Goal: Book appointment/travel/reservation

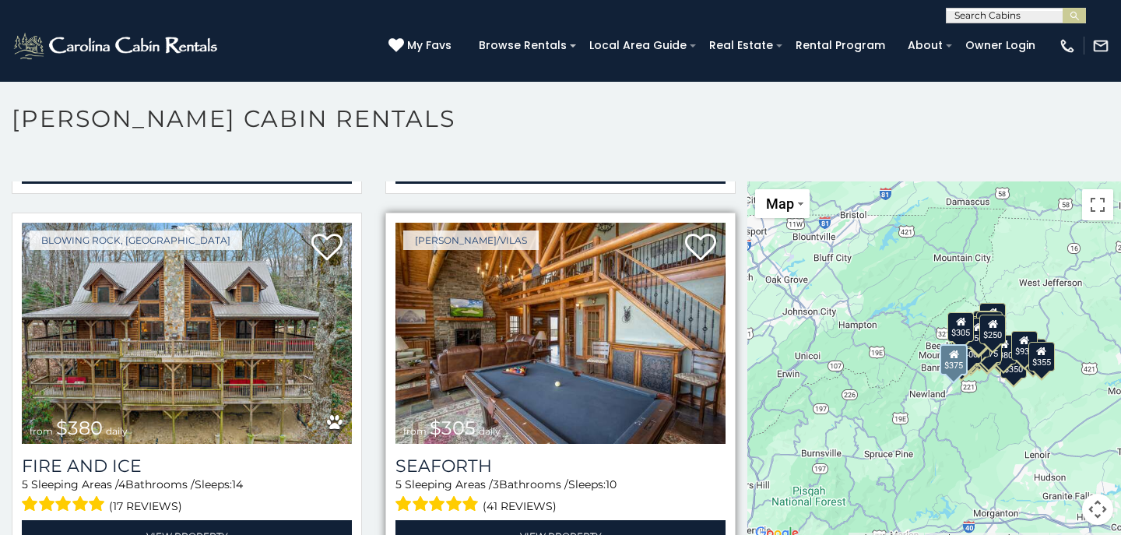
scroll to position [3683, 0]
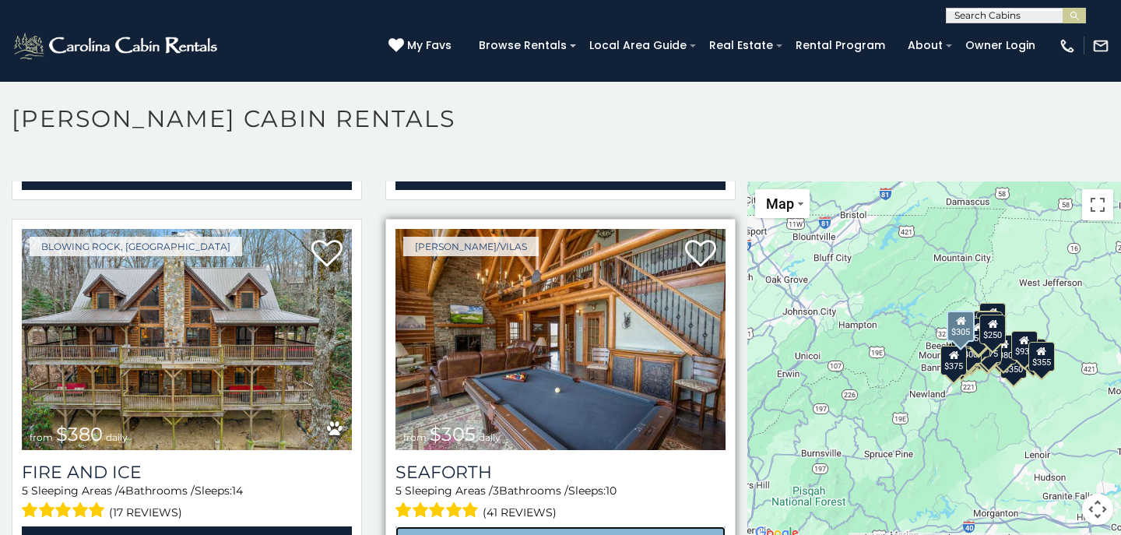
click at [544, 526] on link "View Property" at bounding box center [561, 542] width 330 height 32
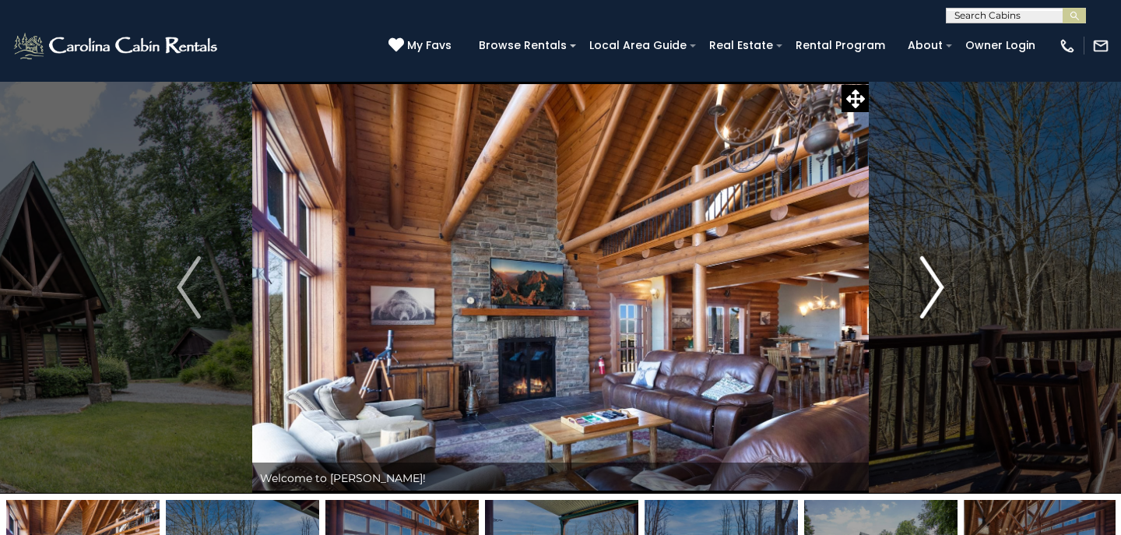
click at [942, 287] on img "Next" at bounding box center [932, 287] width 23 height 62
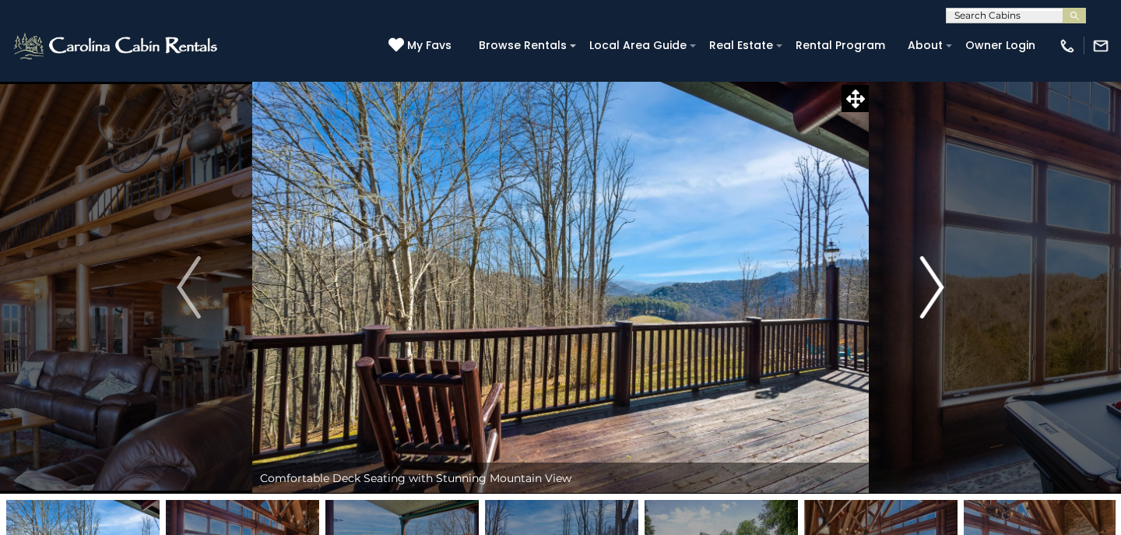
click at [942, 288] on img "Next" at bounding box center [932, 287] width 23 height 62
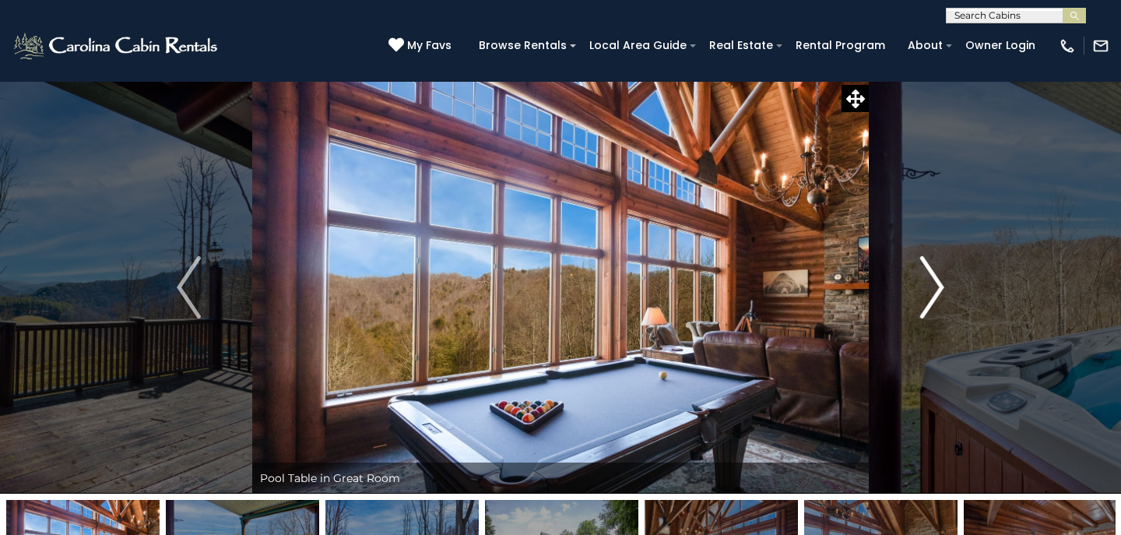
click at [942, 288] on img "Next" at bounding box center [932, 287] width 23 height 62
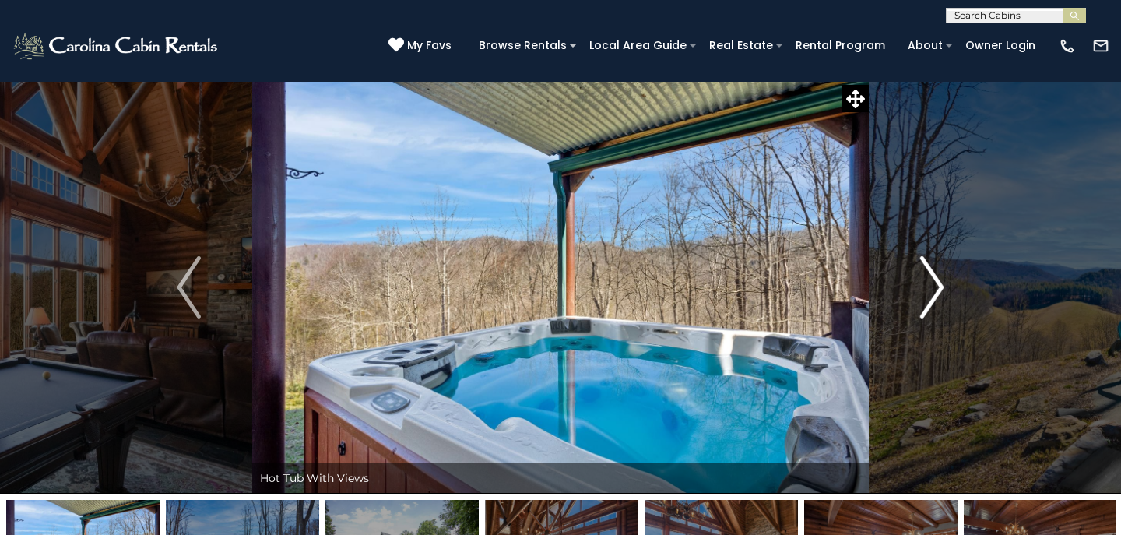
click at [942, 289] on img "Next" at bounding box center [932, 287] width 23 height 62
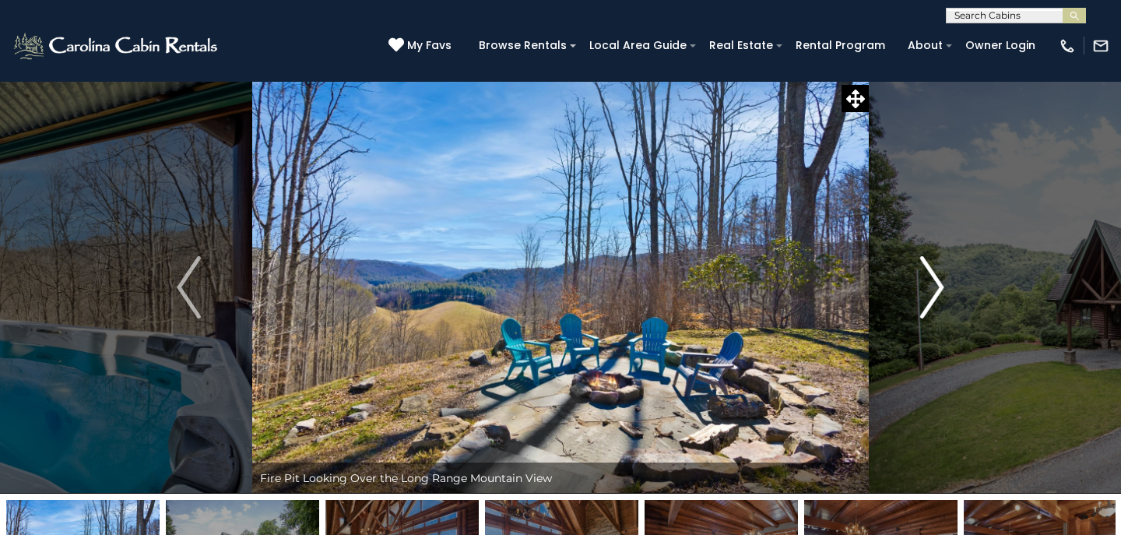
click at [942, 290] on img "Next" at bounding box center [932, 287] width 23 height 62
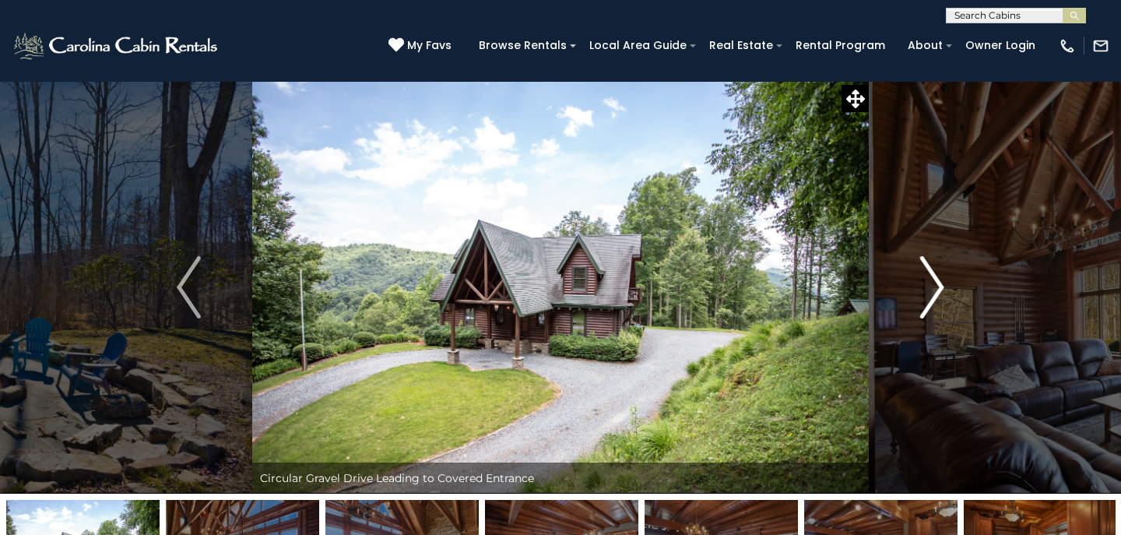
click at [937, 286] on img "Next" at bounding box center [932, 287] width 23 height 62
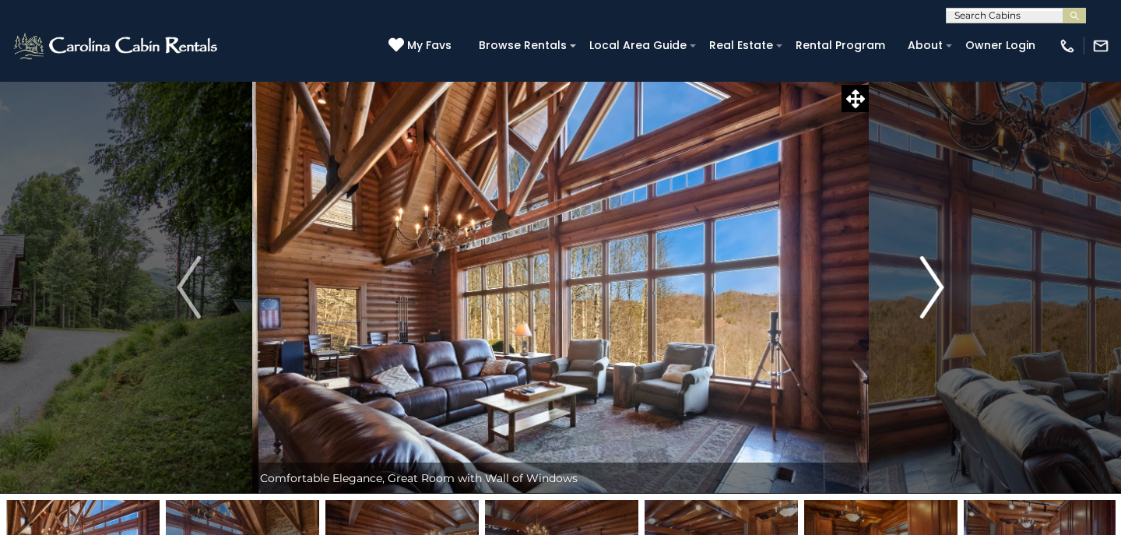
click at [937, 285] on img "Next" at bounding box center [932, 287] width 23 height 62
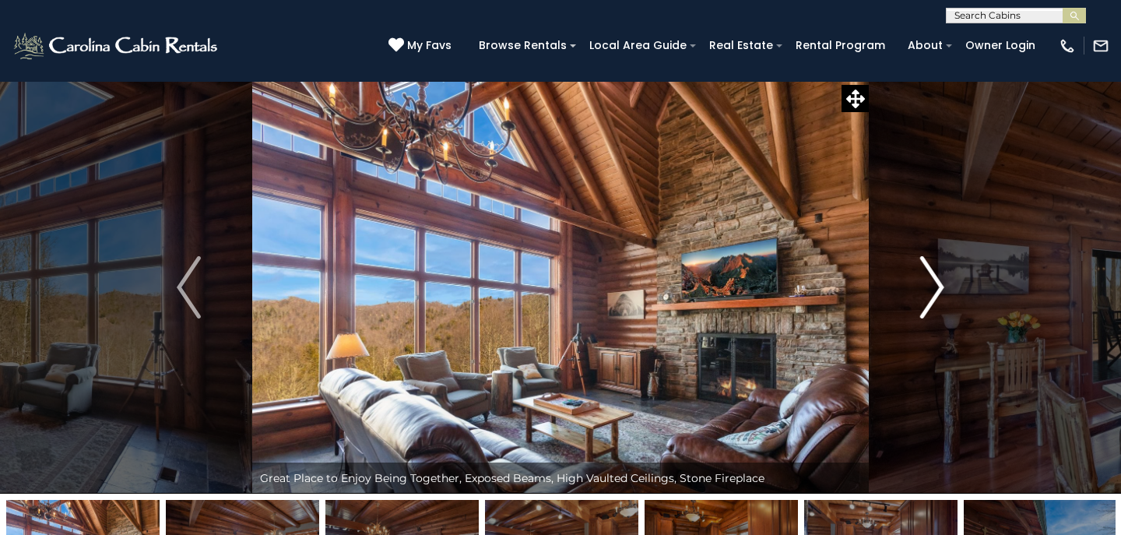
click at [938, 284] on img "Next" at bounding box center [932, 287] width 23 height 62
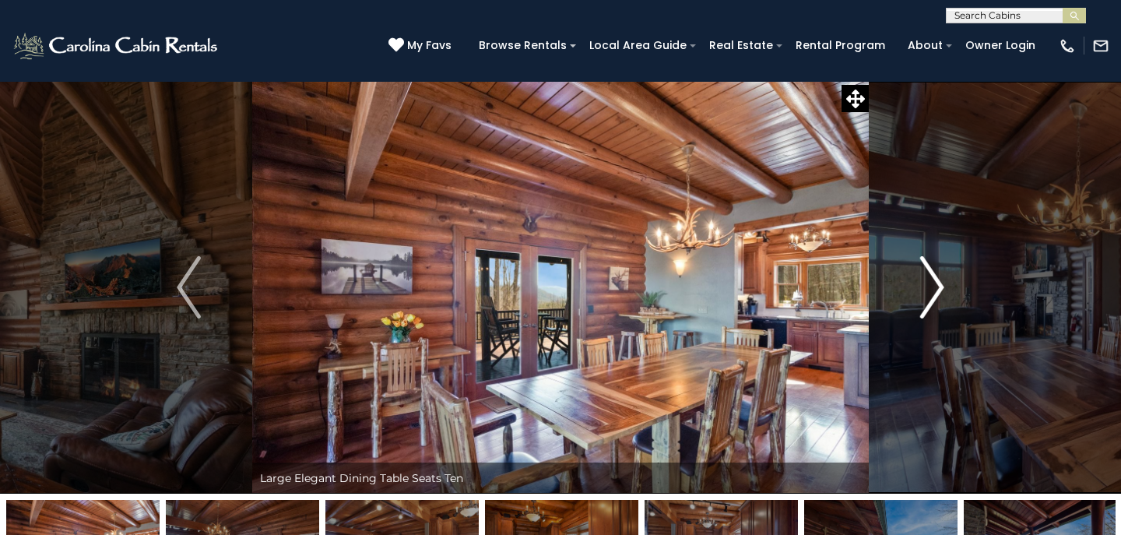
click at [939, 286] on img "Next" at bounding box center [932, 287] width 23 height 62
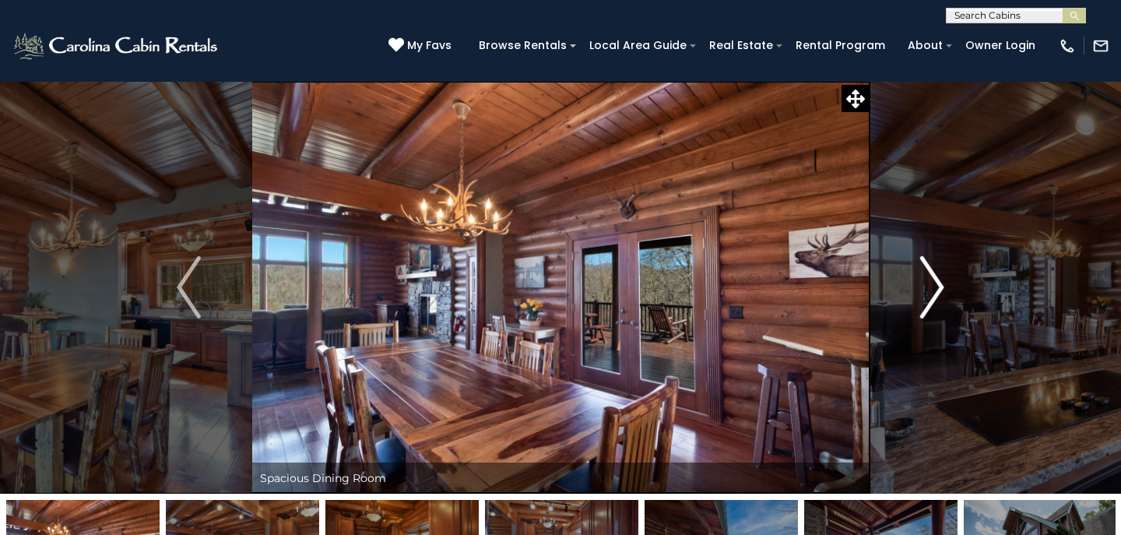
click at [939, 287] on img "Next" at bounding box center [932, 287] width 23 height 62
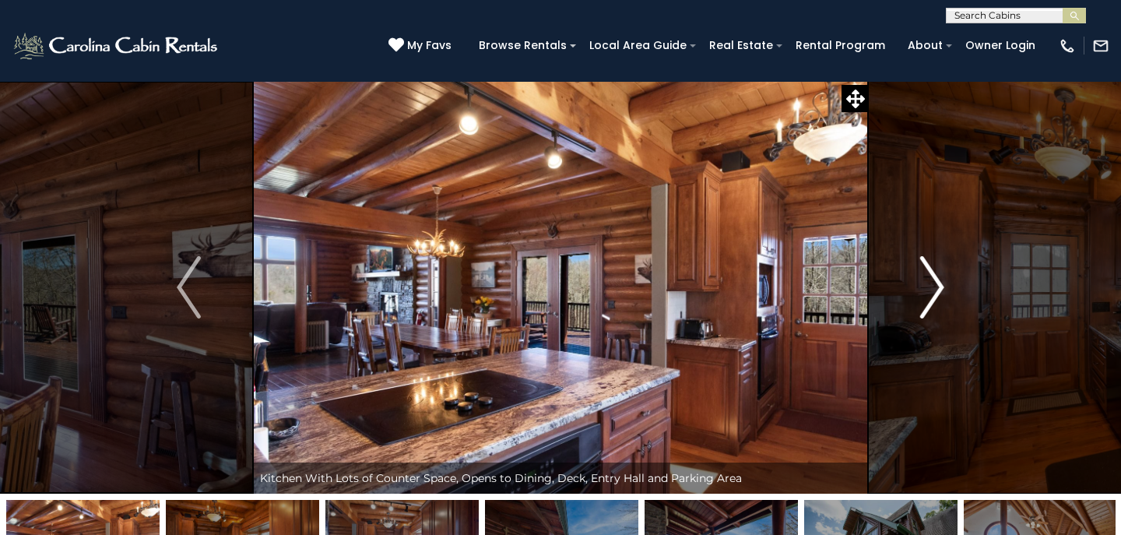
click at [939, 287] on img "Next" at bounding box center [932, 287] width 23 height 62
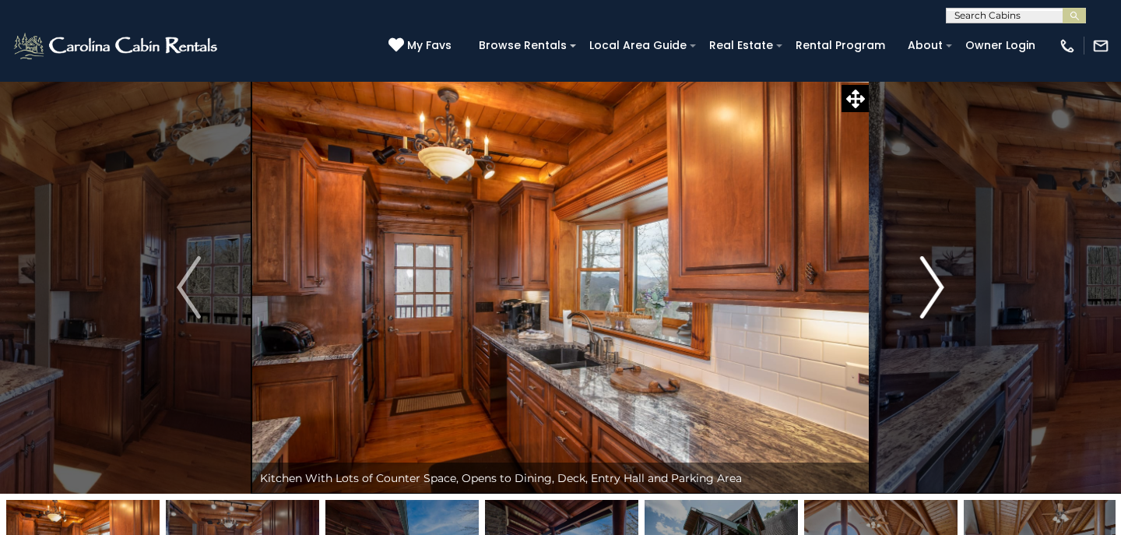
click at [939, 287] on img "Next" at bounding box center [932, 287] width 23 height 62
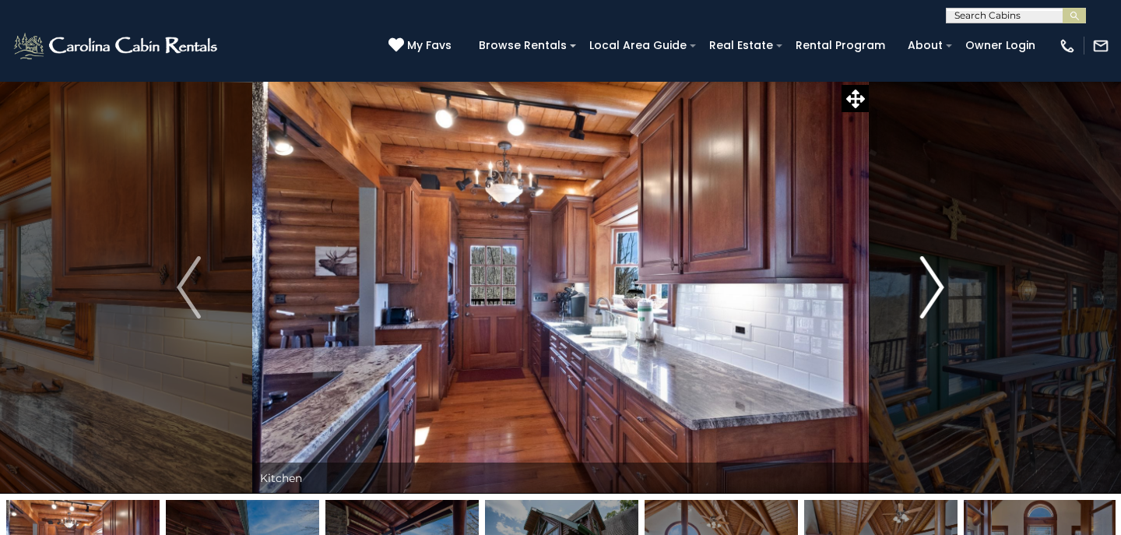
click at [939, 287] on img "Next" at bounding box center [932, 287] width 23 height 62
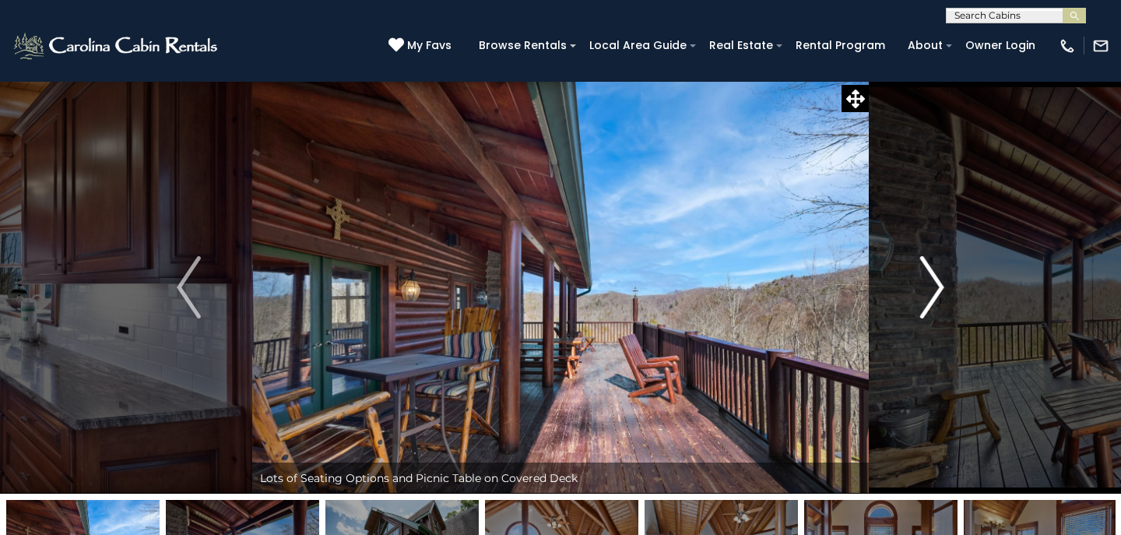
click at [939, 287] on img "Next" at bounding box center [932, 287] width 23 height 62
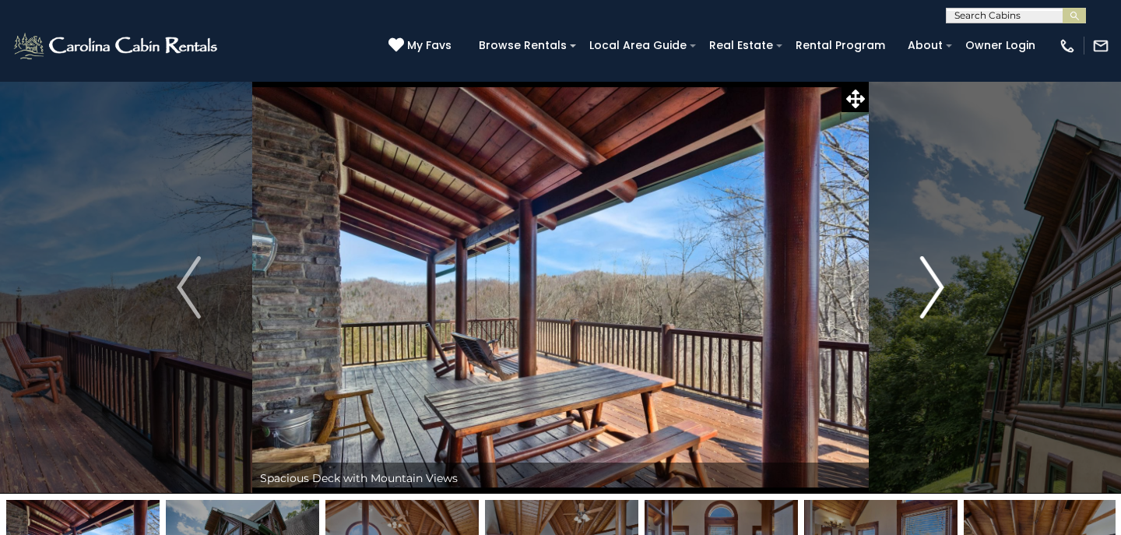
click at [939, 287] on img "Next" at bounding box center [932, 287] width 23 height 62
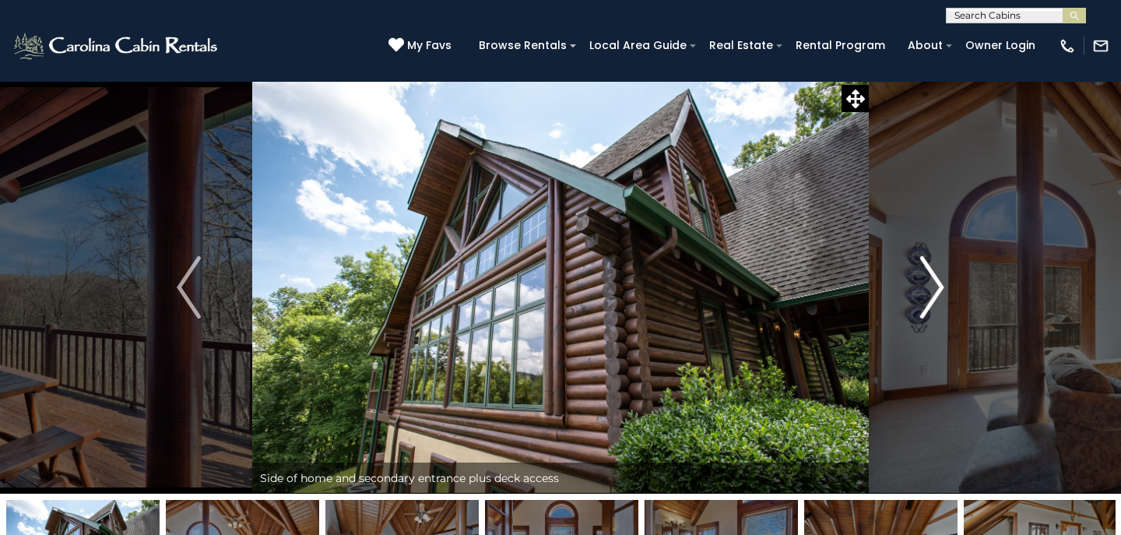
click at [939, 290] on img "Next" at bounding box center [932, 287] width 23 height 62
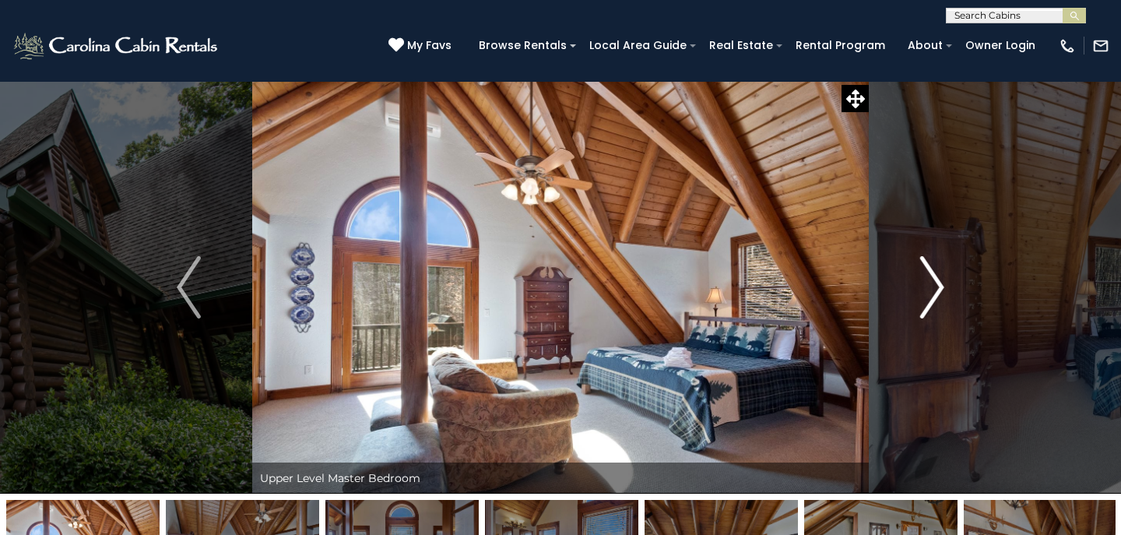
click at [940, 292] on img "Next" at bounding box center [932, 287] width 23 height 62
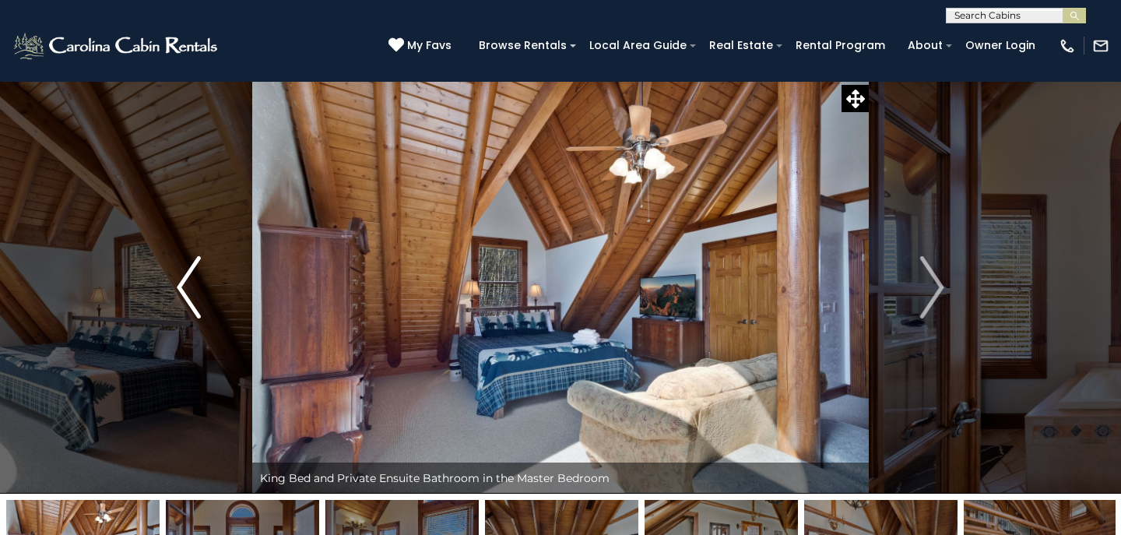
click at [183, 280] on img "Previous" at bounding box center [188, 287] width 23 height 62
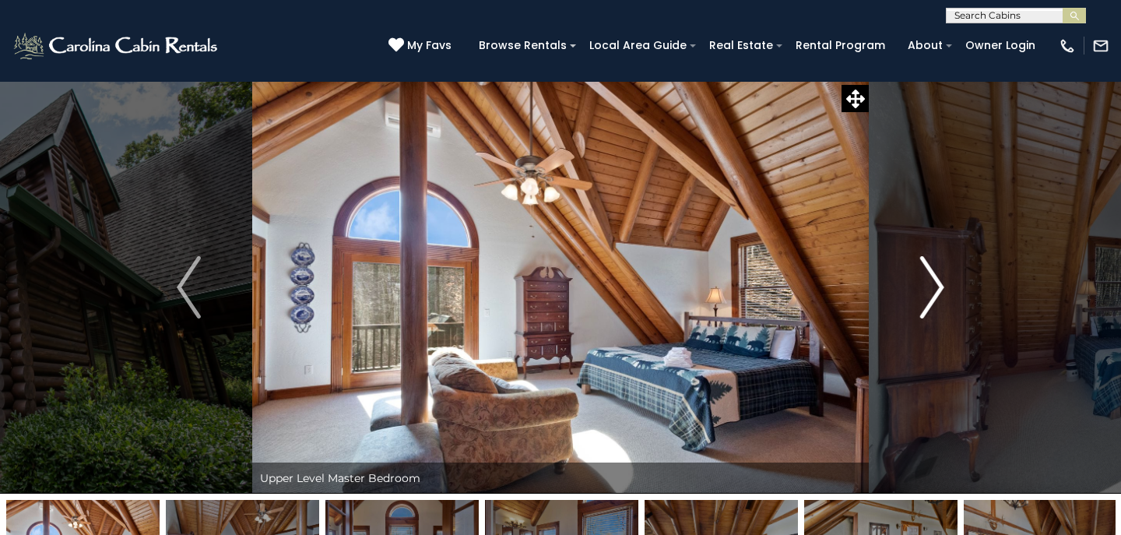
click at [932, 283] on img "Next" at bounding box center [932, 287] width 23 height 62
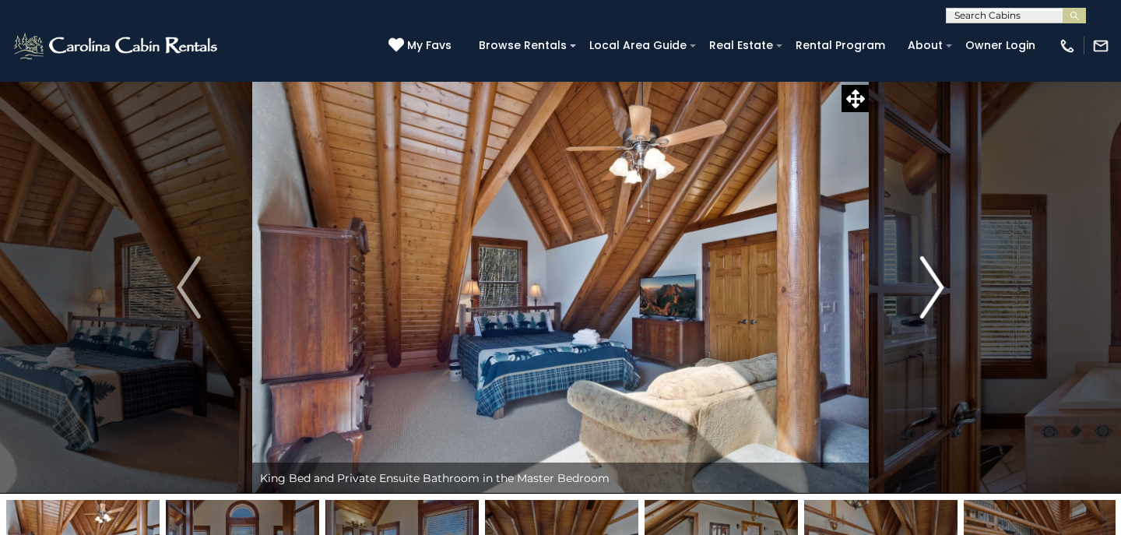
click at [932, 283] on img "Next" at bounding box center [932, 287] width 23 height 62
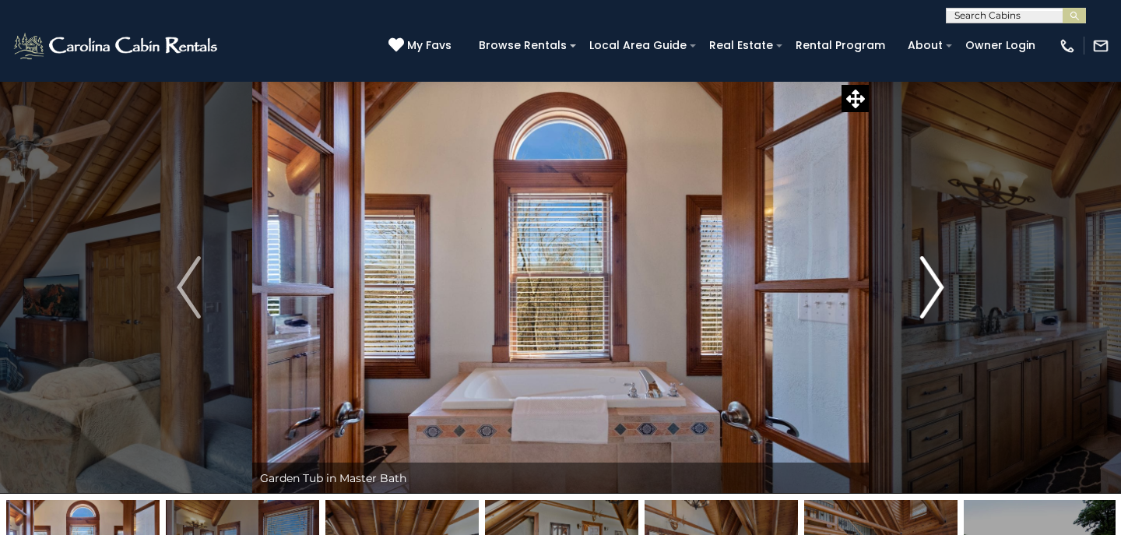
click at [932, 283] on img "Next" at bounding box center [932, 287] width 23 height 62
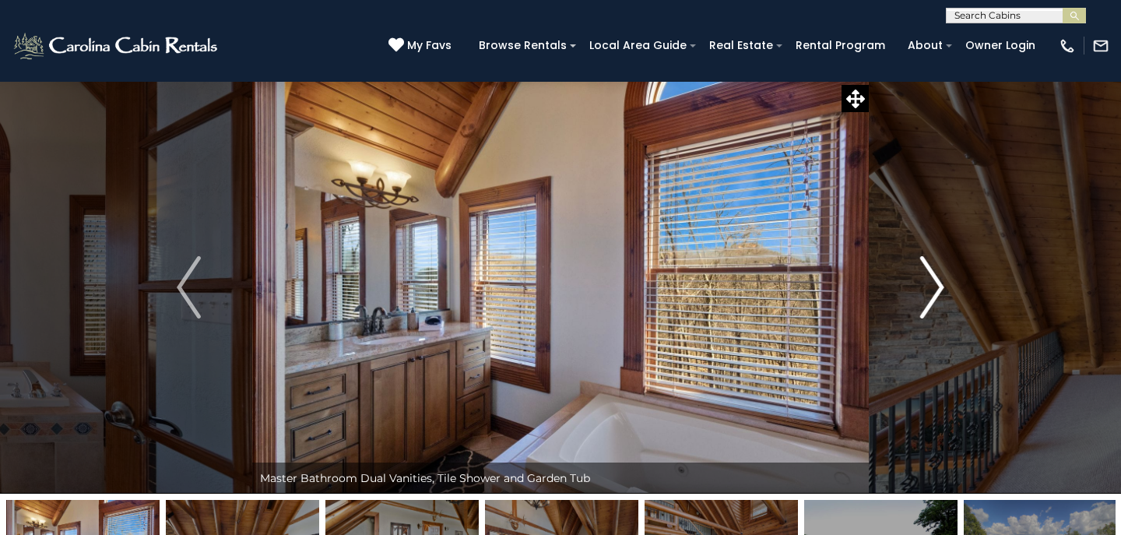
click at [932, 284] on img "Next" at bounding box center [932, 287] width 23 height 62
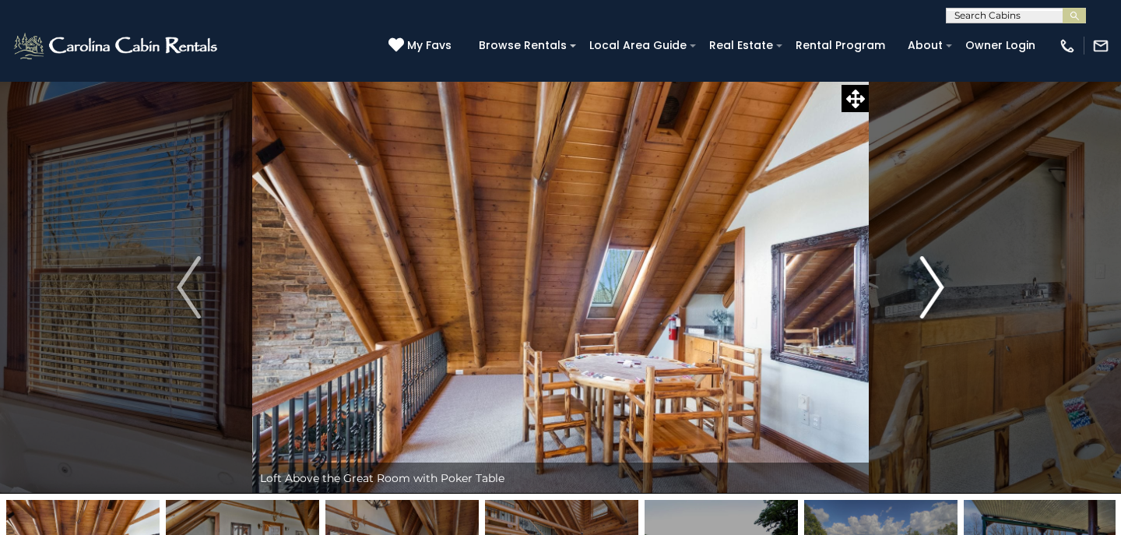
click at [932, 284] on img "Next" at bounding box center [932, 287] width 23 height 62
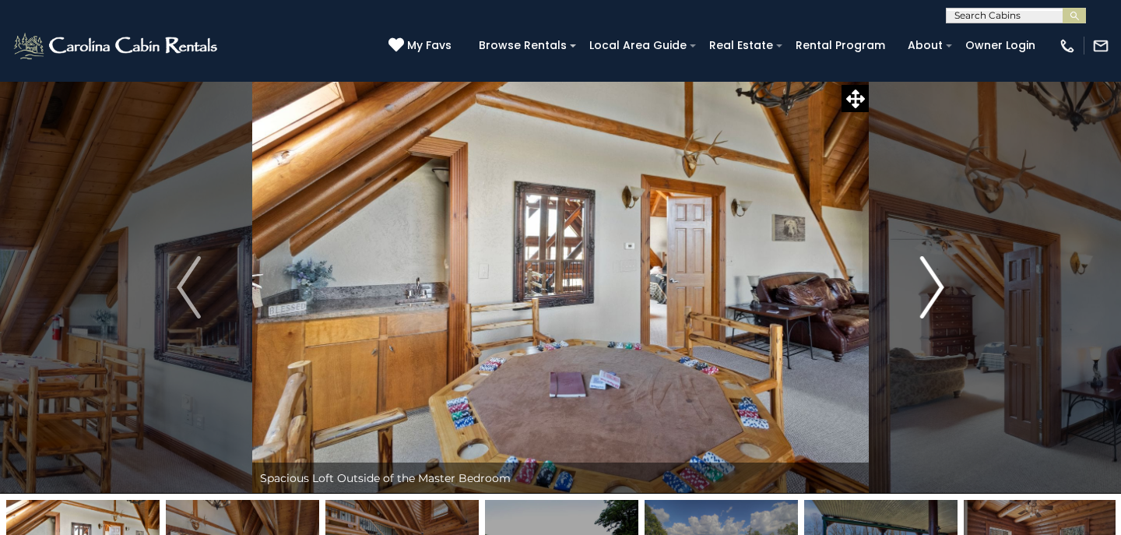
click at [932, 284] on img "Next" at bounding box center [932, 287] width 23 height 62
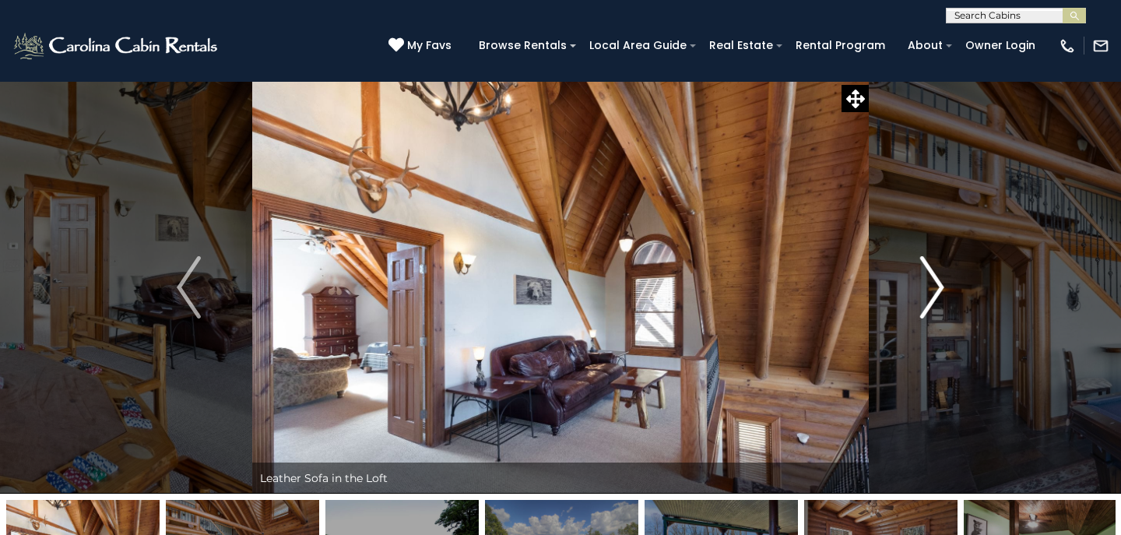
click at [932, 285] on img "Next" at bounding box center [932, 287] width 23 height 62
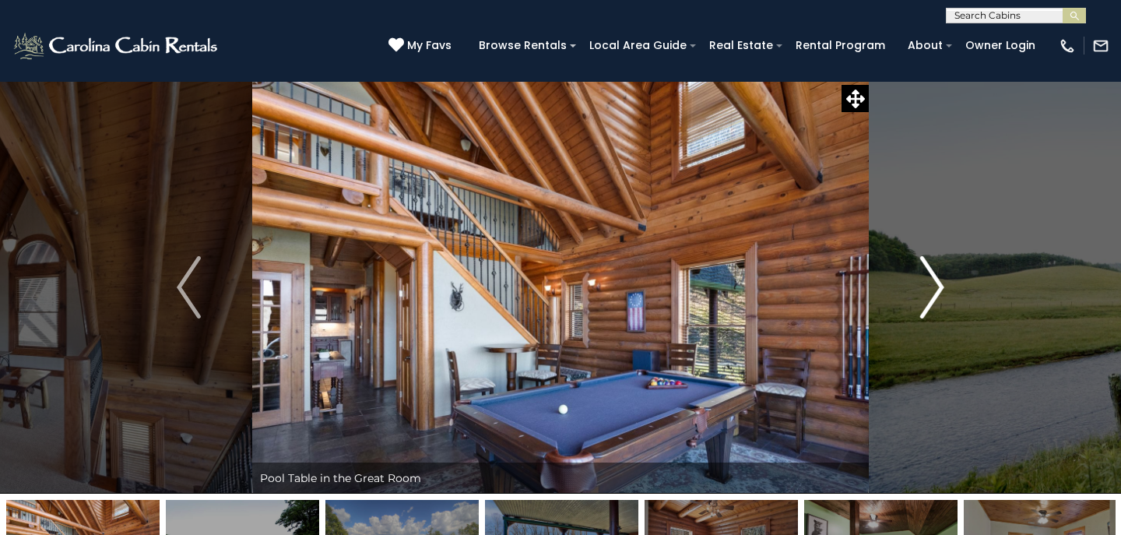
click at [932, 286] on img "Next" at bounding box center [932, 287] width 23 height 62
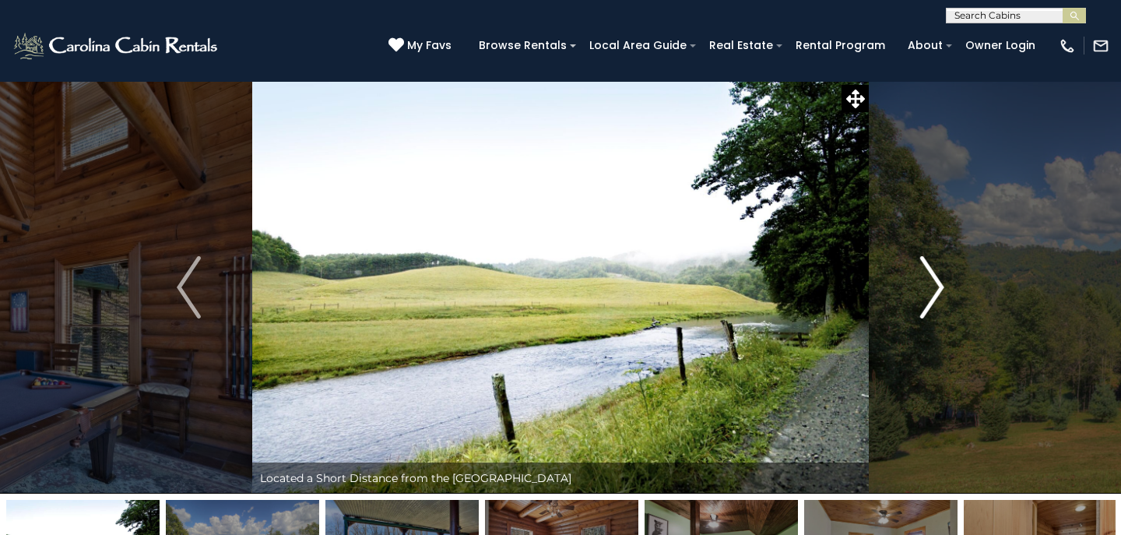
click at [932, 286] on img "Next" at bounding box center [932, 287] width 23 height 62
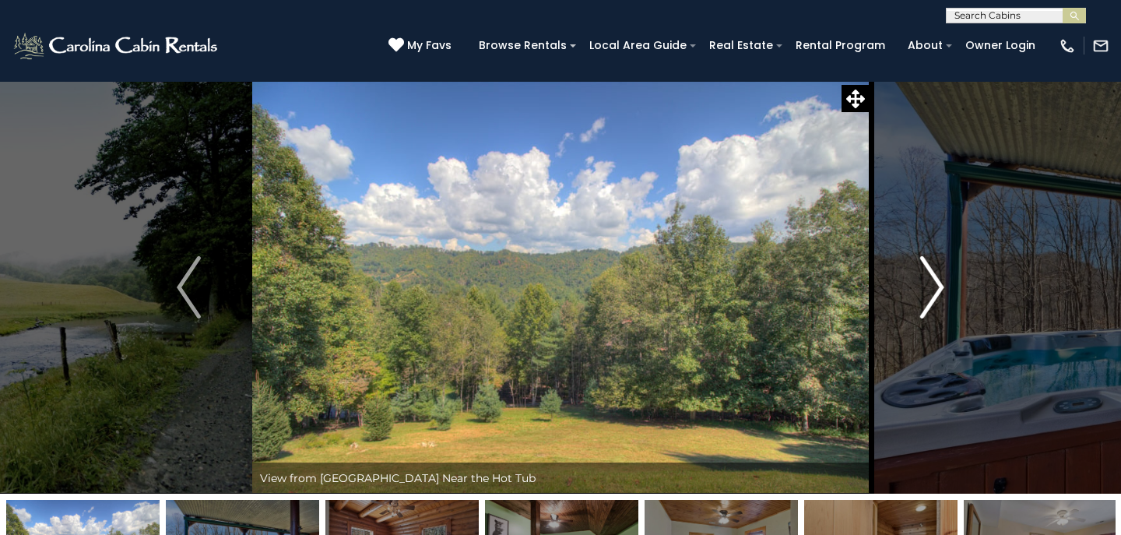
click at [931, 286] on img "Next" at bounding box center [932, 287] width 23 height 62
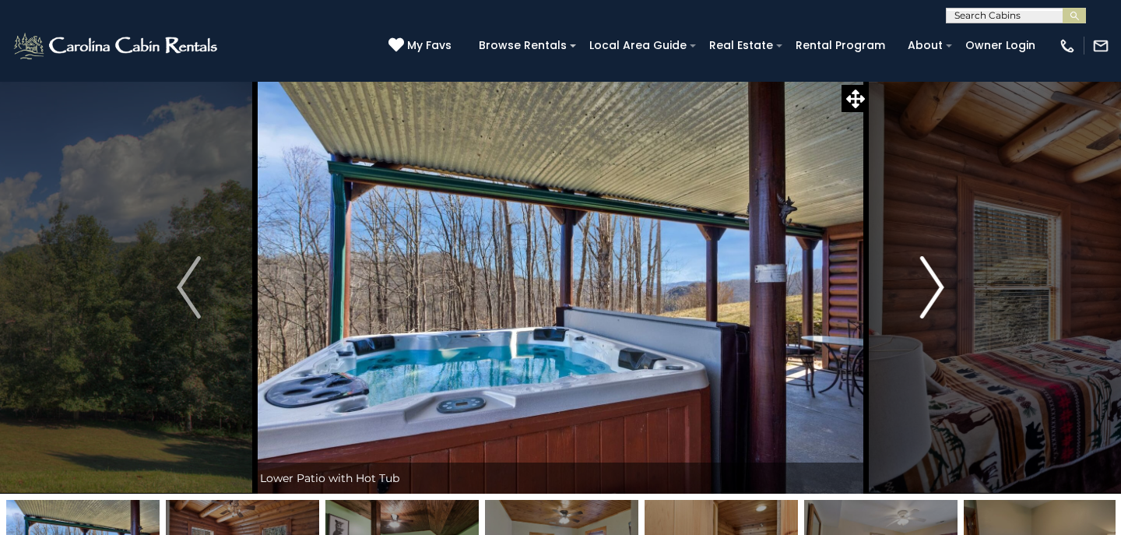
click at [931, 287] on img "Next" at bounding box center [932, 287] width 23 height 62
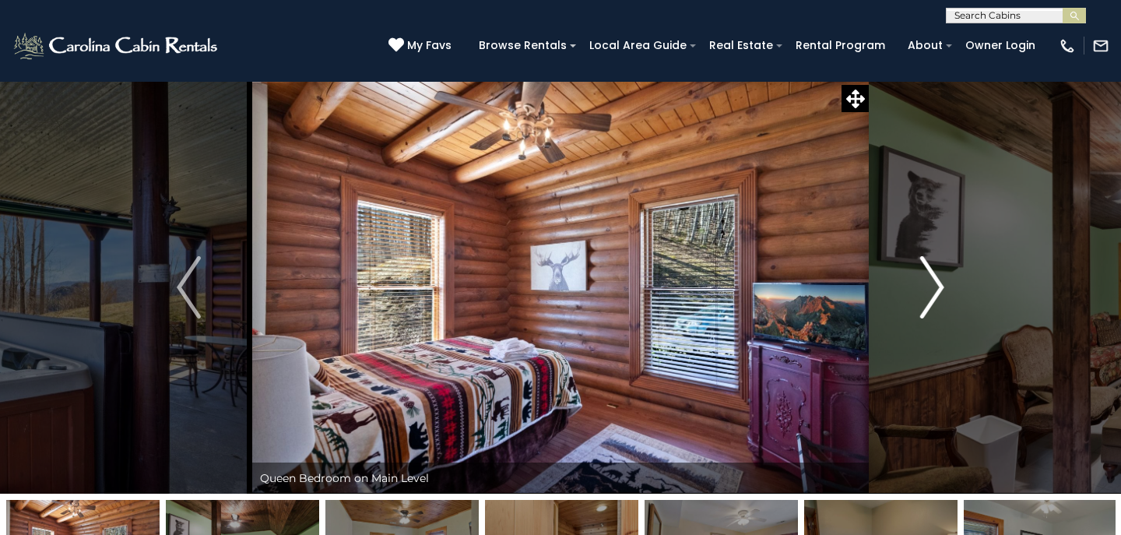
click at [931, 287] on img "Next" at bounding box center [932, 287] width 23 height 62
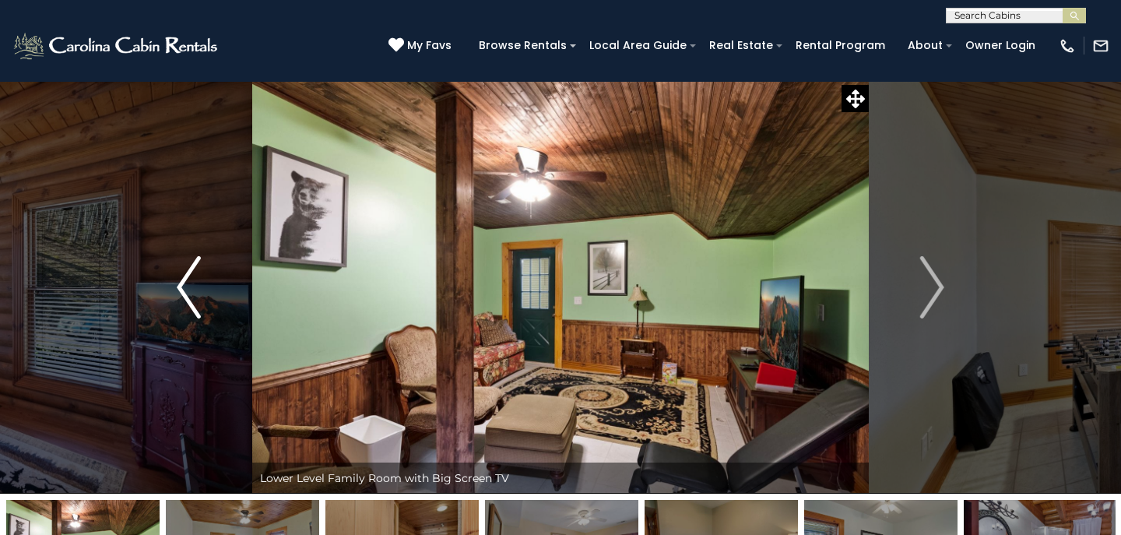
click at [179, 283] on img "Previous" at bounding box center [188, 287] width 23 height 62
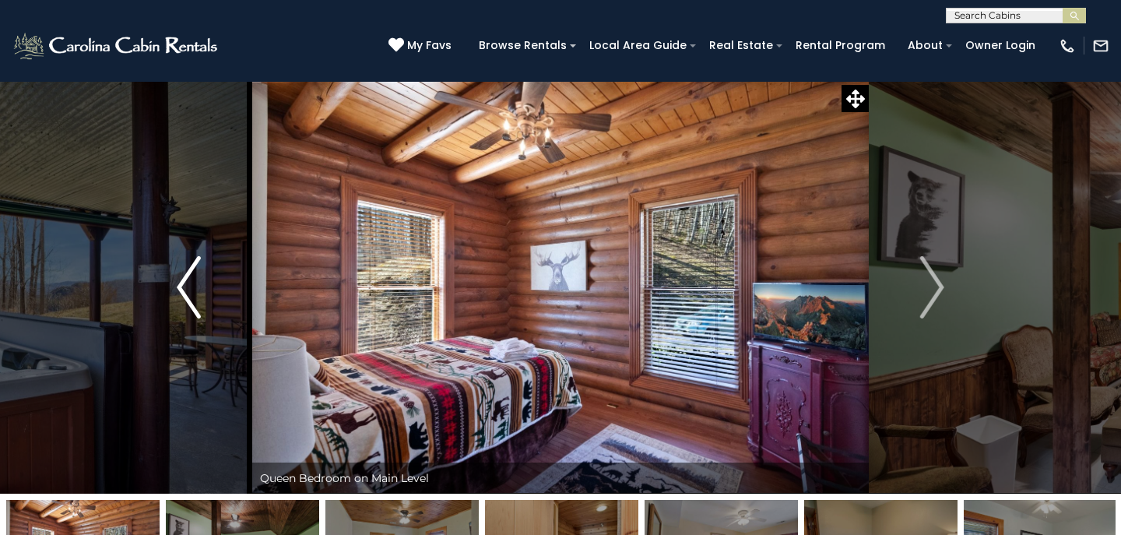
click at [189, 285] on img "Previous" at bounding box center [188, 287] width 23 height 62
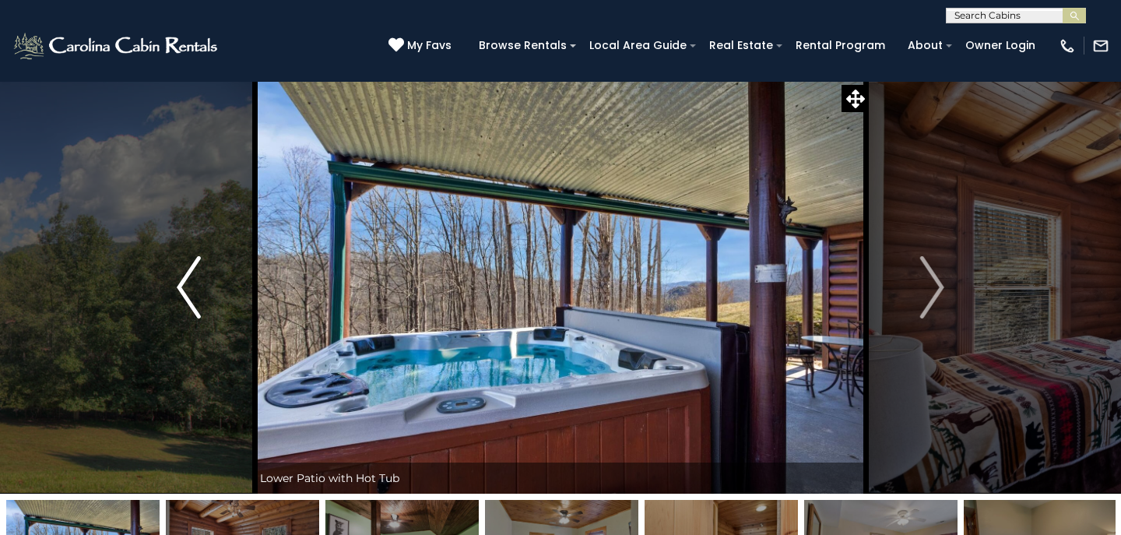
click at [189, 285] on img "Previous" at bounding box center [188, 287] width 23 height 62
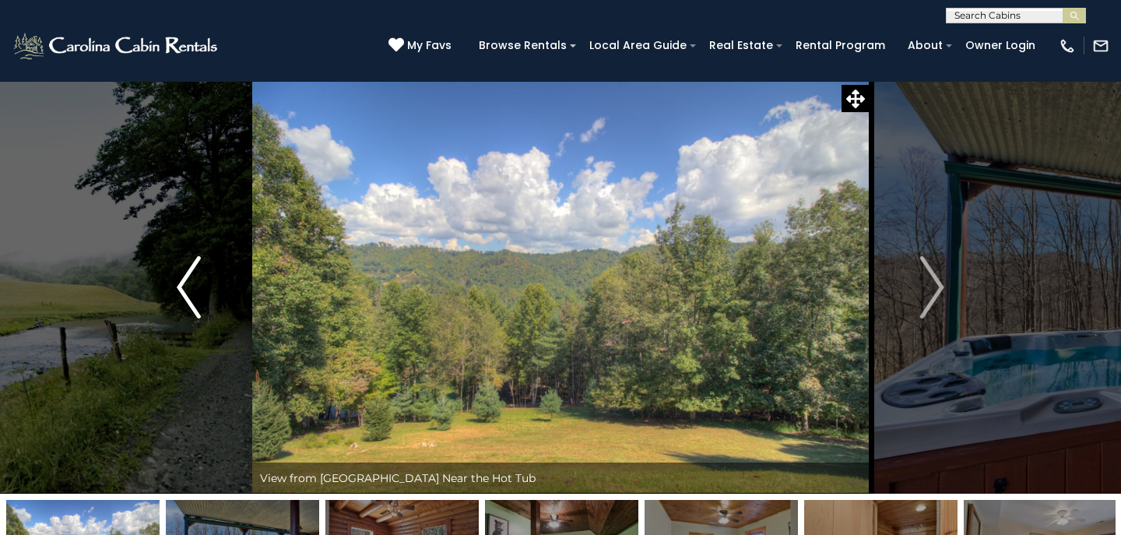
click at [188, 285] on img "Previous" at bounding box center [188, 287] width 23 height 62
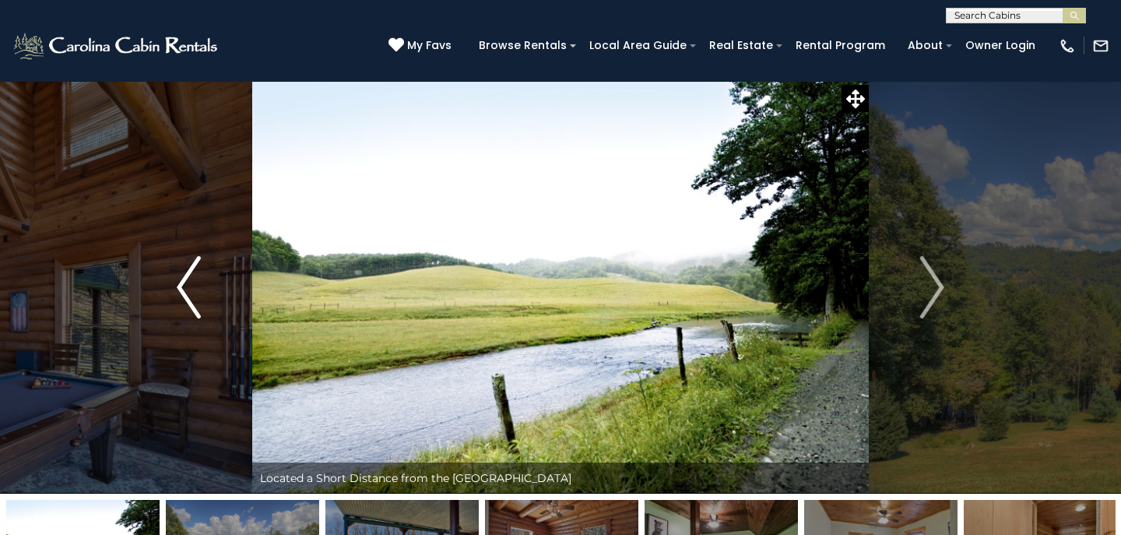
click at [188, 285] on img "Previous" at bounding box center [188, 287] width 23 height 62
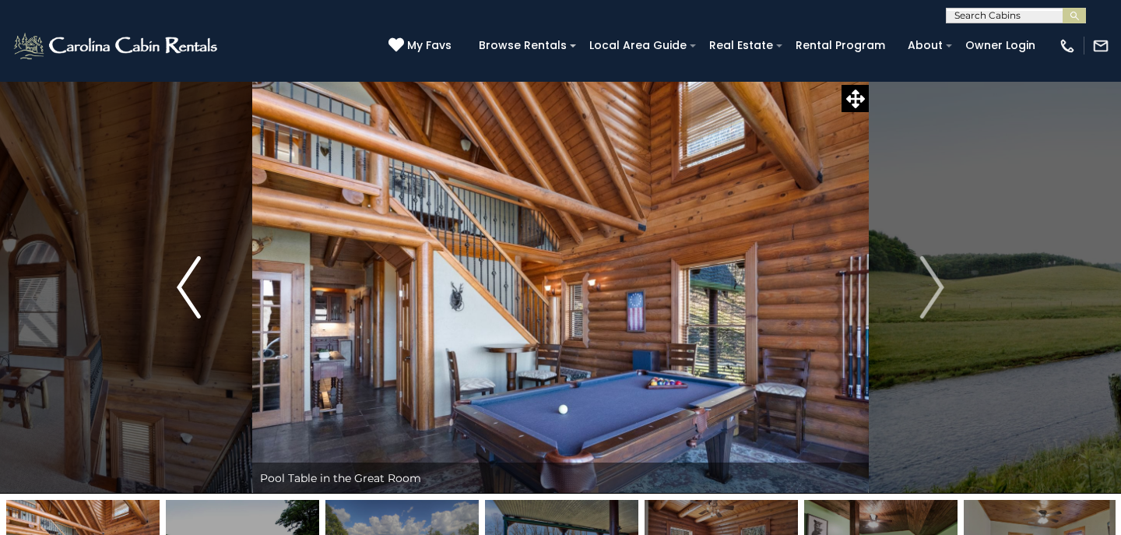
click at [188, 285] on img "Previous" at bounding box center [188, 287] width 23 height 62
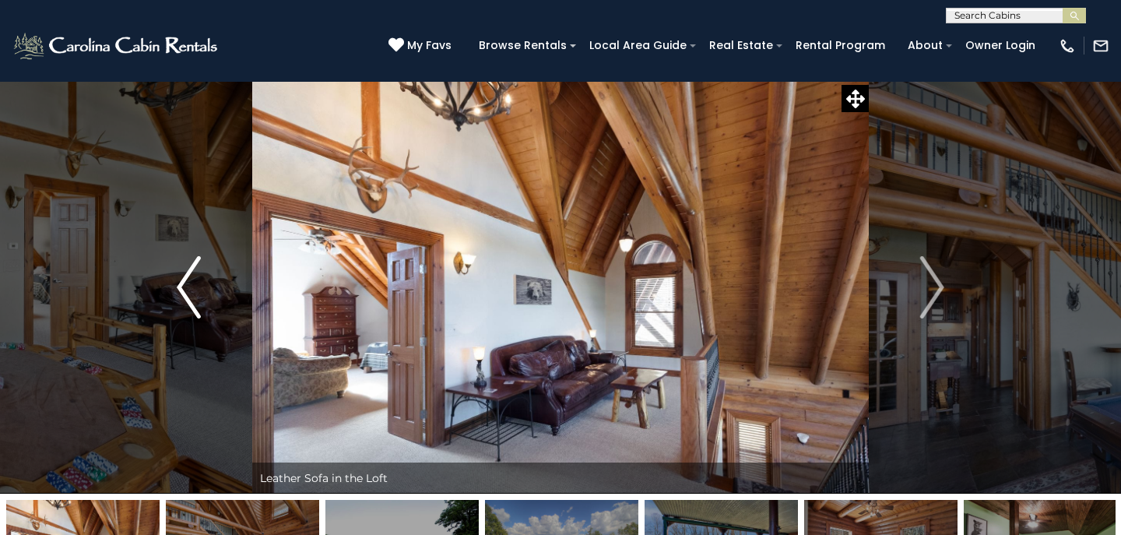
click at [188, 285] on img "Previous" at bounding box center [188, 287] width 23 height 62
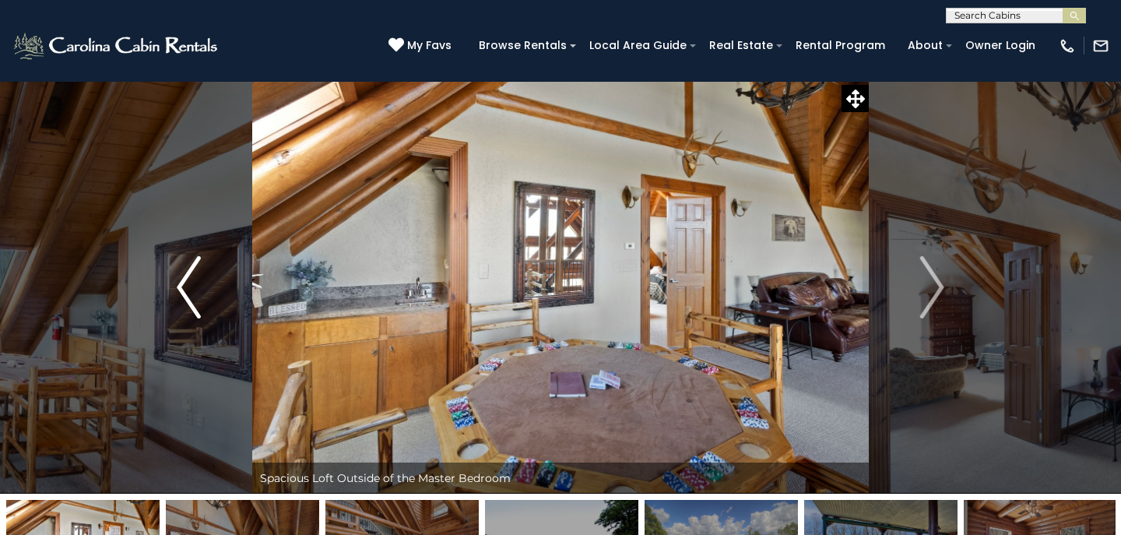
click at [188, 285] on img "Previous" at bounding box center [188, 287] width 23 height 62
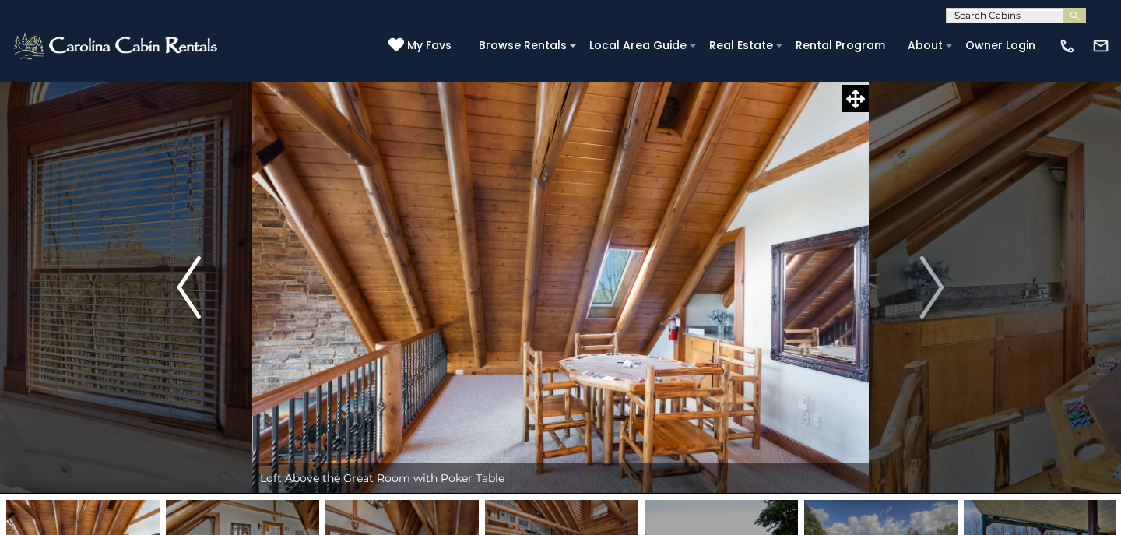
click at [188, 285] on img "Previous" at bounding box center [188, 287] width 23 height 62
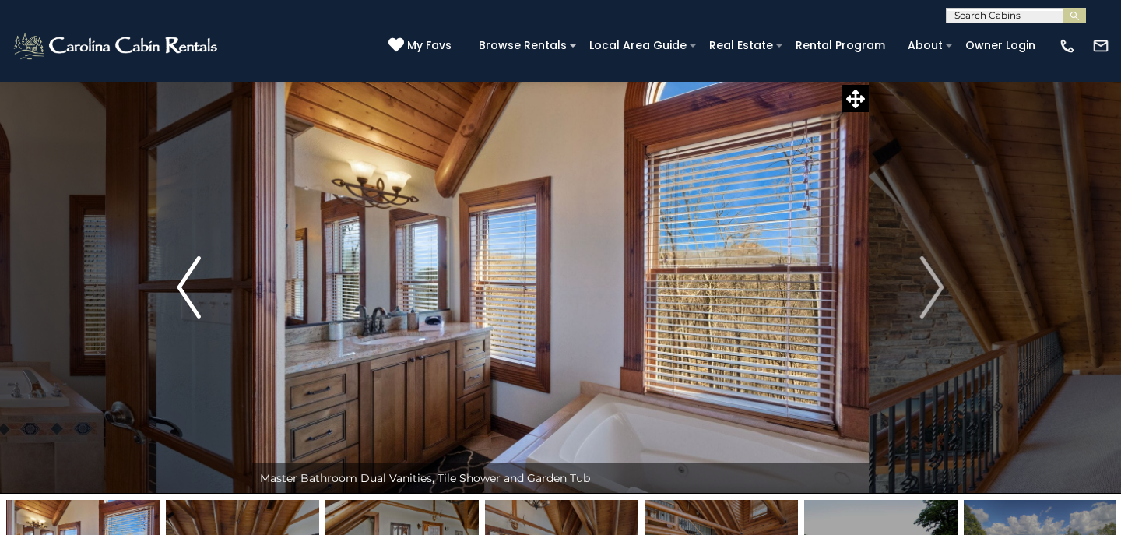
click at [188, 285] on img "Previous" at bounding box center [188, 287] width 23 height 62
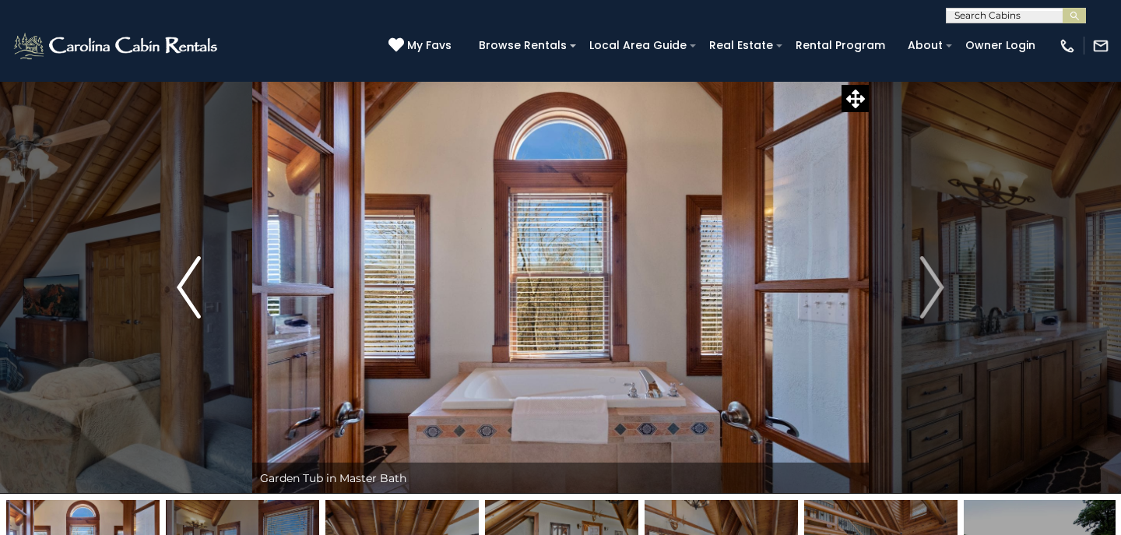
click at [188, 285] on img "Previous" at bounding box center [188, 287] width 23 height 62
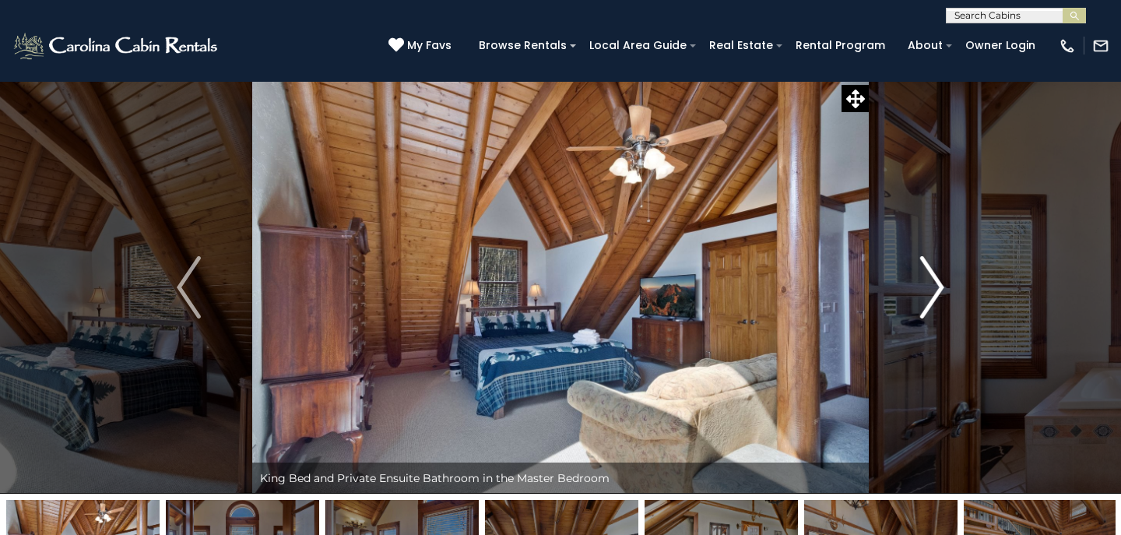
click at [938, 283] on img "Next" at bounding box center [932, 287] width 23 height 62
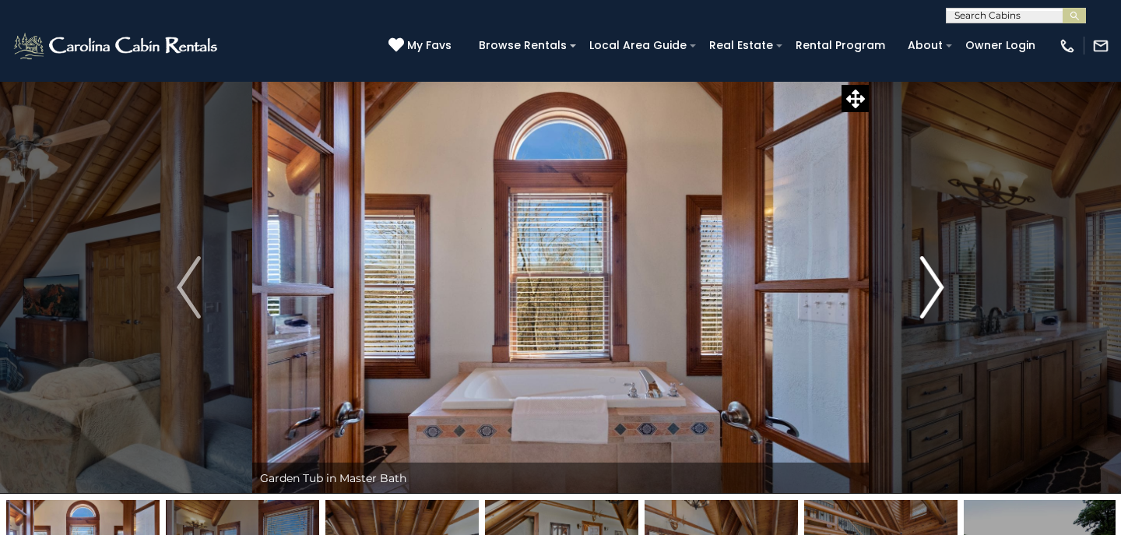
click at [938, 283] on img "Next" at bounding box center [932, 287] width 23 height 62
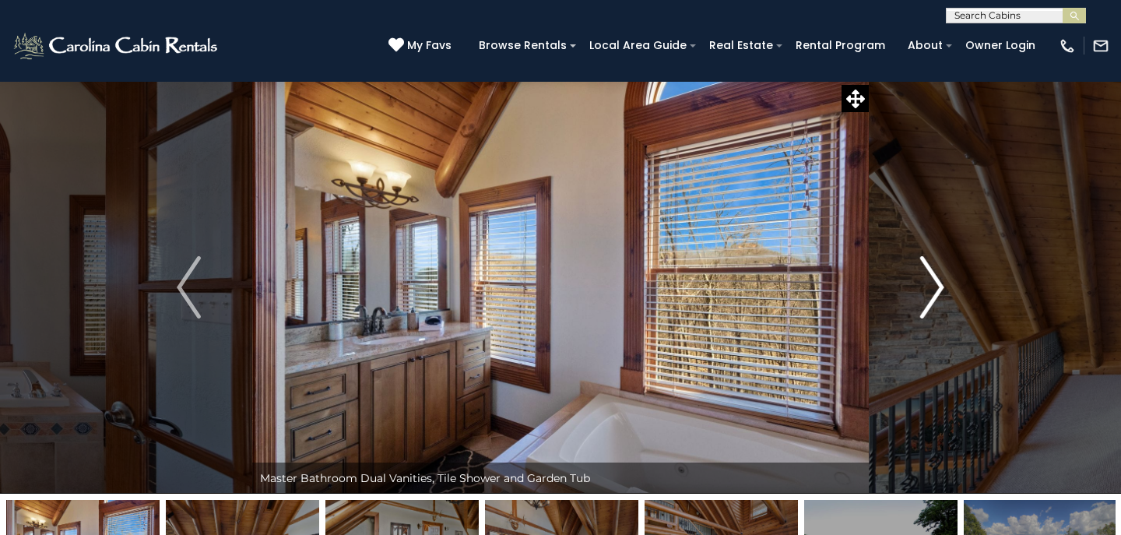
click at [938, 283] on img "Next" at bounding box center [932, 287] width 23 height 62
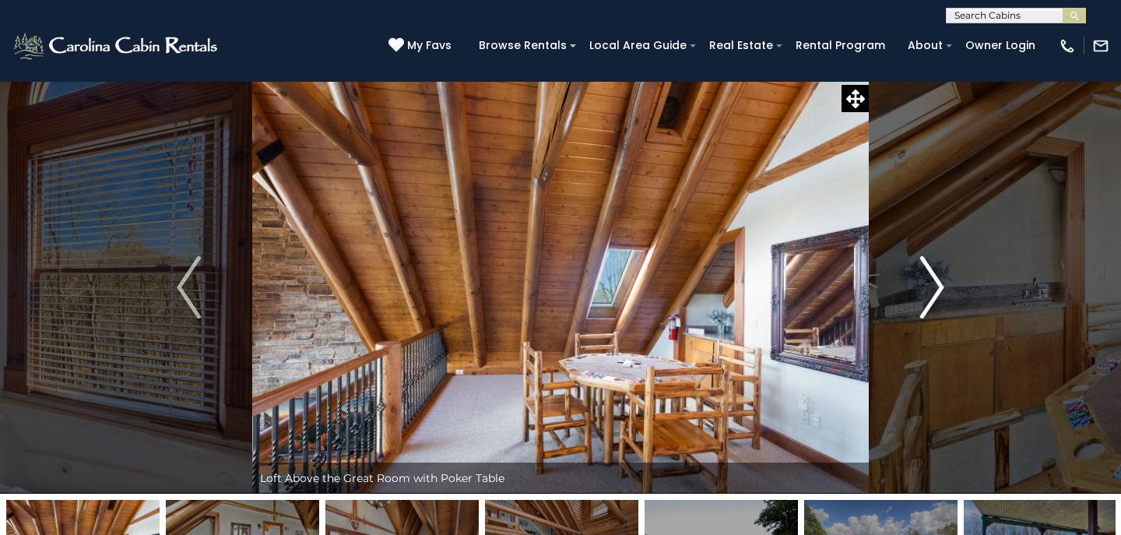
click at [938, 283] on img "Next" at bounding box center [932, 287] width 23 height 62
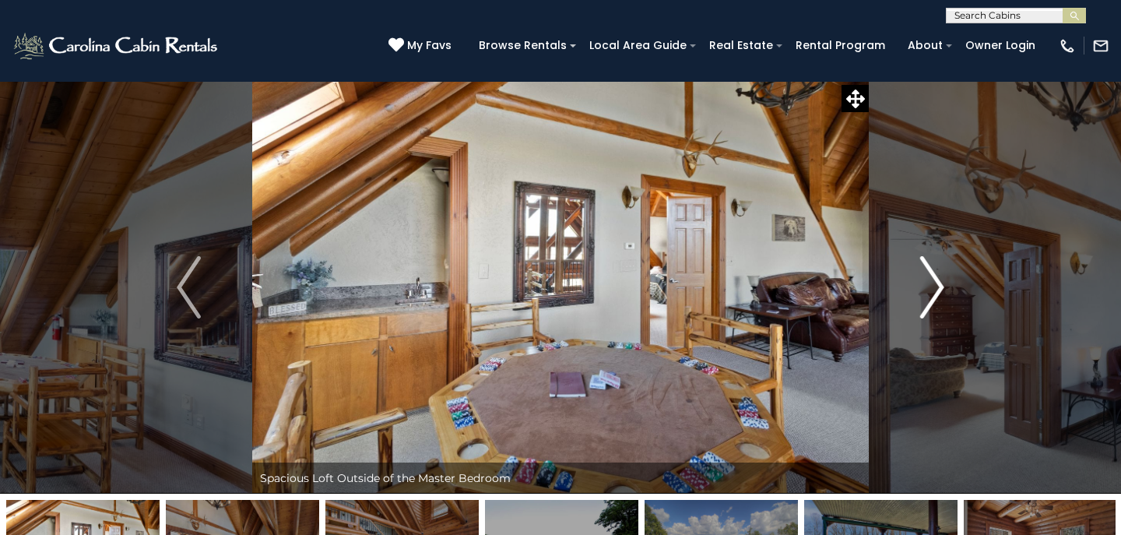
click at [938, 283] on img "Next" at bounding box center [932, 287] width 23 height 62
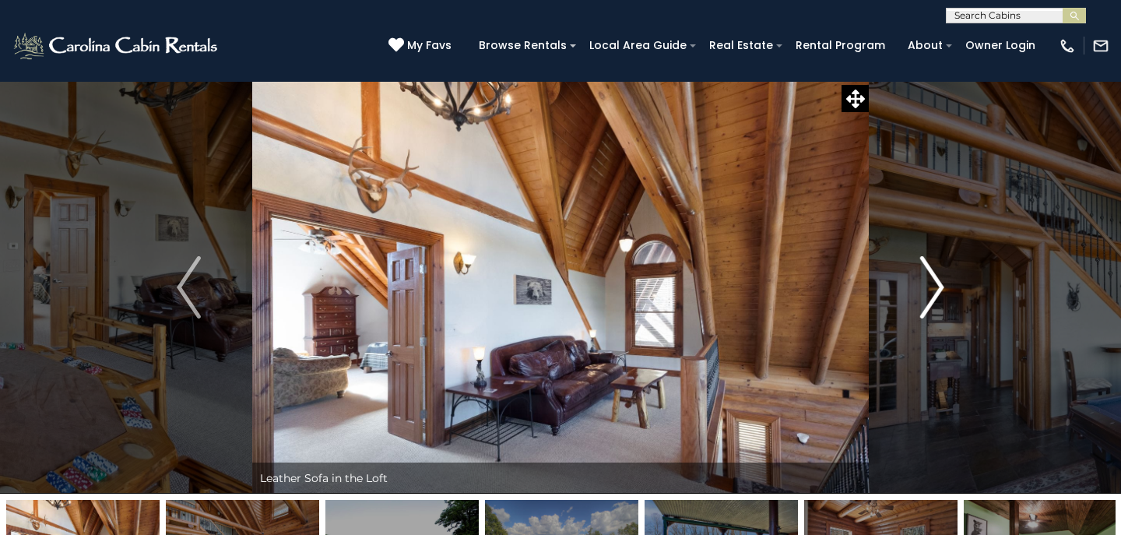
click at [938, 284] on img "Next" at bounding box center [932, 287] width 23 height 62
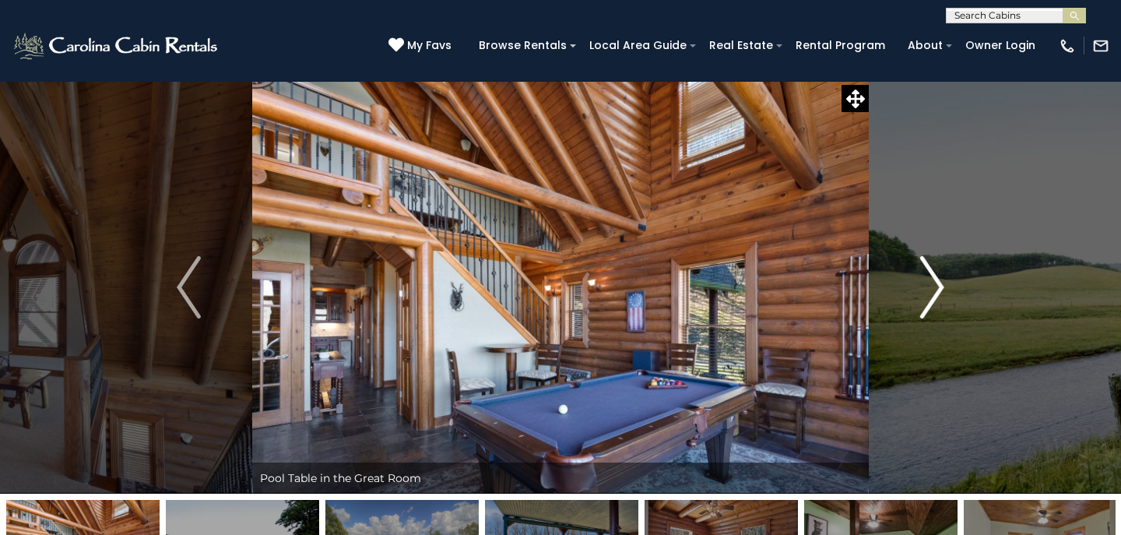
click at [938, 283] on img "Next" at bounding box center [932, 287] width 23 height 62
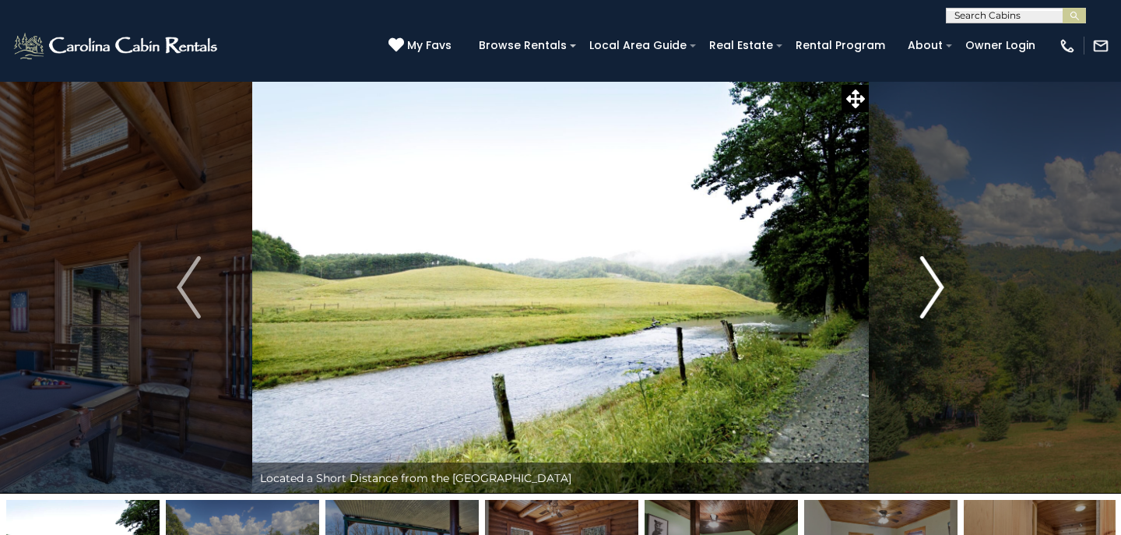
click at [938, 283] on img "Next" at bounding box center [932, 287] width 23 height 62
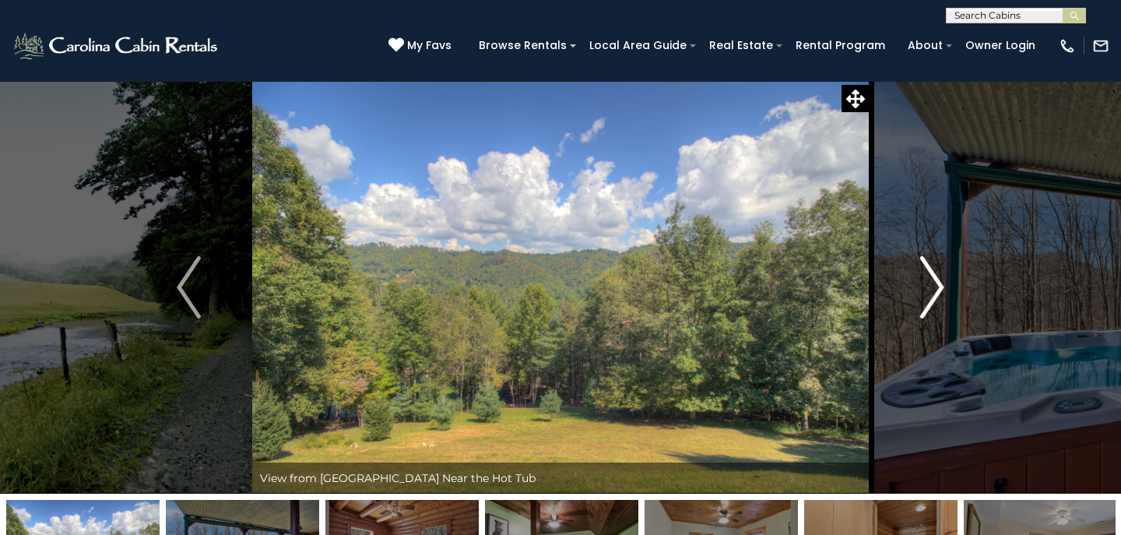
click at [938, 283] on img "Next" at bounding box center [932, 287] width 23 height 62
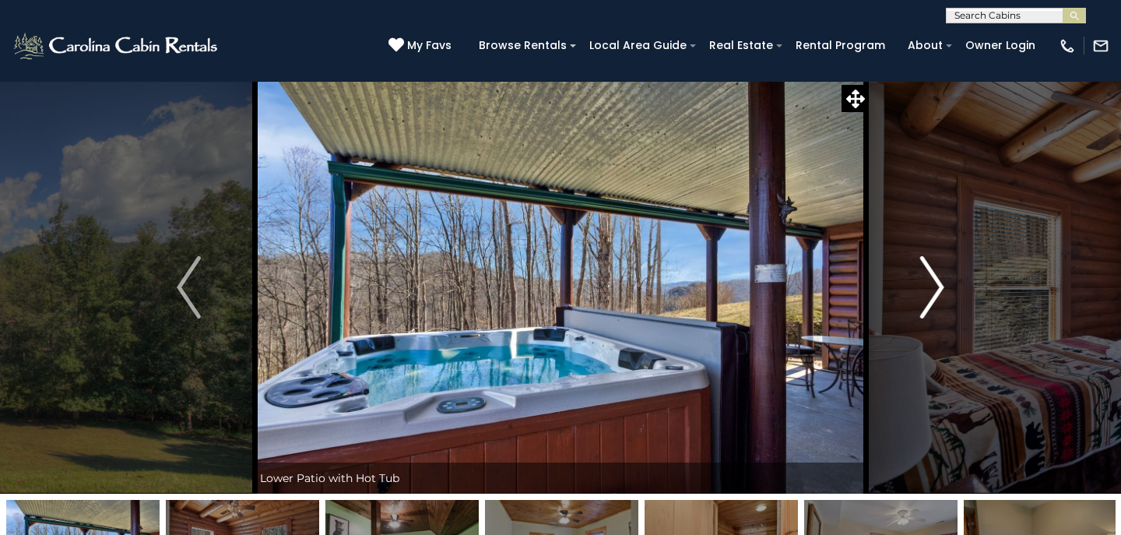
click at [938, 283] on img "Next" at bounding box center [932, 287] width 23 height 62
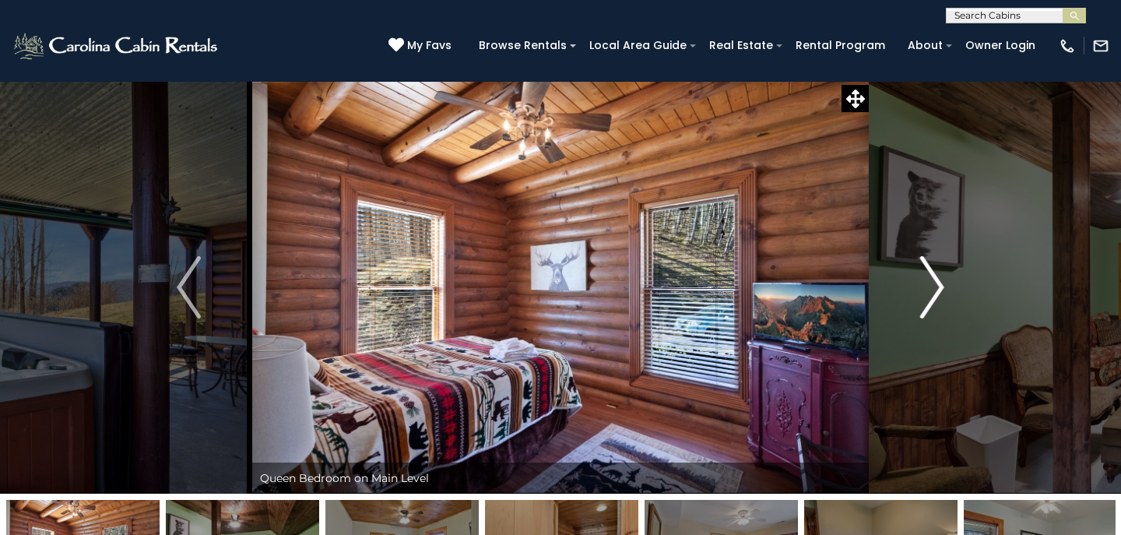
click at [938, 283] on img "Next" at bounding box center [932, 287] width 23 height 62
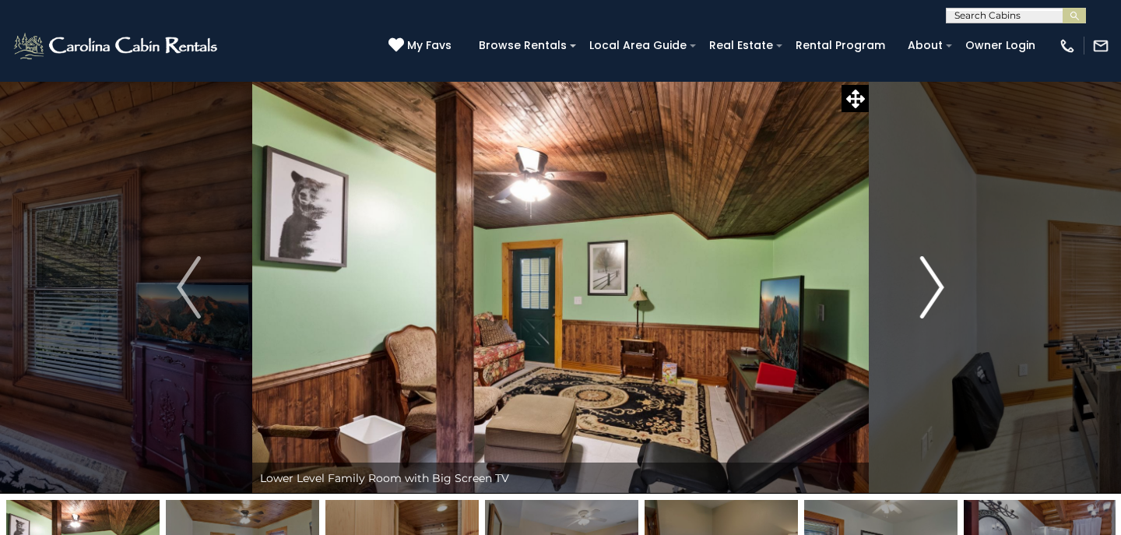
click at [938, 283] on img "Next" at bounding box center [932, 287] width 23 height 62
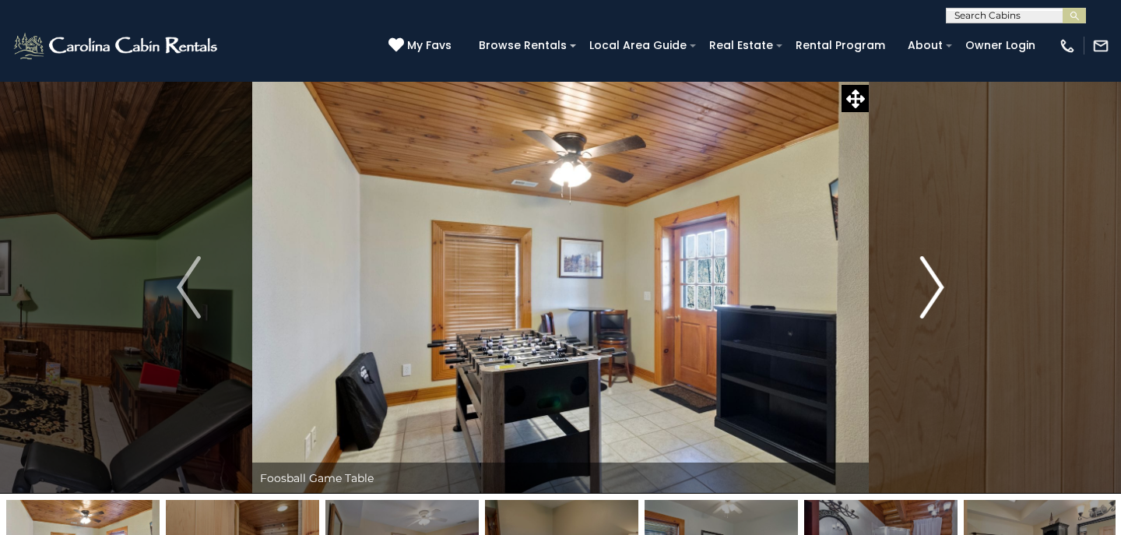
click at [938, 283] on img "Next" at bounding box center [932, 287] width 23 height 62
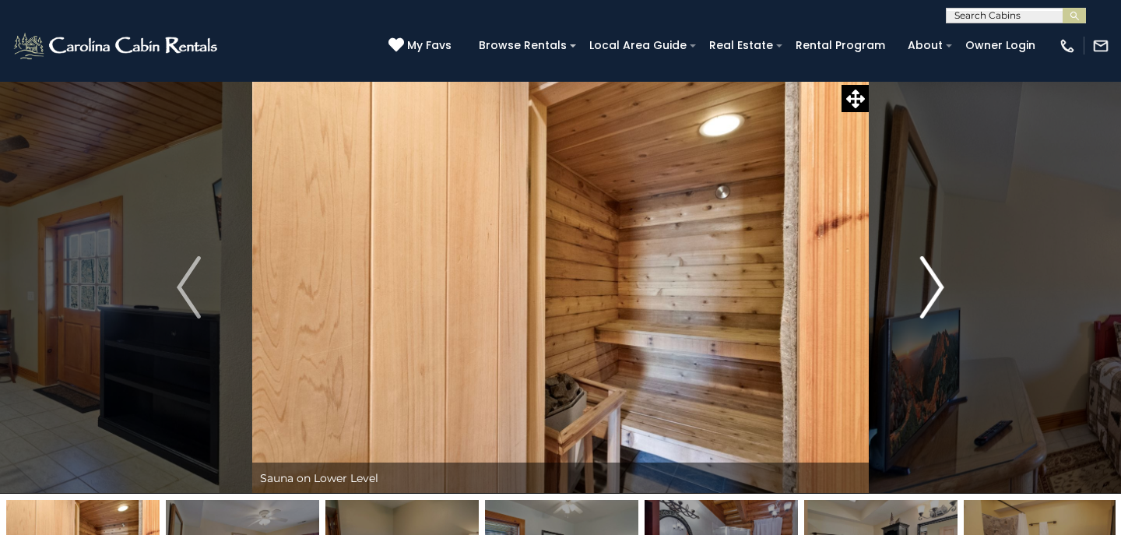
click at [938, 286] on img "Next" at bounding box center [932, 287] width 23 height 62
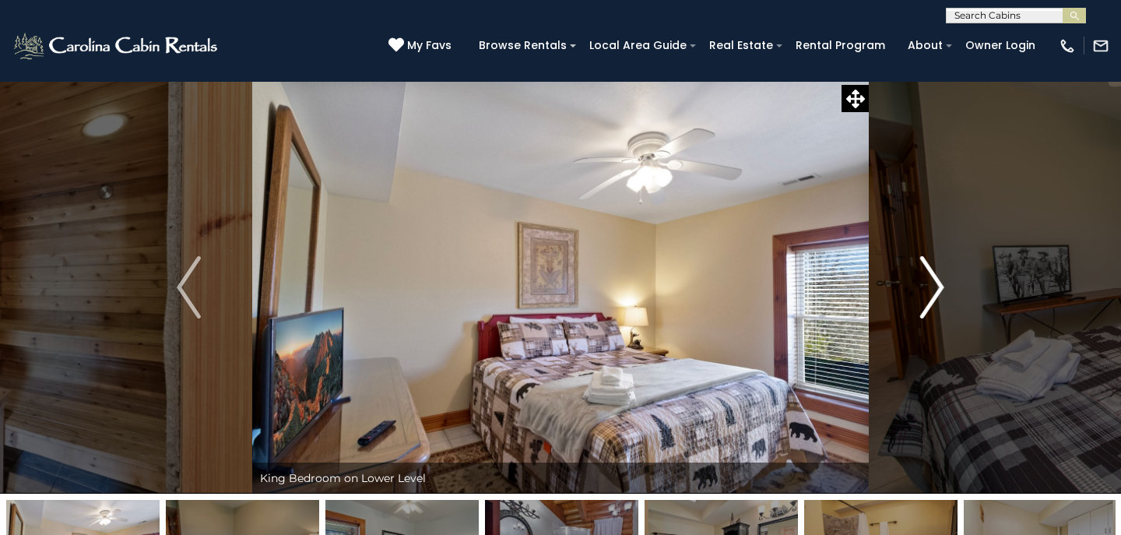
click at [938, 287] on img "Next" at bounding box center [932, 287] width 23 height 62
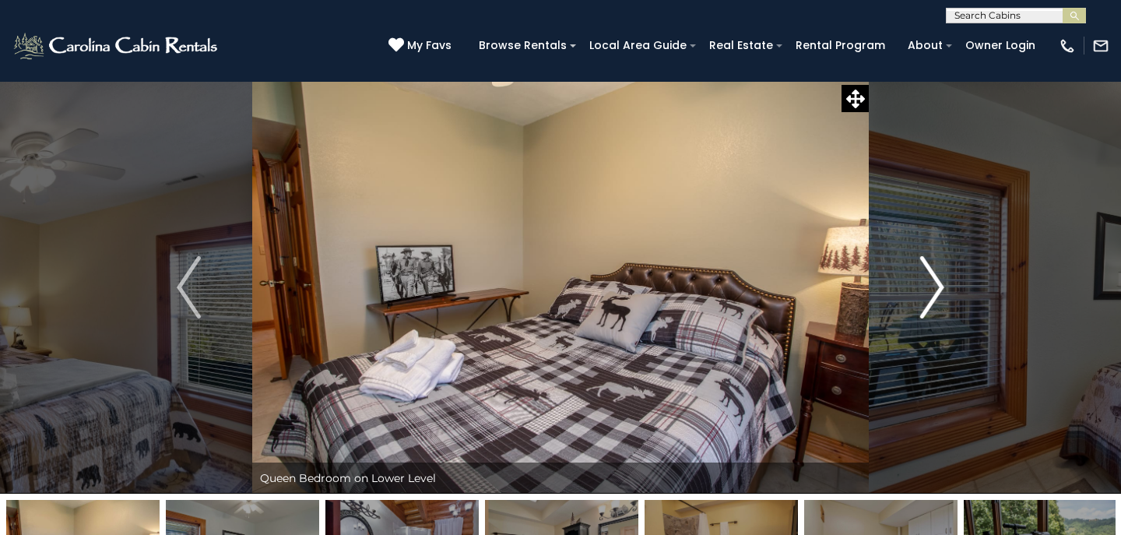
click at [938, 287] on img "Next" at bounding box center [932, 287] width 23 height 62
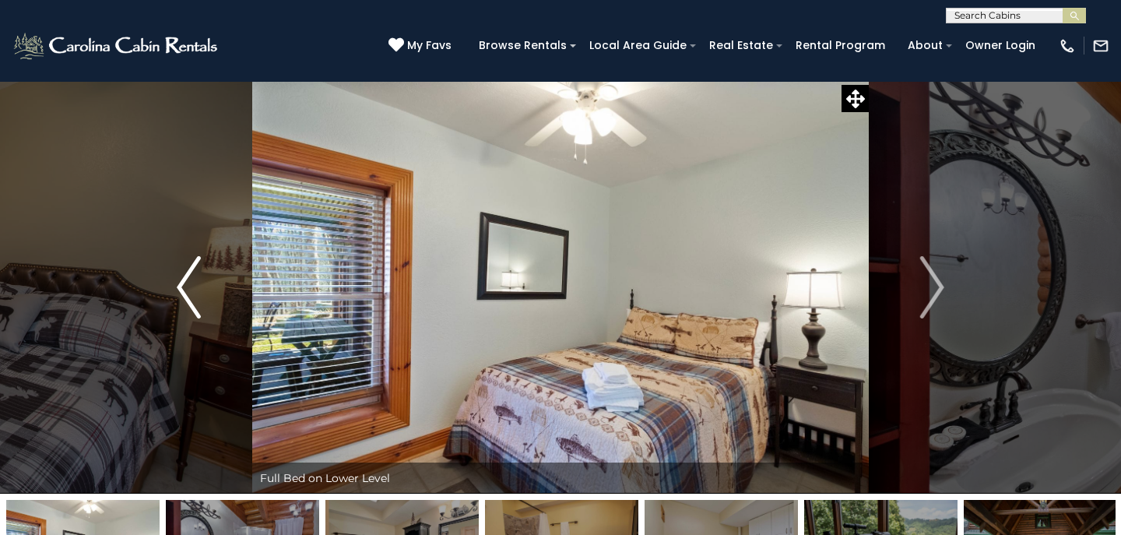
click at [191, 287] on img "Previous" at bounding box center [188, 287] width 23 height 62
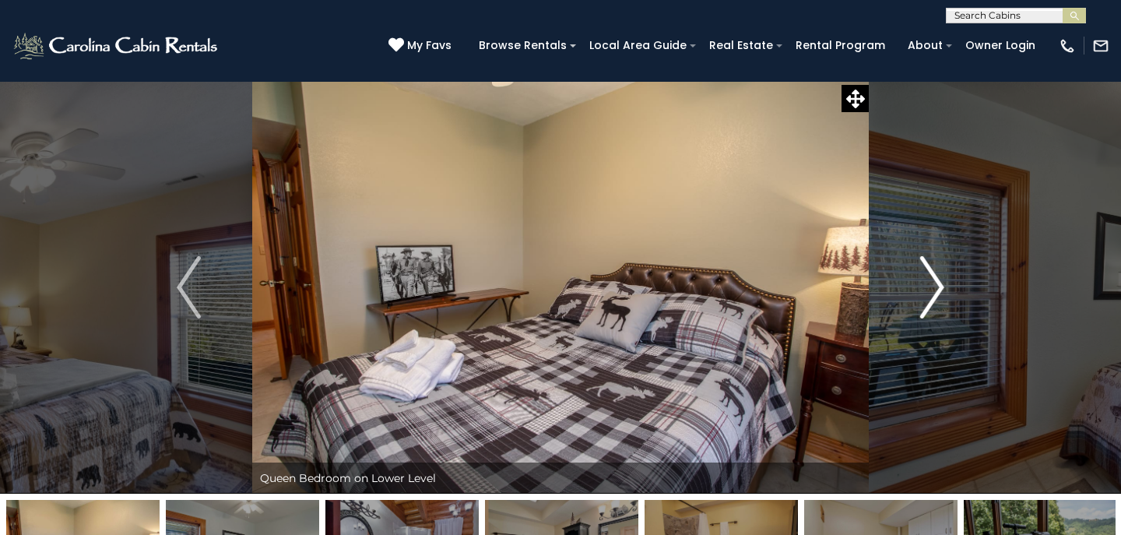
click at [934, 286] on img "Next" at bounding box center [932, 287] width 23 height 62
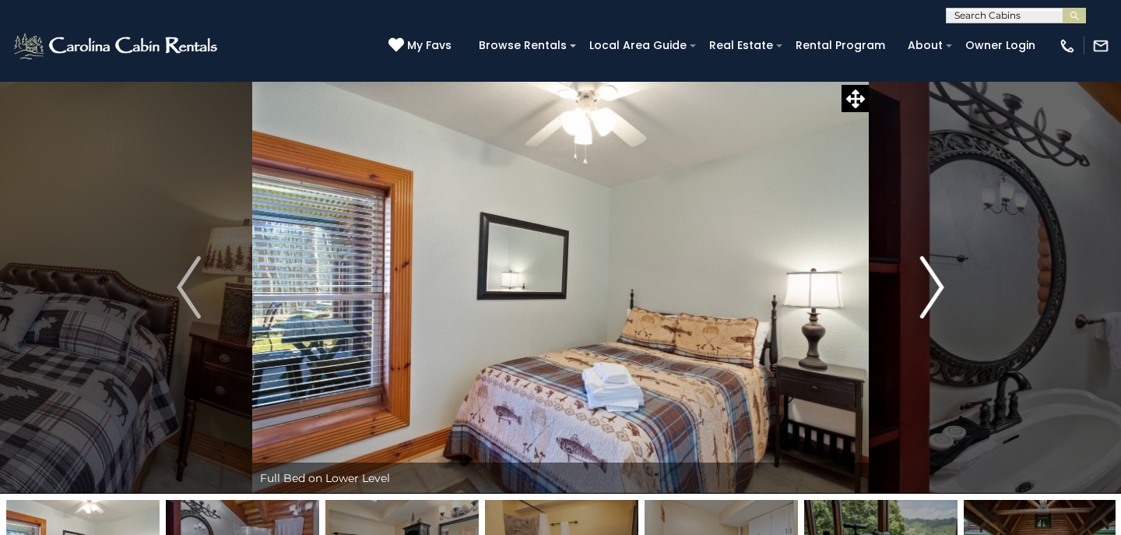
click at [934, 287] on img "Next" at bounding box center [932, 287] width 23 height 62
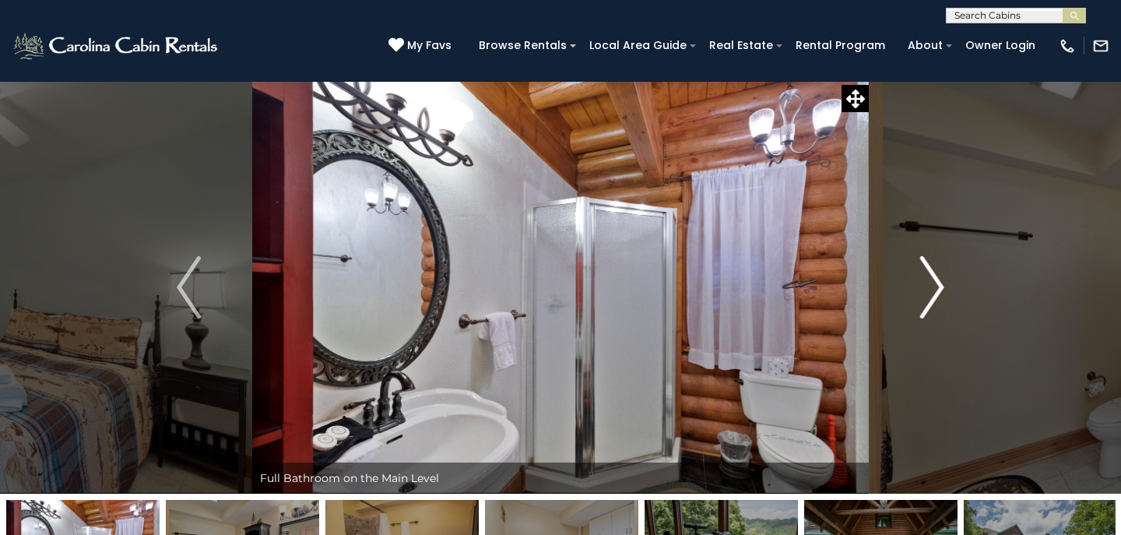
click at [935, 283] on img "Next" at bounding box center [932, 287] width 23 height 62
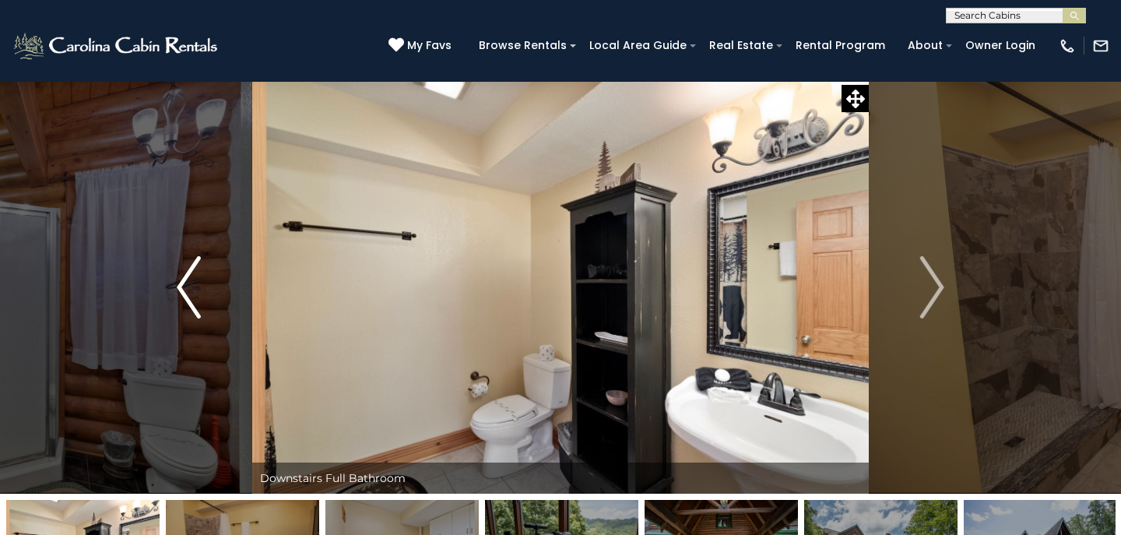
click at [181, 283] on img "Previous" at bounding box center [188, 287] width 23 height 62
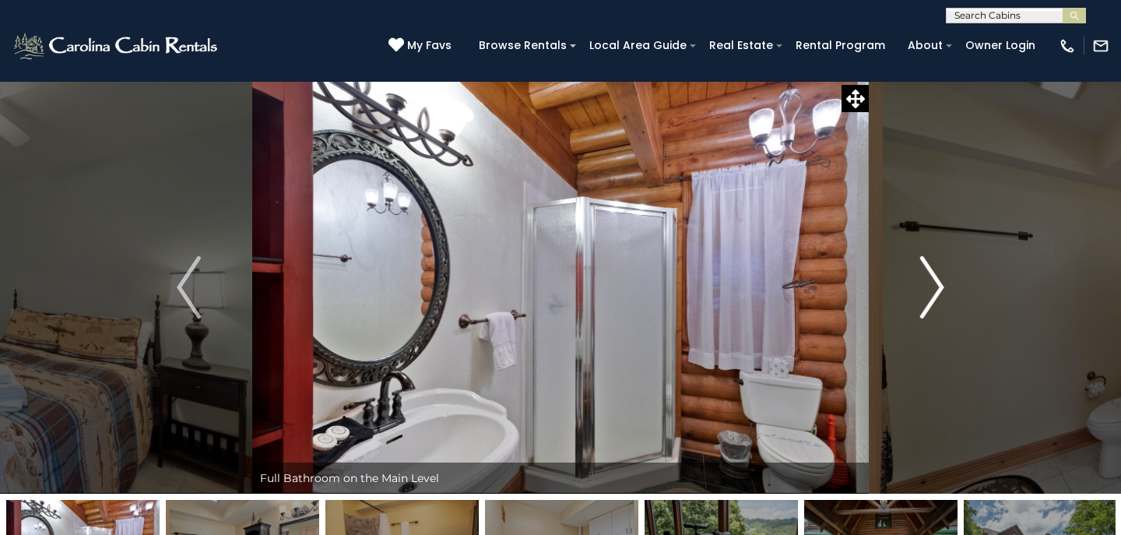
click at [938, 290] on img "Next" at bounding box center [932, 287] width 23 height 62
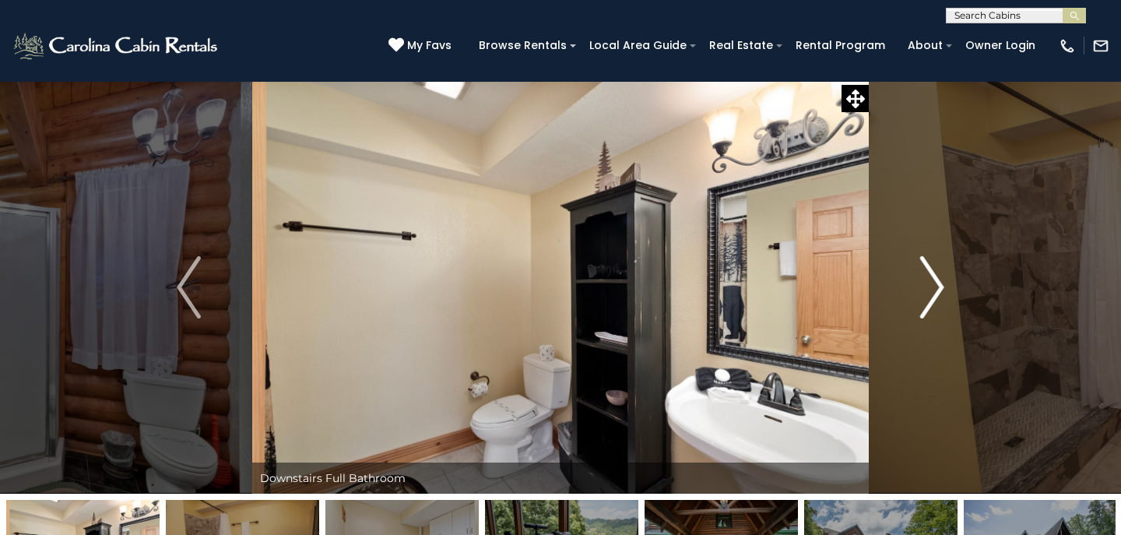
click at [938, 290] on img "Next" at bounding box center [932, 287] width 23 height 62
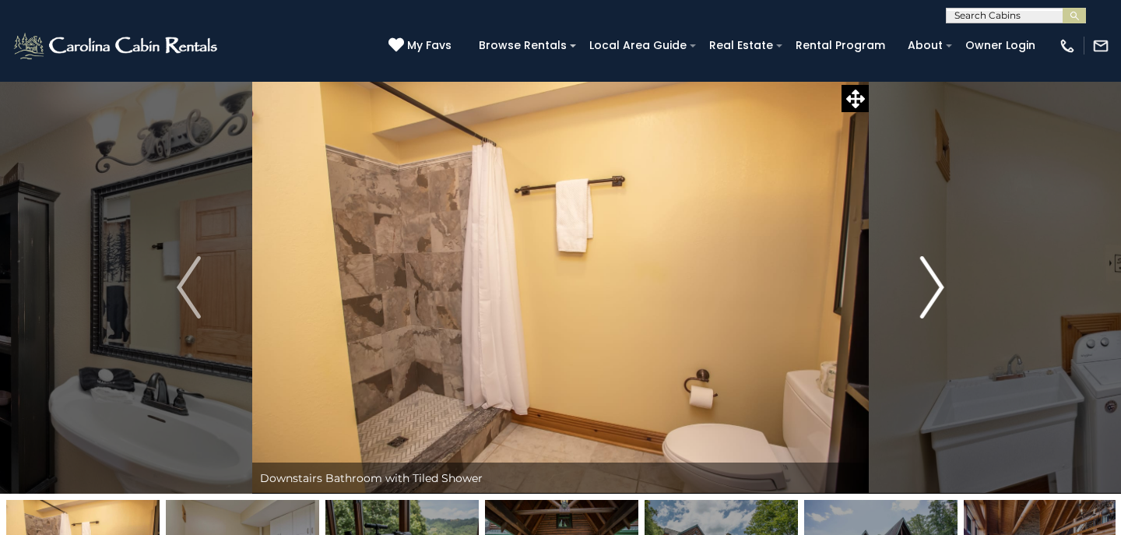
click at [938, 291] on img "Next" at bounding box center [932, 287] width 23 height 62
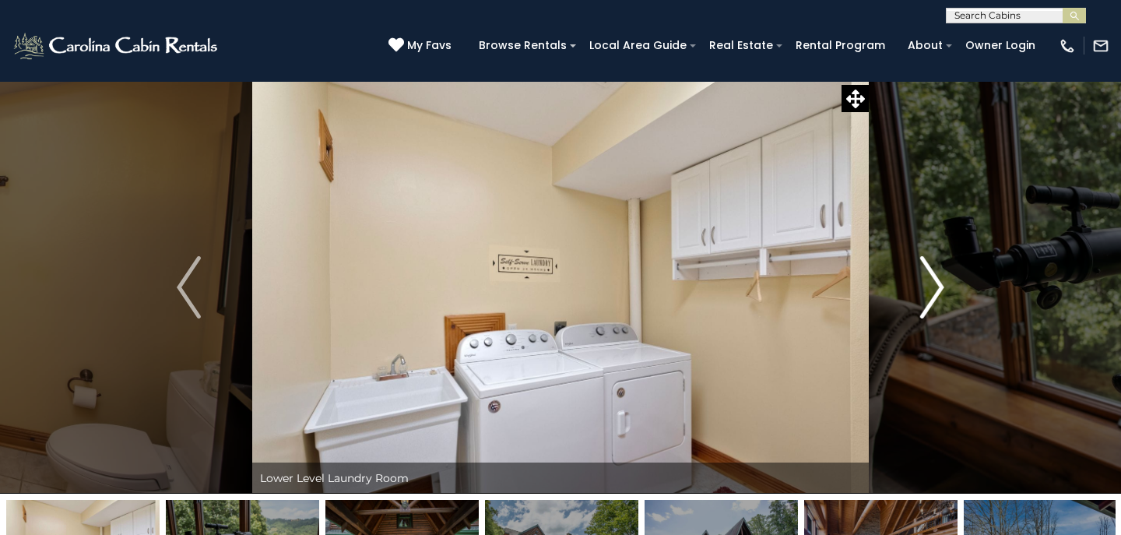
click at [938, 291] on img "Next" at bounding box center [932, 287] width 23 height 62
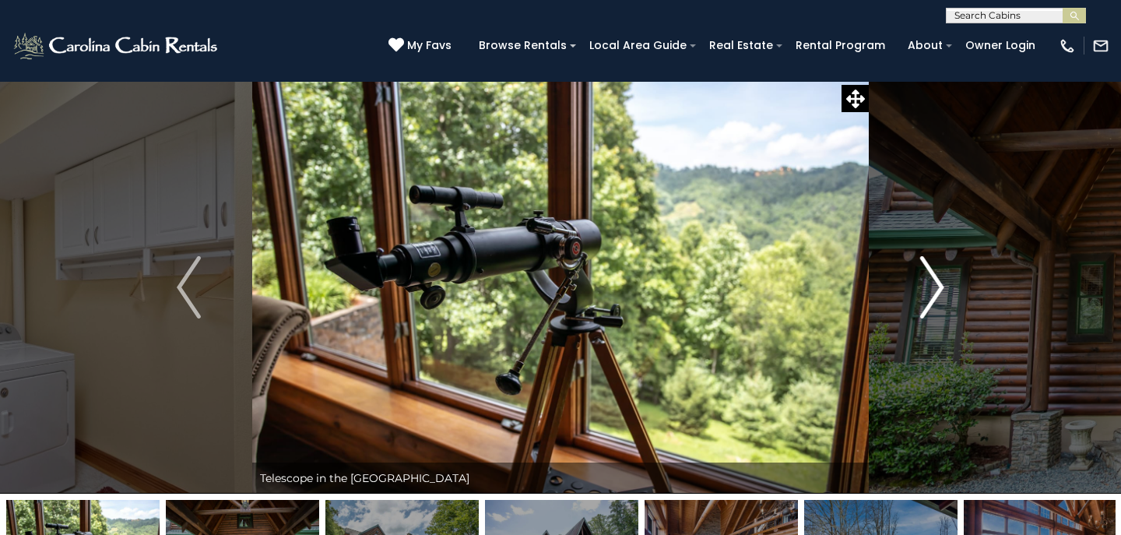
click at [938, 292] on img "Next" at bounding box center [932, 287] width 23 height 62
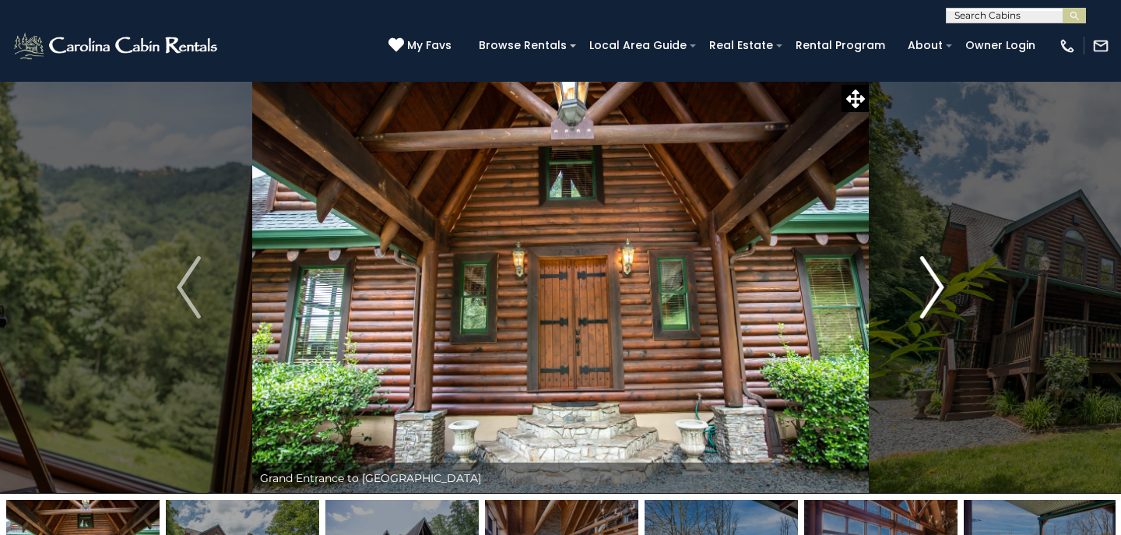
click at [938, 293] on img "Next" at bounding box center [932, 287] width 23 height 62
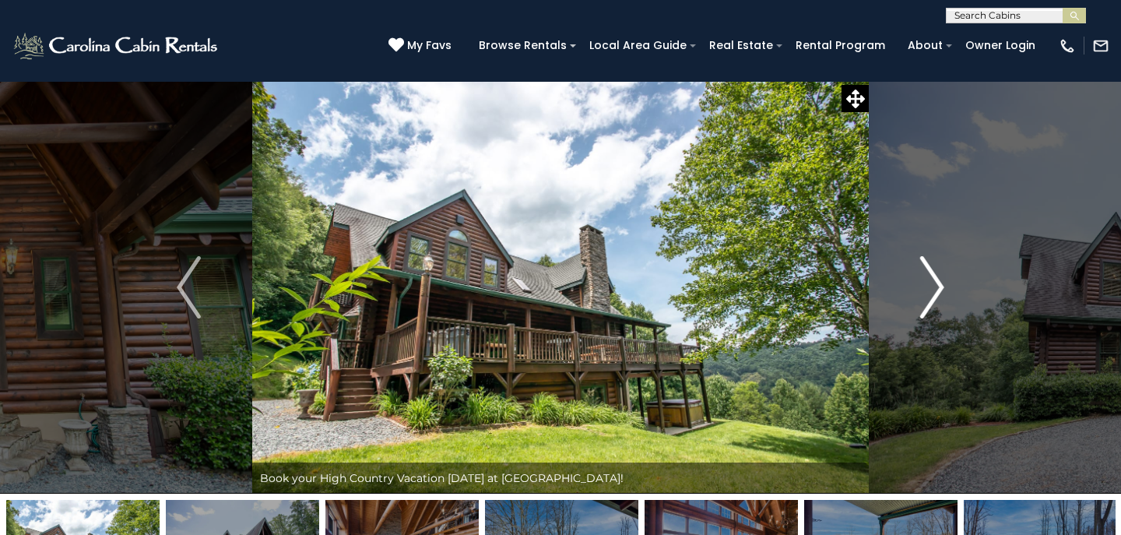
click at [938, 293] on img "Next" at bounding box center [932, 287] width 23 height 62
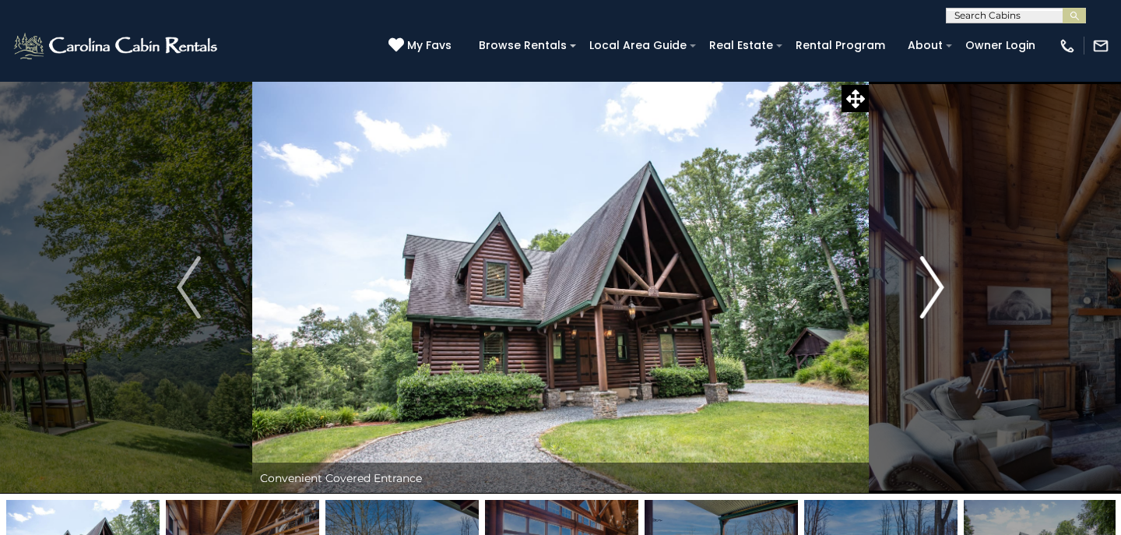
click at [938, 293] on img "Next" at bounding box center [932, 287] width 23 height 62
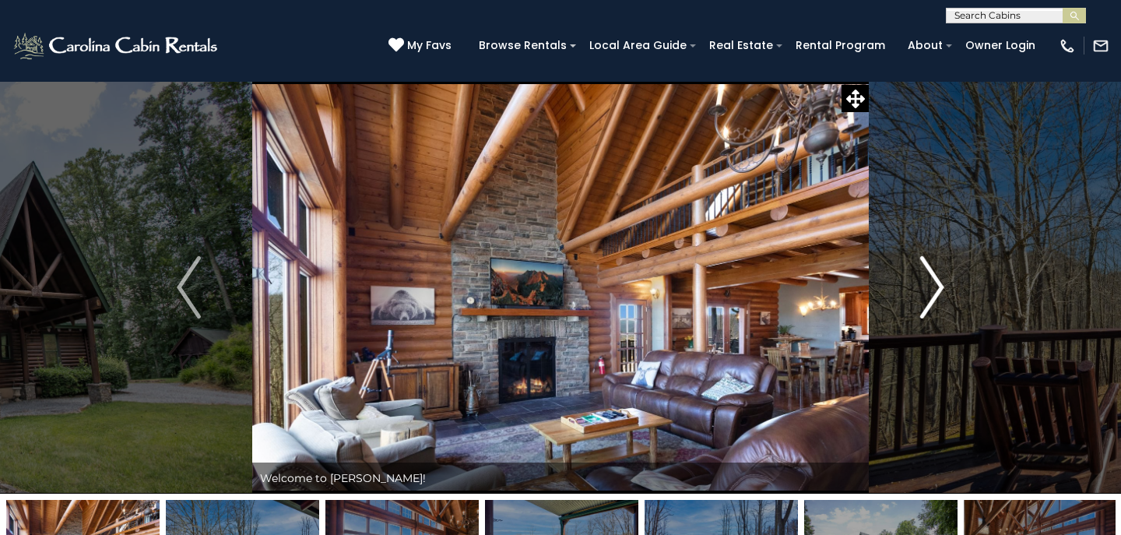
click at [938, 292] on img "Next" at bounding box center [932, 287] width 23 height 62
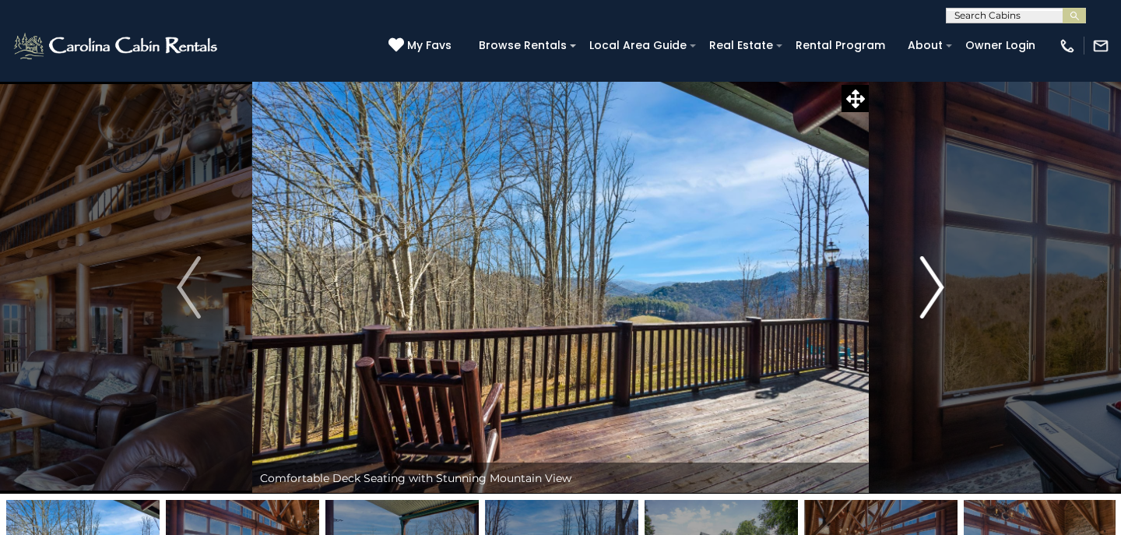
click at [938, 293] on img "Next" at bounding box center [932, 287] width 23 height 62
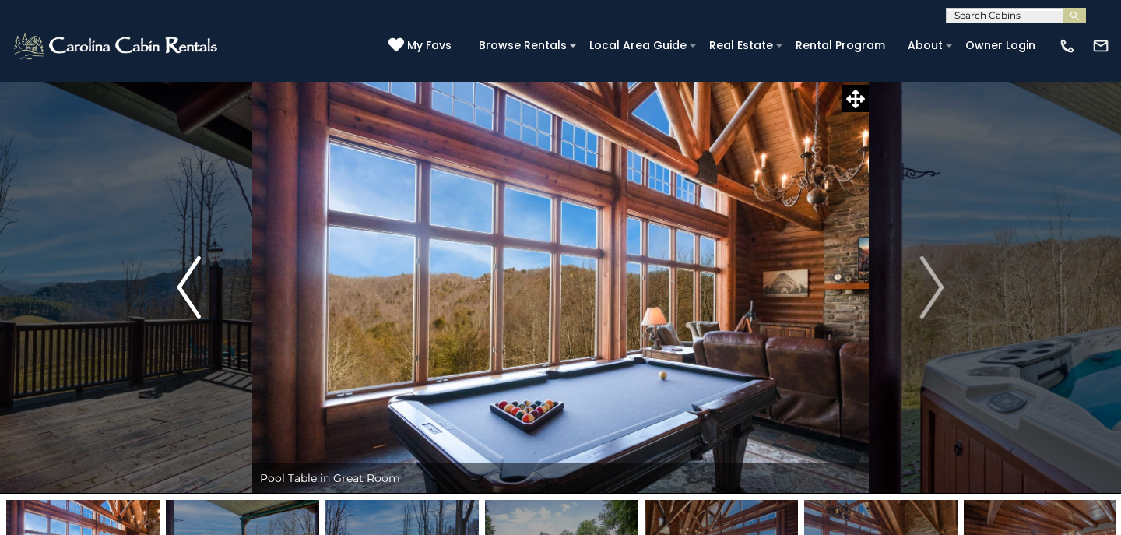
click at [181, 287] on img "Previous" at bounding box center [188, 287] width 23 height 62
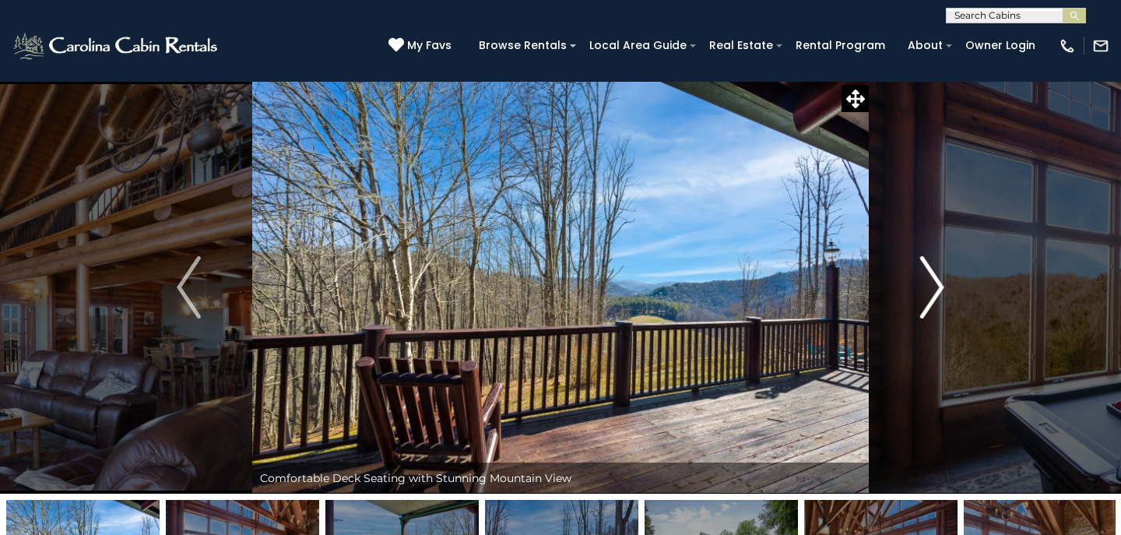
click at [943, 283] on img "Next" at bounding box center [932, 287] width 23 height 62
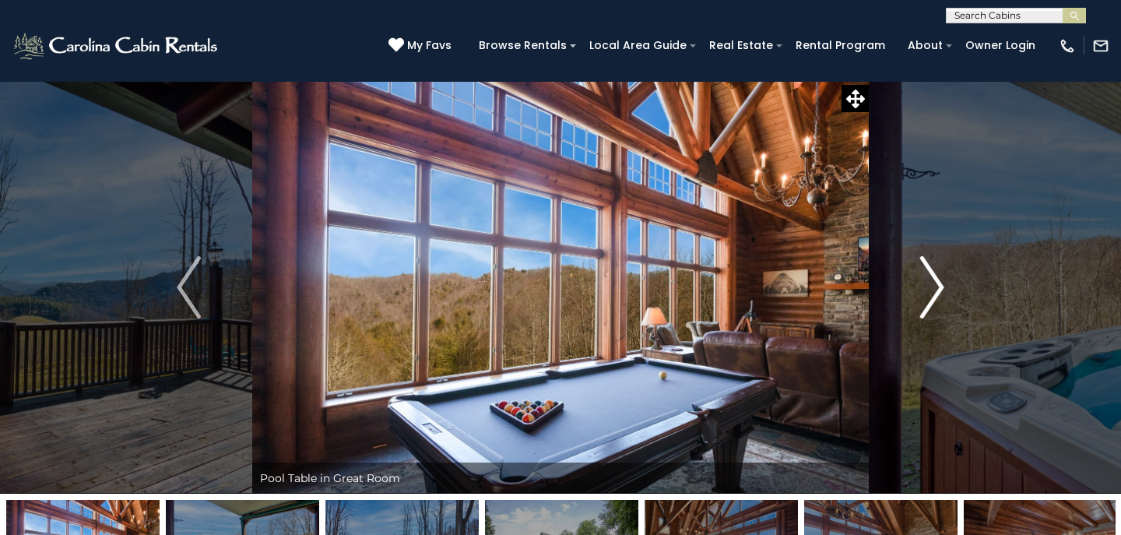
click at [943, 283] on img "Next" at bounding box center [932, 287] width 23 height 62
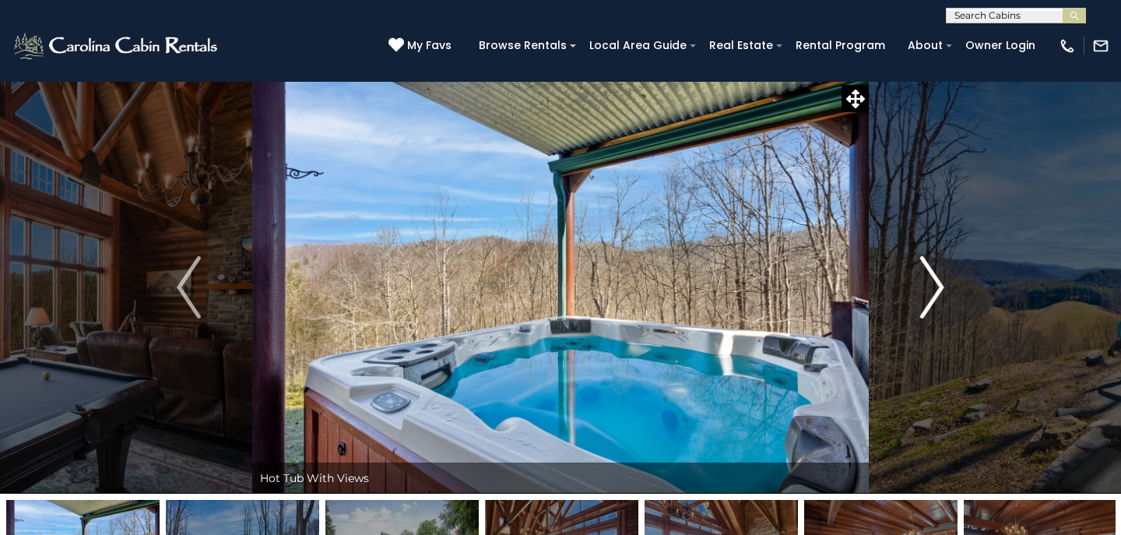
click at [943, 284] on img "Next" at bounding box center [932, 287] width 23 height 62
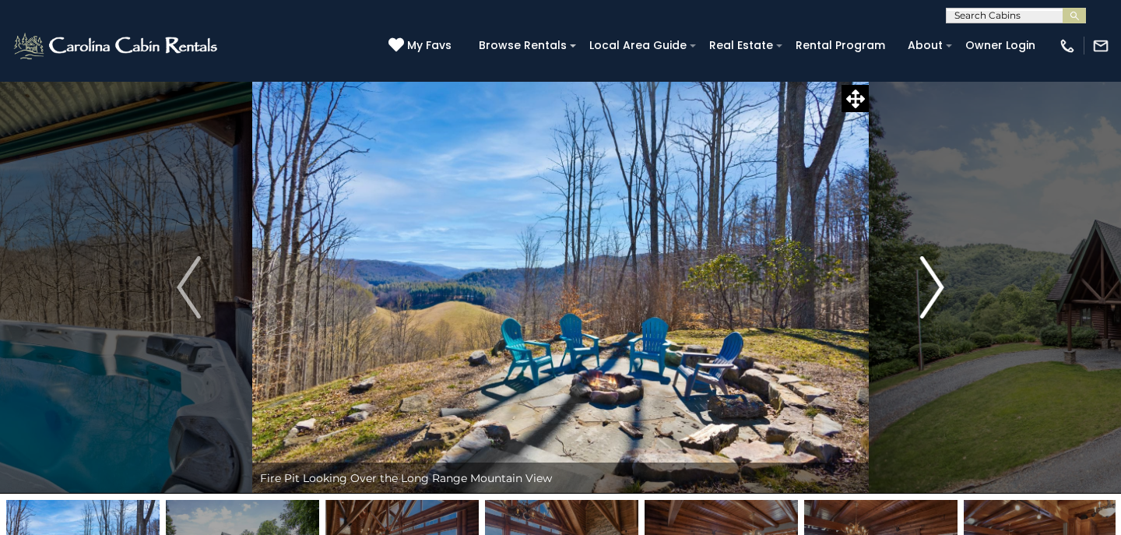
click at [943, 285] on img "Next" at bounding box center [932, 287] width 23 height 62
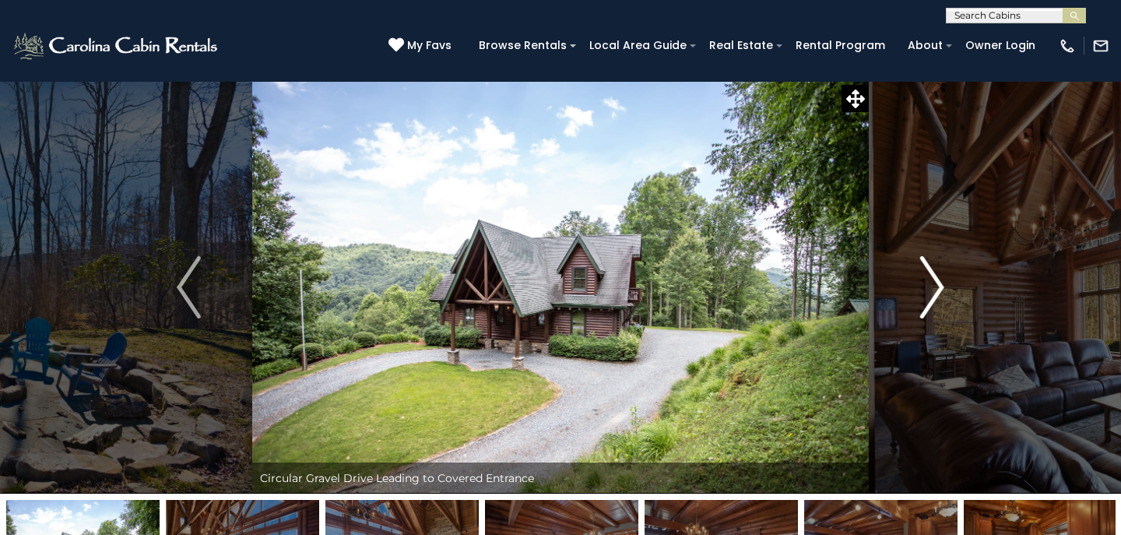
click at [943, 286] on img "Next" at bounding box center [932, 287] width 23 height 62
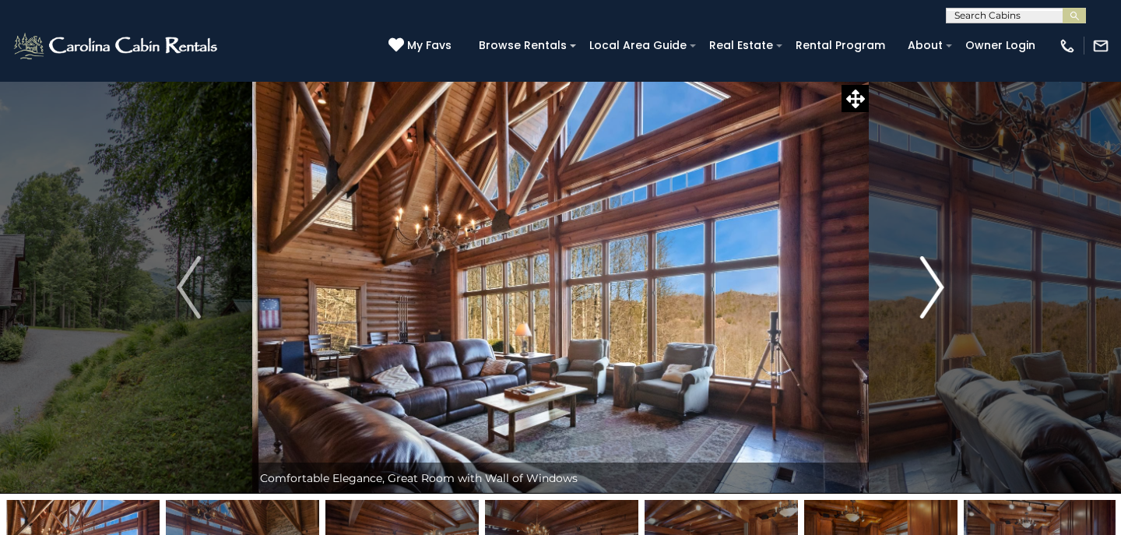
click at [944, 286] on img "Next" at bounding box center [932, 287] width 23 height 62
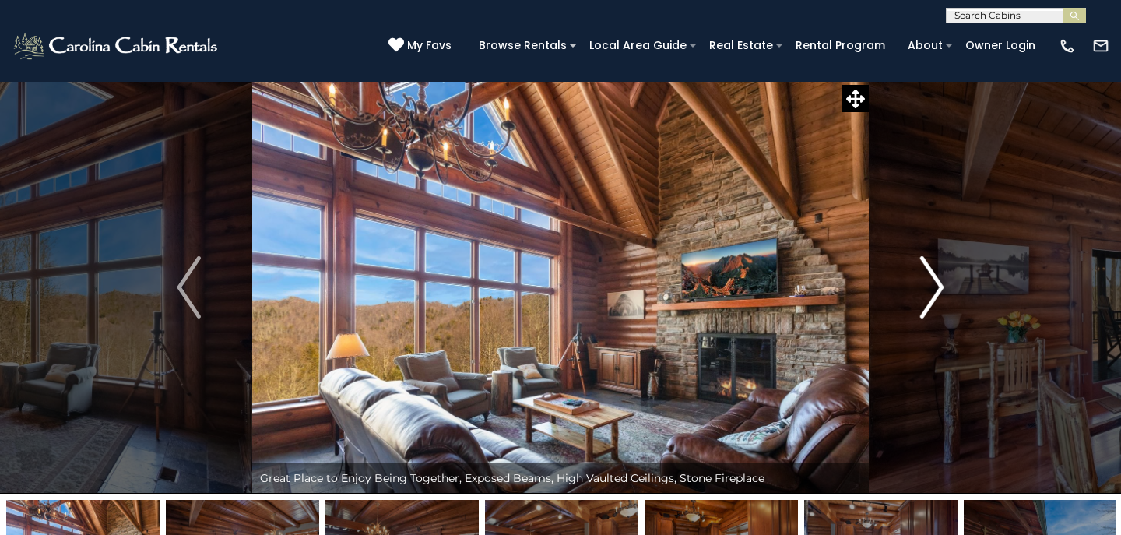
click at [944, 286] on img "Next" at bounding box center [932, 287] width 23 height 62
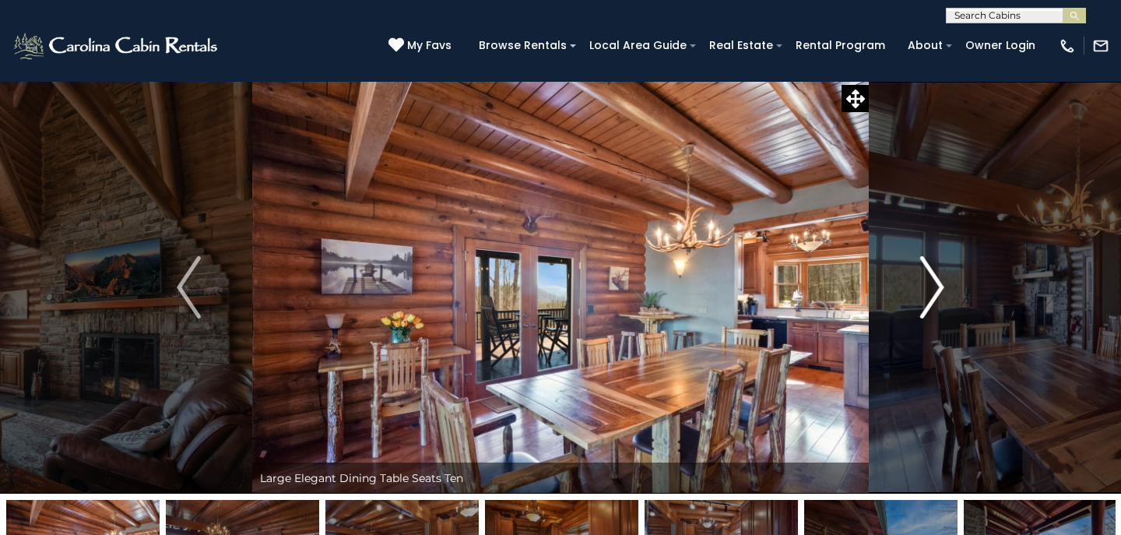
click at [944, 286] on img "Next" at bounding box center [932, 287] width 23 height 62
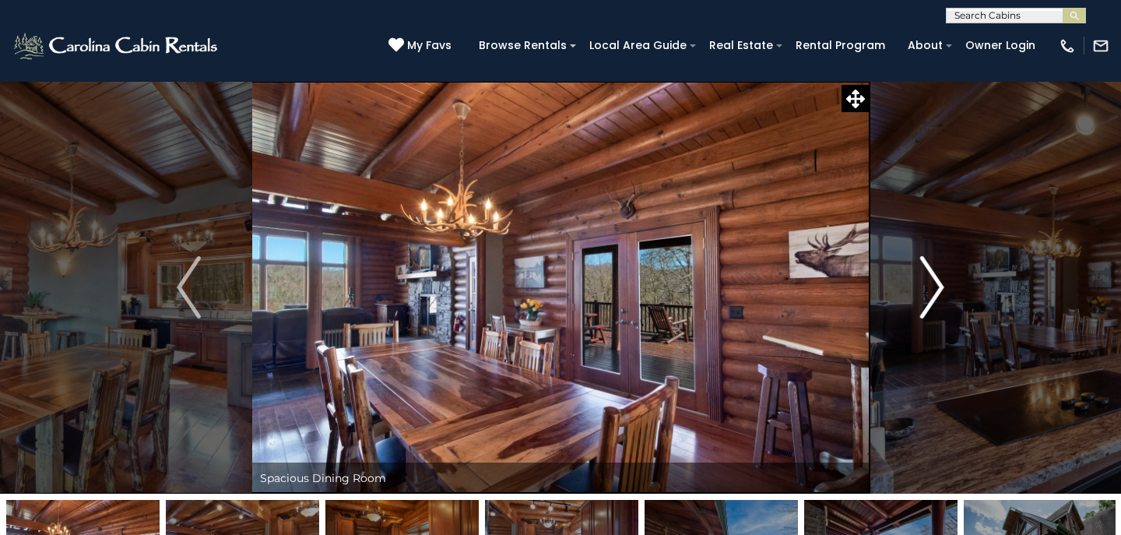
click at [943, 287] on img "Next" at bounding box center [932, 287] width 23 height 62
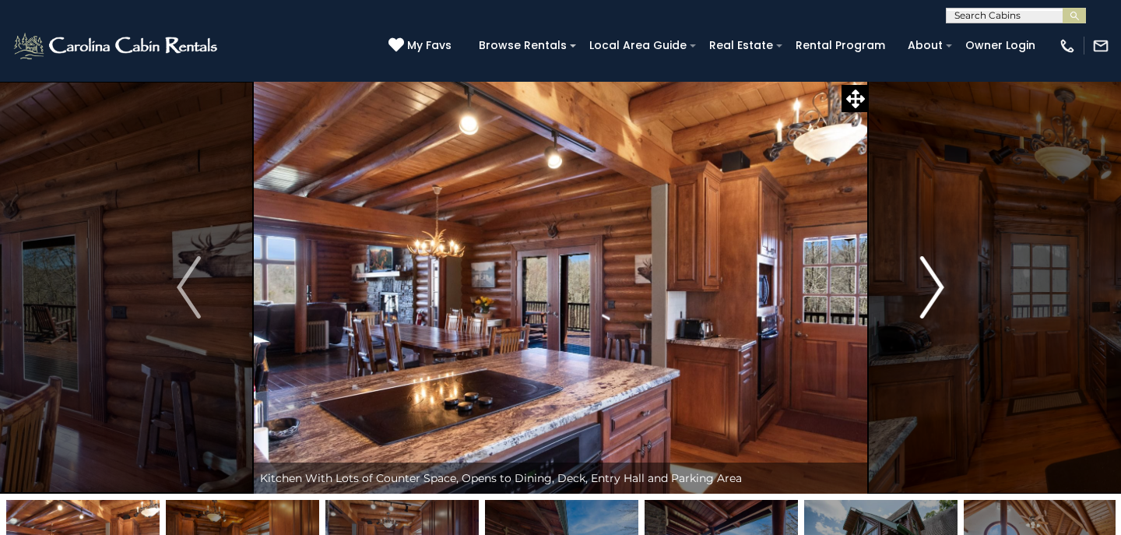
click at [942, 286] on img "Next" at bounding box center [932, 287] width 23 height 62
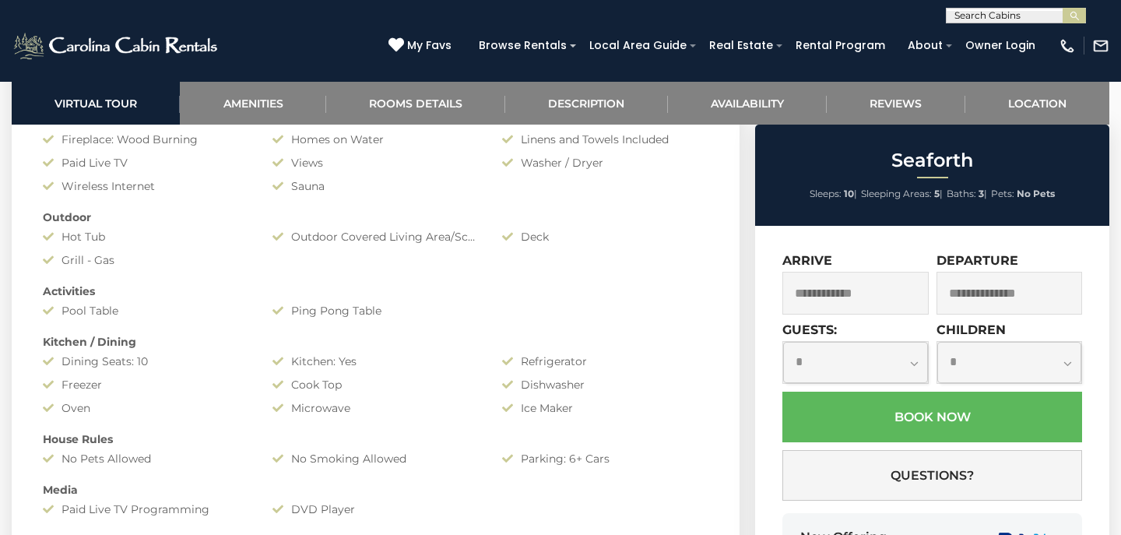
scroll to position [1250, 0]
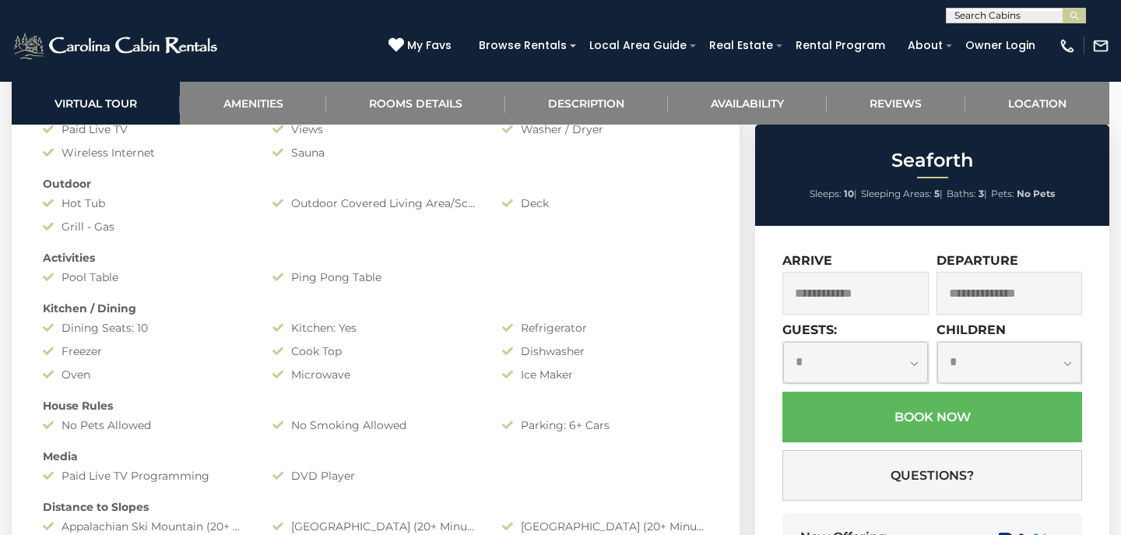
click at [892, 295] on input "text" at bounding box center [856, 293] width 146 height 43
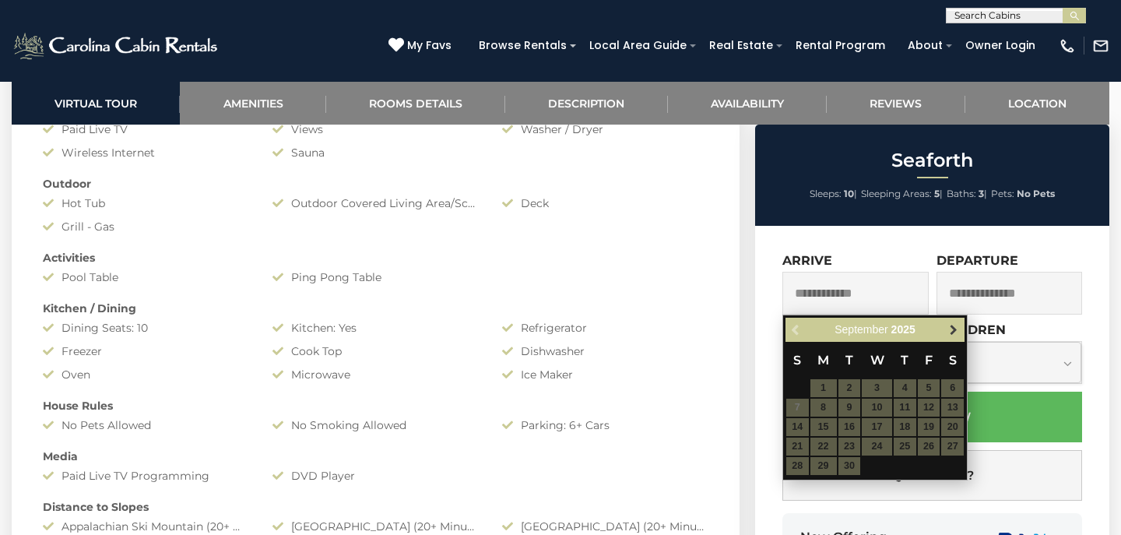
click at [957, 330] on span "Next" at bounding box center [954, 330] width 12 height 12
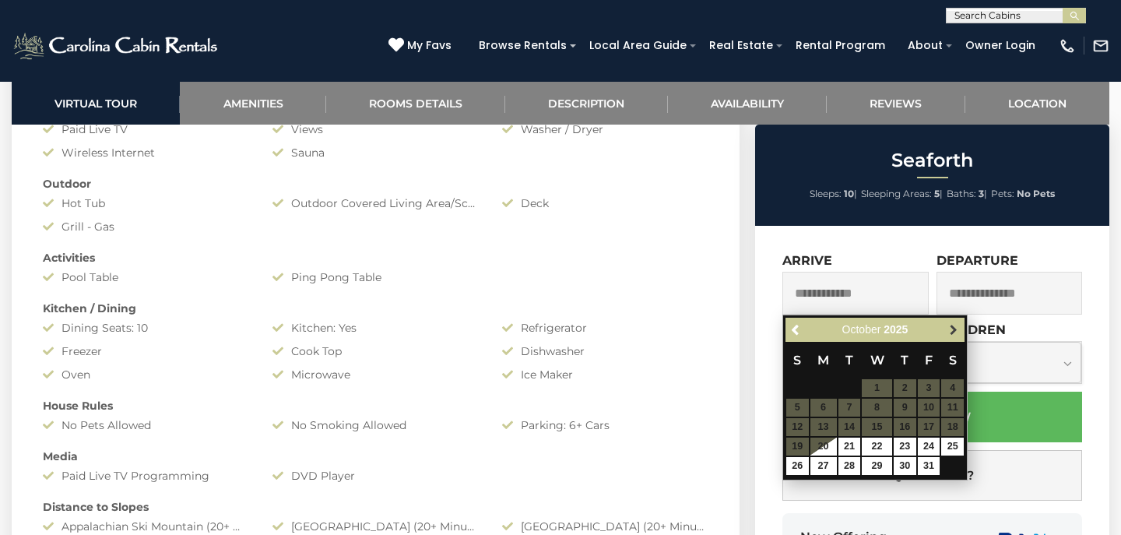
click at [957, 331] on span "Next" at bounding box center [954, 330] width 12 height 12
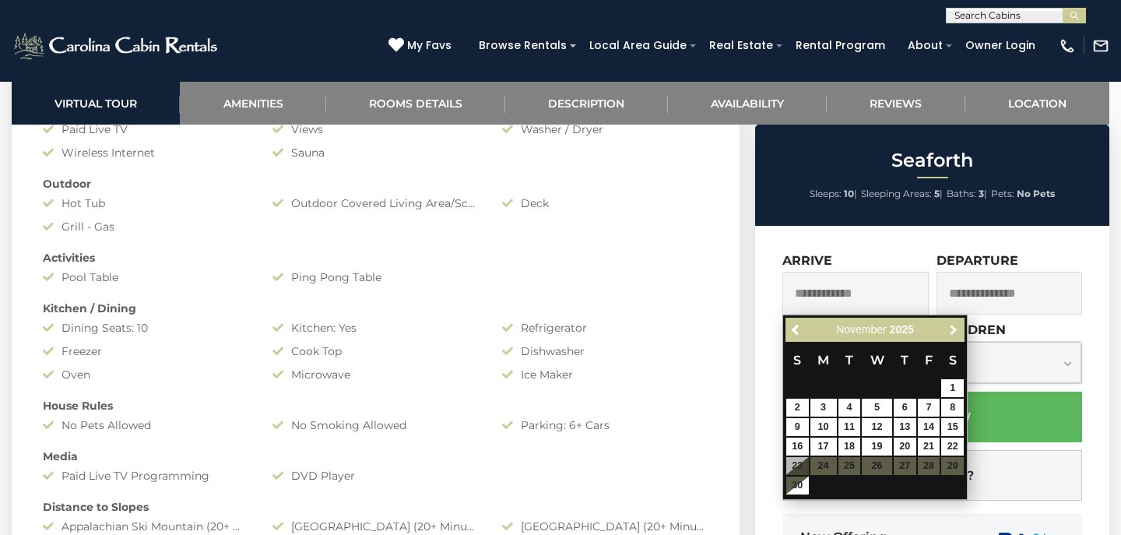
click at [957, 331] on span "Next" at bounding box center [954, 330] width 12 height 12
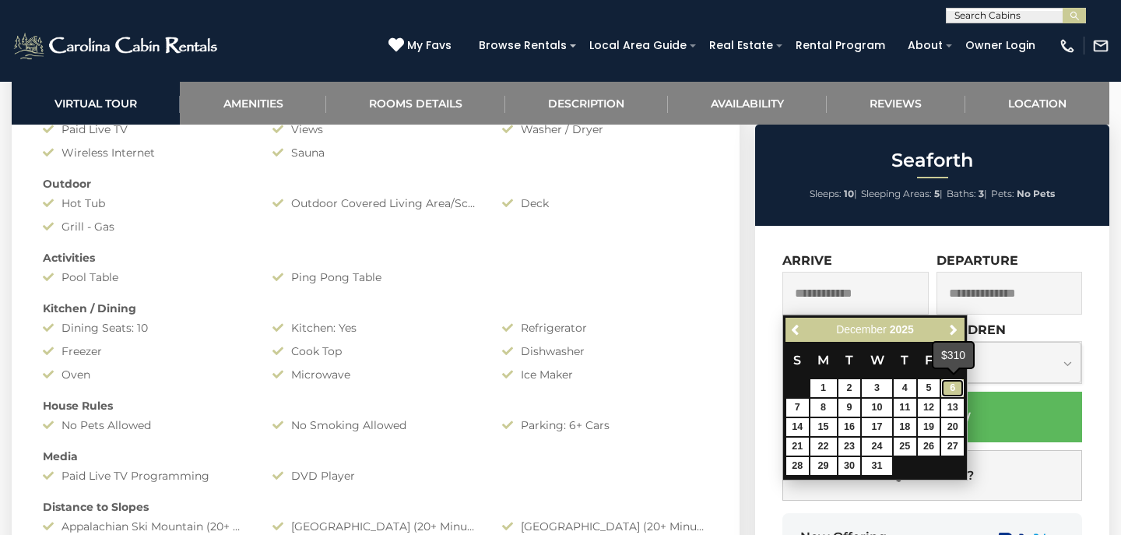
click at [956, 389] on link "6" at bounding box center [953, 388] width 23 height 18
type input "**********"
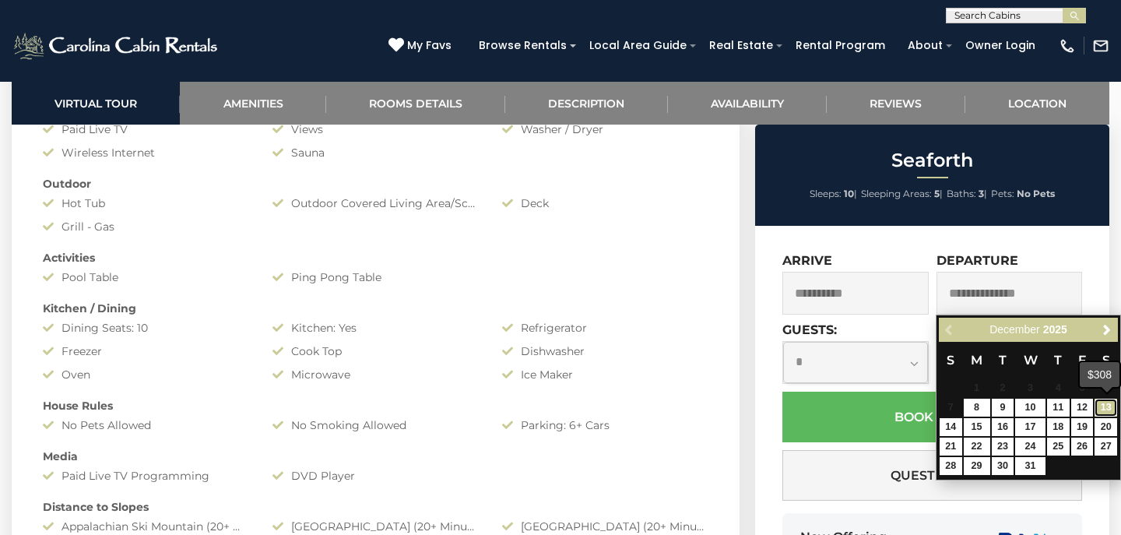
click at [1113, 404] on link "13" at bounding box center [1106, 408] width 23 height 18
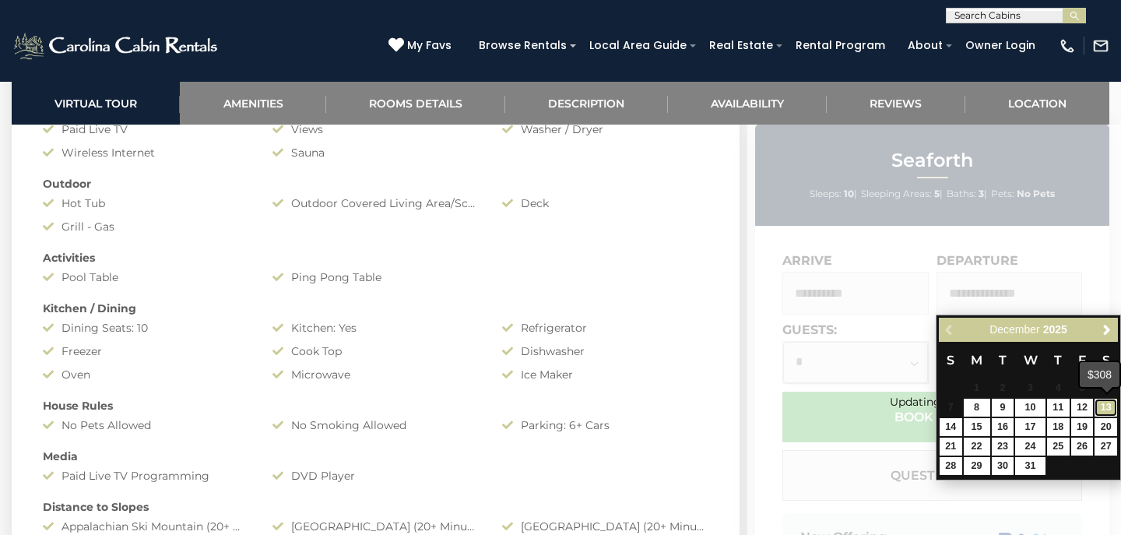
type input "**********"
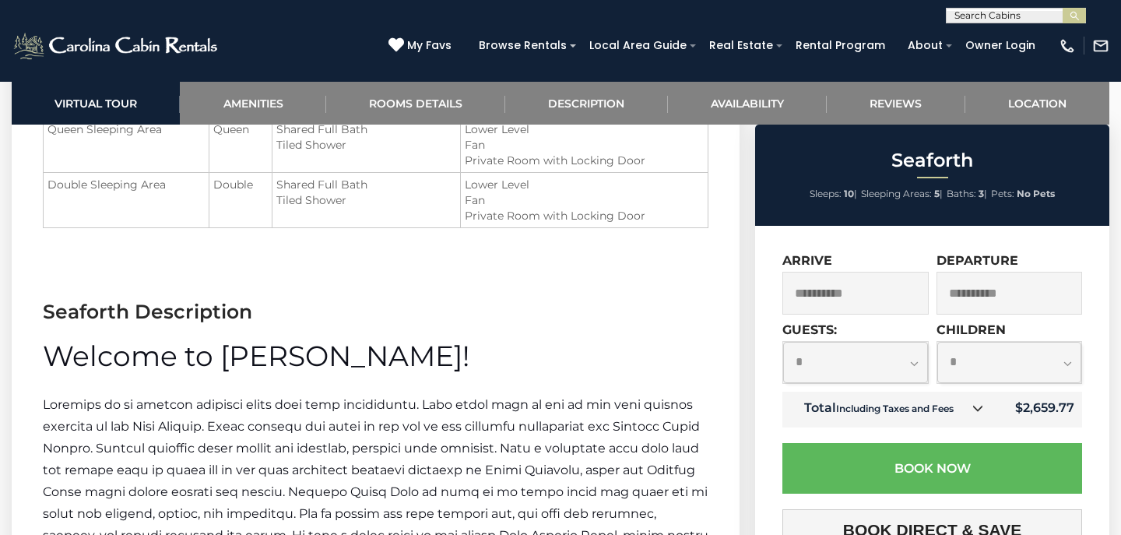
scroll to position [1941, 0]
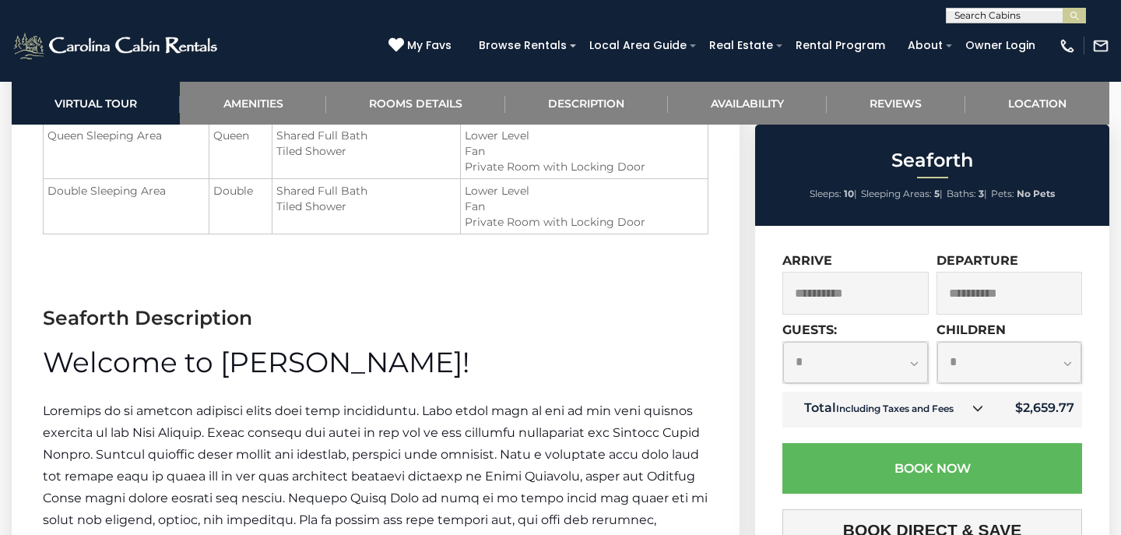
click at [914, 364] on select "**********" at bounding box center [855, 362] width 145 height 41
select select "*"
click at [1068, 362] on select "**********" at bounding box center [1010, 362] width 145 height 41
select select "*"
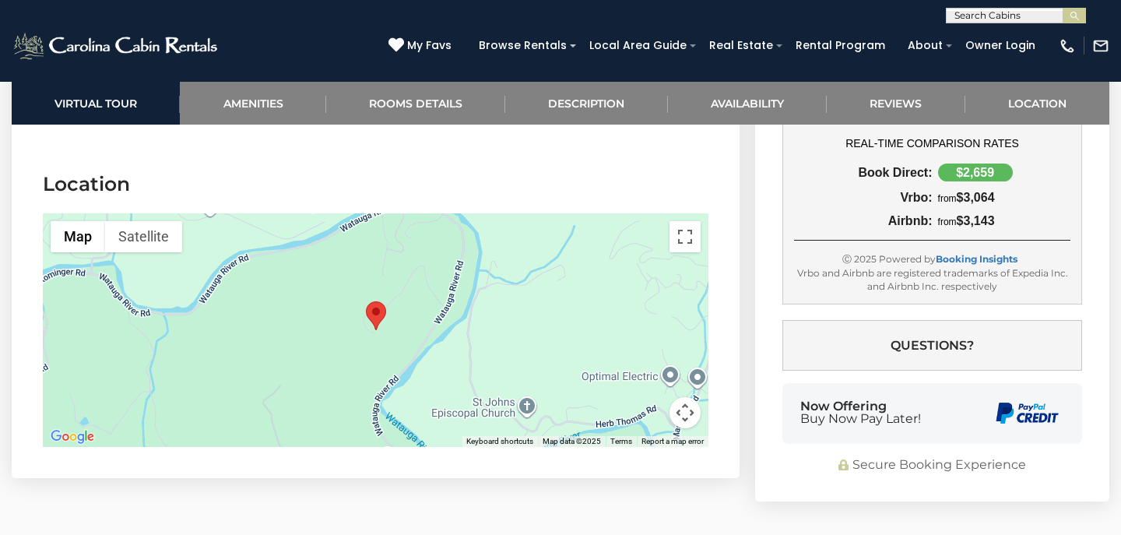
scroll to position [4037, 0]
click at [685, 238] on button "Toggle fullscreen view" at bounding box center [685, 235] width 31 height 31
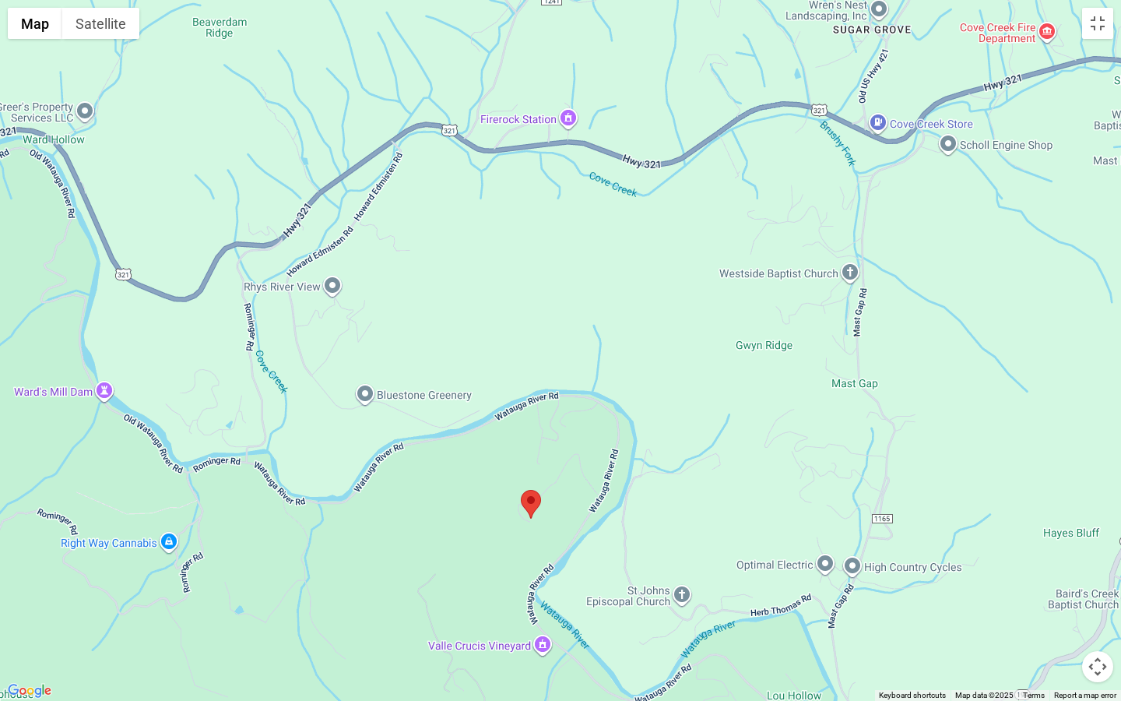
drag, startPoint x: 678, startPoint y: 321, endPoint x: 649, endPoint y: 491, distance: 173.1
click at [649, 491] on div at bounding box center [560, 350] width 1121 height 701
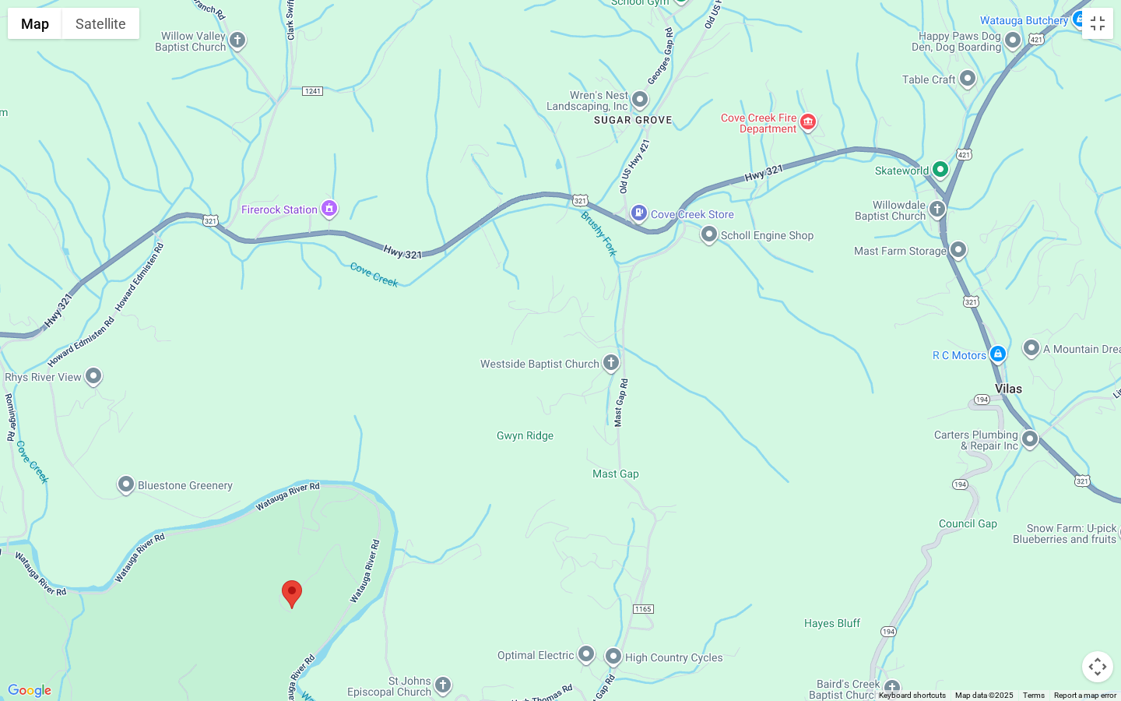
drag, startPoint x: 779, startPoint y: 442, endPoint x: 537, endPoint y: 533, distance: 258.3
click at [537, 533] on div at bounding box center [560, 350] width 1121 height 701
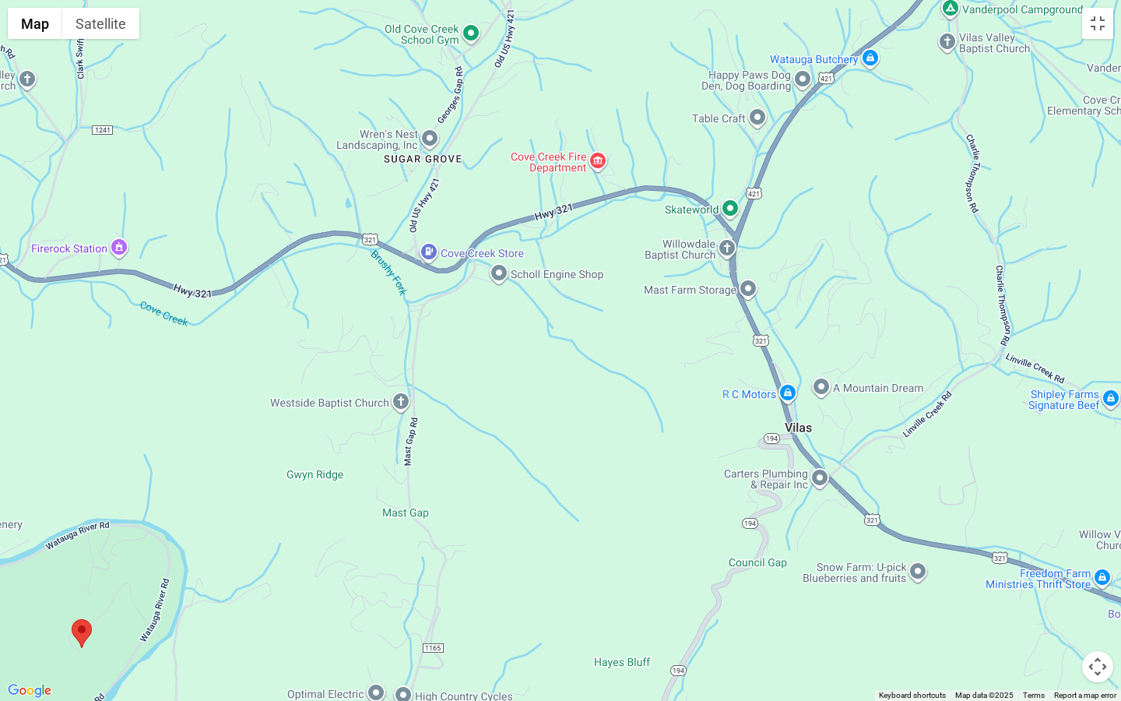
drag, startPoint x: 879, startPoint y: 468, endPoint x: 667, endPoint y: 509, distance: 216.4
click at [667, 509] on div at bounding box center [560, 350] width 1121 height 701
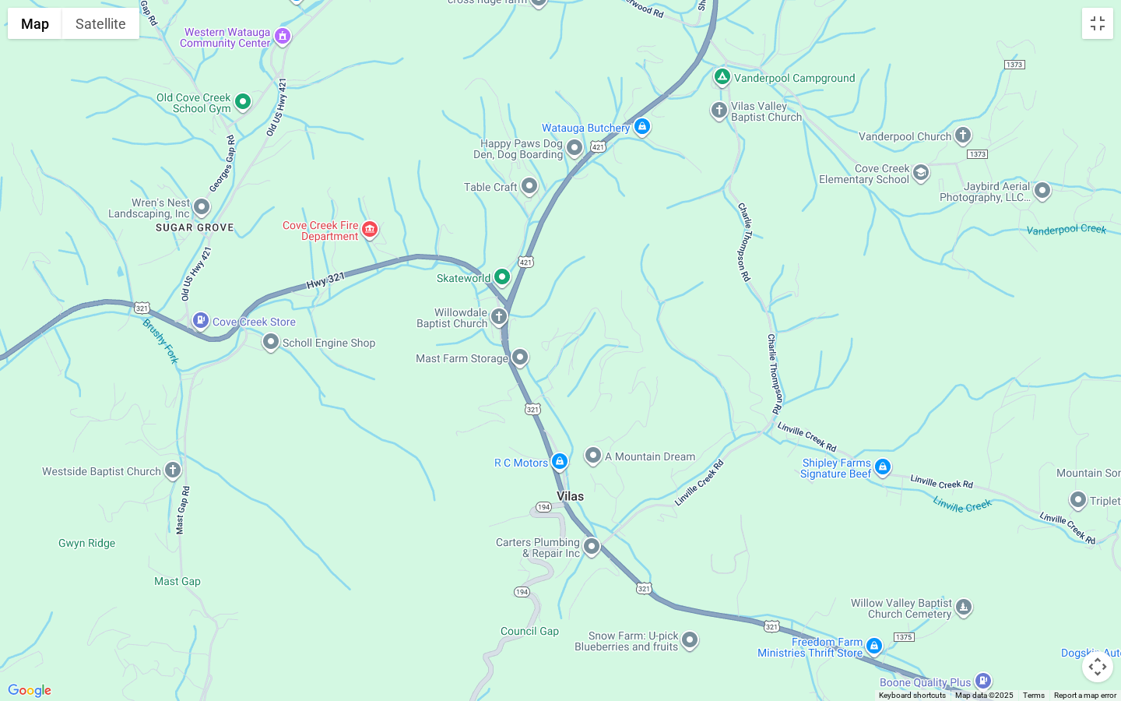
drag, startPoint x: 876, startPoint y: 510, endPoint x: 645, endPoint y: 580, distance: 241.7
click at [645, 534] on div at bounding box center [560, 350] width 1121 height 701
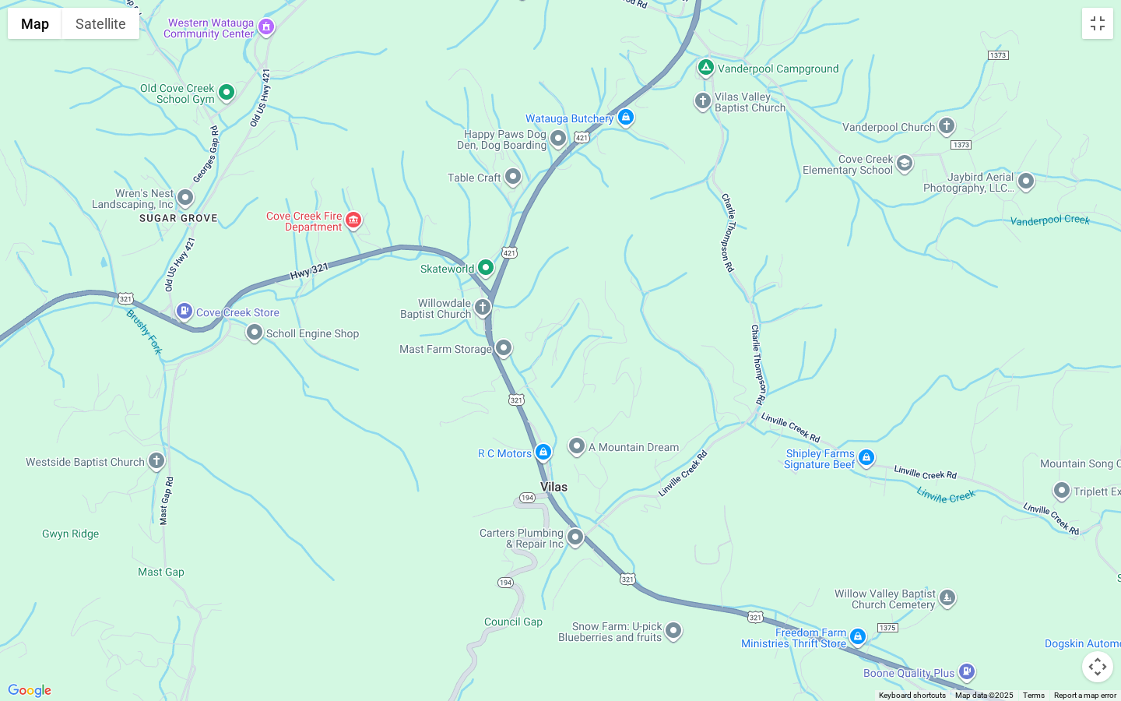
drag, startPoint x: 715, startPoint y: 254, endPoint x: 708, endPoint y: 161, distance: 92.9
click at [708, 163] on div at bounding box center [560, 350] width 1121 height 701
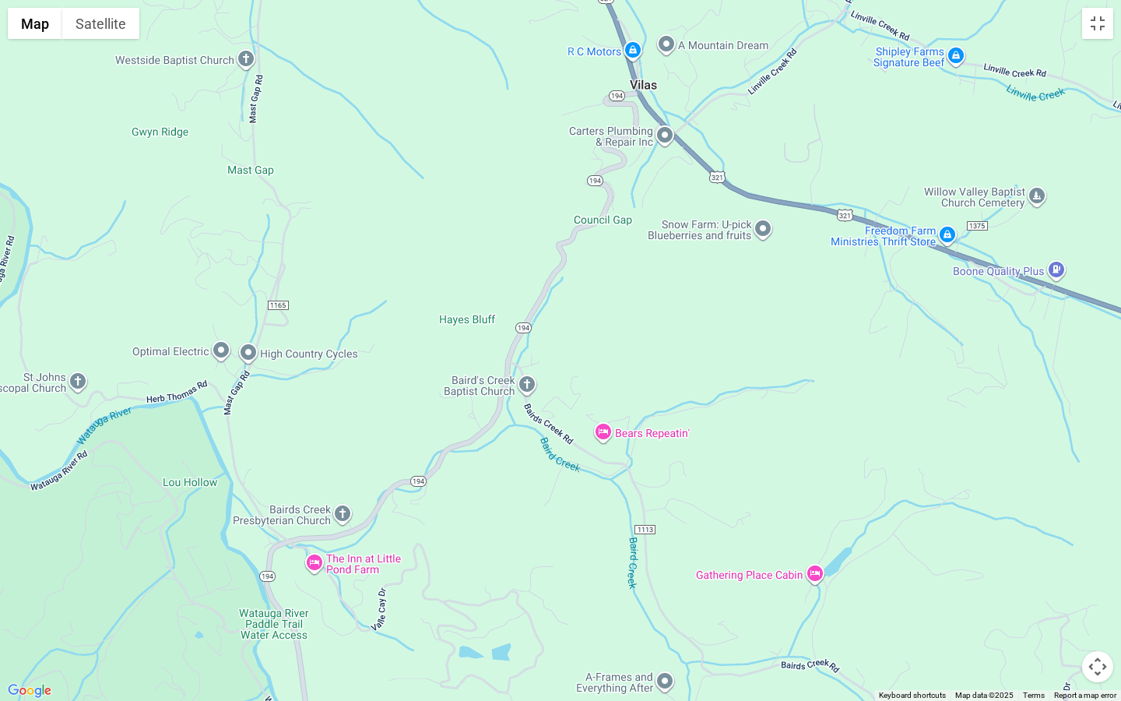
drag, startPoint x: 619, startPoint y: 664, endPoint x: 723, endPoint y: 314, distance: 365.4
click at [723, 314] on div at bounding box center [560, 350] width 1121 height 701
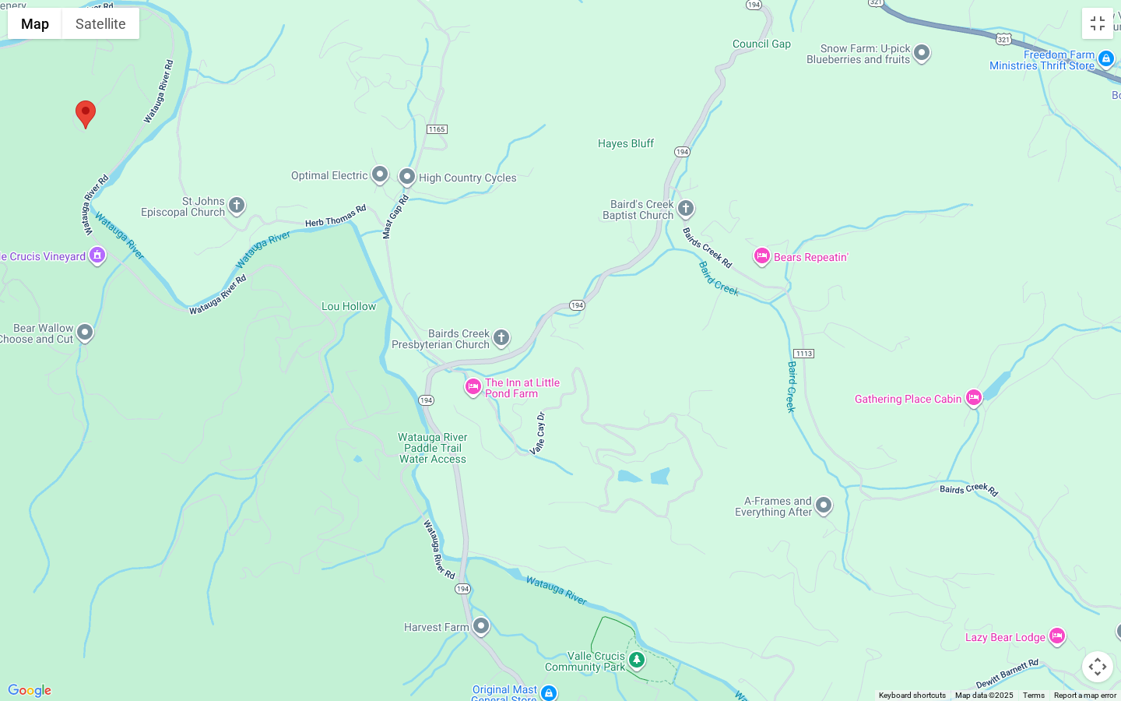
drag, startPoint x: 574, startPoint y: 590, endPoint x: 714, endPoint y: 438, distance: 206.7
click at [714, 442] on div at bounding box center [560, 350] width 1121 height 701
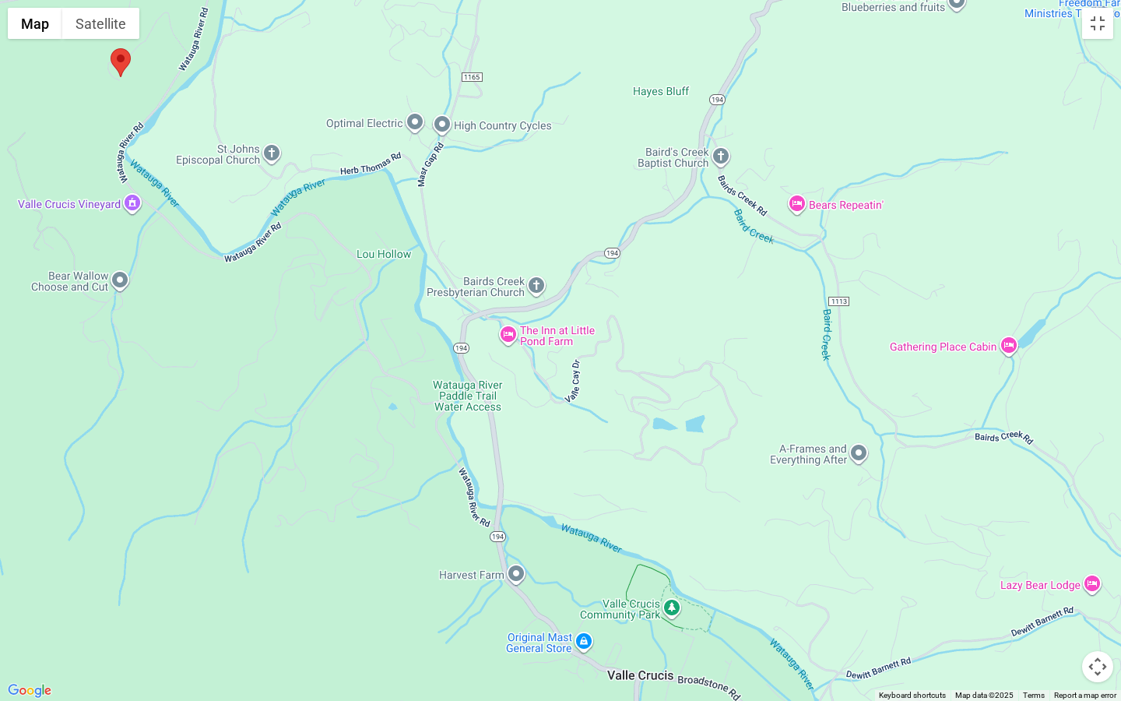
click at [221, 431] on div at bounding box center [560, 350] width 1121 height 701
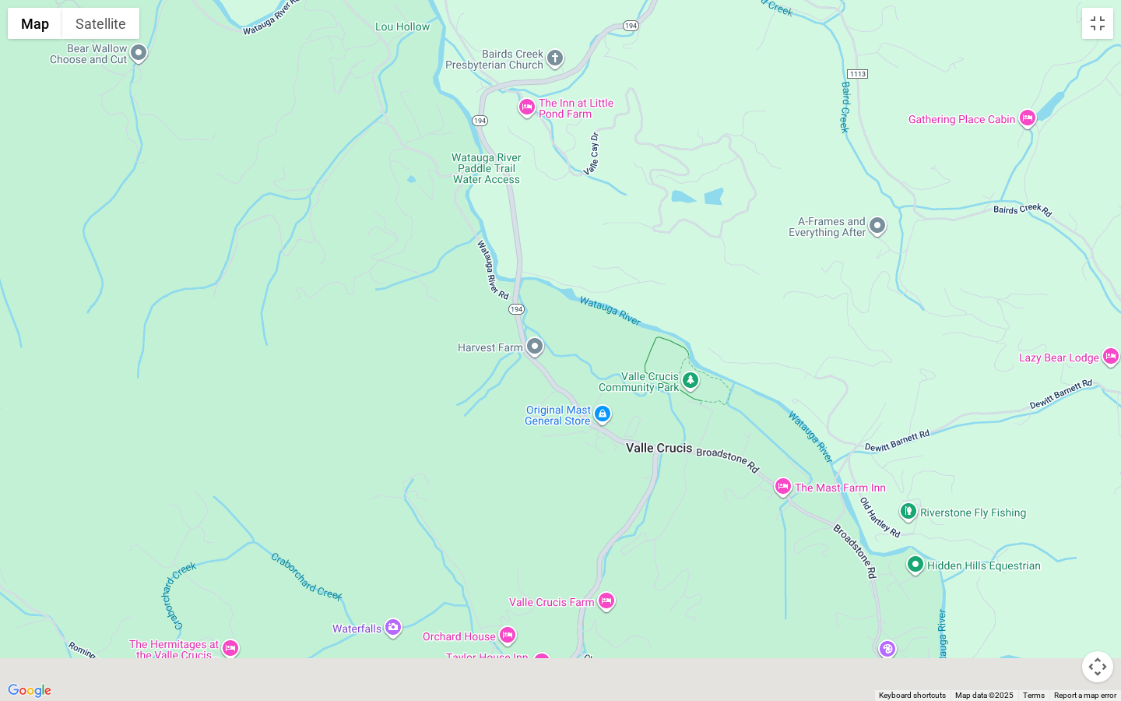
drag, startPoint x: 445, startPoint y: 594, endPoint x: 471, endPoint y: 314, distance: 281.6
click at [471, 330] on div at bounding box center [560, 350] width 1121 height 701
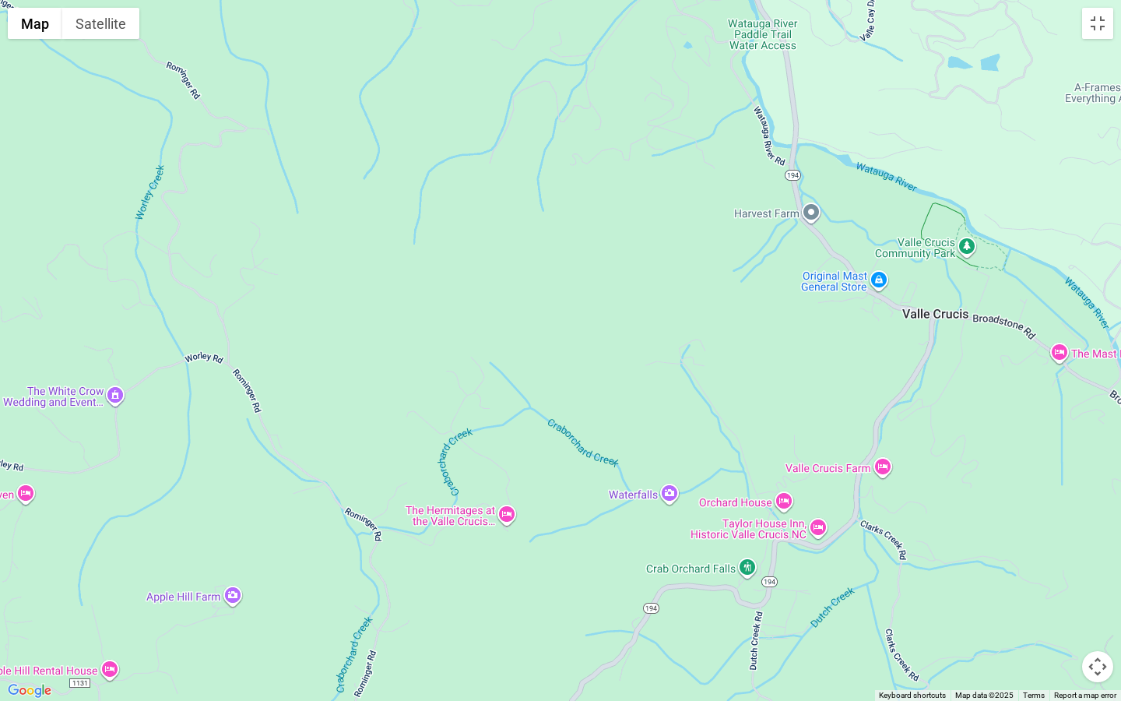
drag, startPoint x: 231, startPoint y: 329, endPoint x: 505, endPoint y: 384, distance: 279.7
click at [505, 384] on div at bounding box center [560, 350] width 1121 height 701
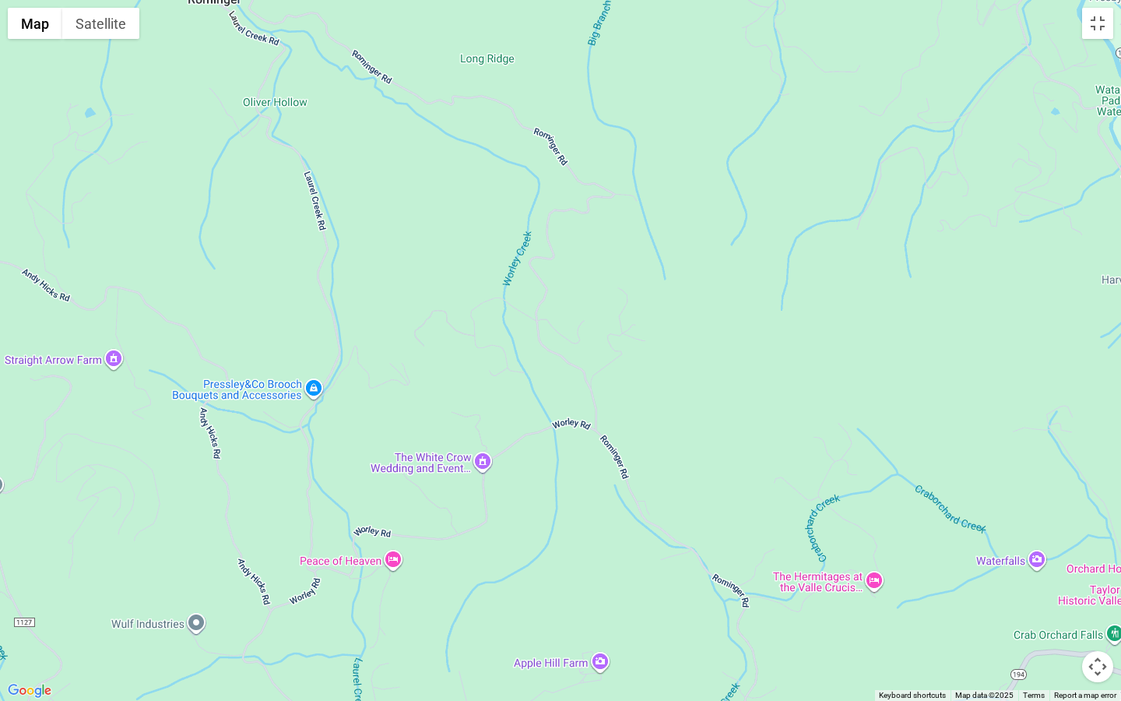
drag, startPoint x: 218, startPoint y: 386, endPoint x: 554, endPoint y: 450, distance: 341.7
click at [554, 450] on div at bounding box center [560, 350] width 1121 height 701
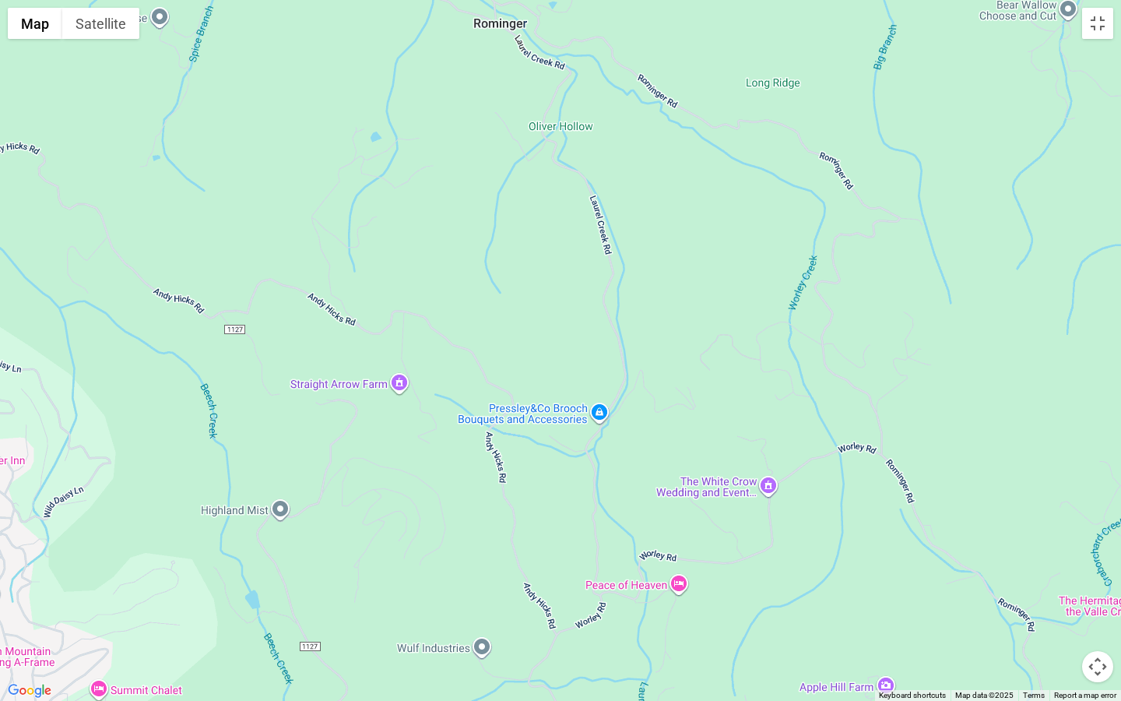
drag, startPoint x: 166, startPoint y: 438, endPoint x: 454, endPoint y: 461, distance: 289.1
click at [454, 461] on div at bounding box center [560, 350] width 1121 height 701
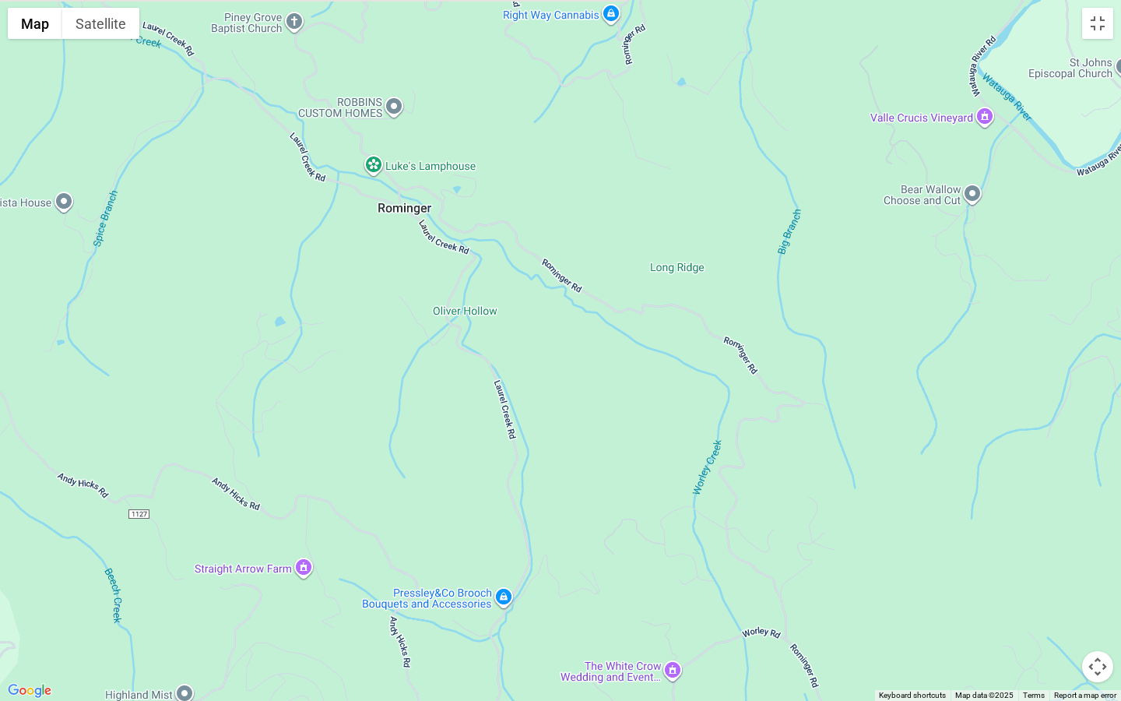
drag, startPoint x: 454, startPoint y: 452, endPoint x: 330, endPoint y: 700, distance: 277.6
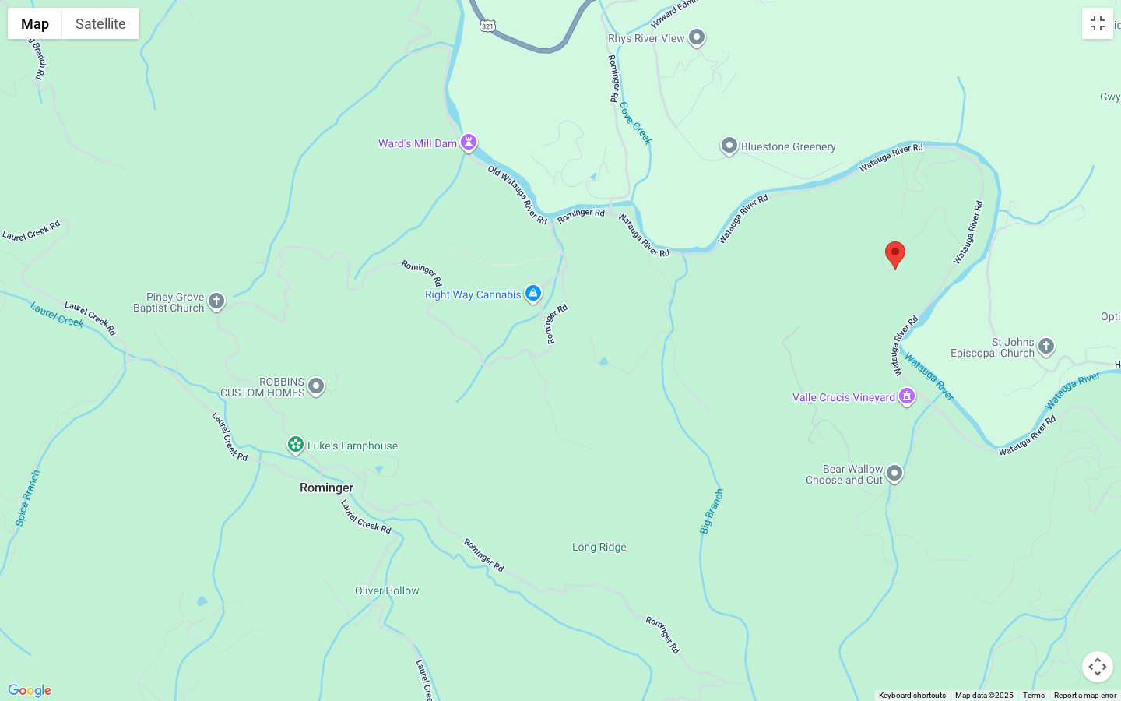
drag, startPoint x: 335, startPoint y: 337, endPoint x: 288, endPoint y: 568, distance: 235.2
click at [288, 534] on div at bounding box center [560, 350] width 1121 height 701
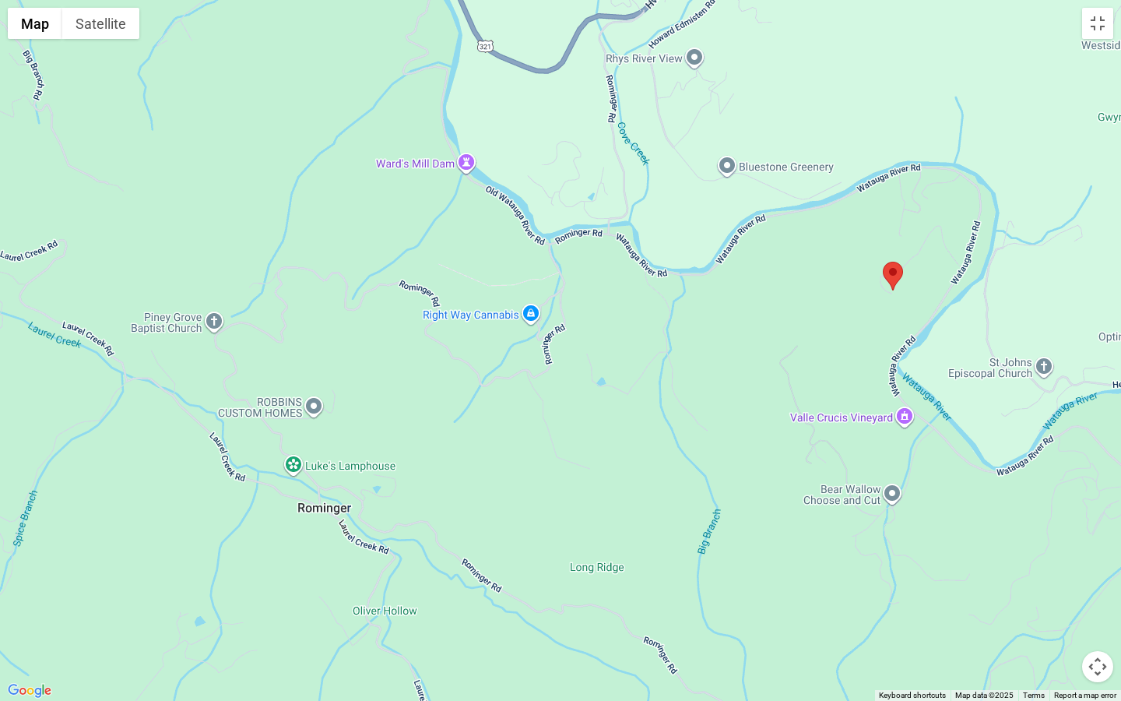
click at [329, 348] on div at bounding box center [560, 350] width 1121 height 701
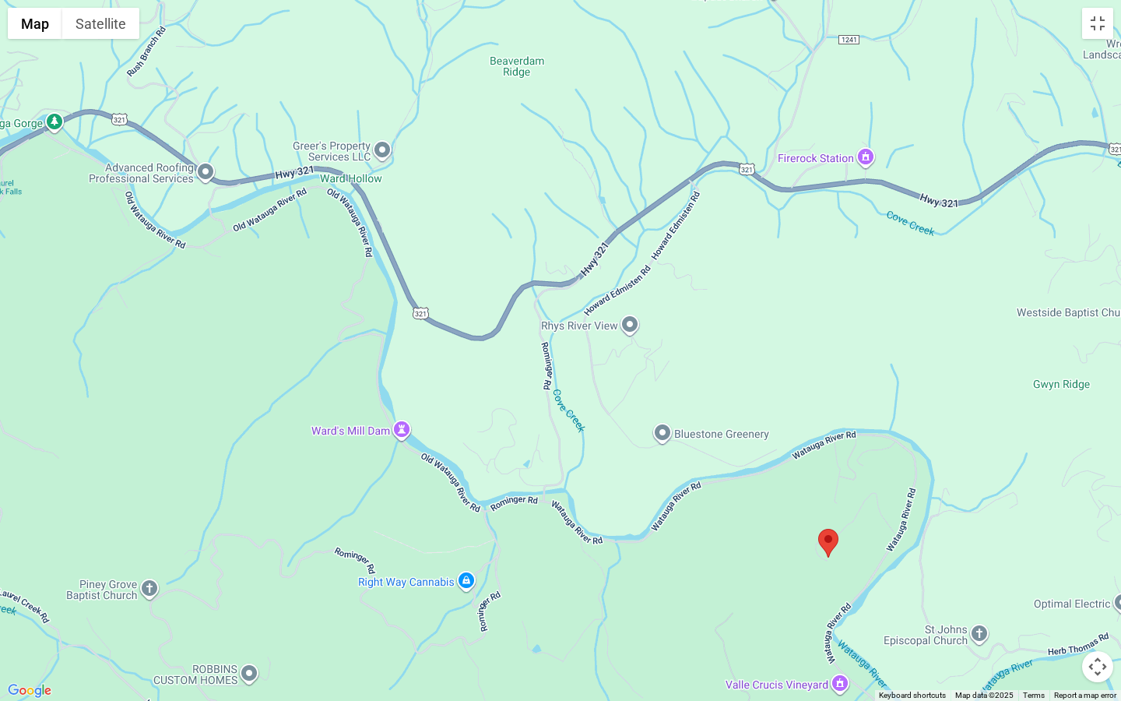
drag, startPoint x: 357, startPoint y: 78, endPoint x: 292, endPoint y: 353, distance: 282.4
click at [292, 353] on div at bounding box center [560, 350] width 1121 height 701
click at [2, 296] on div at bounding box center [560, 350] width 1121 height 701
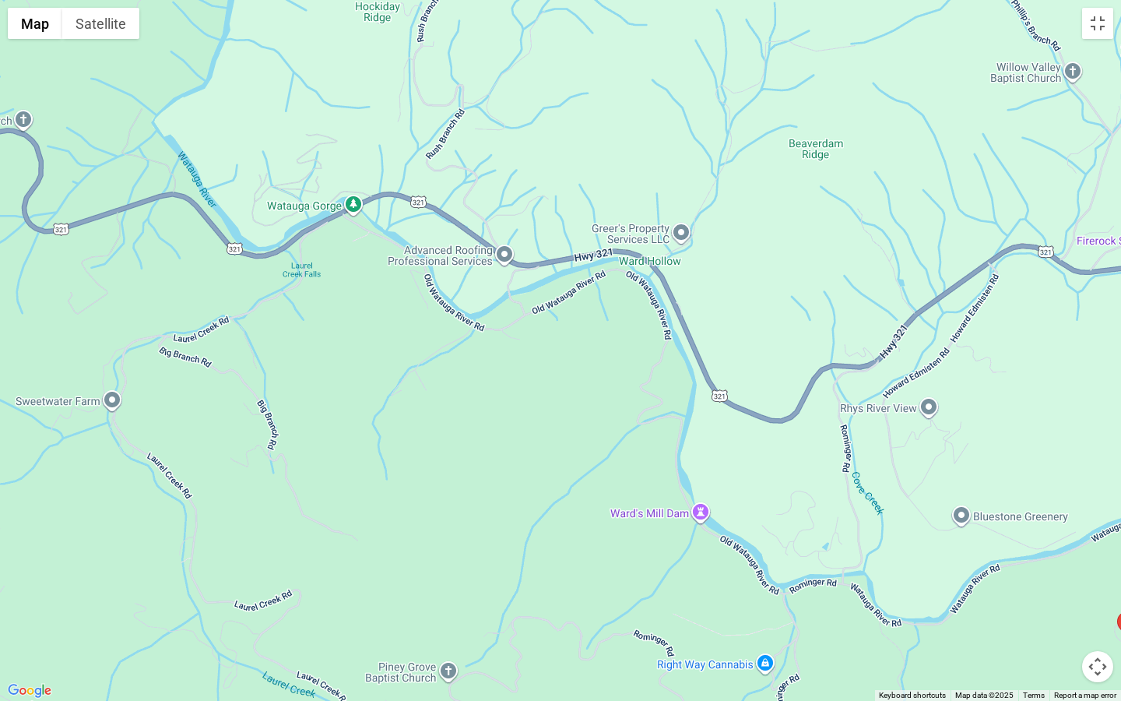
drag, startPoint x: 47, startPoint y: 206, endPoint x: 345, endPoint y: 290, distance: 310.1
click at [350, 290] on div at bounding box center [560, 350] width 1121 height 701
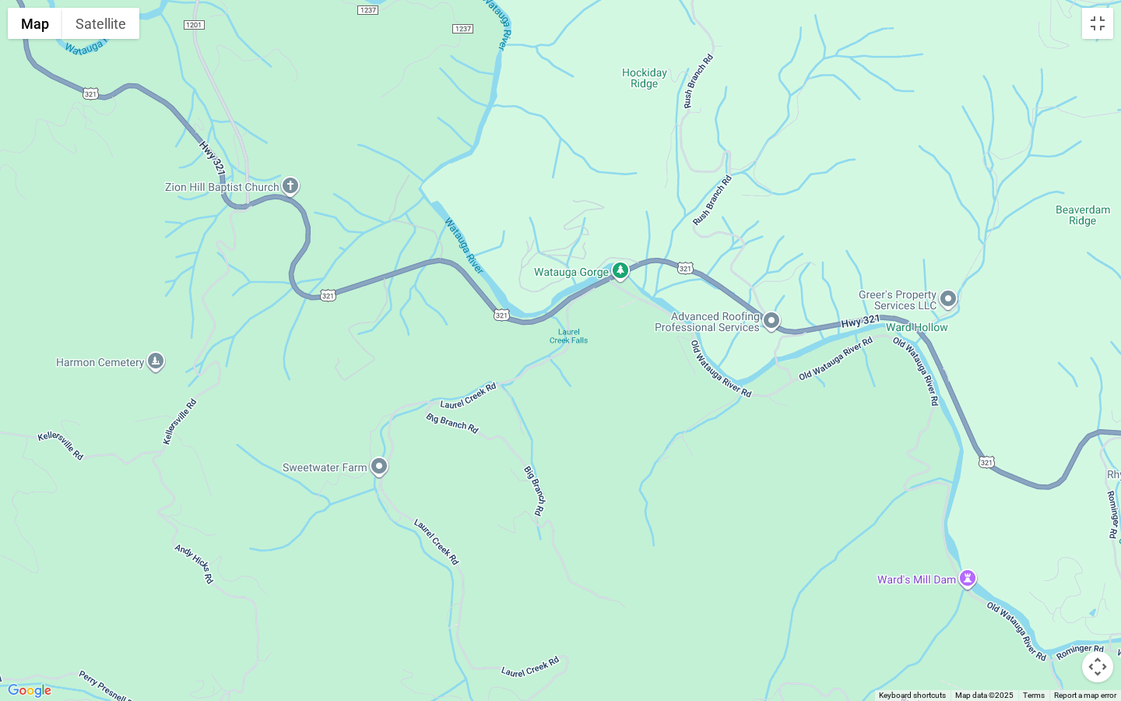
drag, startPoint x: 75, startPoint y: 266, endPoint x: 342, endPoint y: 329, distance: 274.5
click at [343, 329] on div at bounding box center [560, 350] width 1121 height 701
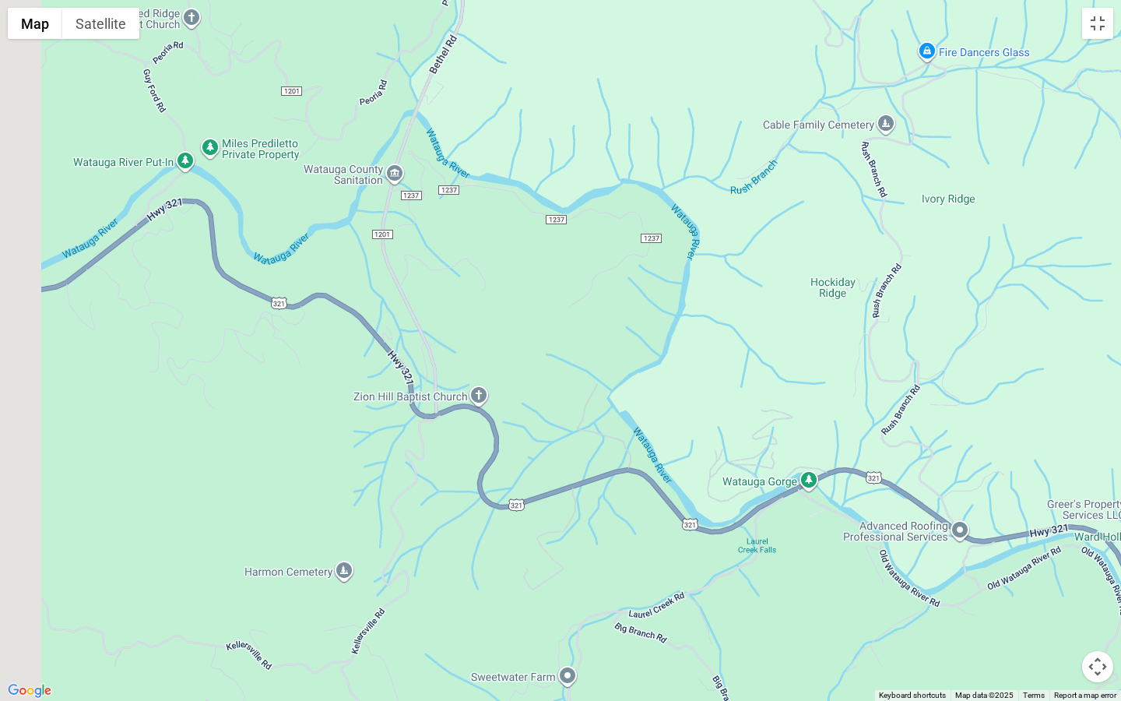
drag, startPoint x: 63, startPoint y: 200, endPoint x: 253, endPoint y: 415, distance: 286.9
click at [253, 415] on div at bounding box center [560, 350] width 1121 height 701
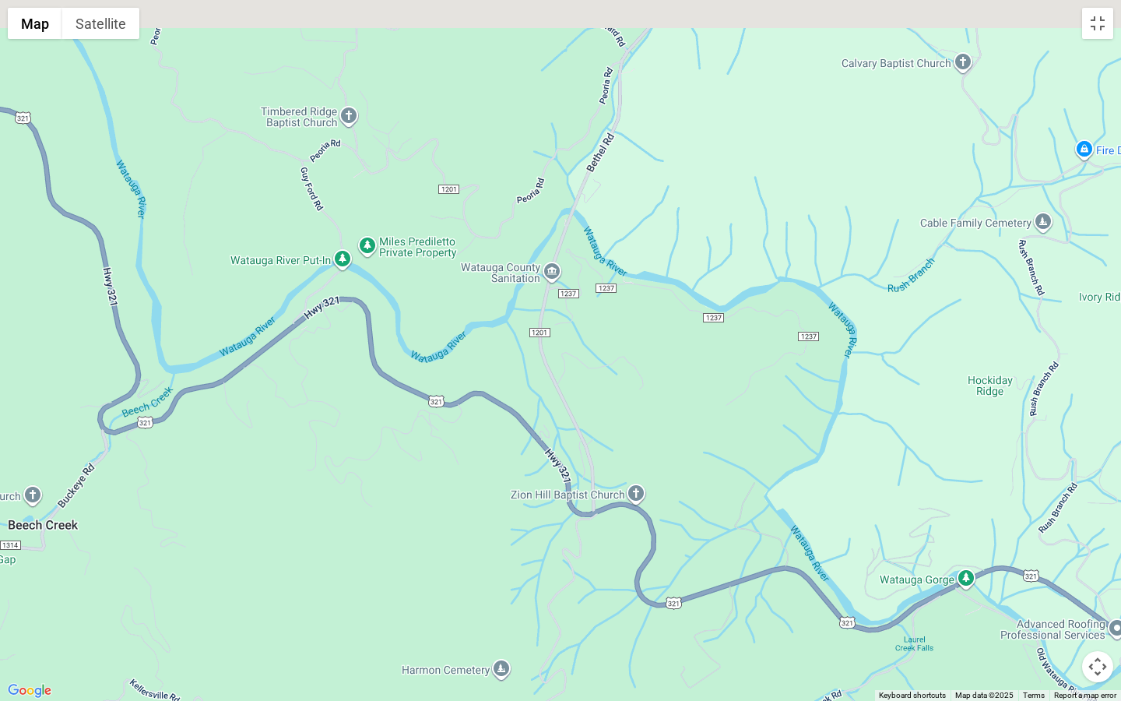
drag, startPoint x: 62, startPoint y: 262, endPoint x: 224, endPoint y: 357, distance: 187.1
click at [224, 357] on div at bounding box center [560, 350] width 1121 height 701
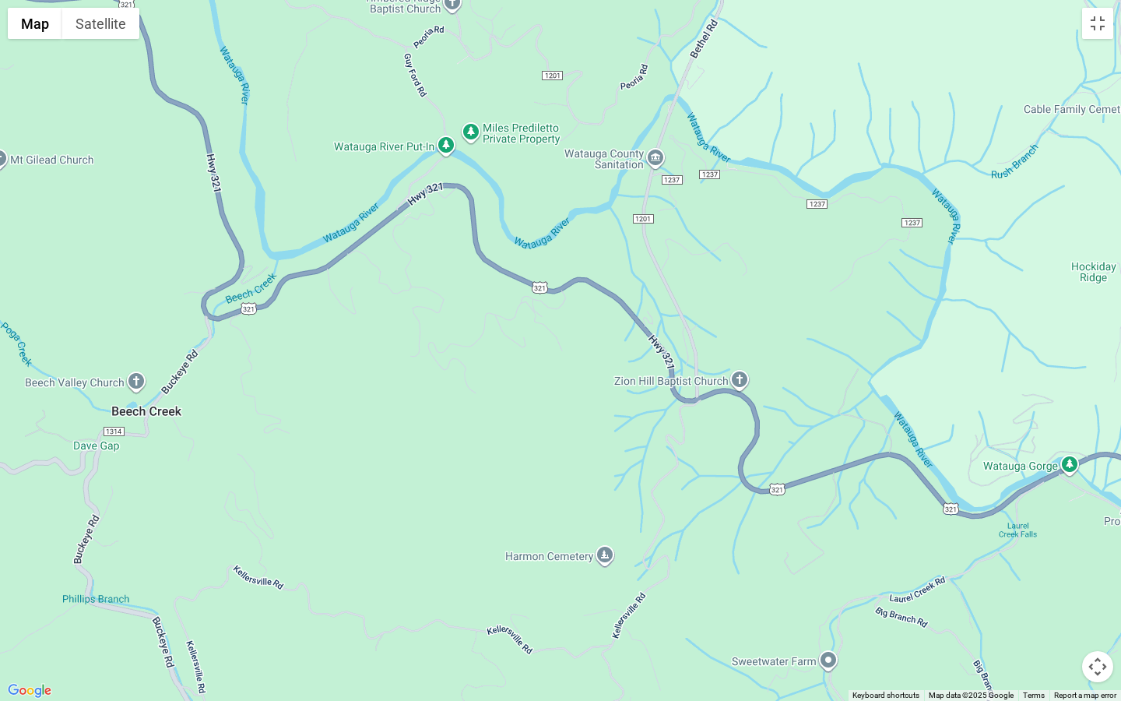
drag, startPoint x: 58, startPoint y: 463, endPoint x: 34, endPoint y: 290, distance: 174.6
click at [62, 290] on div at bounding box center [560, 350] width 1121 height 701
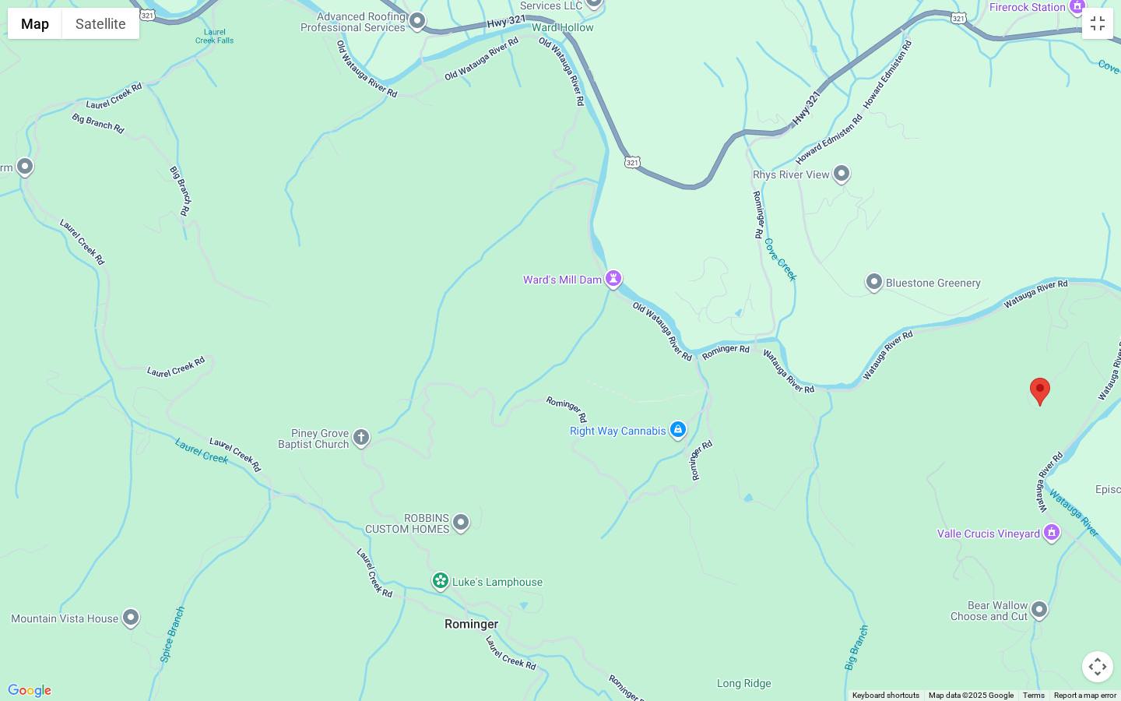
drag, startPoint x: 1037, startPoint y: 421, endPoint x: 863, endPoint y: 391, distance: 176.9
click at [863, 391] on div at bounding box center [560, 350] width 1121 height 701
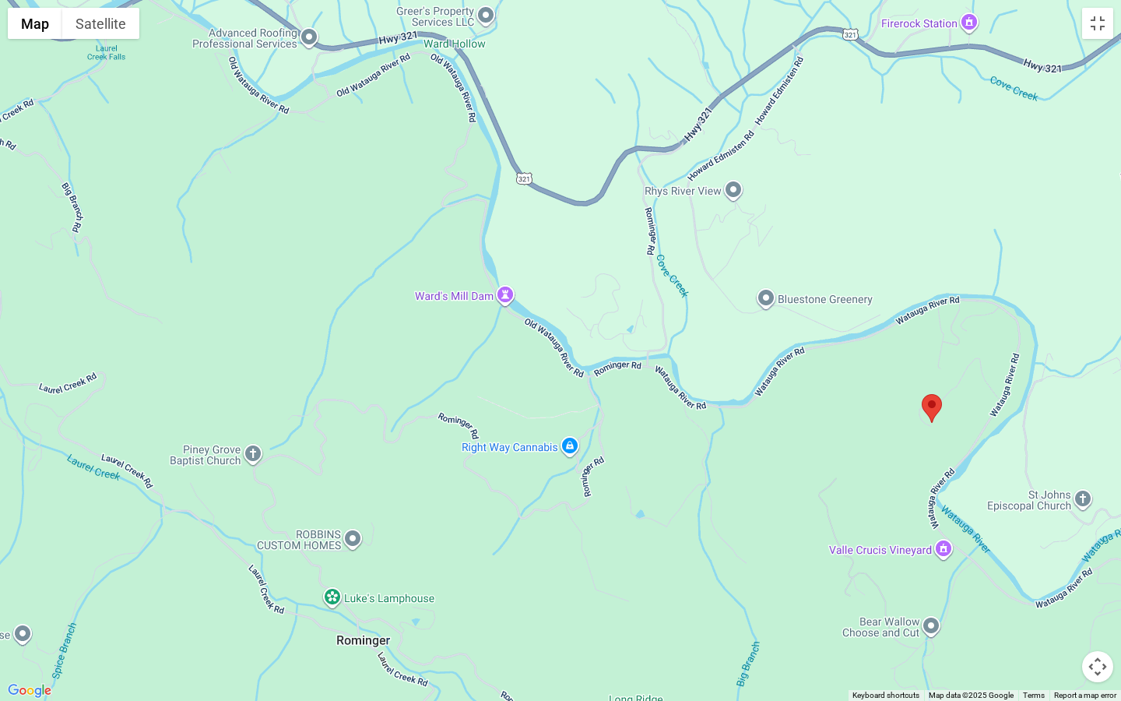
drag, startPoint x: 831, startPoint y: 387, endPoint x: 759, endPoint y: 389, distance: 71.7
click at [759, 389] on div at bounding box center [560, 350] width 1121 height 701
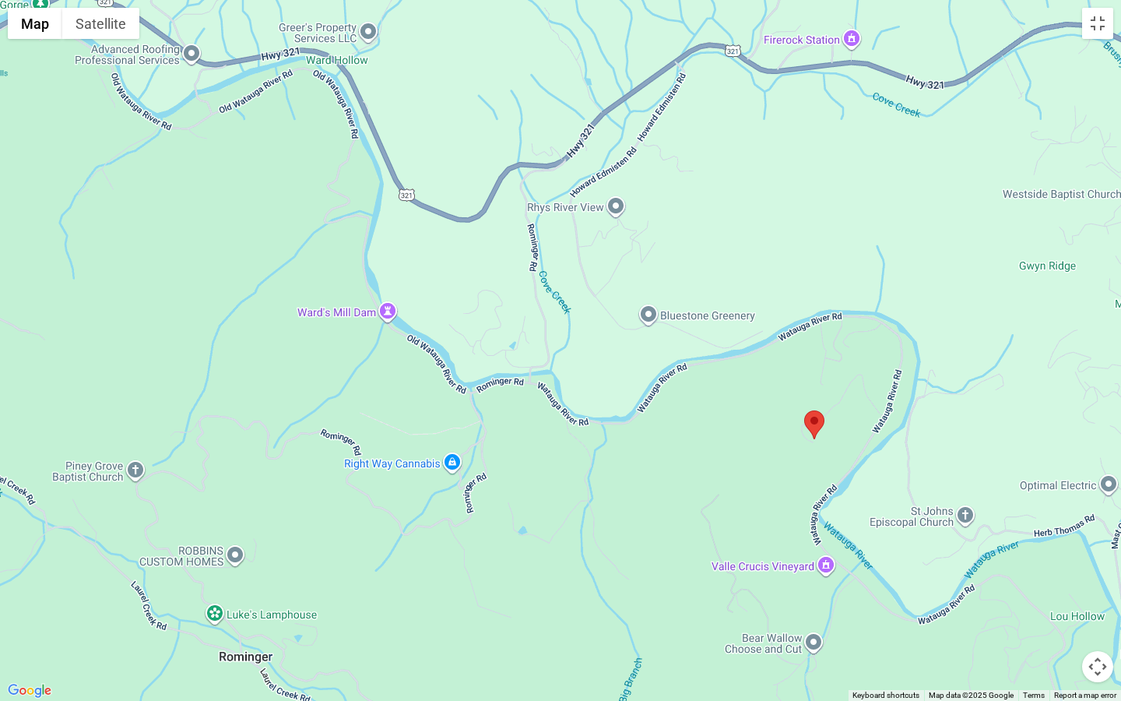
drag, startPoint x: 723, startPoint y: 382, endPoint x: 610, endPoint y: 401, distance: 115.4
click at [610, 401] on div at bounding box center [560, 350] width 1121 height 701
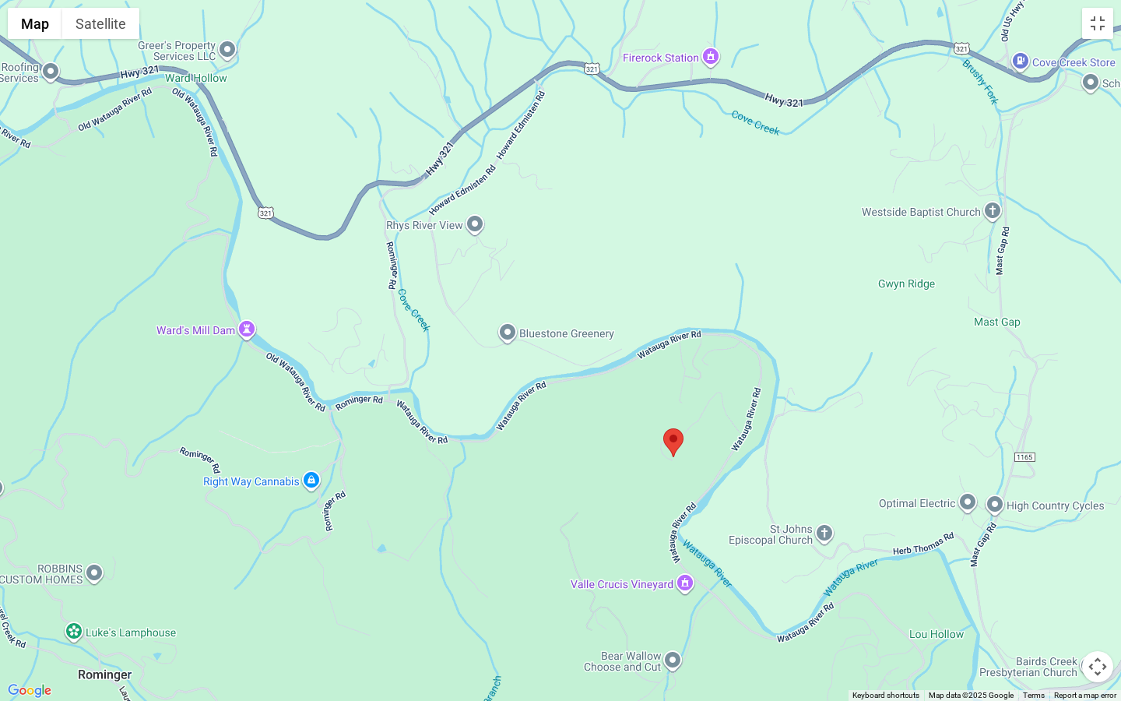
drag, startPoint x: 1071, startPoint y: 414, endPoint x: 928, endPoint y: 415, distance: 143.3
click at [928, 415] on div at bounding box center [560, 350] width 1121 height 701
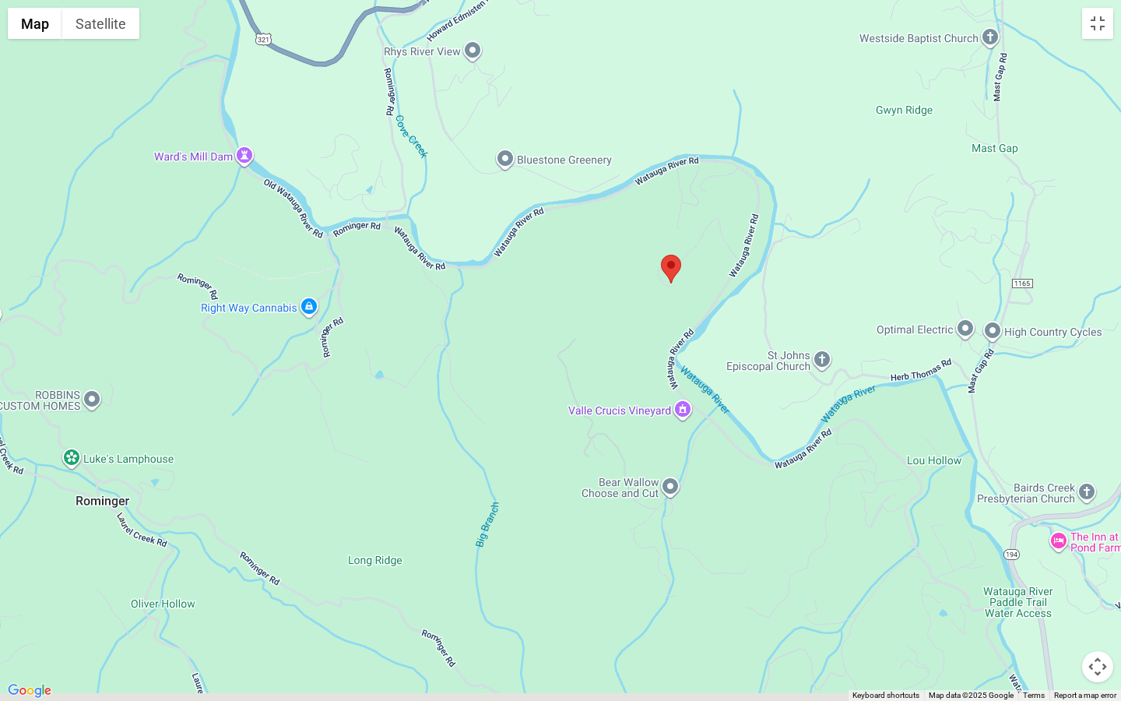
drag, startPoint x: 708, startPoint y: 658, endPoint x: 732, endPoint y: 364, distance: 294.6
click at [732, 396] on div at bounding box center [560, 350] width 1121 height 701
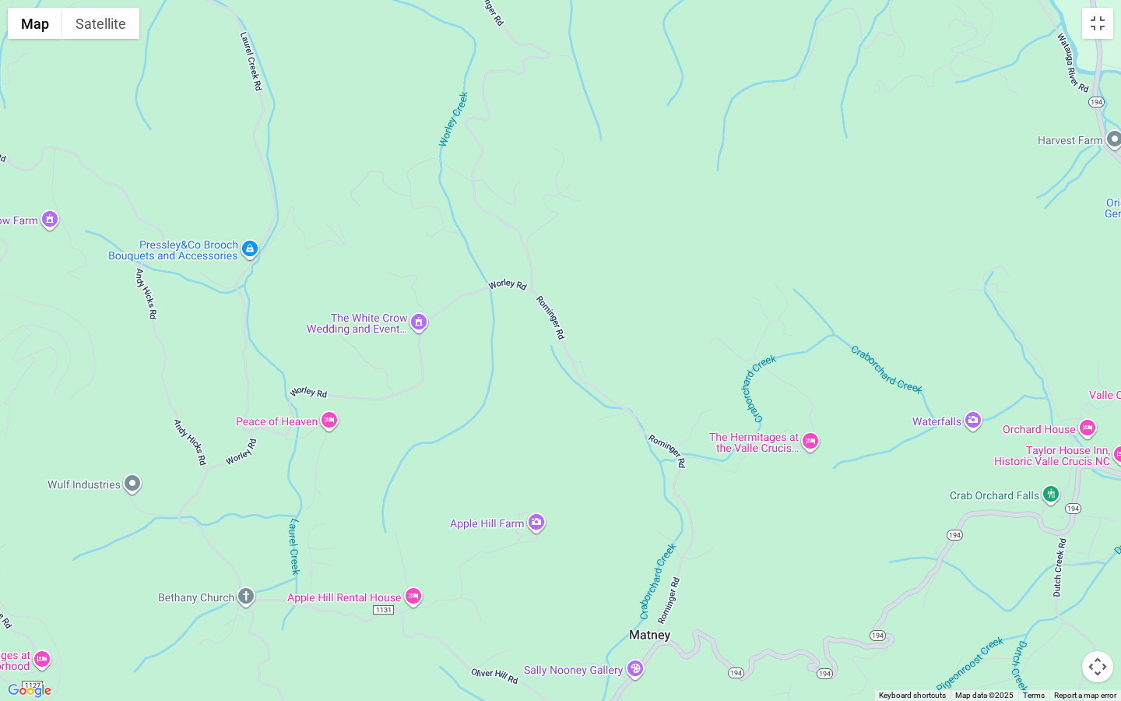
drag, startPoint x: 728, startPoint y: 361, endPoint x: 753, endPoint y: 42, distance: 319.5
click at [753, 44] on div at bounding box center [560, 350] width 1121 height 701
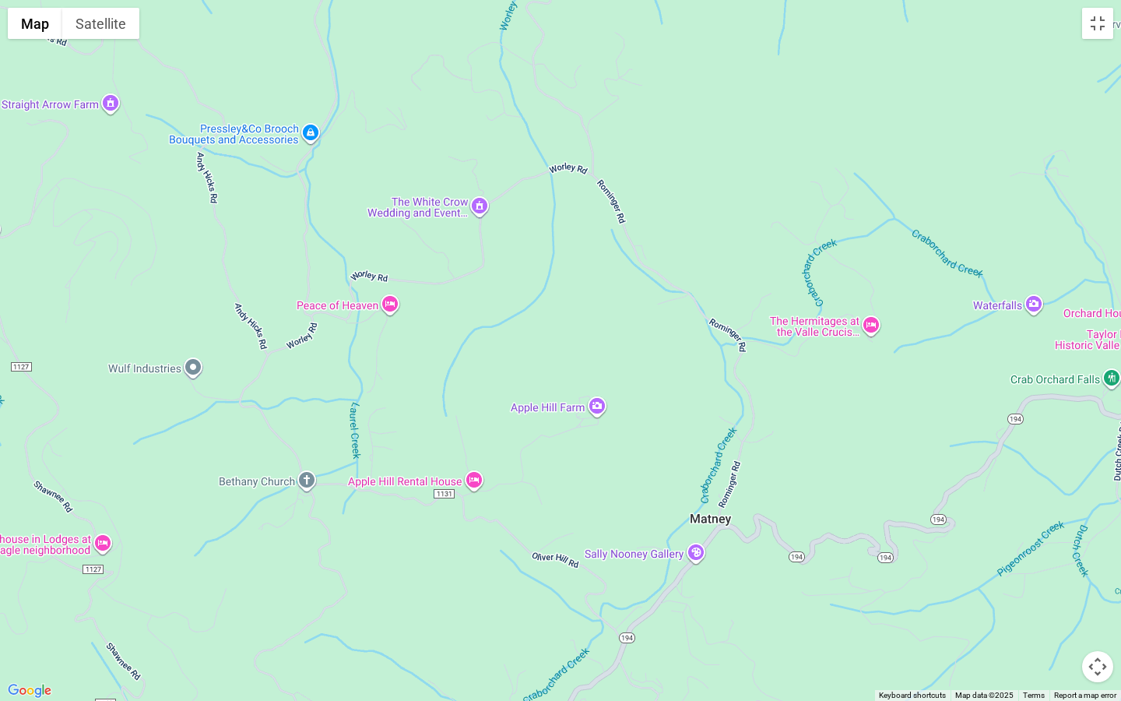
drag, startPoint x: 757, startPoint y: 54, endPoint x: 801, endPoint y: 0, distance: 69.2
click at [801, 0] on div at bounding box center [560, 350] width 1121 height 701
click at [878, 33] on div at bounding box center [560, 350] width 1121 height 701
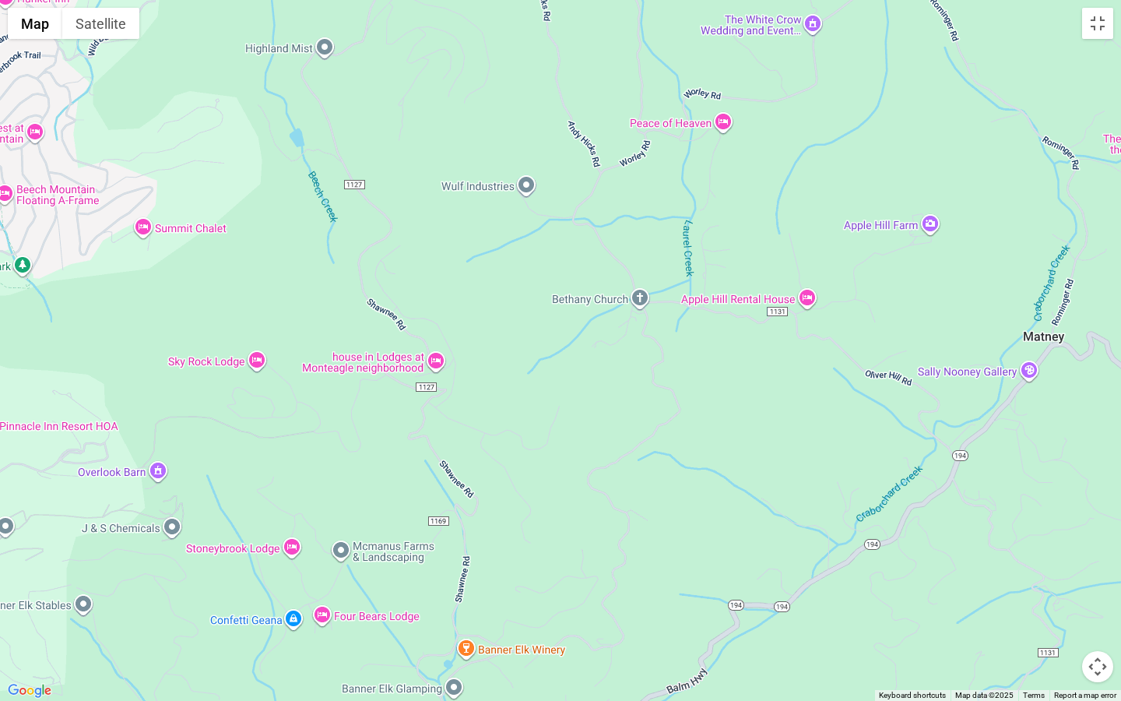
drag, startPoint x: 435, startPoint y: 379, endPoint x: 767, endPoint y: 174, distance: 391.0
click at [767, 183] on div at bounding box center [560, 350] width 1121 height 701
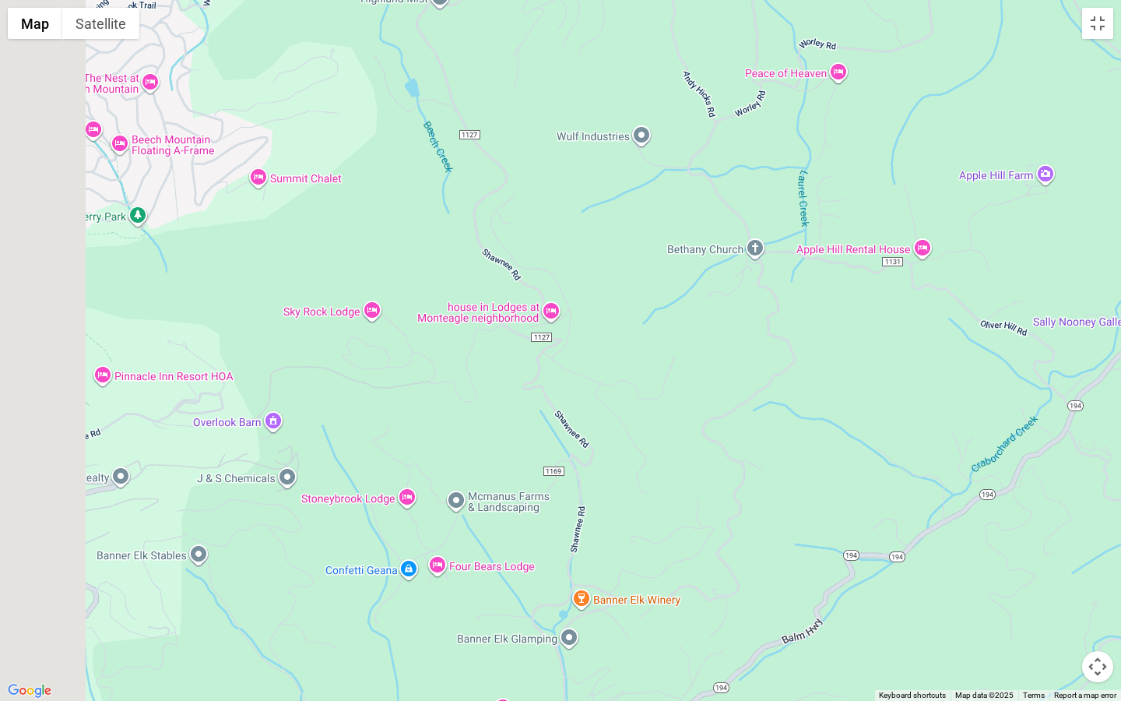
drag, startPoint x: 758, startPoint y: 165, endPoint x: 694, endPoint y: 305, distance: 154.0
click at [694, 305] on div at bounding box center [560, 350] width 1121 height 701
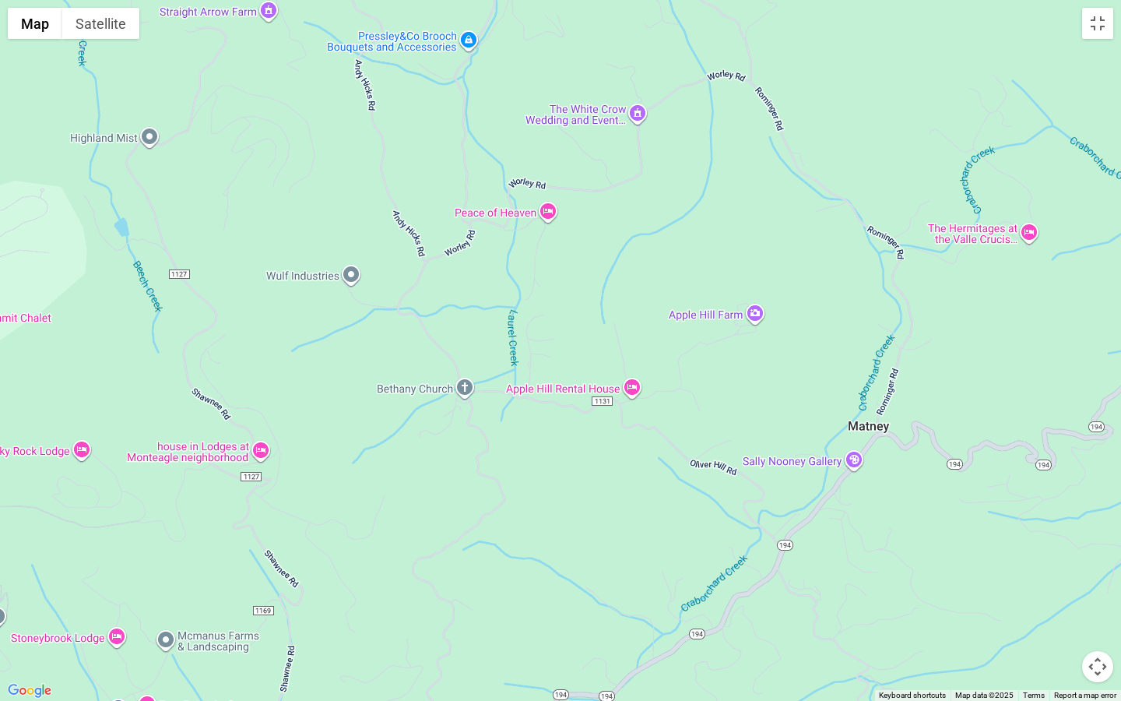
drag, startPoint x: 731, startPoint y: 304, endPoint x: 805, endPoint y: 310, distance: 74.2
click at [805, 310] on div at bounding box center [560, 350] width 1121 height 701
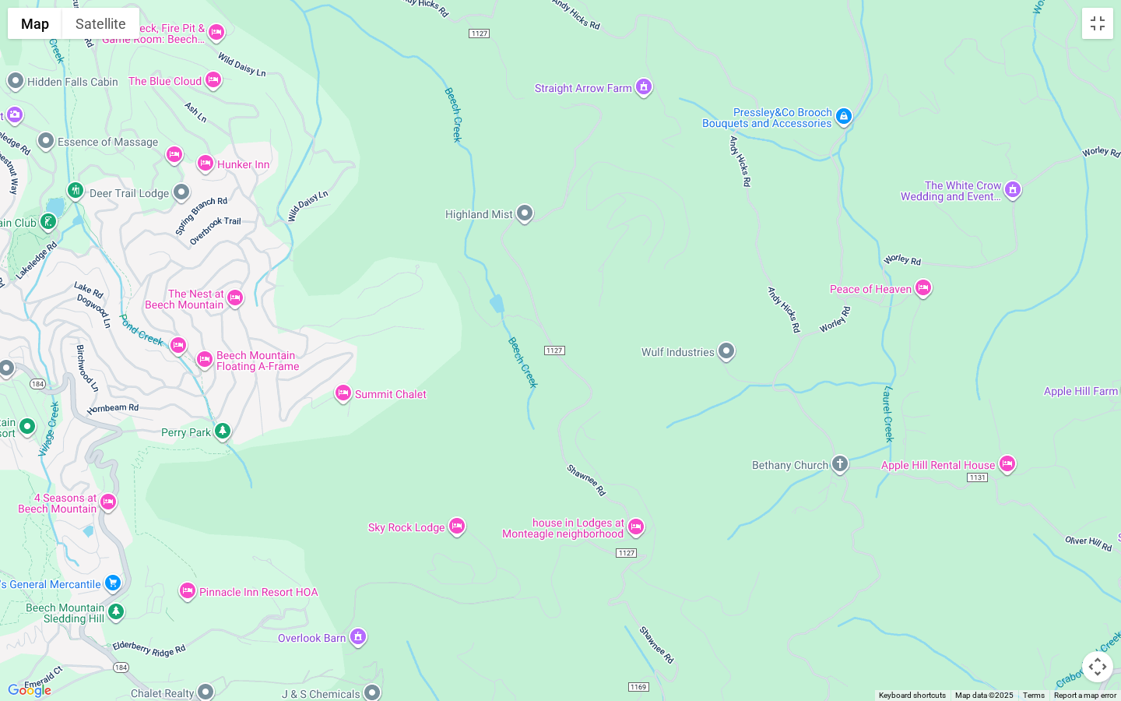
drag, startPoint x: 136, startPoint y: 371, endPoint x: 445, endPoint y: 438, distance: 316.9
click at [445, 438] on div at bounding box center [560, 350] width 1121 height 701
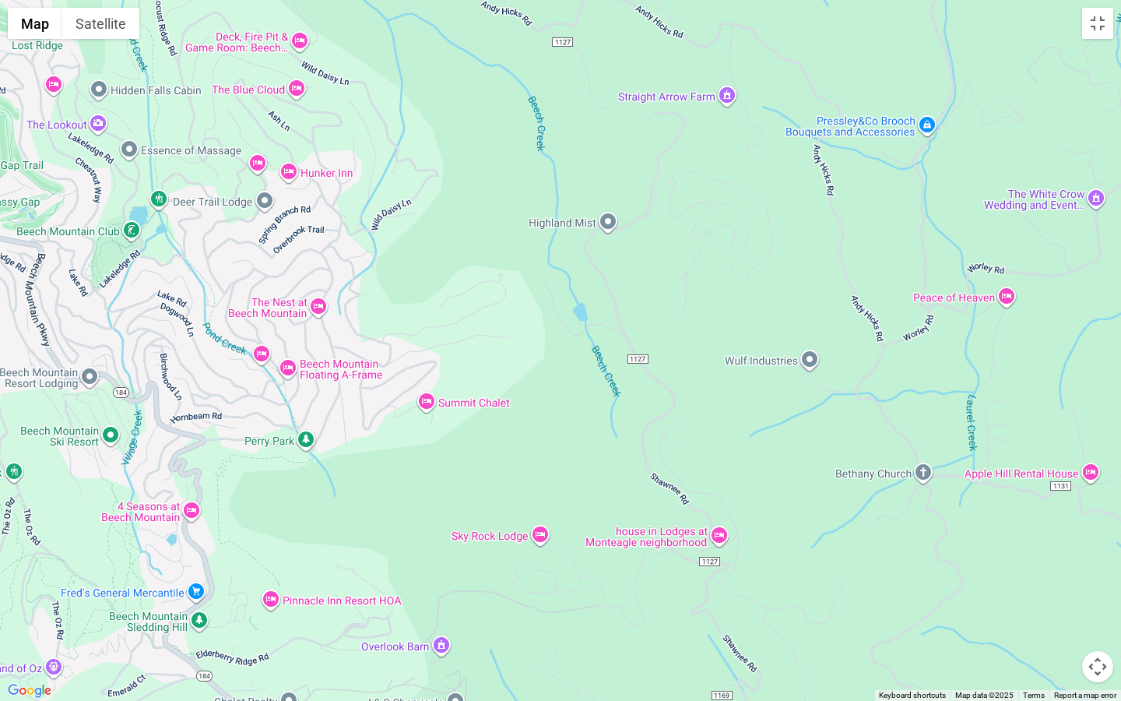
drag, startPoint x: 496, startPoint y: 434, endPoint x: 563, endPoint y: 446, distance: 68.1
click at [561, 442] on div at bounding box center [560, 350] width 1121 height 701
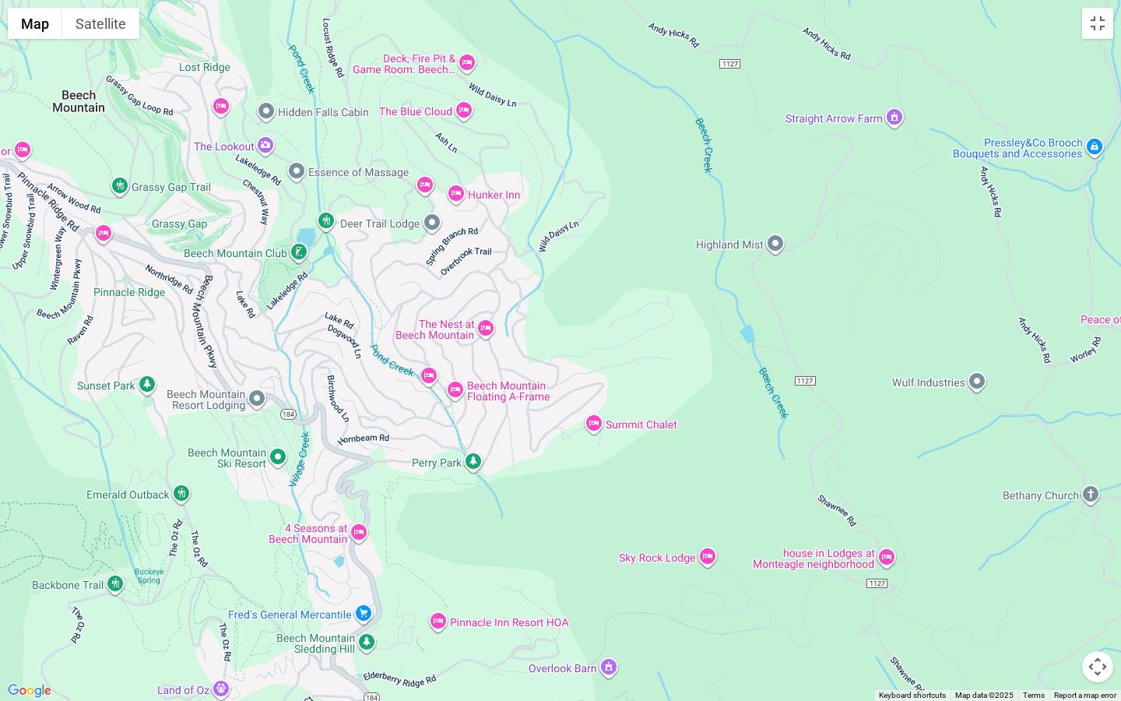
drag, startPoint x: 576, startPoint y: 445, endPoint x: 720, endPoint y: 464, distance: 146.2
click at [727, 464] on div at bounding box center [560, 350] width 1121 height 701
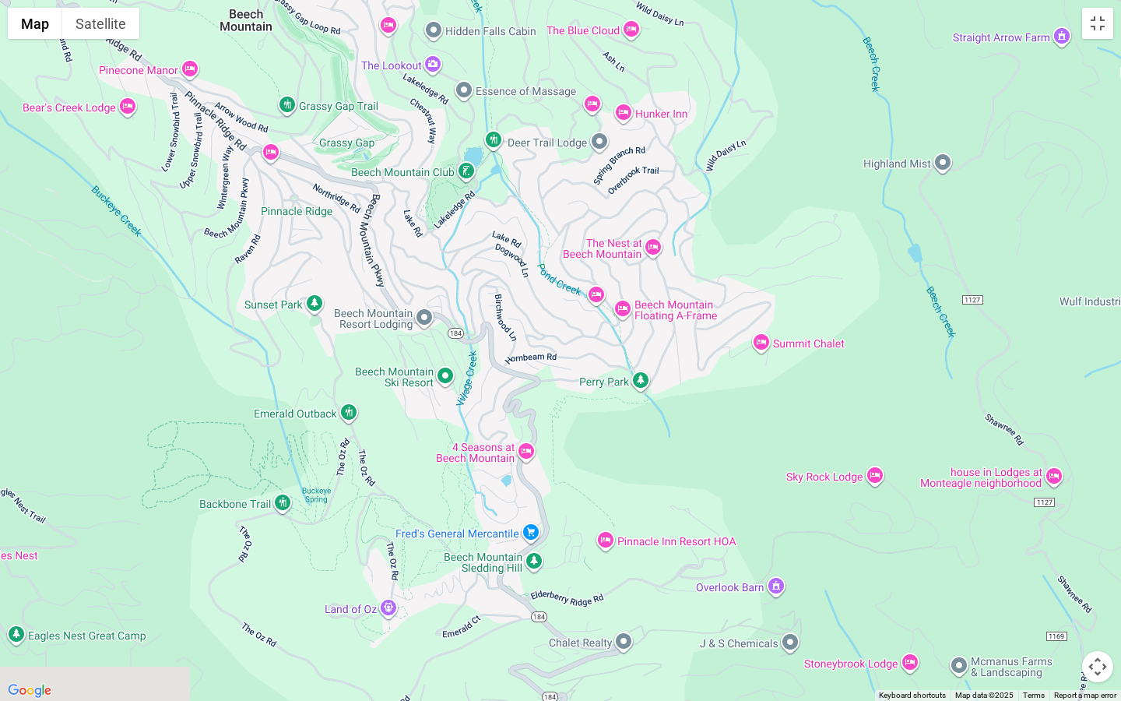
drag, startPoint x: 650, startPoint y: 419, endPoint x: 824, endPoint y: 306, distance: 207.2
click at [824, 306] on div at bounding box center [560, 350] width 1121 height 701
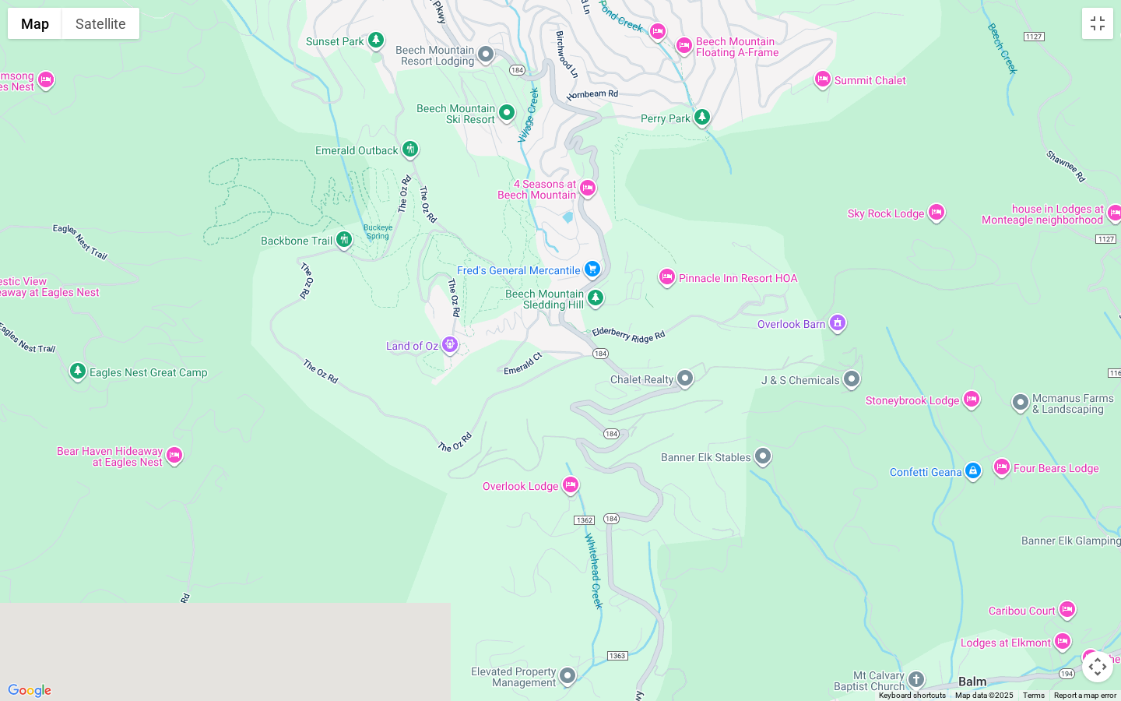
drag, startPoint x: 816, startPoint y: 322, endPoint x: 875, endPoint y: 94, distance: 235.0
click at [875, 96] on div at bounding box center [560, 350] width 1121 height 701
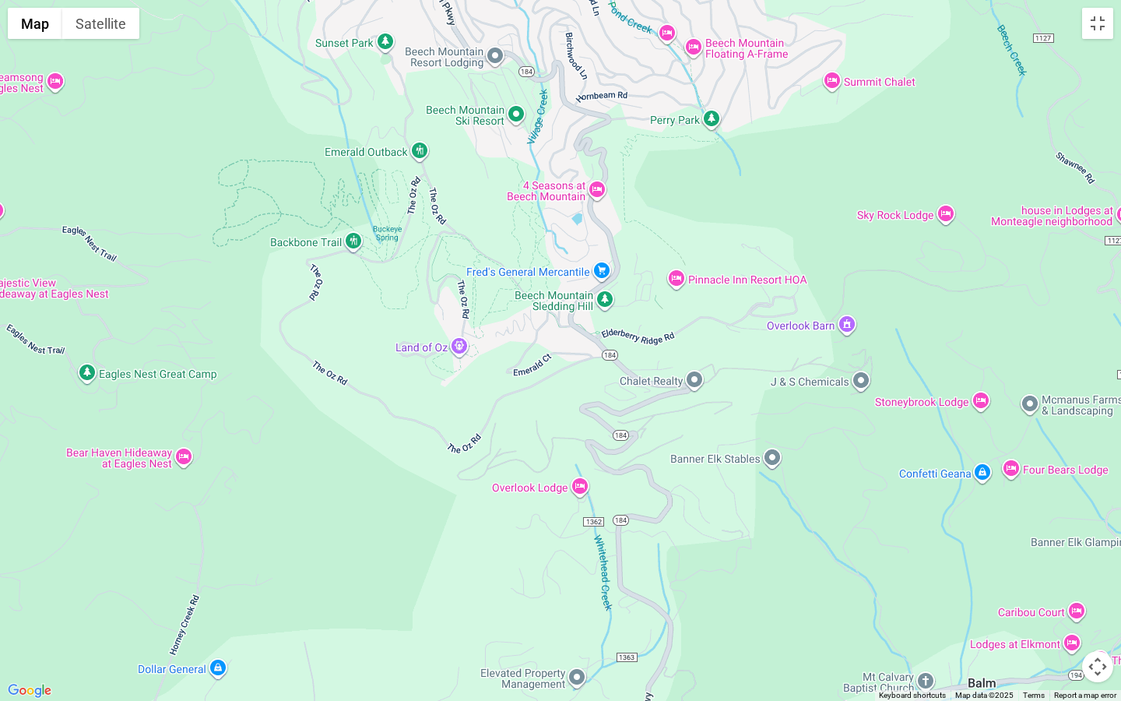
drag, startPoint x: 783, startPoint y: 330, endPoint x: 783, endPoint y: 339, distance: 8.6
click at [783, 339] on div at bounding box center [560, 350] width 1121 height 701
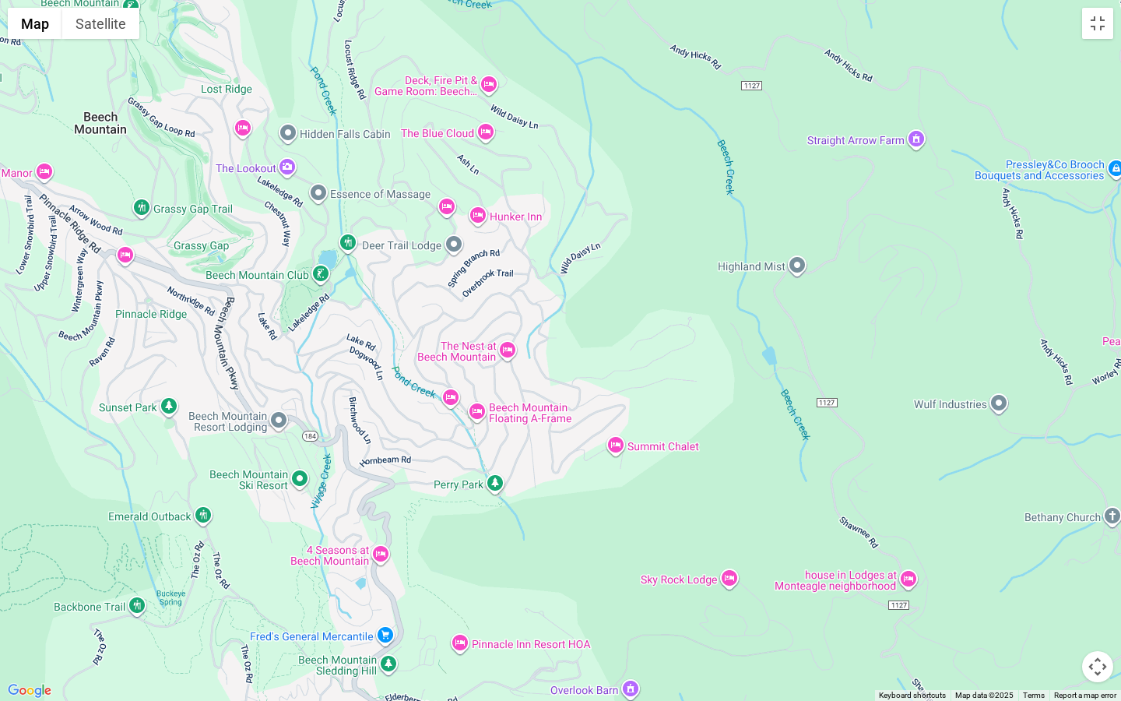
drag, startPoint x: 903, startPoint y: 263, endPoint x: 639, endPoint y: 700, distance: 510.9
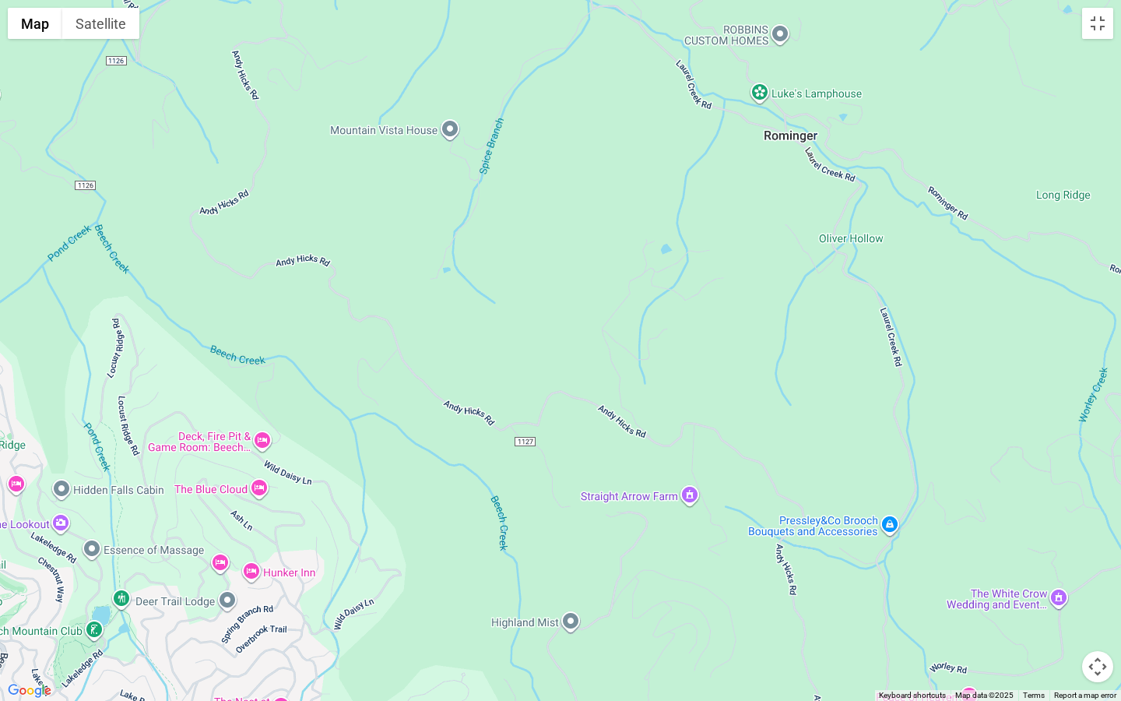
drag, startPoint x: 1079, startPoint y: 86, endPoint x: 910, endPoint y: 368, distance: 328.0
click at [910, 368] on div at bounding box center [560, 350] width 1121 height 701
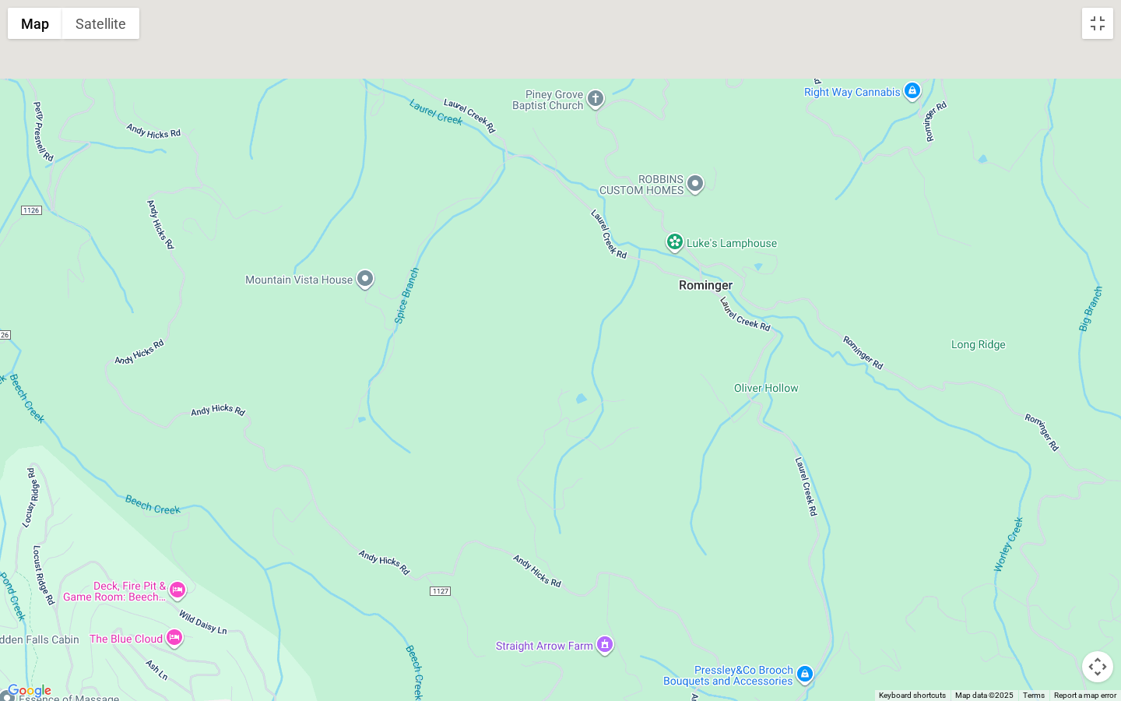
drag, startPoint x: 1021, startPoint y: 294, endPoint x: 806, endPoint y: 645, distance: 411.8
click at [806, 534] on div at bounding box center [560, 350] width 1121 height 701
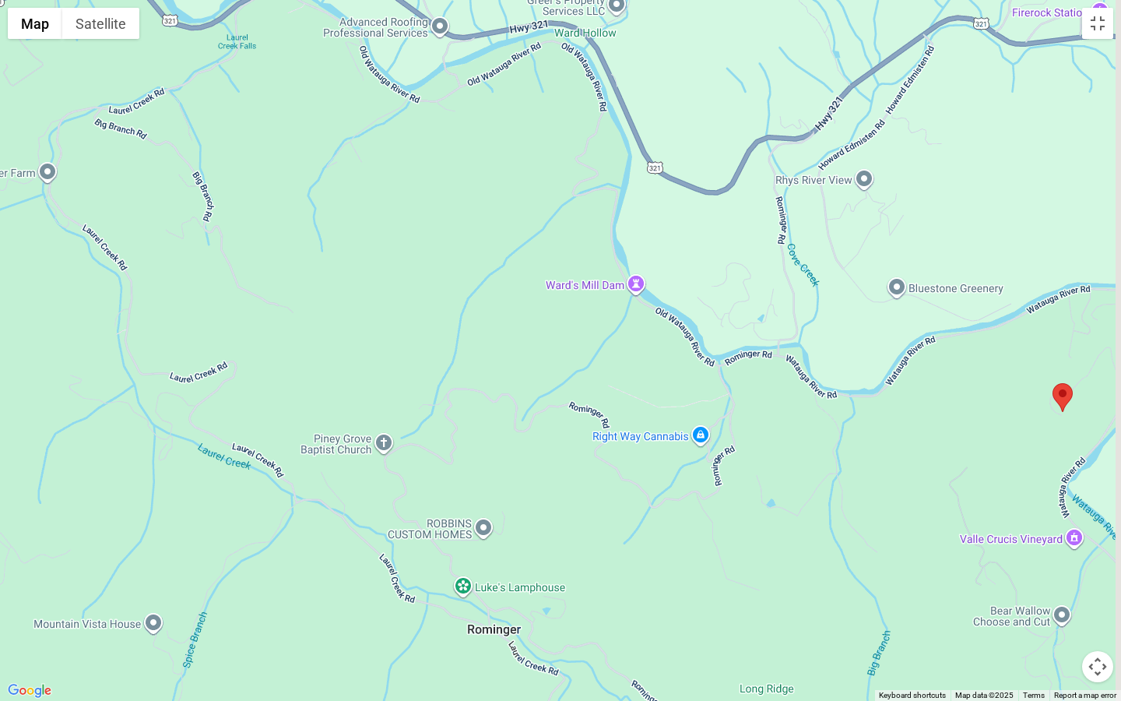
drag, startPoint x: 991, startPoint y: 520, endPoint x: 780, endPoint y: 562, distance: 215.2
click at [780, 534] on div at bounding box center [560, 350] width 1121 height 701
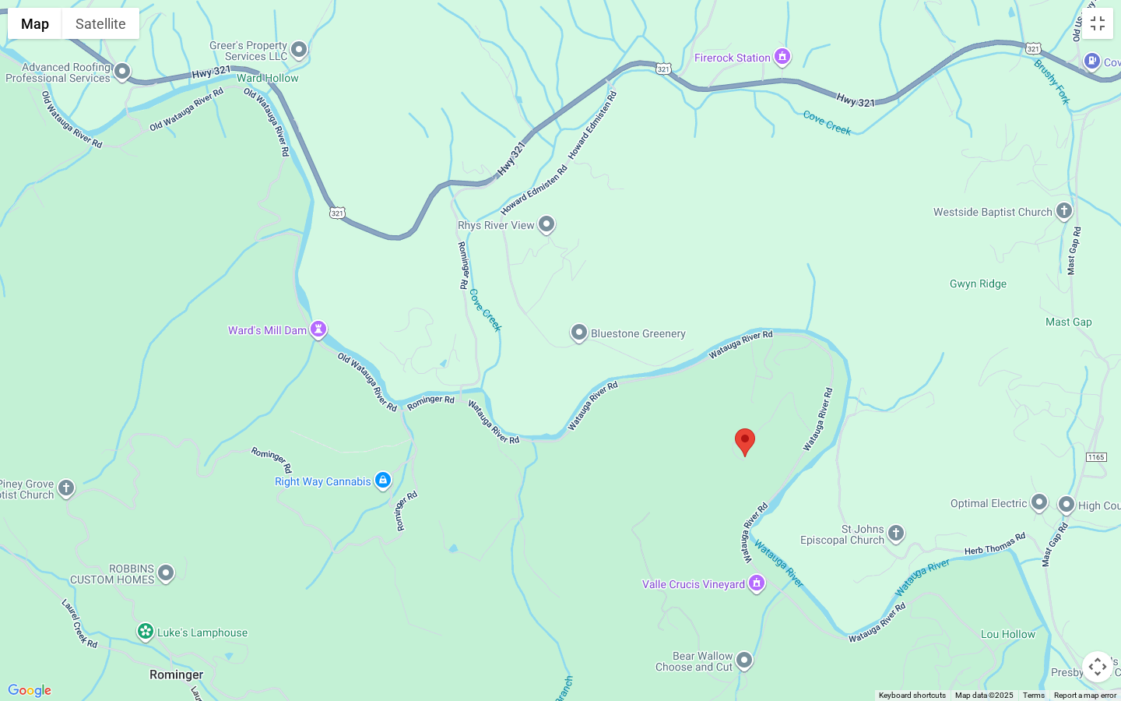
drag, startPoint x: 910, startPoint y: 659, endPoint x: 840, endPoint y: 586, distance: 101.3
click at [840, 534] on div at bounding box center [560, 350] width 1121 height 701
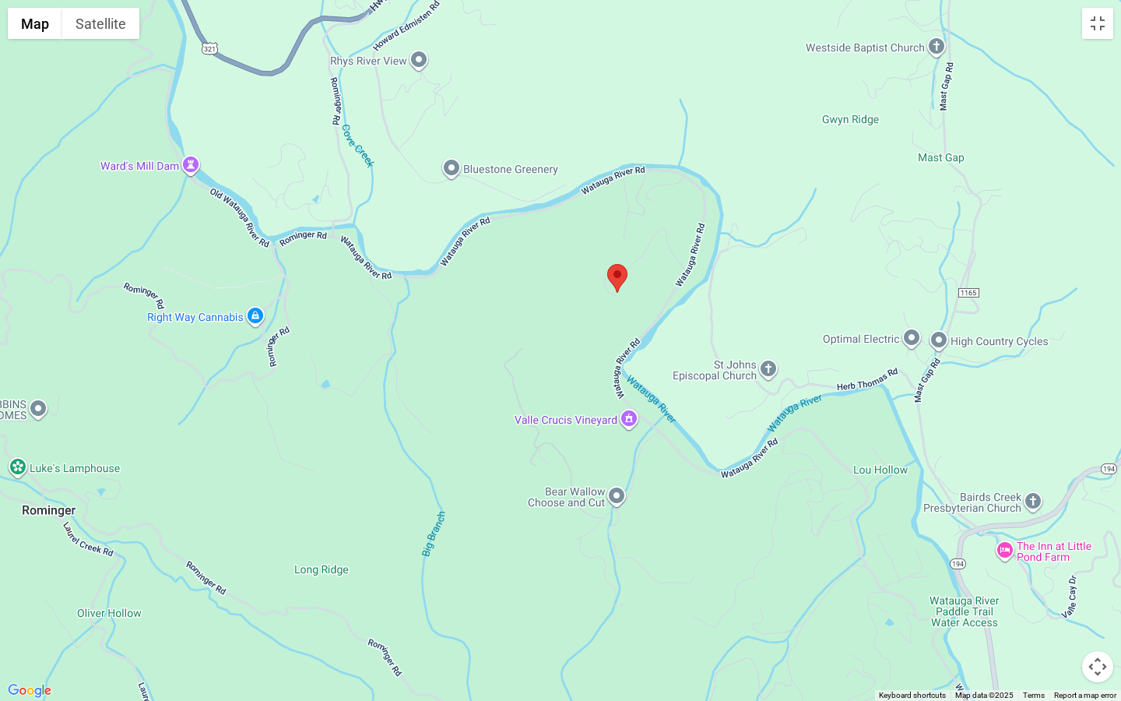
drag, startPoint x: 876, startPoint y: 667, endPoint x: 759, endPoint y: 502, distance: 202.7
click at [759, 502] on div at bounding box center [560, 350] width 1121 height 701
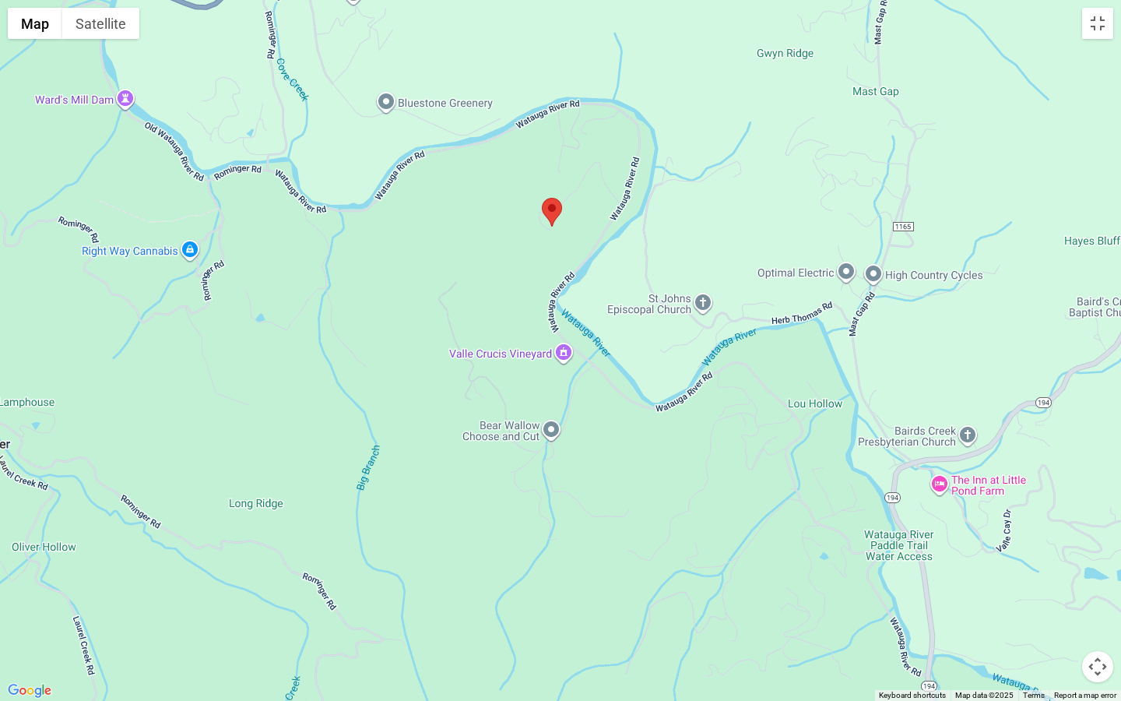
drag, startPoint x: 759, startPoint y: 502, endPoint x: 692, endPoint y: 459, distance: 80.2
click at [692, 459] on div at bounding box center [560, 350] width 1121 height 701
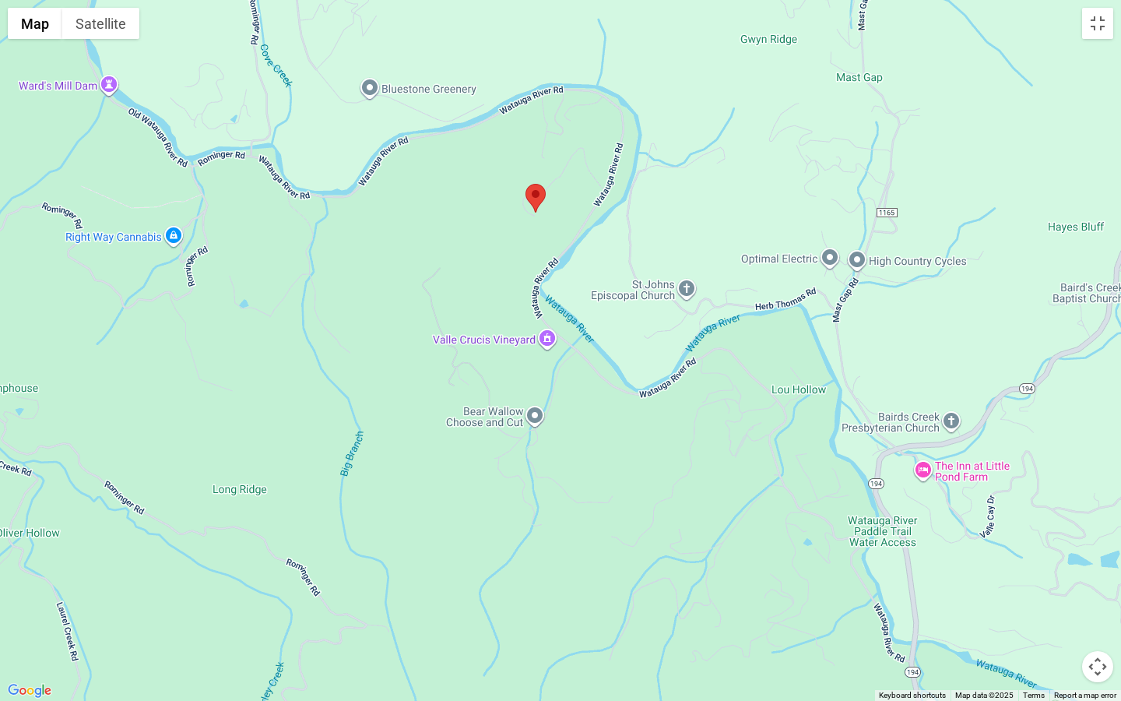
drag, startPoint x: 832, startPoint y: 526, endPoint x: 755, endPoint y: 452, distance: 107.4
click at [762, 457] on div at bounding box center [560, 350] width 1121 height 701
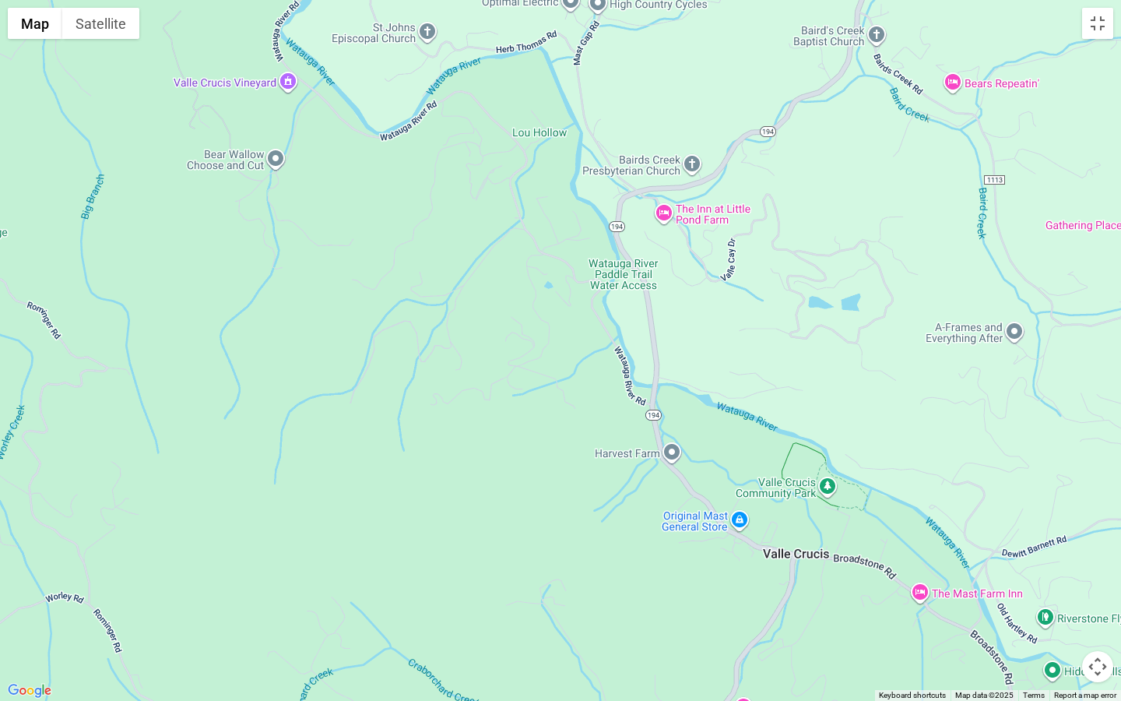
drag, startPoint x: 856, startPoint y: 560, endPoint x: 699, endPoint y: 392, distance: 230.3
click at [699, 401] on div at bounding box center [560, 350] width 1121 height 701
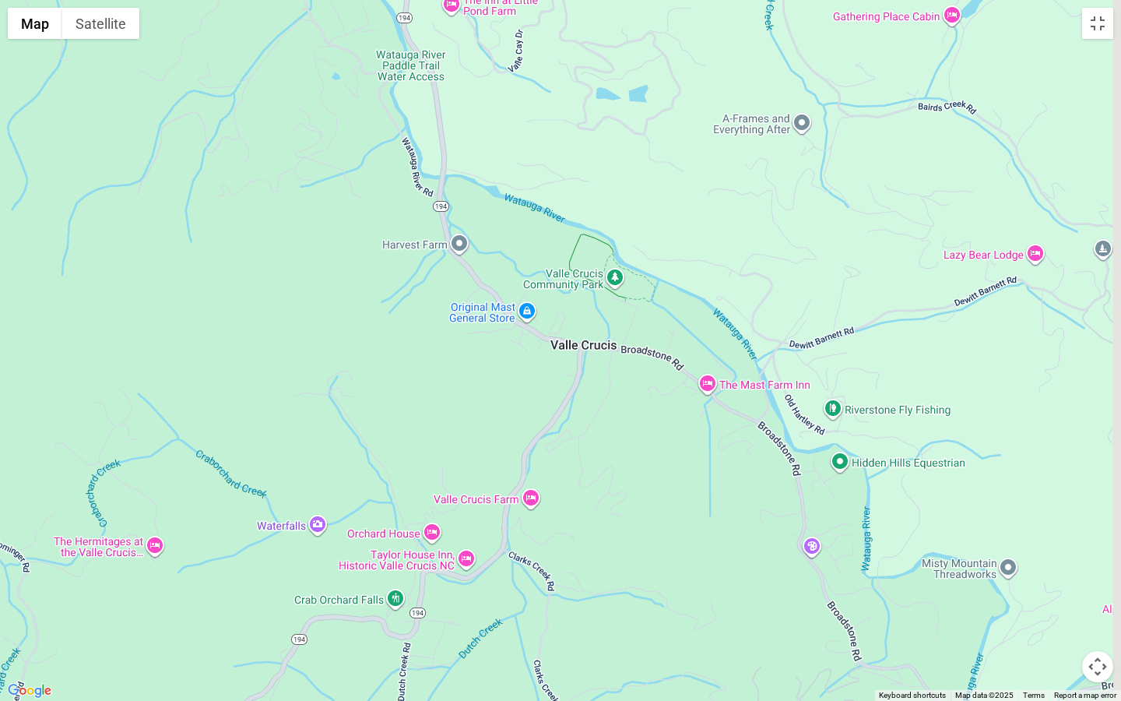
drag, startPoint x: 804, startPoint y: 574, endPoint x: 656, endPoint y: 448, distance: 195.0
click at [656, 448] on div at bounding box center [560, 350] width 1121 height 701
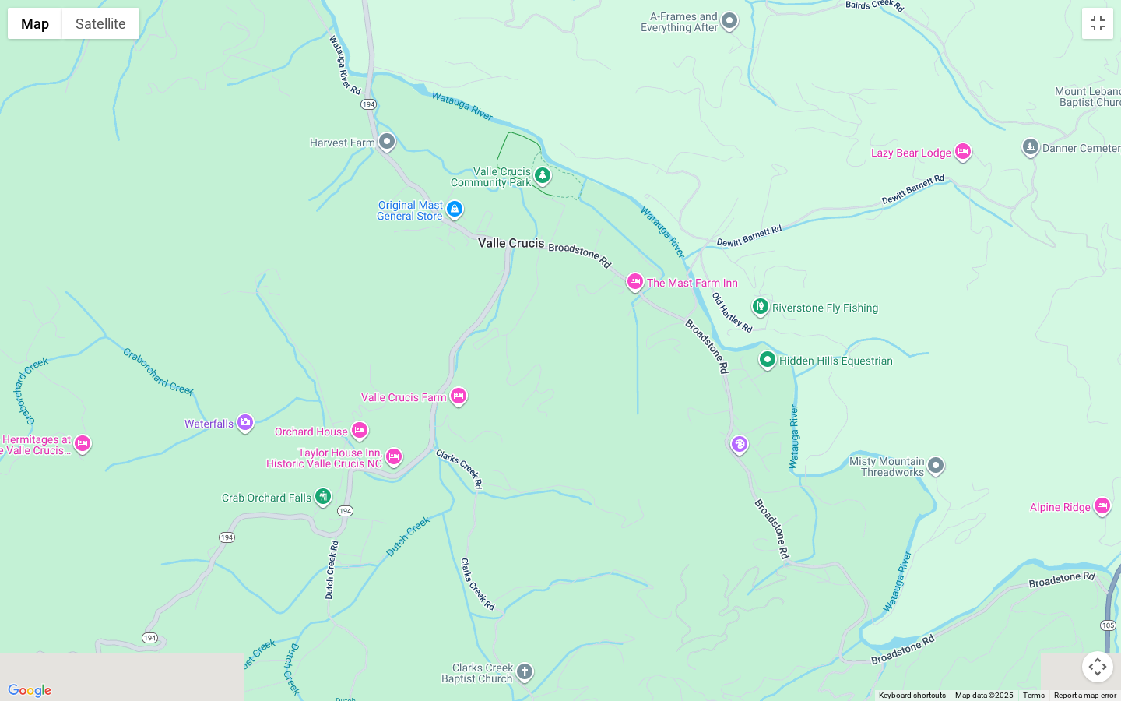
drag, startPoint x: 688, startPoint y: 492, endPoint x: 558, endPoint y: 308, distance: 225.8
click at [558, 308] on div at bounding box center [560, 350] width 1121 height 701
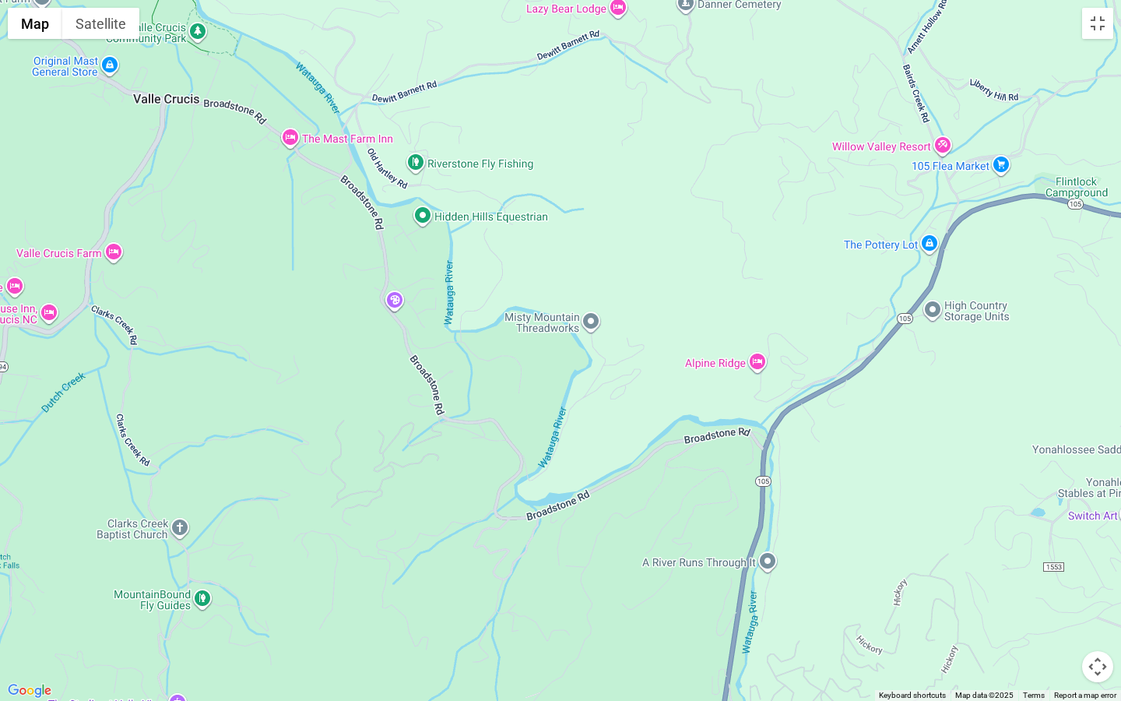
drag, startPoint x: 673, startPoint y: 549, endPoint x: 479, endPoint y: 577, distance: 195.9
click at [479, 534] on div at bounding box center [560, 350] width 1121 height 701
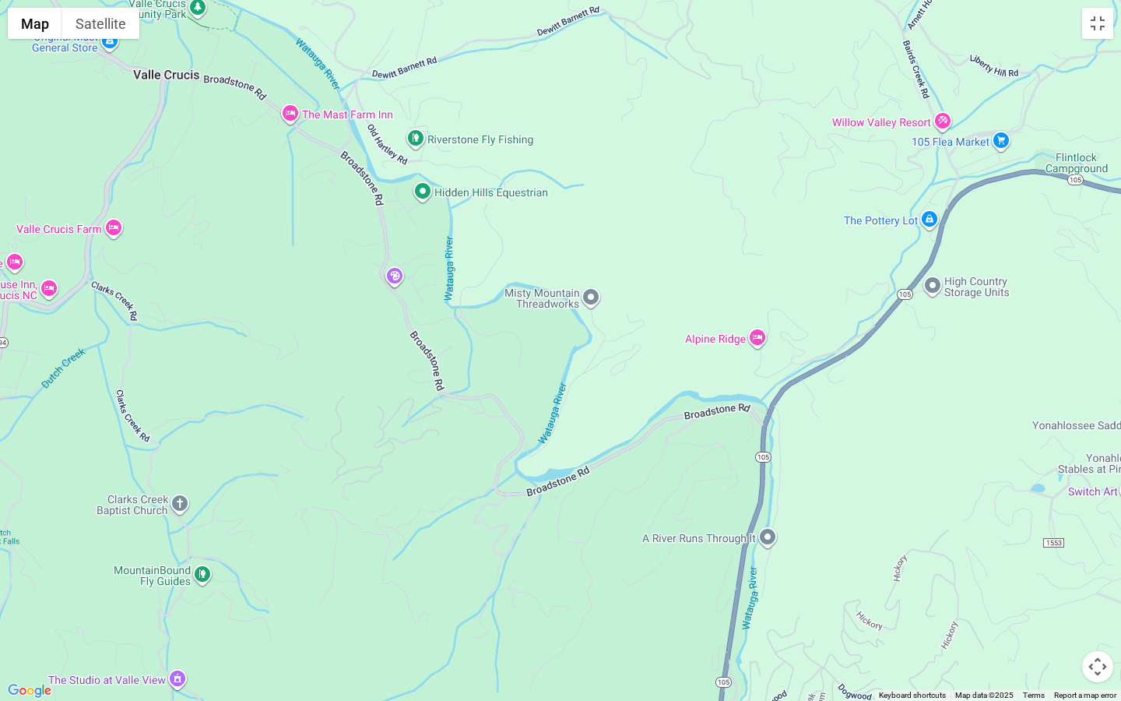
drag, startPoint x: 504, startPoint y: 571, endPoint x: 519, endPoint y: 339, distance: 232.5
click at [517, 351] on div at bounding box center [560, 350] width 1121 height 701
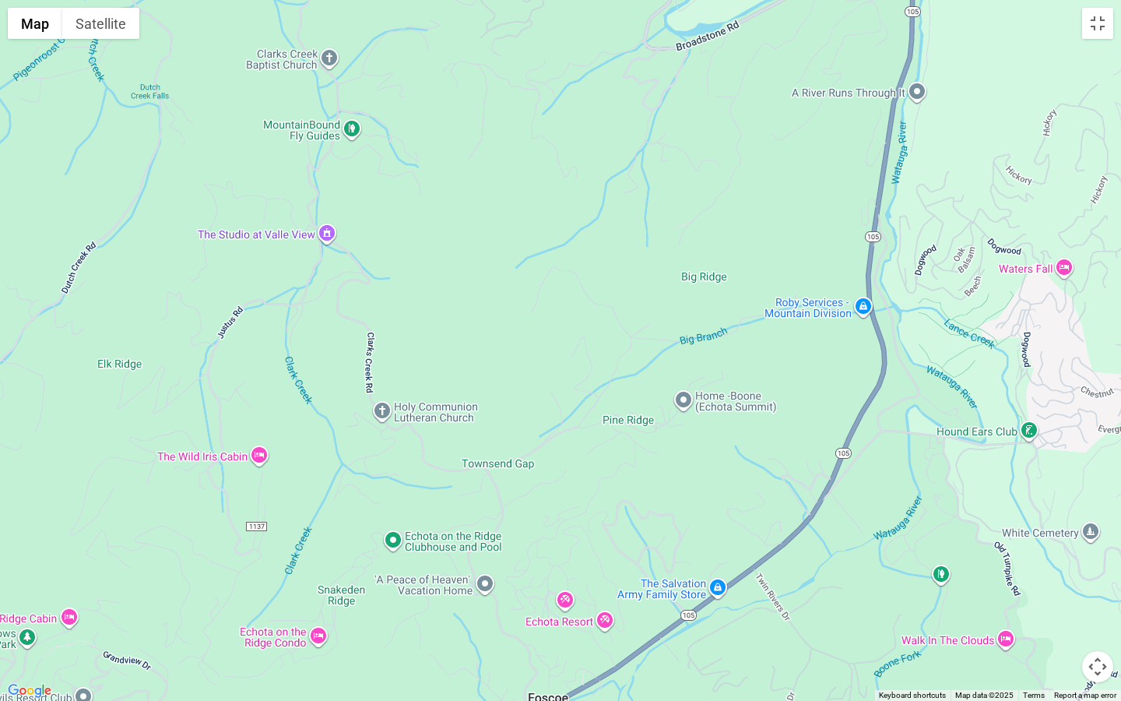
drag, startPoint x: 360, startPoint y: 614, endPoint x: 382, endPoint y: 417, distance: 199.1
click at [397, 417] on div at bounding box center [560, 350] width 1121 height 701
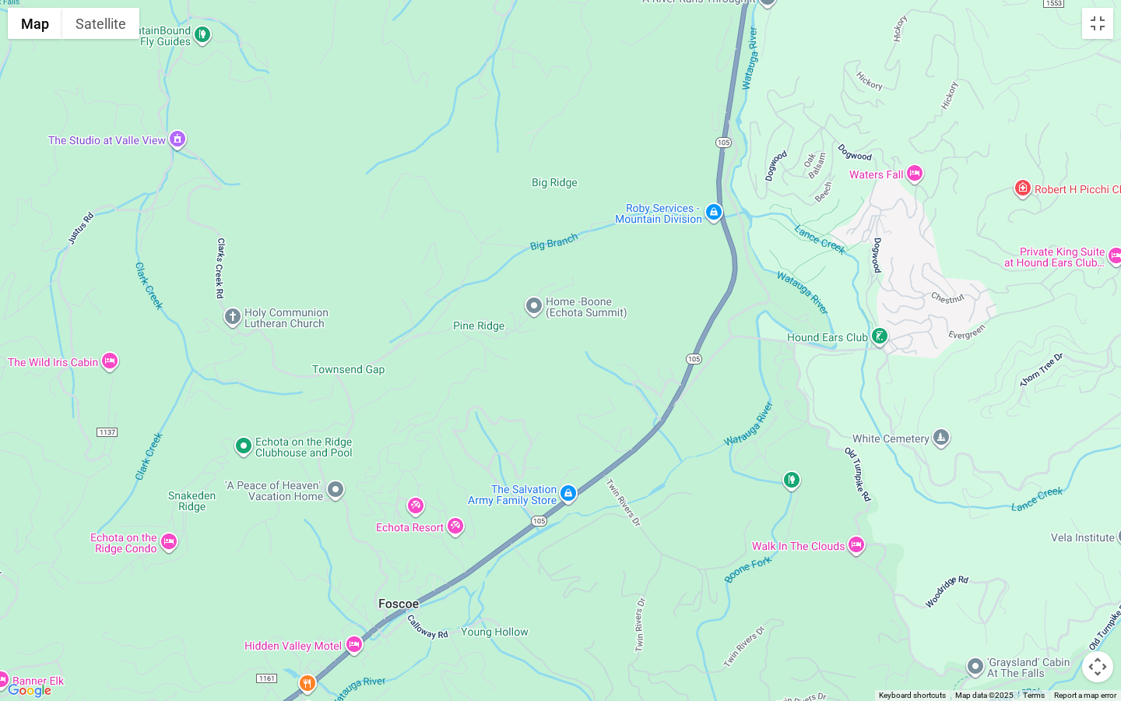
click at [442, 534] on div at bounding box center [560, 350] width 1121 height 701
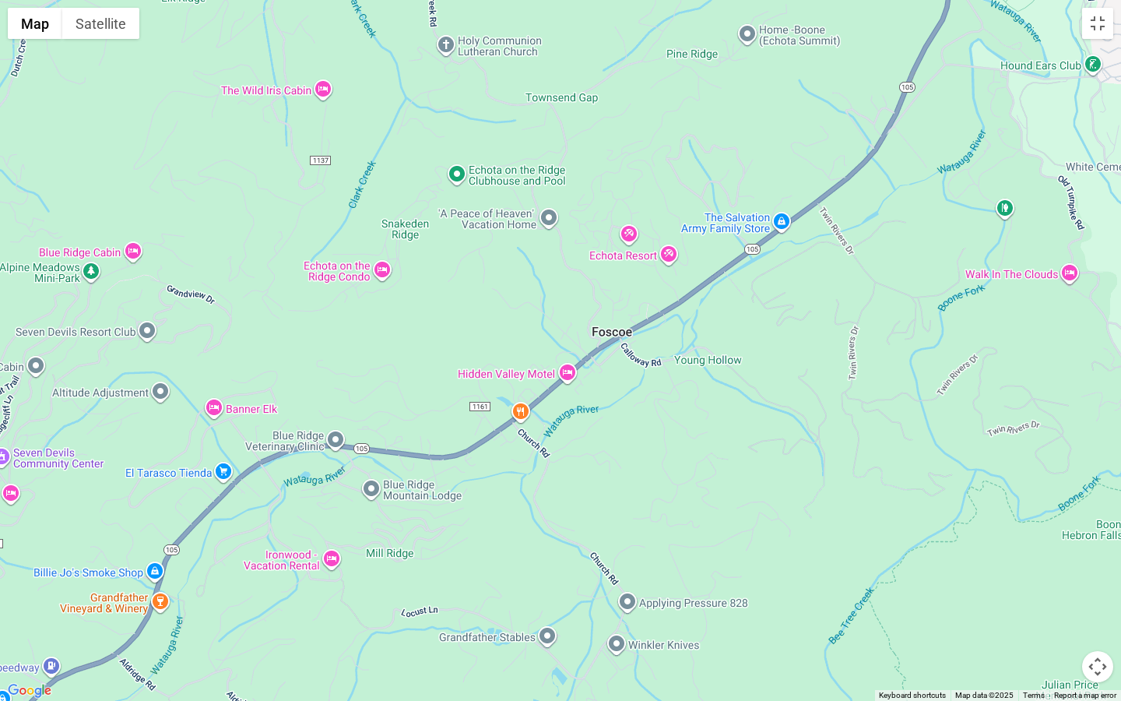
drag, startPoint x: 442, startPoint y: 611, endPoint x: 675, endPoint y: 329, distance: 366.7
click at [675, 329] on div at bounding box center [560, 350] width 1121 height 701
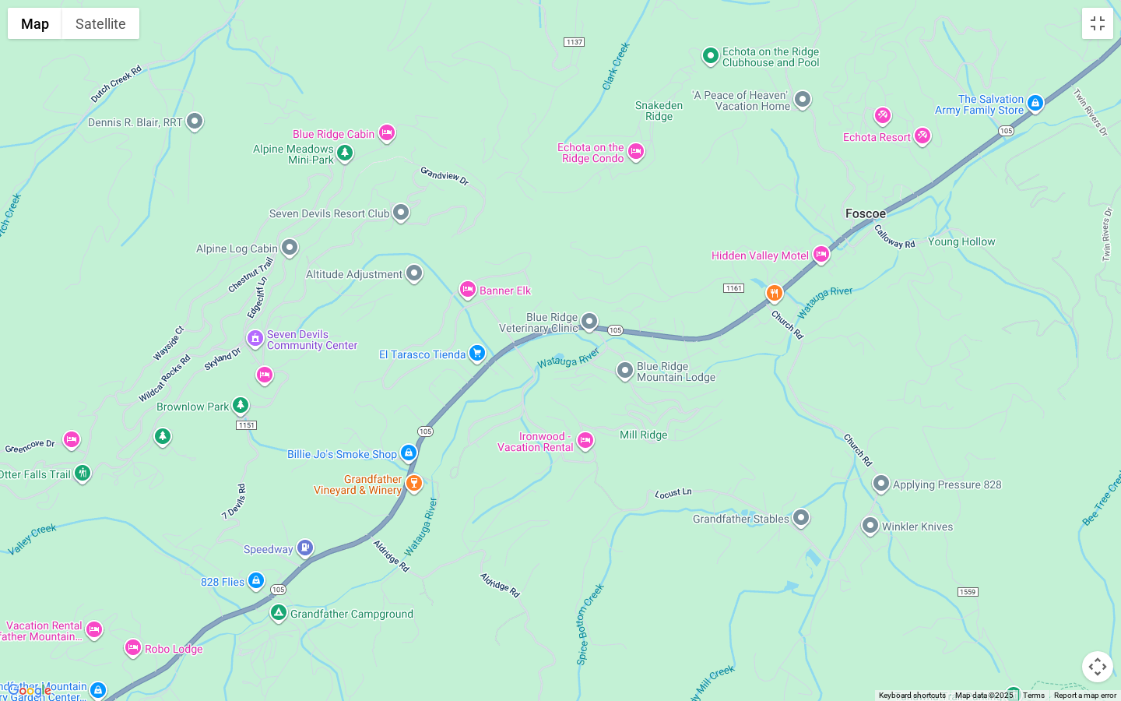
drag, startPoint x: 473, startPoint y: 340, endPoint x: 707, endPoint y: 230, distance: 258.5
click at [707, 230] on div at bounding box center [560, 350] width 1121 height 701
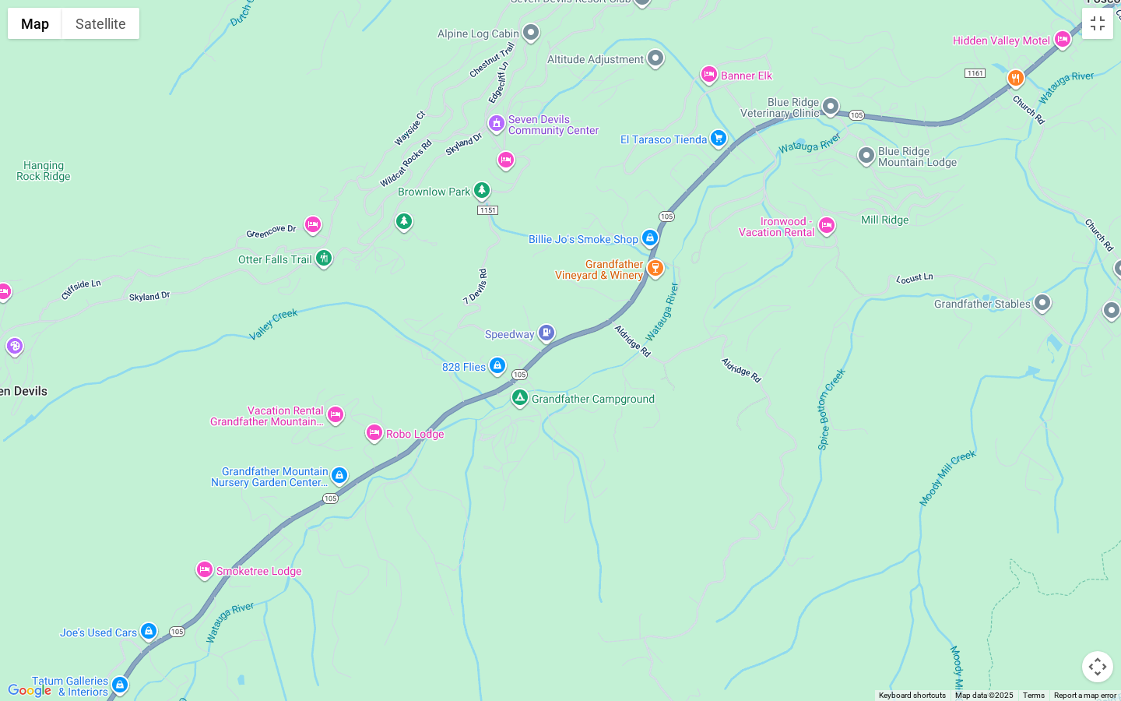
drag, startPoint x: 306, startPoint y: 466, endPoint x: 547, endPoint y: 252, distance: 322.1
click at [547, 252] on div at bounding box center [560, 350] width 1121 height 701
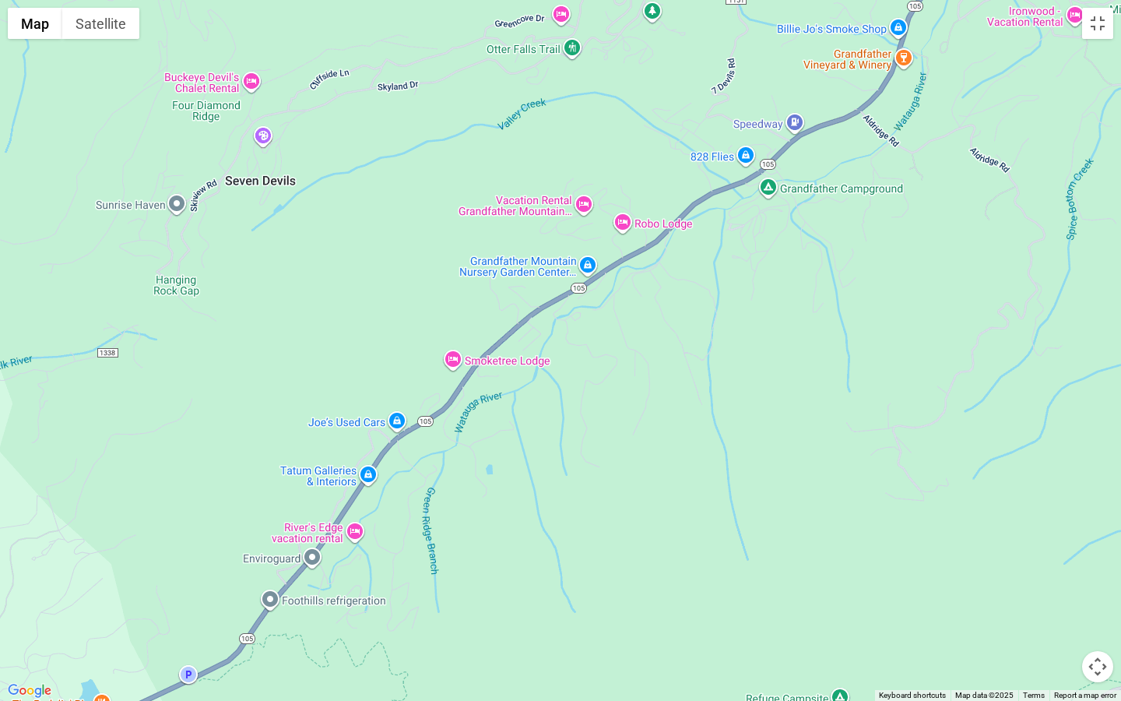
drag, startPoint x: 280, startPoint y: 456, endPoint x: 530, endPoint y: 243, distance: 328.8
click at [530, 243] on div at bounding box center [560, 350] width 1121 height 701
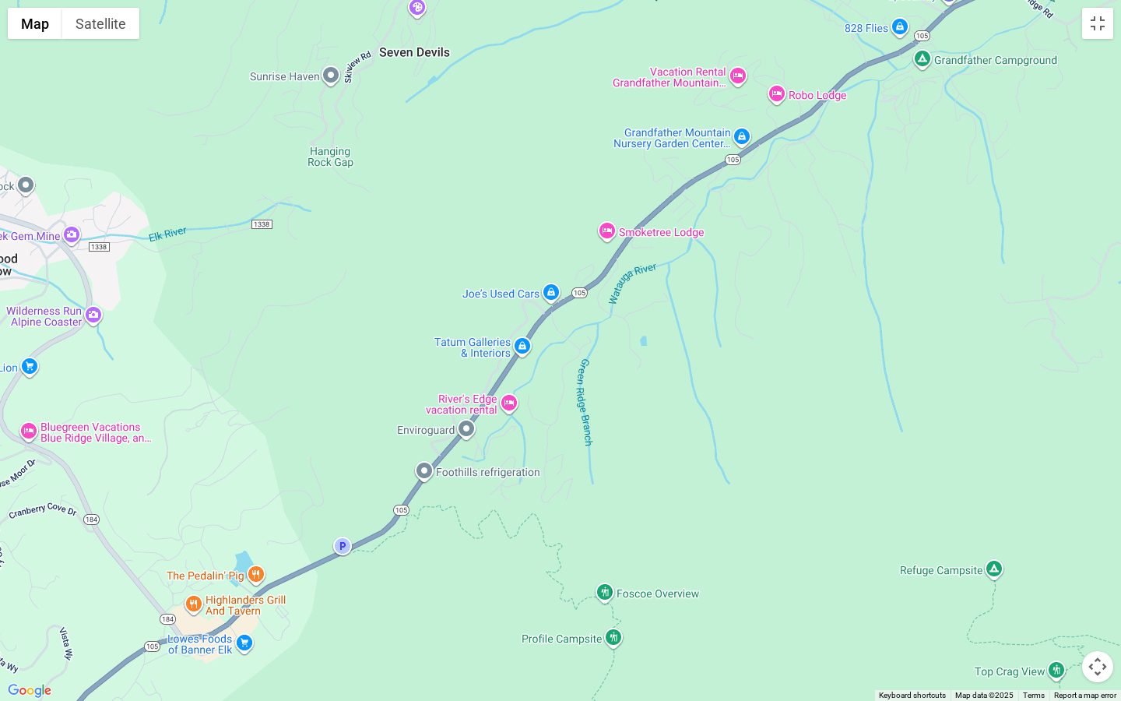
drag, startPoint x: 259, startPoint y: 438, endPoint x: 414, endPoint y: 308, distance: 201.8
click at [414, 308] on div at bounding box center [560, 350] width 1121 height 701
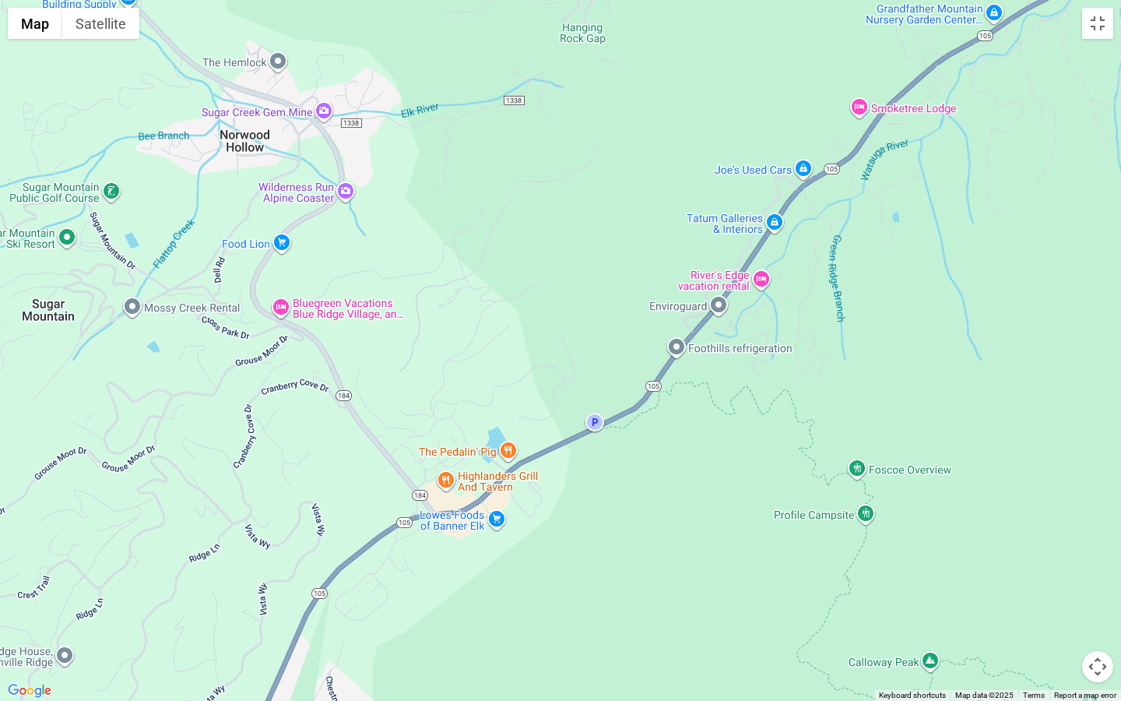
drag, startPoint x: 236, startPoint y: 461, endPoint x: 470, endPoint y: 336, distance: 265.8
click at [488, 336] on div at bounding box center [560, 350] width 1121 height 701
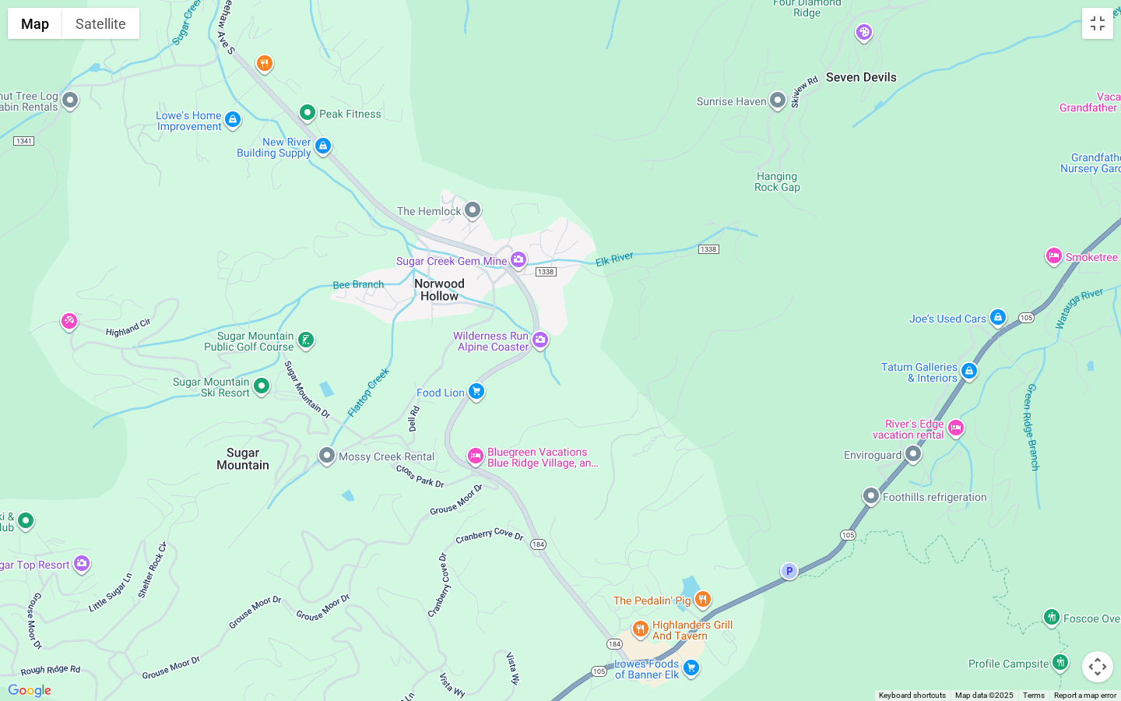
drag, startPoint x: 317, startPoint y: 300, endPoint x: 511, endPoint y: 445, distance: 242.5
click at [511, 445] on div at bounding box center [560, 350] width 1121 height 701
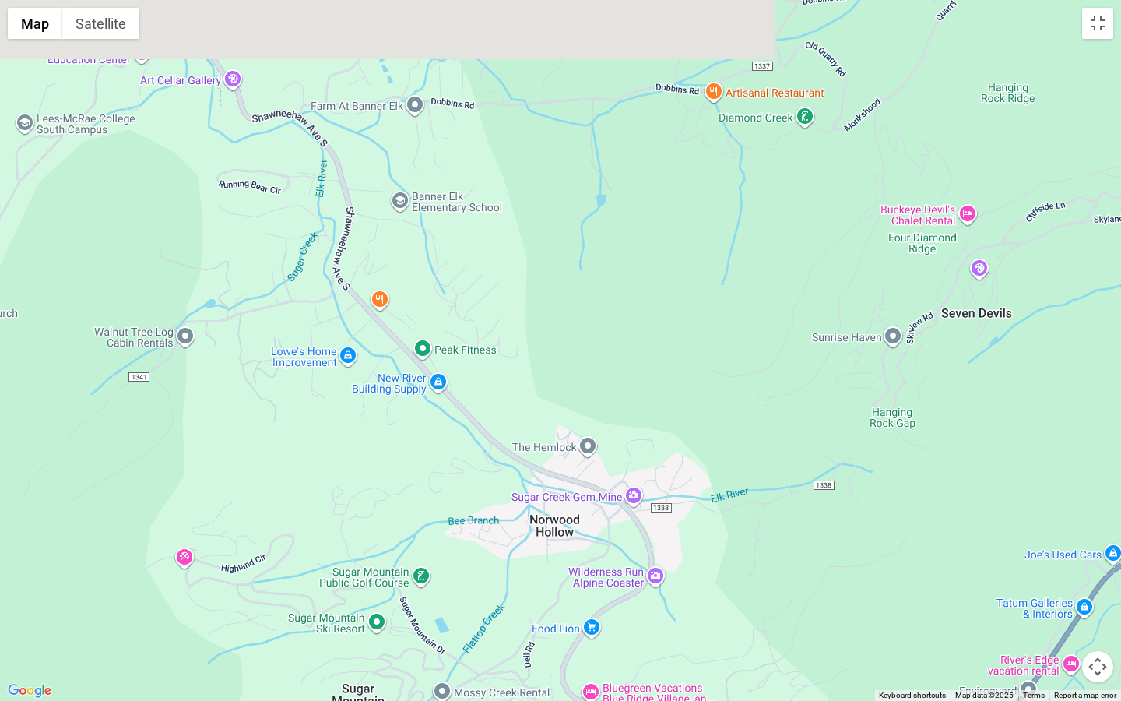
drag, startPoint x: 241, startPoint y: 287, endPoint x: 402, endPoint y: 570, distance: 325.4
click at [402, 534] on div at bounding box center [560, 350] width 1121 height 701
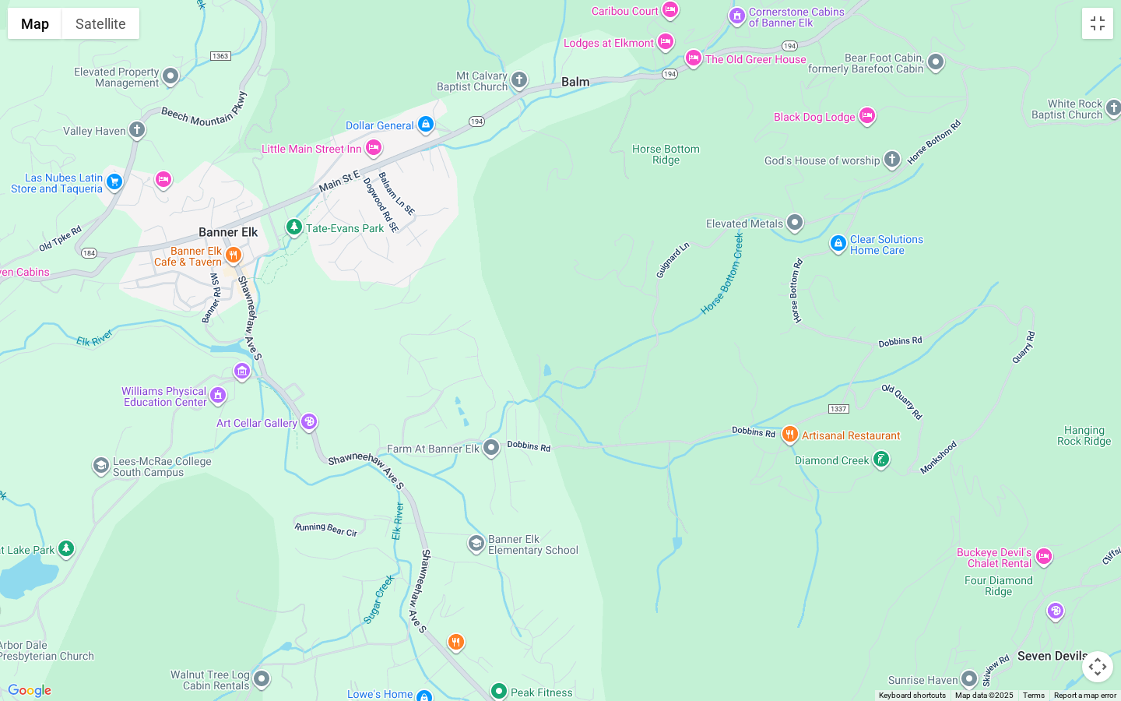
drag, startPoint x: 311, startPoint y: 253, endPoint x: 337, endPoint y: 553, distance: 301.0
click at [337, 534] on div at bounding box center [560, 350] width 1121 height 701
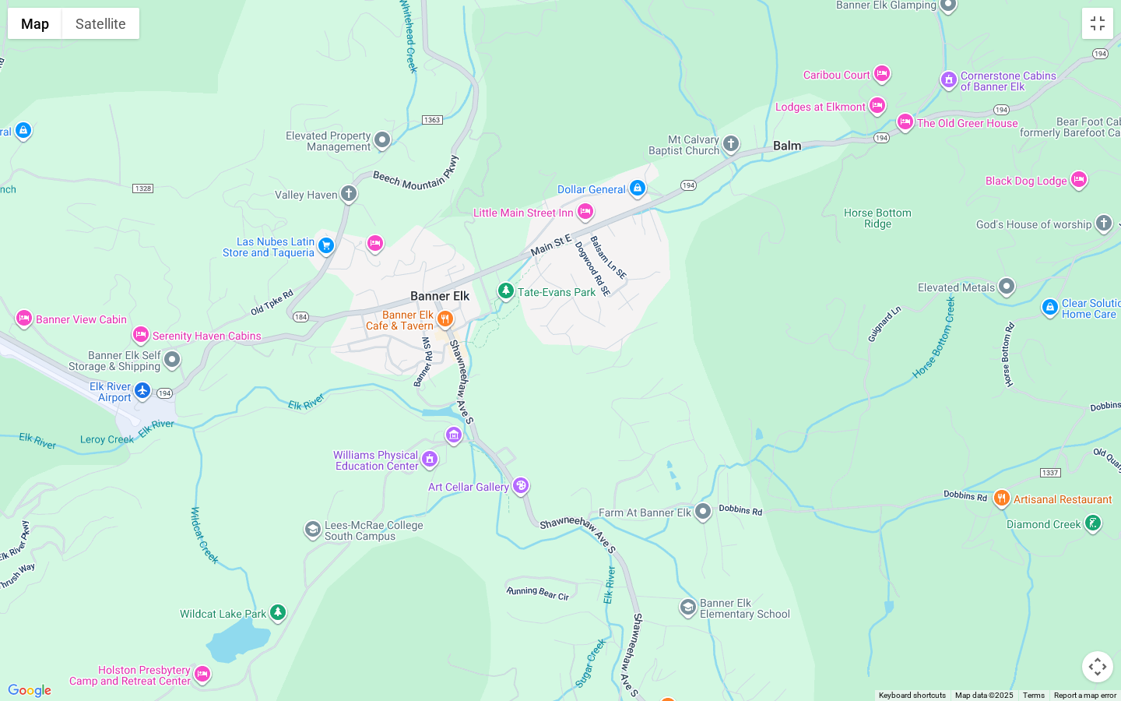
drag, startPoint x: 340, startPoint y: 367, endPoint x: 556, endPoint y: 431, distance: 225.0
click at [556, 431] on div at bounding box center [560, 350] width 1121 height 701
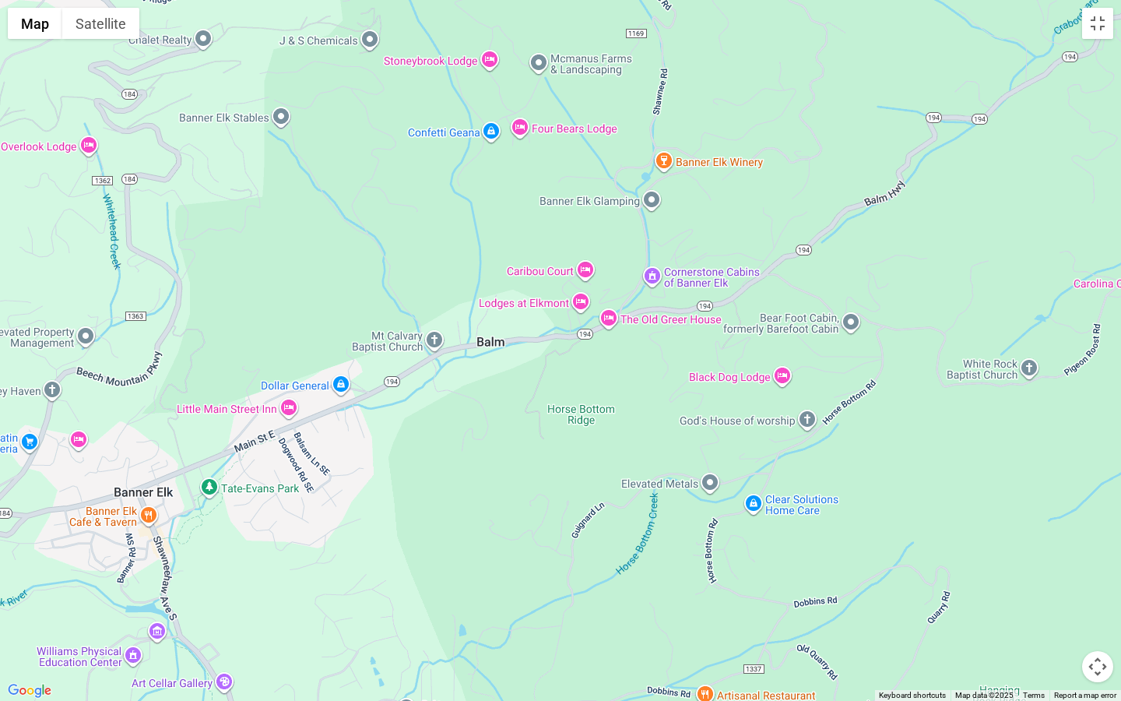
drag, startPoint x: 787, startPoint y: 267, endPoint x: 490, endPoint y: 466, distance: 357.5
click at [490, 466] on div at bounding box center [560, 350] width 1121 height 701
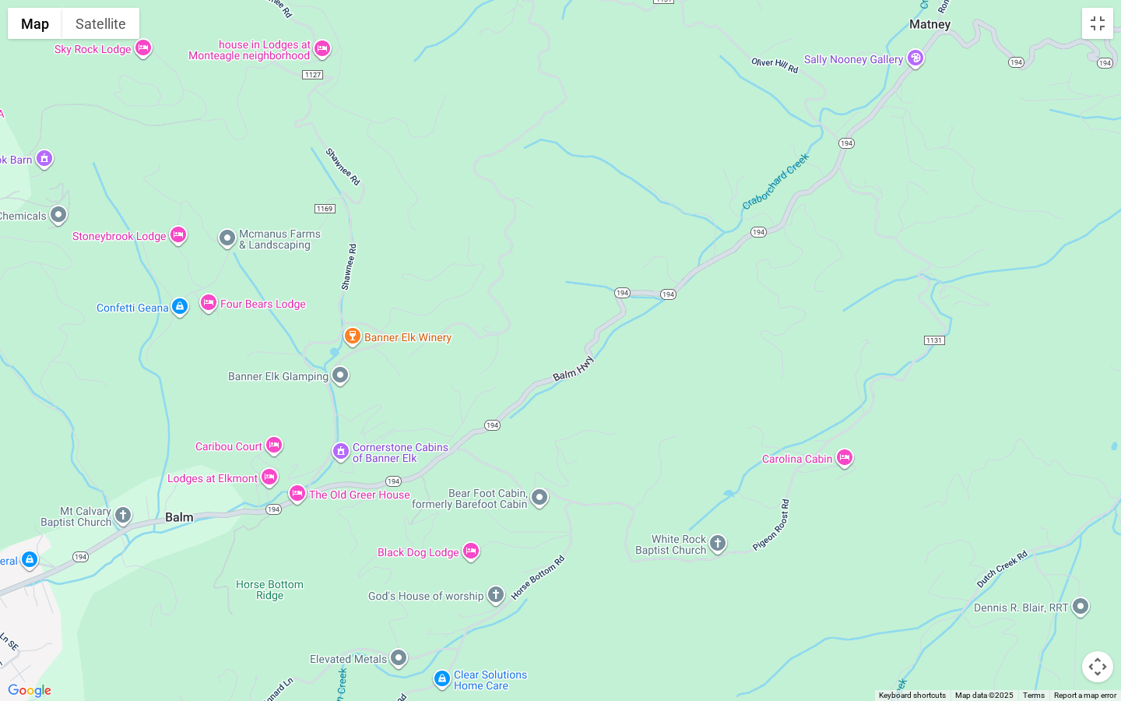
drag, startPoint x: 975, startPoint y: 225, endPoint x: 654, endPoint y: 406, distance: 368.2
click at [654, 406] on div at bounding box center [560, 350] width 1121 height 701
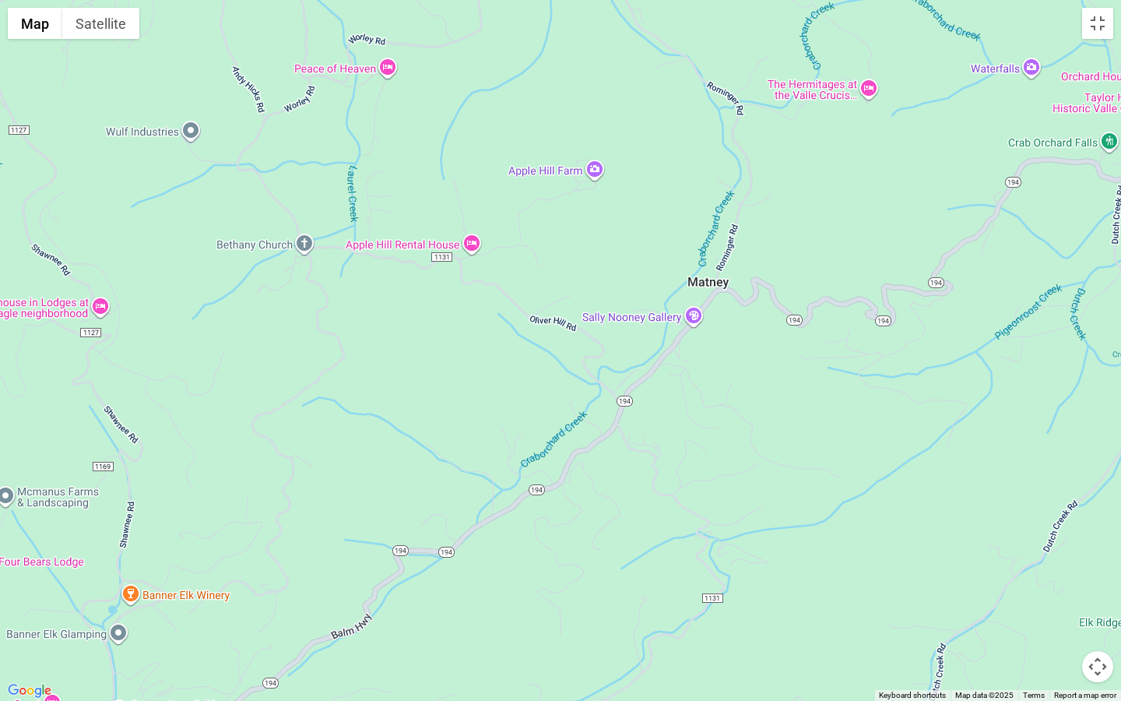
drag, startPoint x: 931, startPoint y: 188, endPoint x: 720, endPoint y: 441, distance: 329.5
click at [720, 441] on div at bounding box center [560, 350] width 1121 height 701
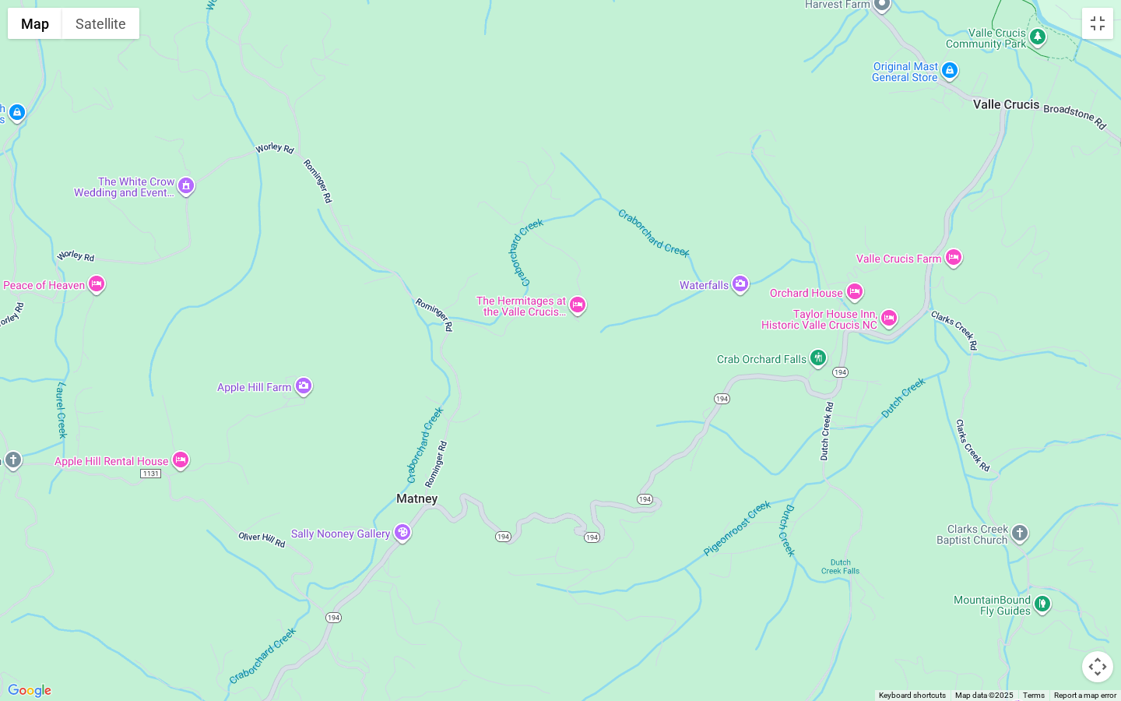
drag, startPoint x: 861, startPoint y: 189, endPoint x: 568, endPoint y: 405, distance: 363.7
click at [568, 405] on div at bounding box center [560, 350] width 1121 height 701
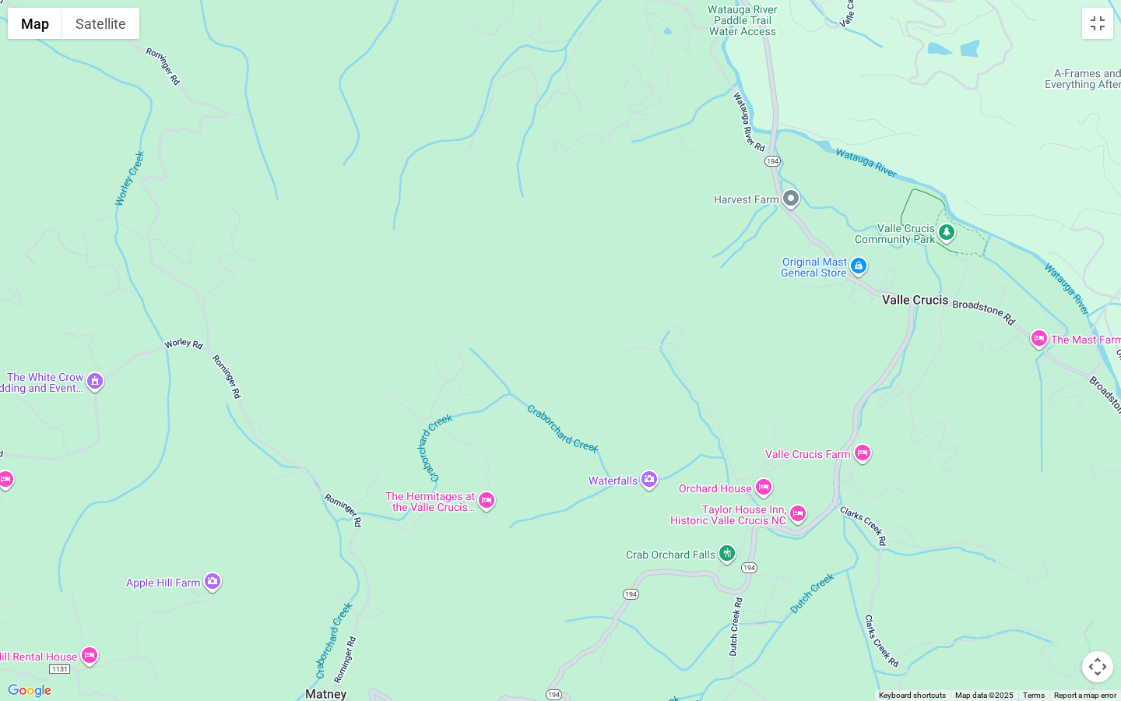
drag, startPoint x: 834, startPoint y: 170, endPoint x: 745, endPoint y: 368, distance: 217.5
click at [745, 368] on div at bounding box center [560, 350] width 1121 height 701
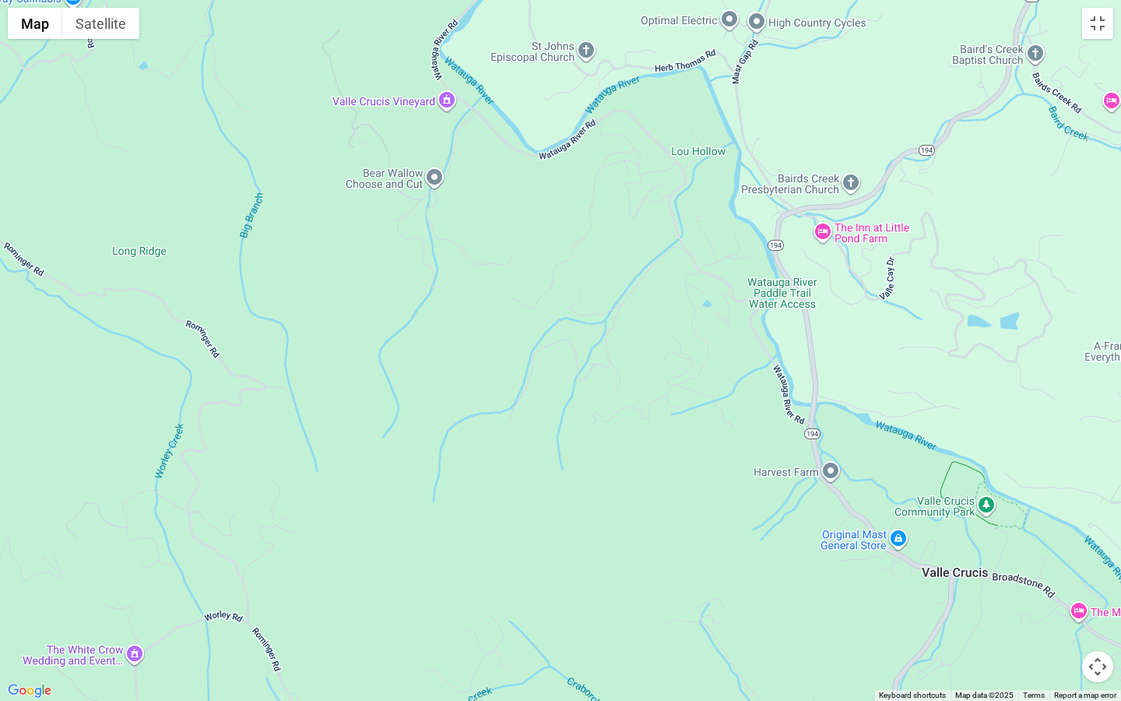
drag, startPoint x: 641, startPoint y: 224, endPoint x: 681, endPoint y: 504, distance: 282.4
click at [681, 504] on div at bounding box center [560, 350] width 1121 height 701
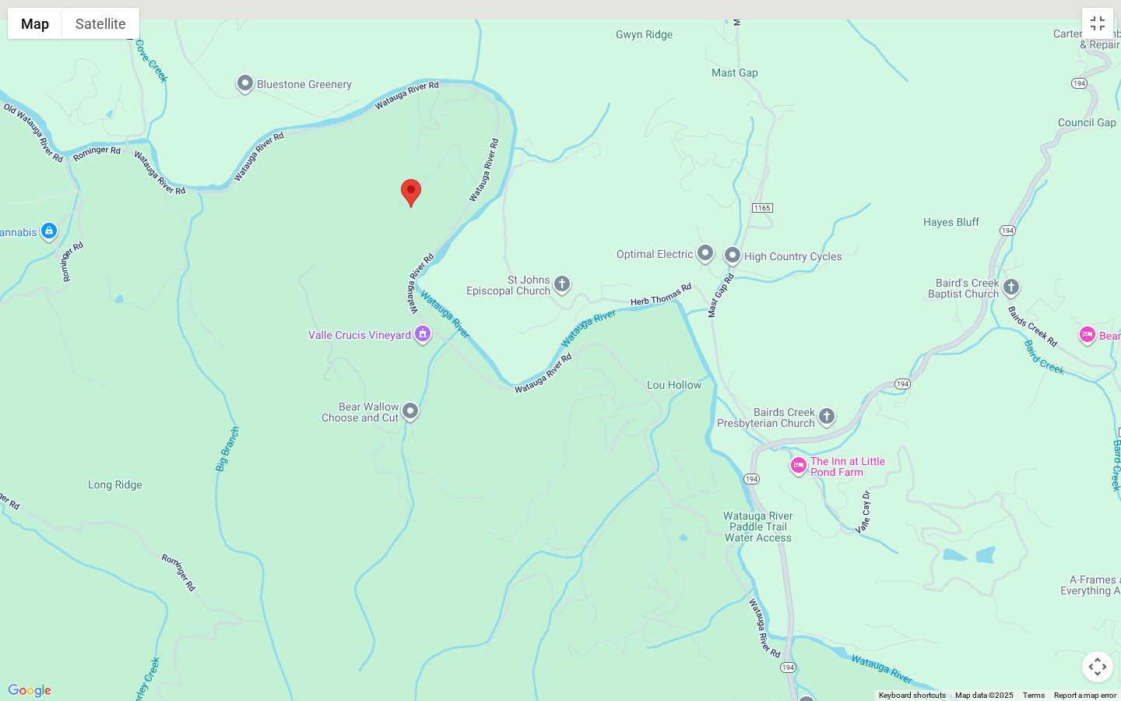
drag, startPoint x: 657, startPoint y: 280, endPoint x: 633, endPoint y: 512, distance: 232.6
click at [633, 512] on div at bounding box center [560, 350] width 1121 height 701
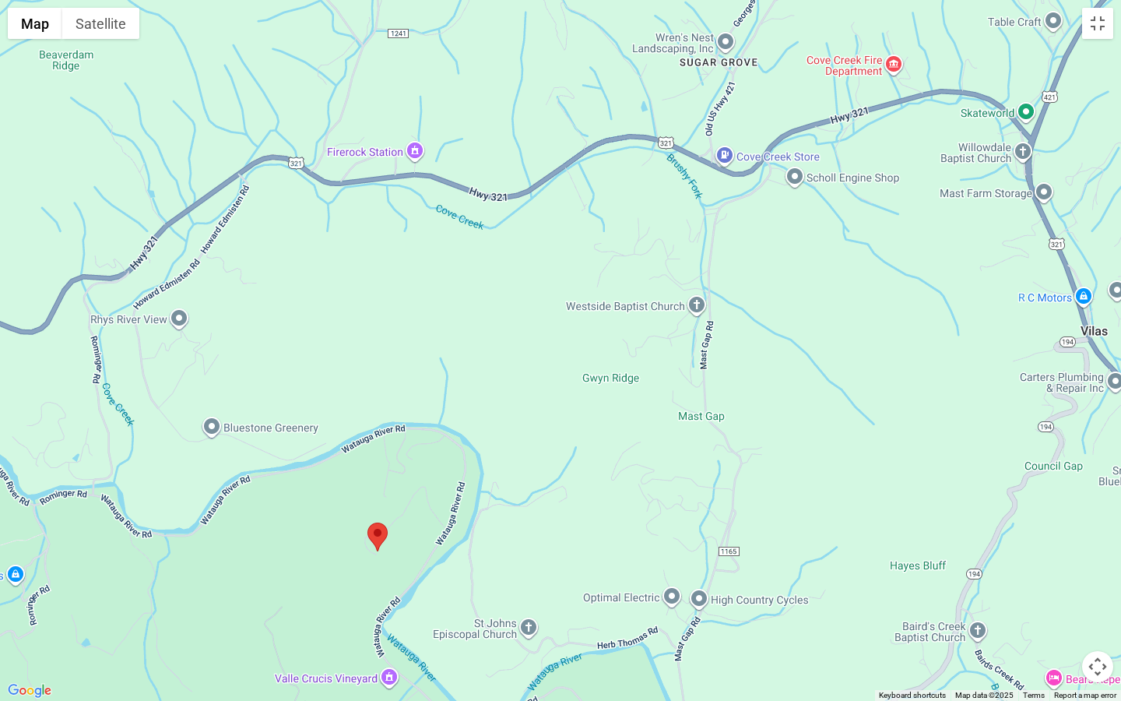
drag, startPoint x: 367, startPoint y: 47, endPoint x: 333, endPoint y: 392, distance: 346.6
click at [333, 392] on div at bounding box center [560, 350] width 1121 height 701
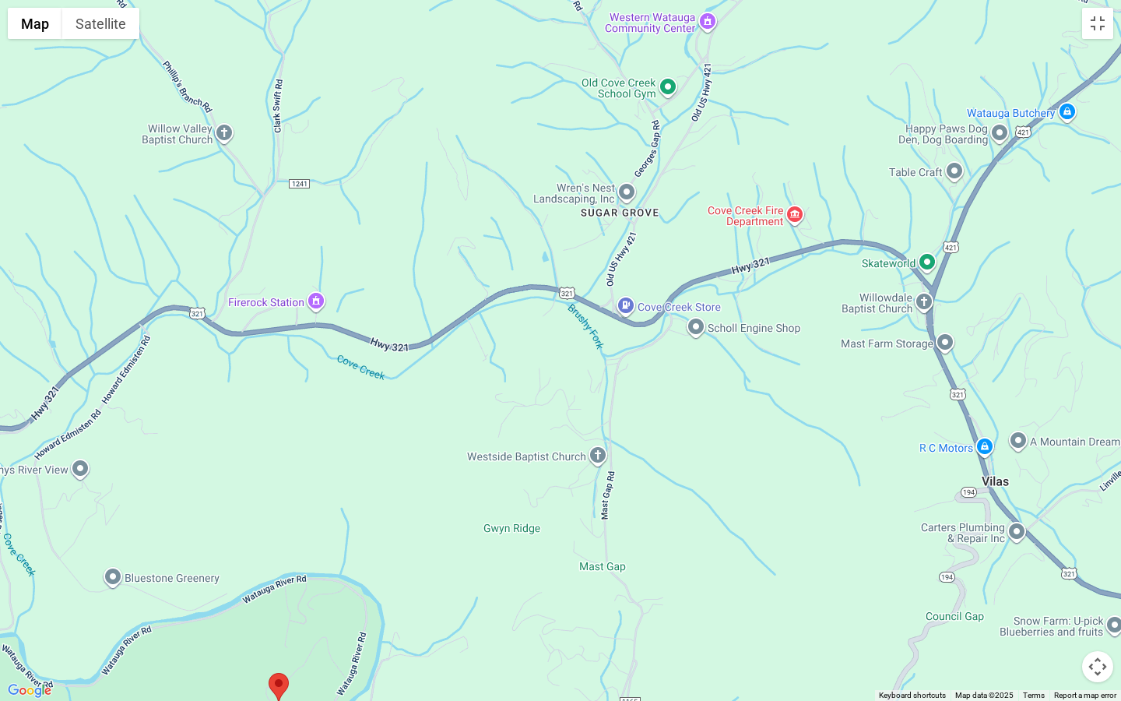
drag, startPoint x: 489, startPoint y: 305, endPoint x: 375, endPoint y: 475, distance: 205.4
click at [375, 475] on div at bounding box center [560, 350] width 1121 height 701
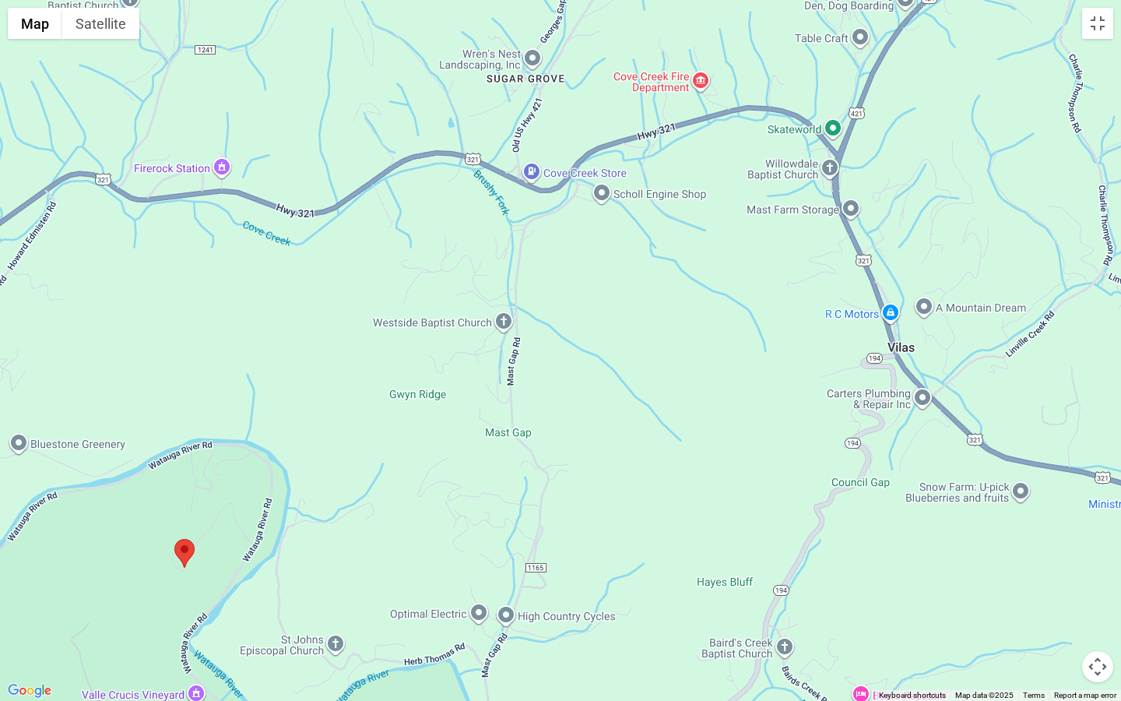
drag, startPoint x: 630, startPoint y: 658, endPoint x: 519, endPoint y: 457, distance: 229.7
click at [519, 457] on div at bounding box center [560, 350] width 1121 height 701
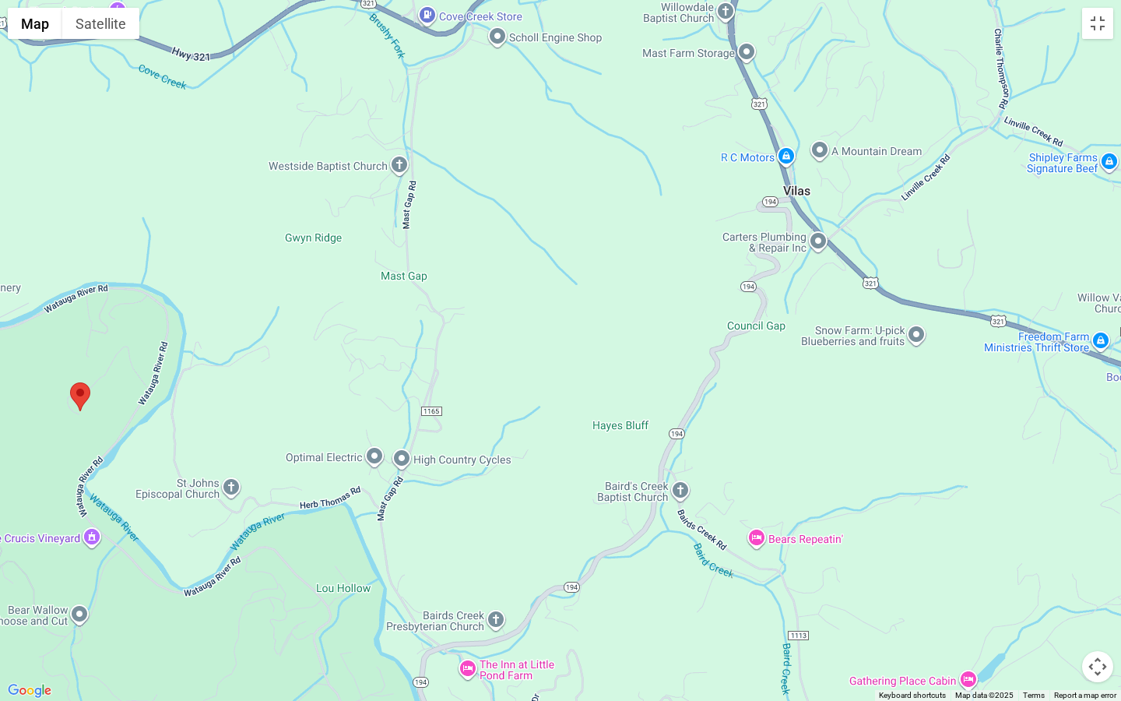
drag, startPoint x: 513, startPoint y: 466, endPoint x: 455, endPoint y: 342, distance: 136.9
click at [455, 343] on div at bounding box center [560, 350] width 1121 height 701
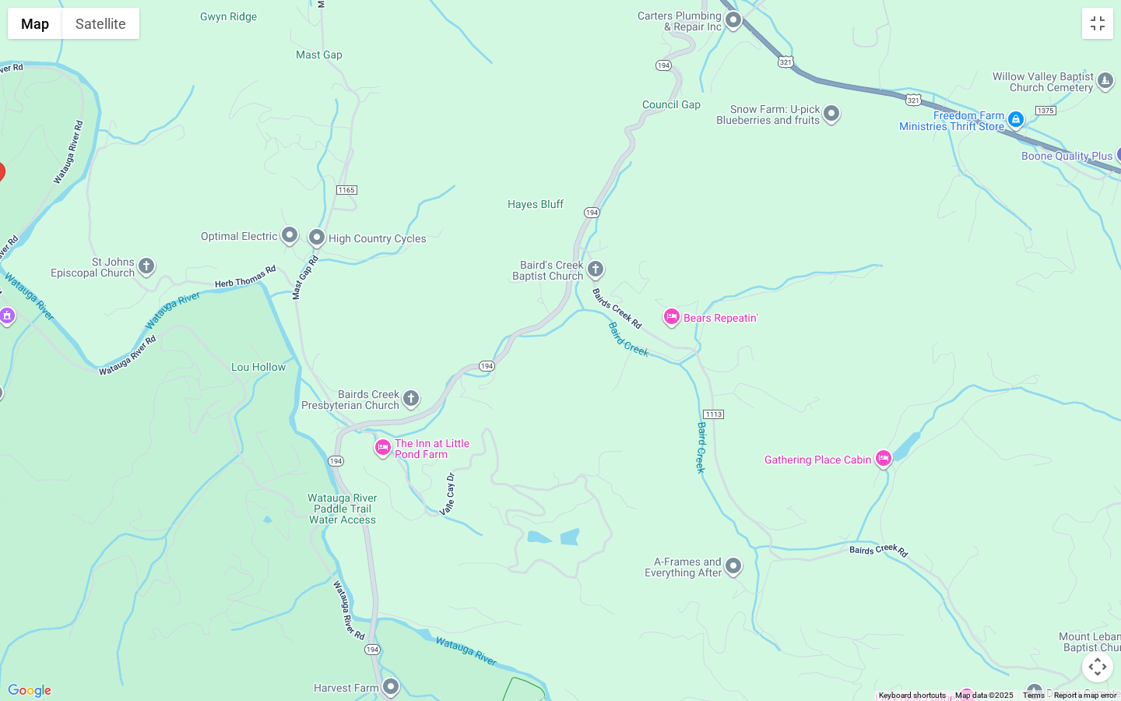
drag, startPoint x: 491, startPoint y: 625, endPoint x: 417, endPoint y: 421, distance: 217.5
click at [417, 424] on div at bounding box center [560, 350] width 1121 height 701
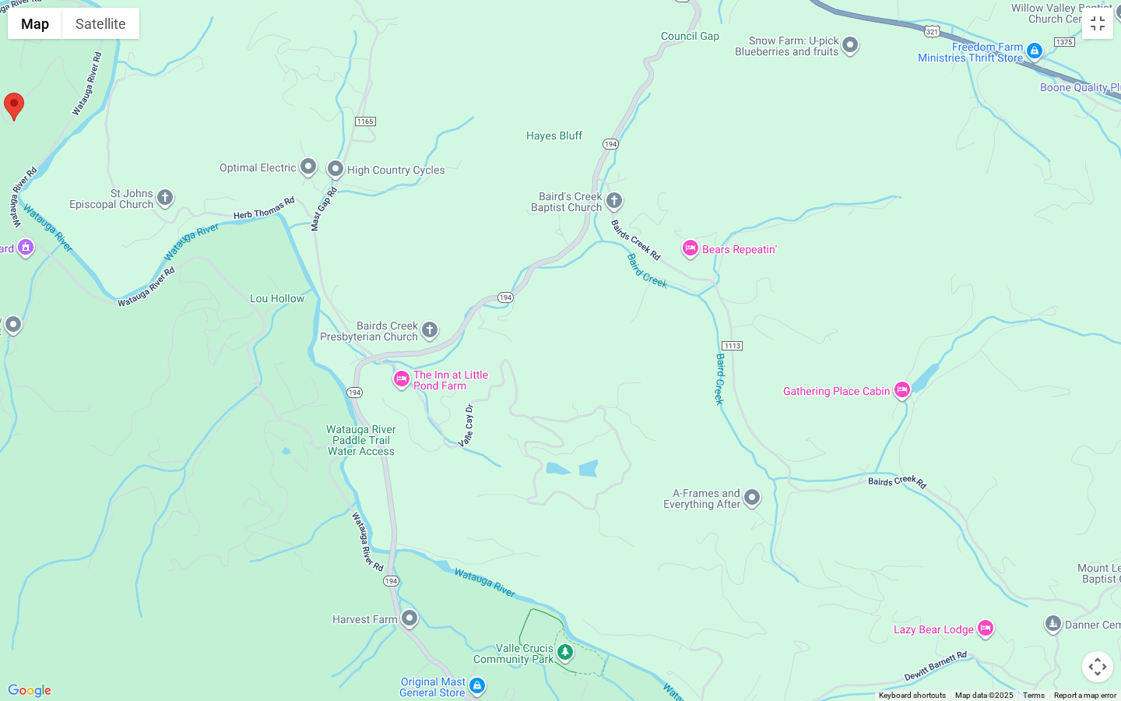
drag, startPoint x: 536, startPoint y: 474, endPoint x: 533, endPoint y: 502, distance: 28.2
click at [533, 502] on div at bounding box center [560, 350] width 1121 height 701
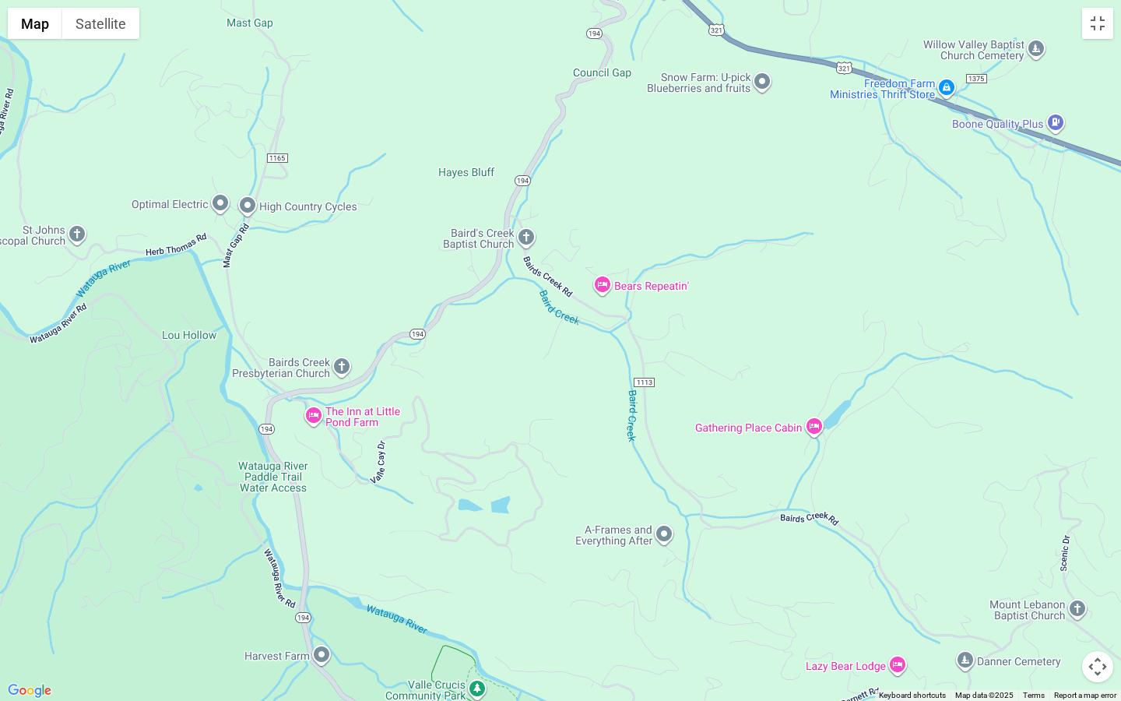
drag, startPoint x: 826, startPoint y: 172, endPoint x: 548, endPoint y: 402, distance: 360.1
click at [548, 402] on div at bounding box center [560, 350] width 1121 height 701
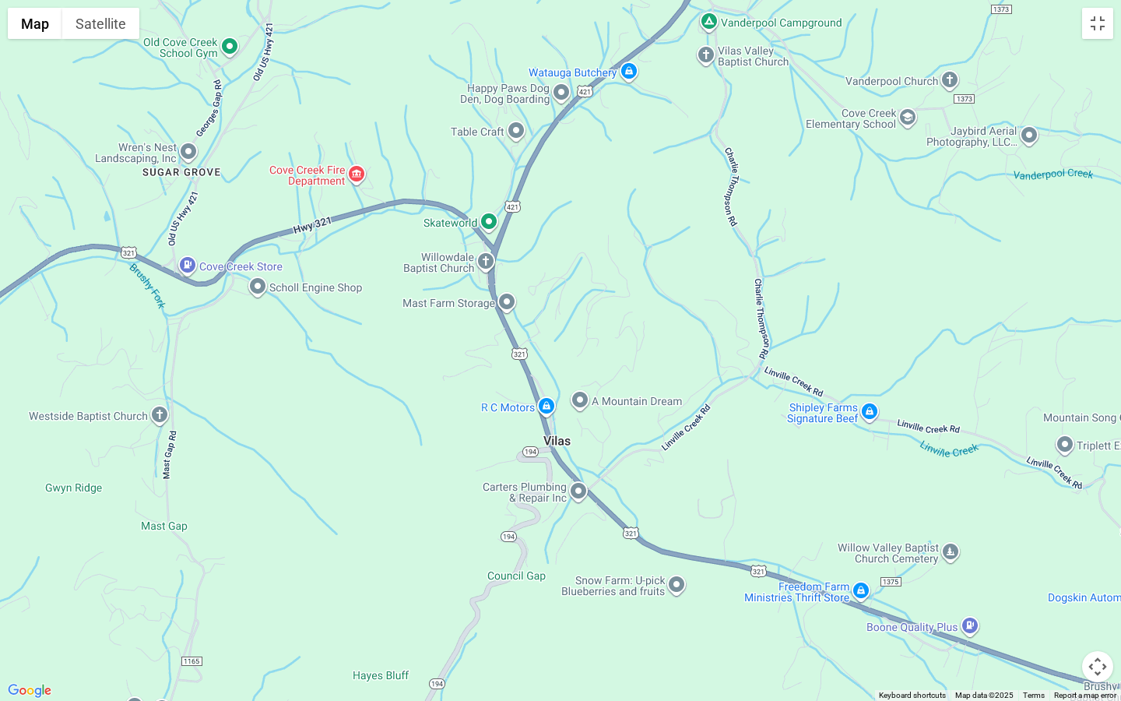
drag, startPoint x: 532, startPoint y: 158, endPoint x: 676, endPoint y: 393, distance: 275.1
click at [676, 393] on div at bounding box center [560, 350] width 1121 height 701
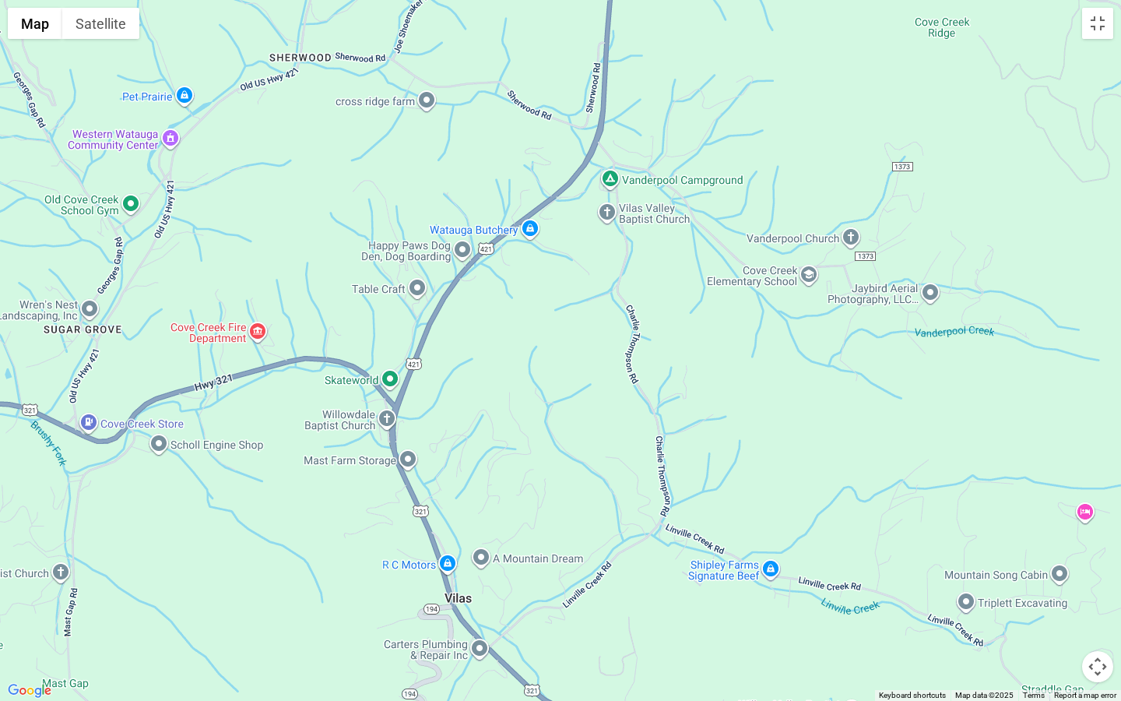
drag, startPoint x: 780, startPoint y: 197, endPoint x: 682, endPoint y: 360, distance: 190.1
click at [682, 360] on div at bounding box center [560, 350] width 1121 height 701
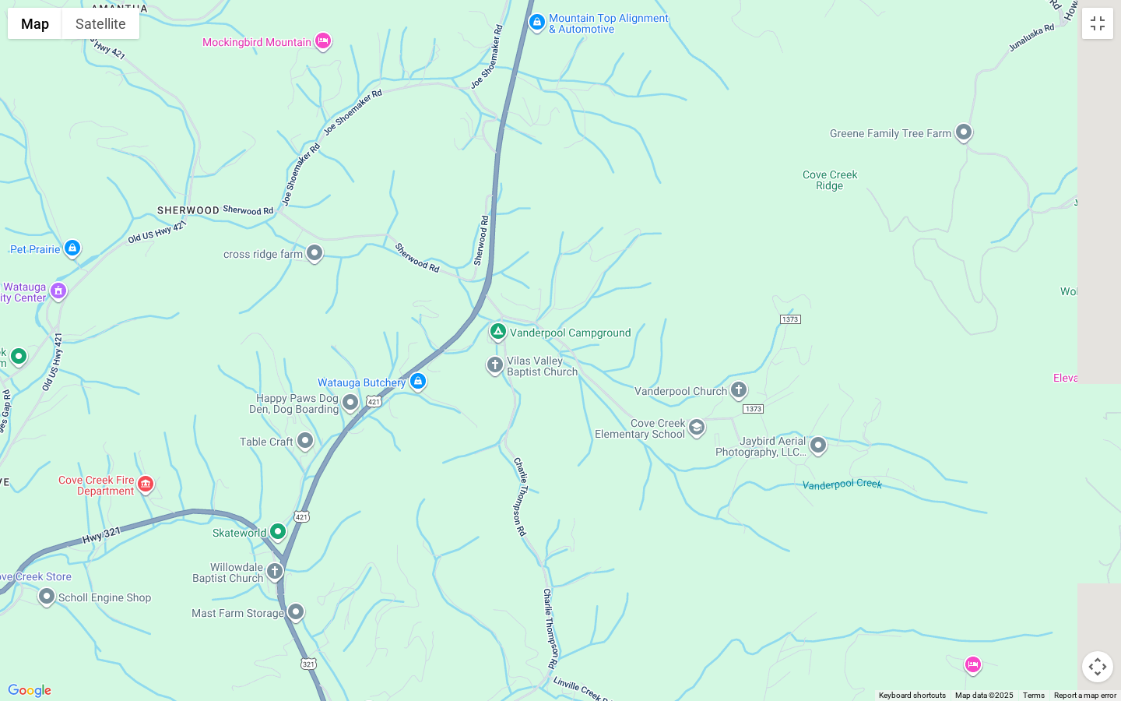
drag, startPoint x: 811, startPoint y: 294, endPoint x: 679, endPoint y: 484, distance: 231.6
click at [679, 485] on div at bounding box center [560, 350] width 1121 height 701
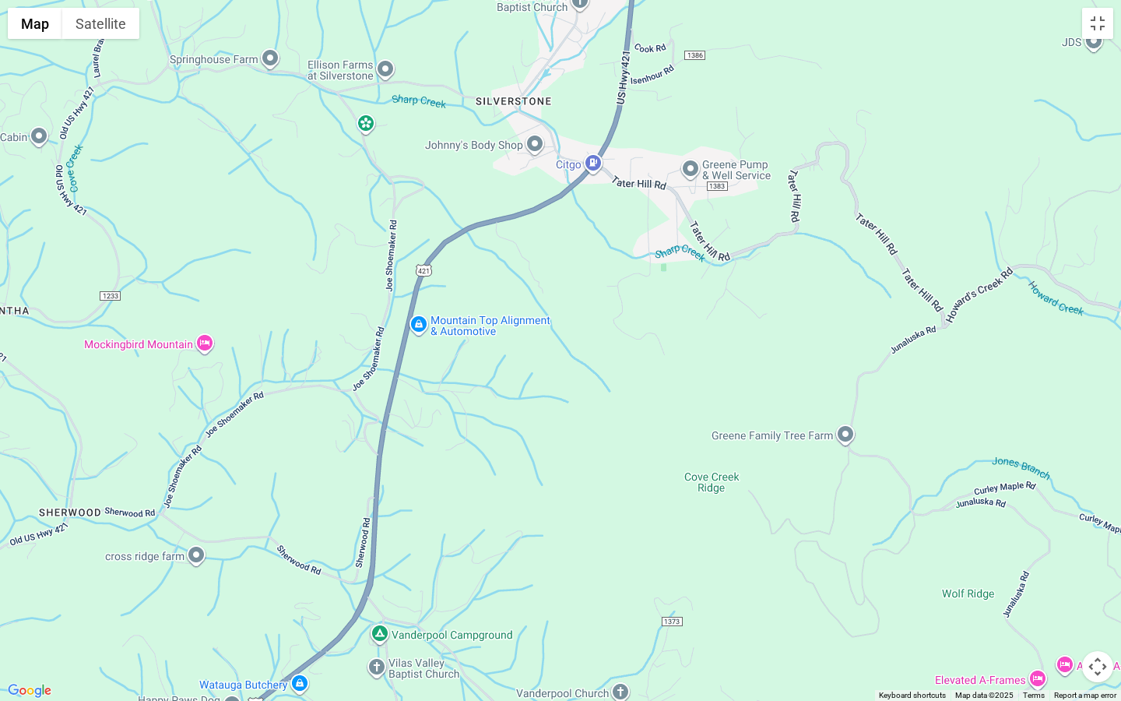
drag, startPoint x: 697, startPoint y: 140, endPoint x: 597, endPoint y: 405, distance: 283.2
click at [597, 405] on div at bounding box center [560, 350] width 1121 height 701
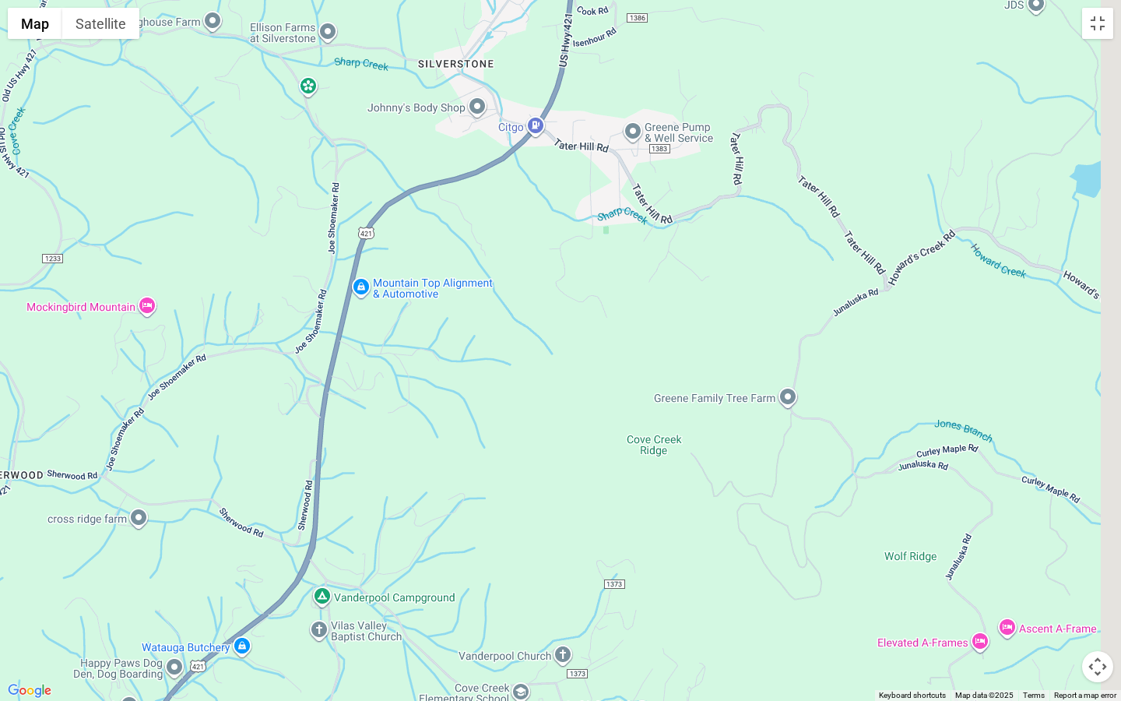
drag, startPoint x: 871, startPoint y: 491, endPoint x: 740, endPoint y: 383, distance: 169.3
click at [740, 403] on div at bounding box center [560, 350] width 1121 height 701
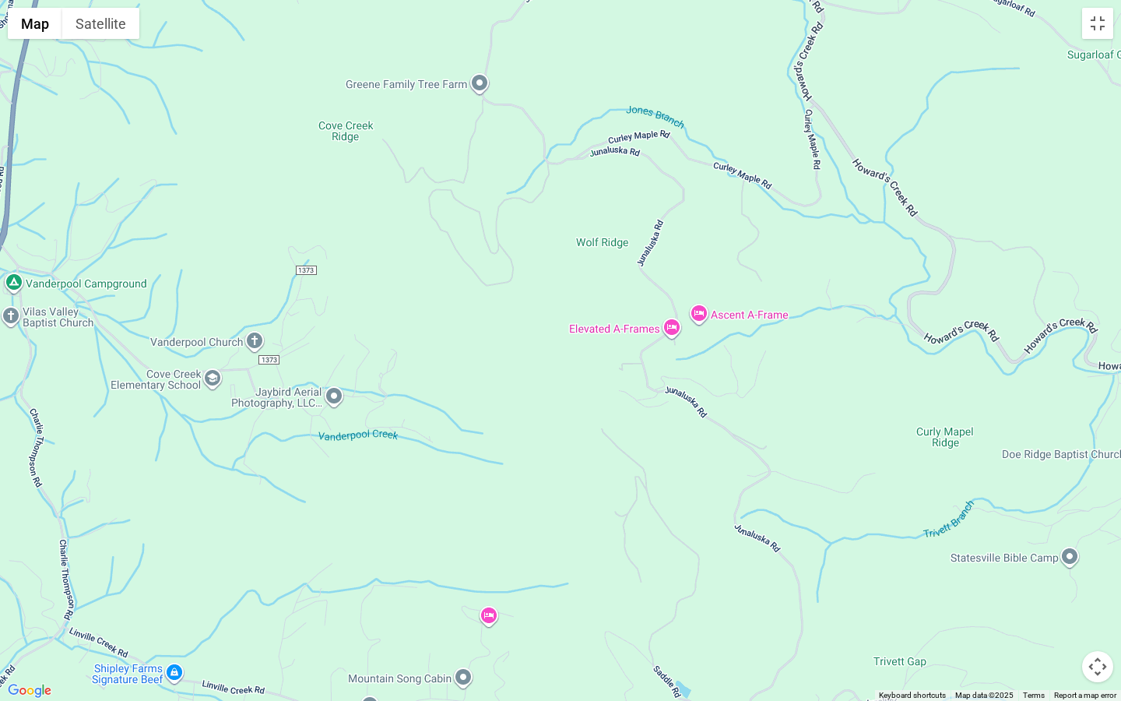
drag, startPoint x: 819, startPoint y: 498, endPoint x: 595, endPoint y: 259, distance: 327.8
click at [595, 259] on div at bounding box center [560, 350] width 1121 height 701
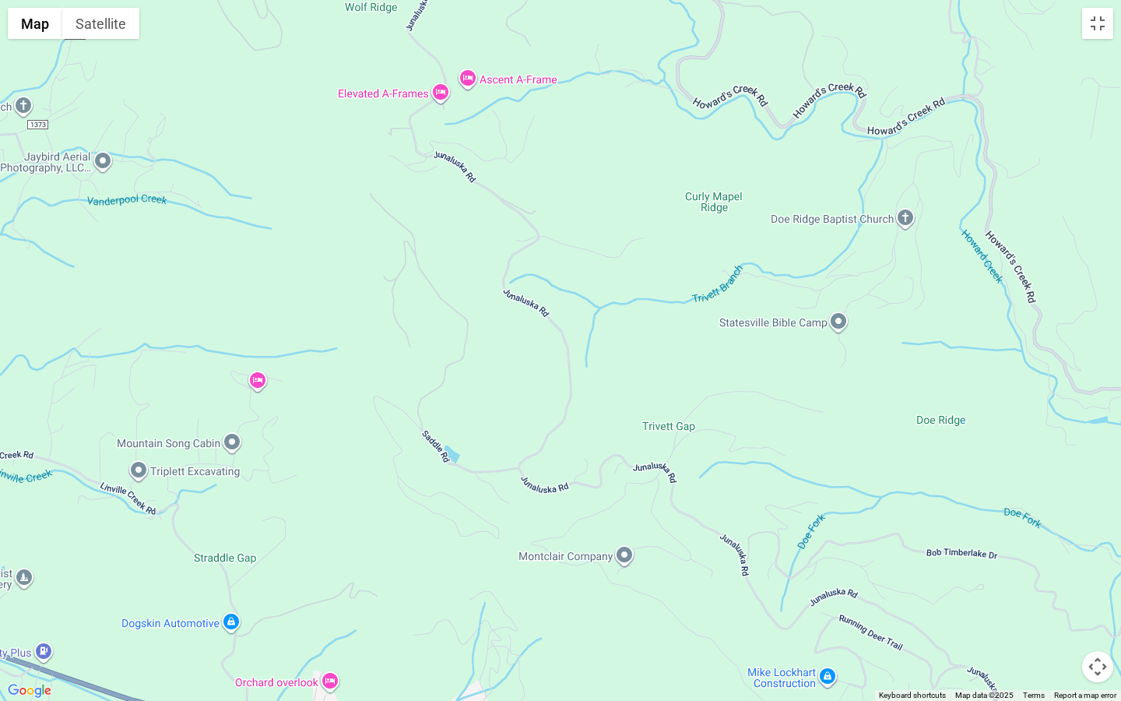
drag, startPoint x: 801, startPoint y: 537, endPoint x: 569, endPoint y: 297, distance: 333.8
click at [569, 297] on div at bounding box center [560, 350] width 1121 height 701
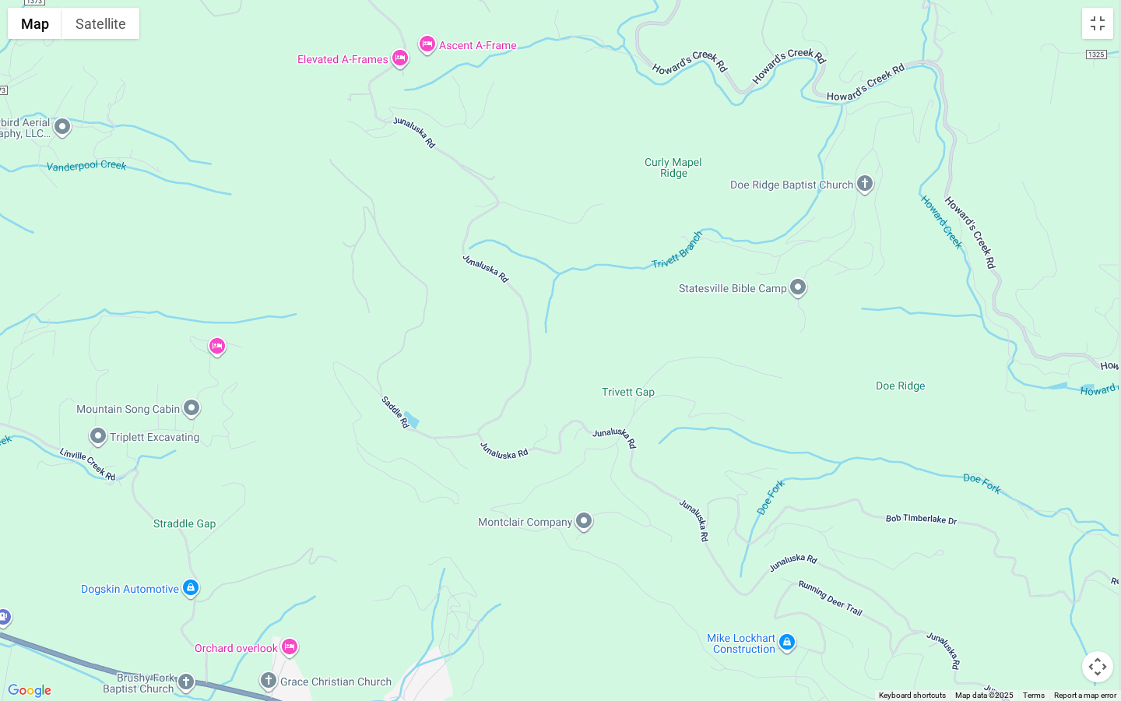
drag, startPoint x: 806, startPoint y: 623, endPoint x: 723, endPoint y: 371, distance: 265.0
click at [723, 371] on div at bounding box center [560, 350] width 1121 height 701
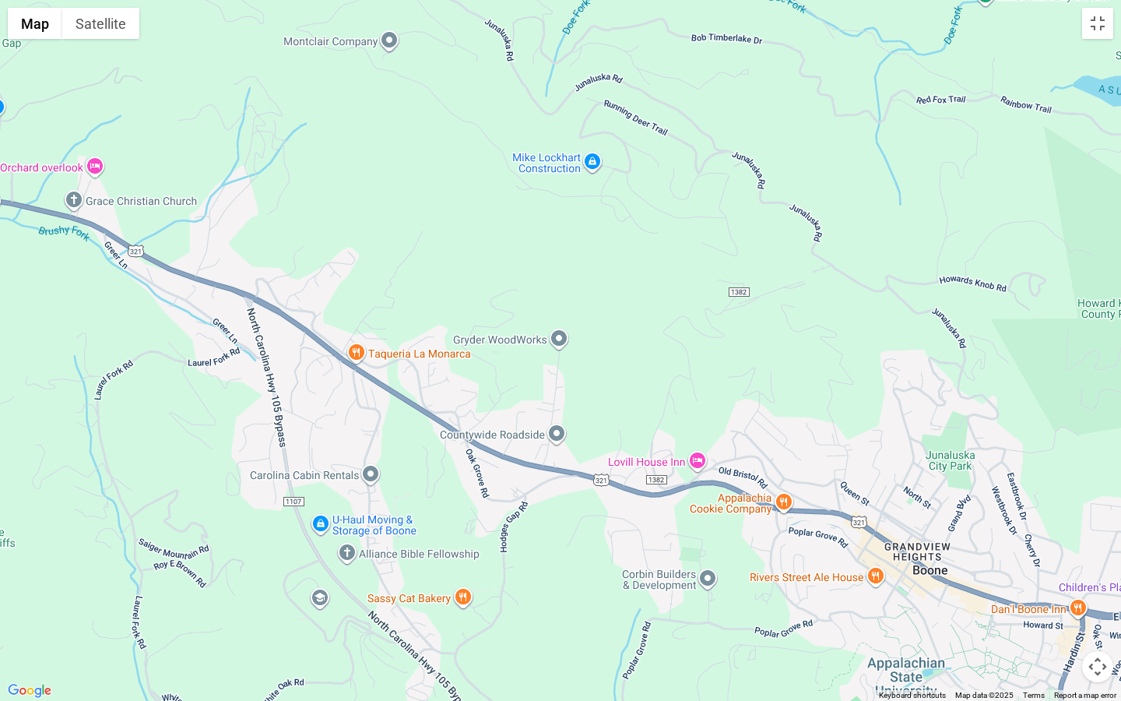
drag, startPoint x: 932, startPoint y: 634, endPoint x: 771, endPoint y: 446, distance: 247.4
click at [771, 446] on div at bounding box center [560, 350] width 1121 height 701
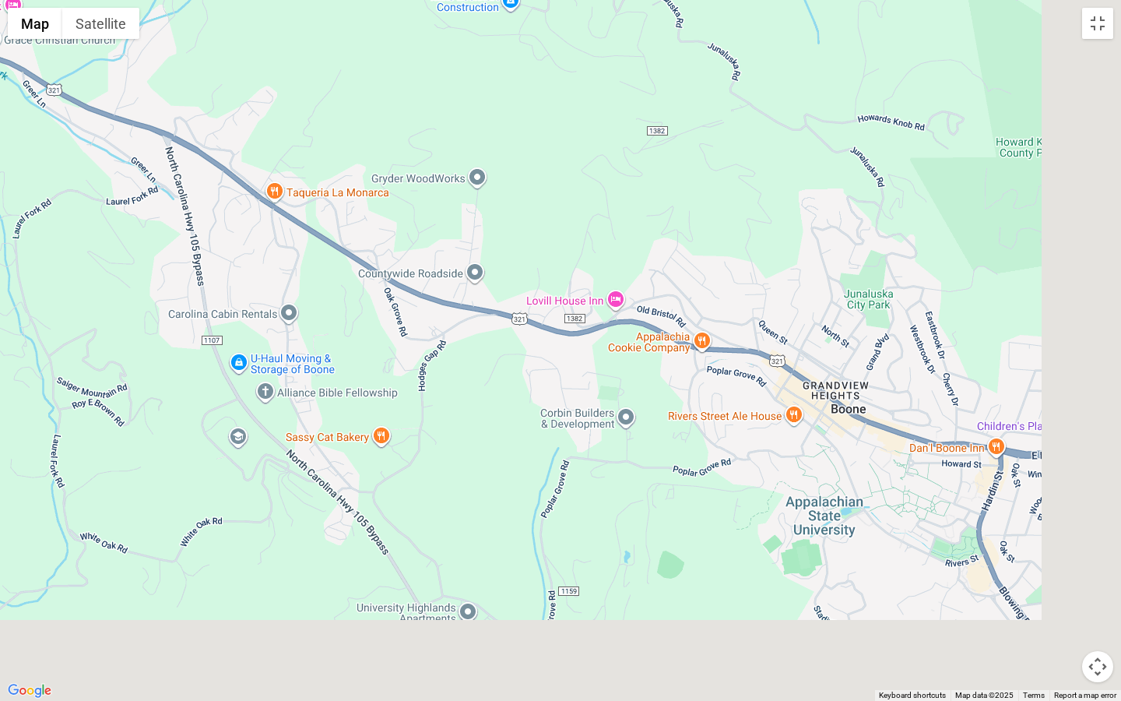
drag, startPoint x: 937, startPoint y: 636, endPoint x: 845, endPoint y: 449, distance: 209.0
click at [845, 456] on div at bounding box center [560, 350] width 1121 height 701
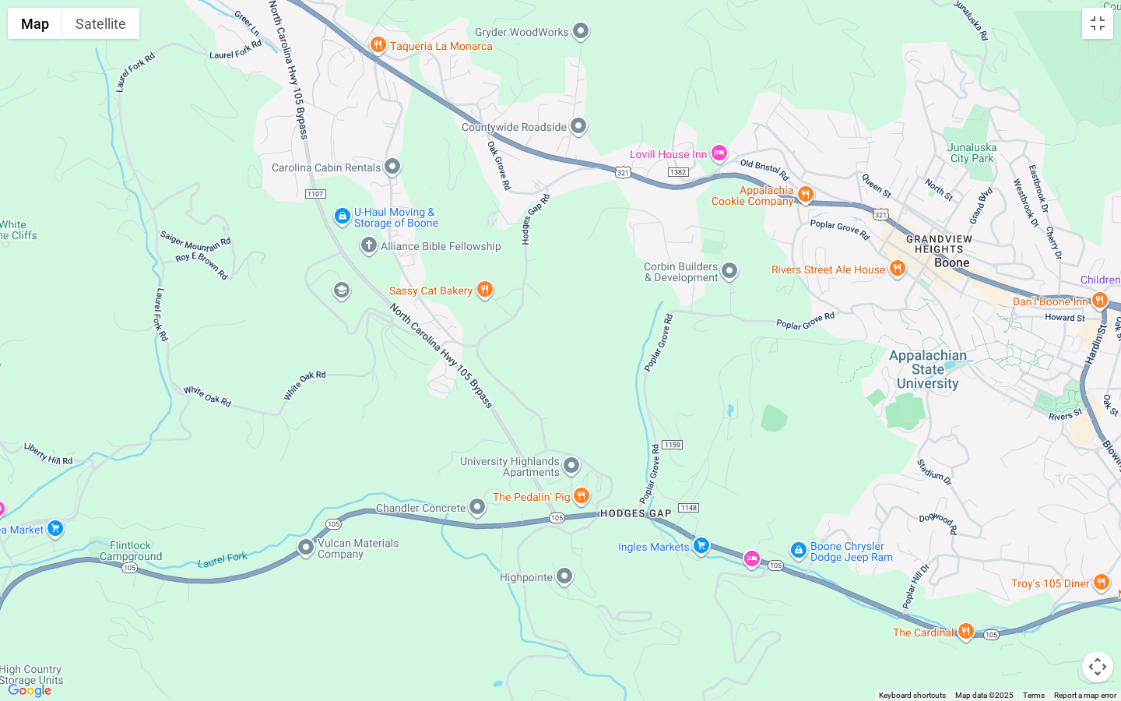
drag, startPoint x: 375, startPoint y: 216, endPoint x: 614, endPoint y: 346, distance: 272.2
click at [614, 346] on div at bounding box center [560, 350] width 1121 height 701
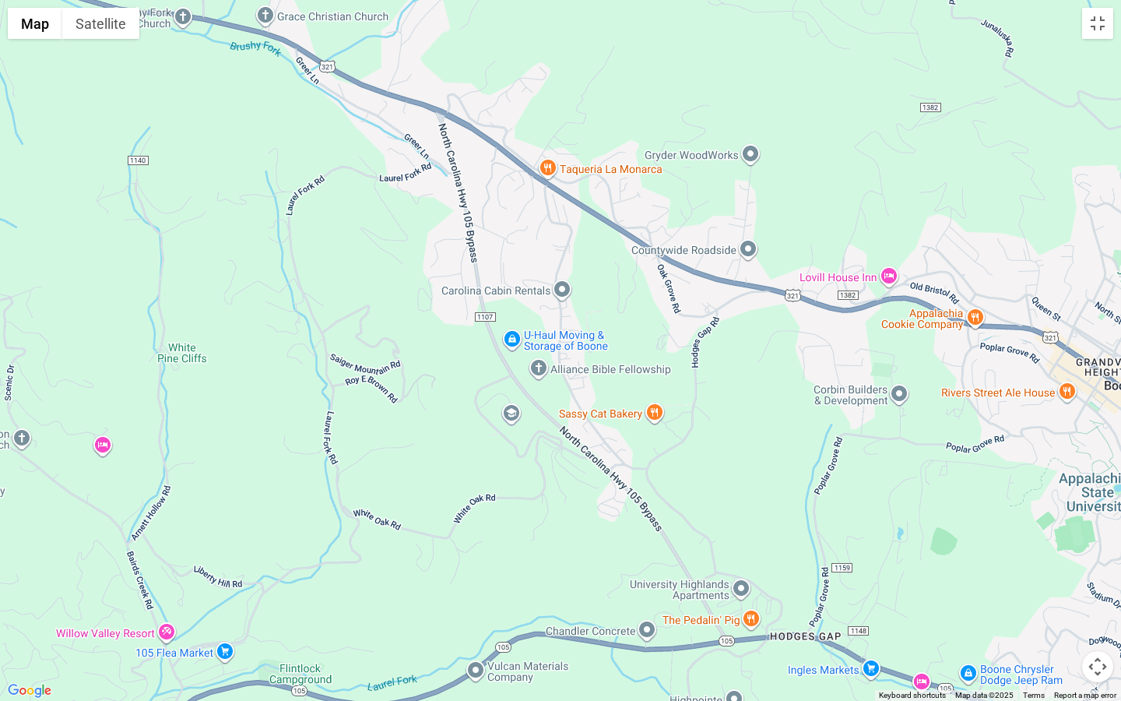
drag, startPoint x: 350, startPoint y: 136, endPoint x: 552, endPoint y: 248, distance: 230.4
click at [552, 248] on div at bounding box center [560, 350] width 1121 height 701
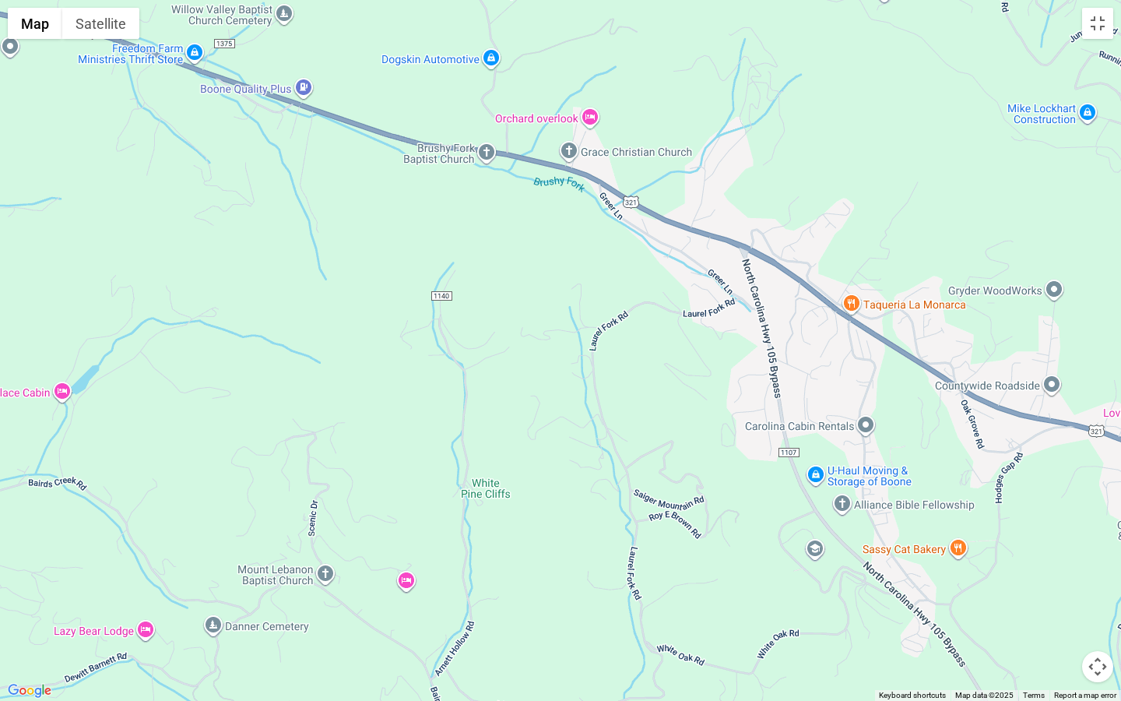
drag, startPoint x: 295, startPoint y: 89, endPoint x: 544, endPoint y: 222, distance: 282.6
click at [551, 222] on div at bounding box center [560, 350] width 1121 height 701
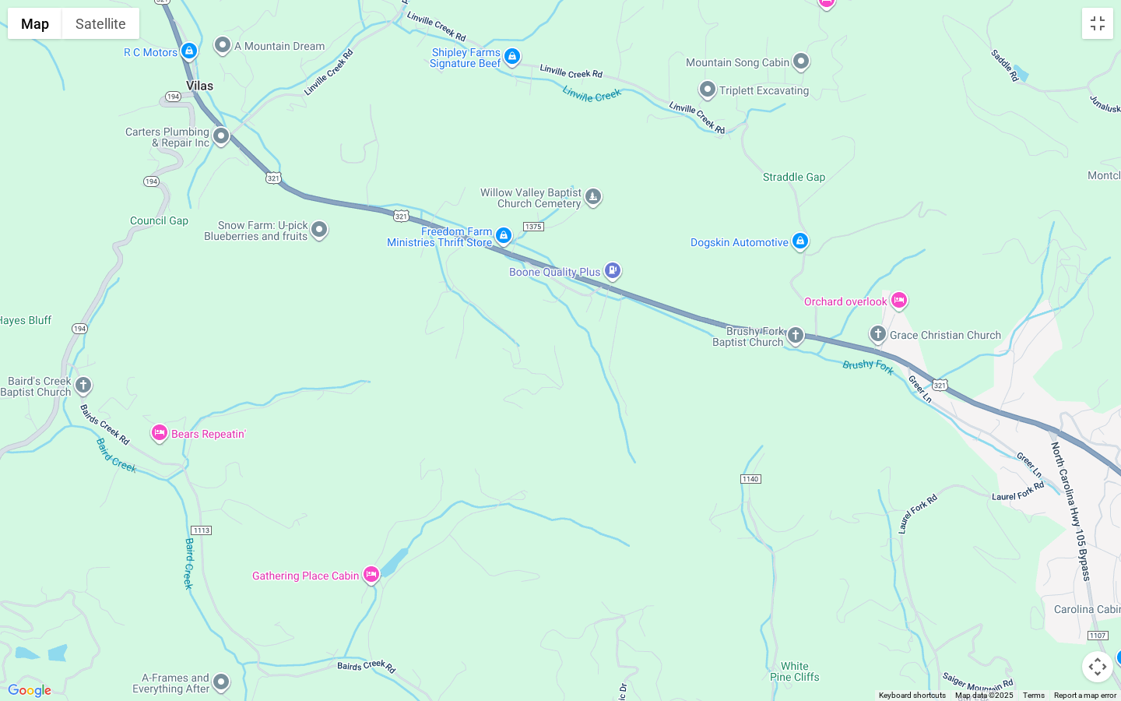
drag, startPoint x: 262, startPoint y: 166, endPoint x: 481, endPoint y: 271, distance: 243.5
click at [491, 271] on div at bounding box center [560, 350] width 1121 height 701
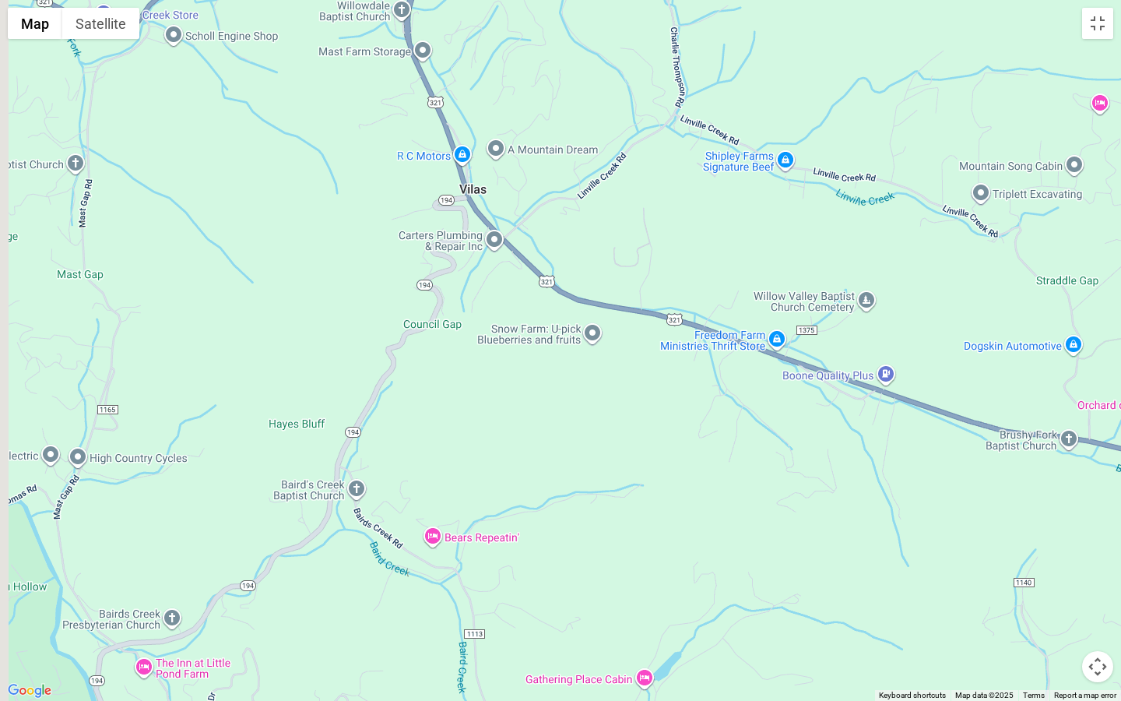
drag, startPoint x: 292, startPoint y: 222, endPoint x: 577, endPoint y: 333, distance: 305.7
click at [577, 333] on div at bounding box center [560, 350] width 1121 height 701
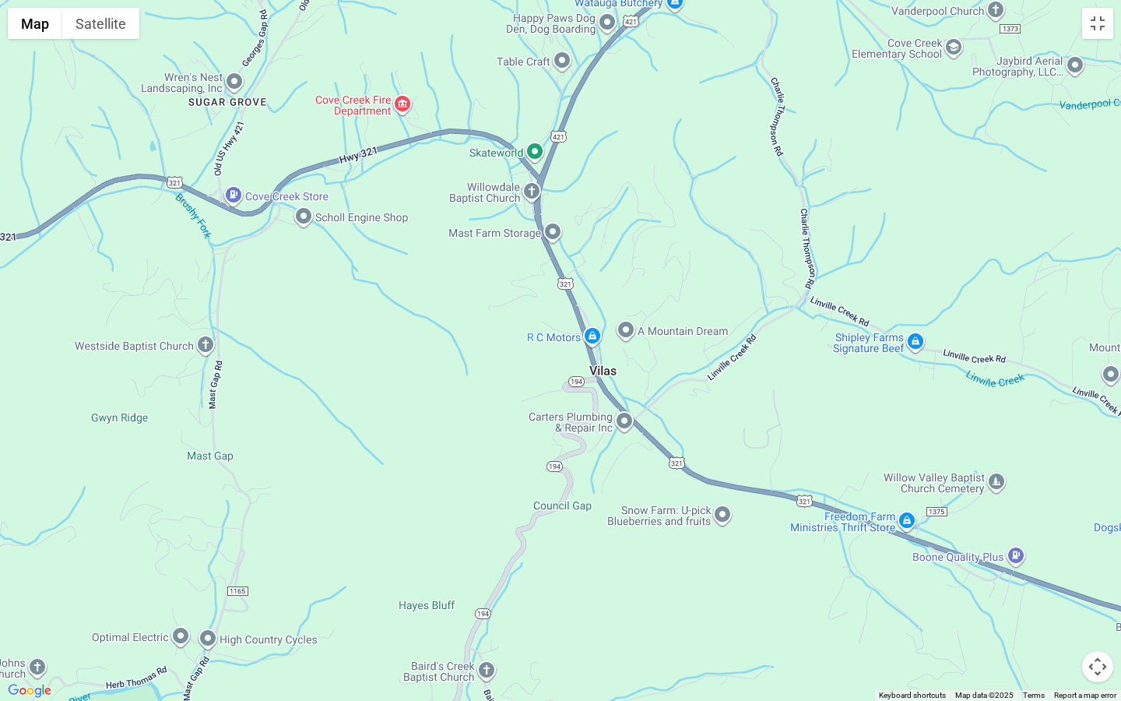
drag, startPoint x: 319, startPoint y: 98, endPoint x: 415, endPoint y: 260, distance: 188.2
click at [426, 260] on div at bounding box center [560, 350] width 1121 height 701
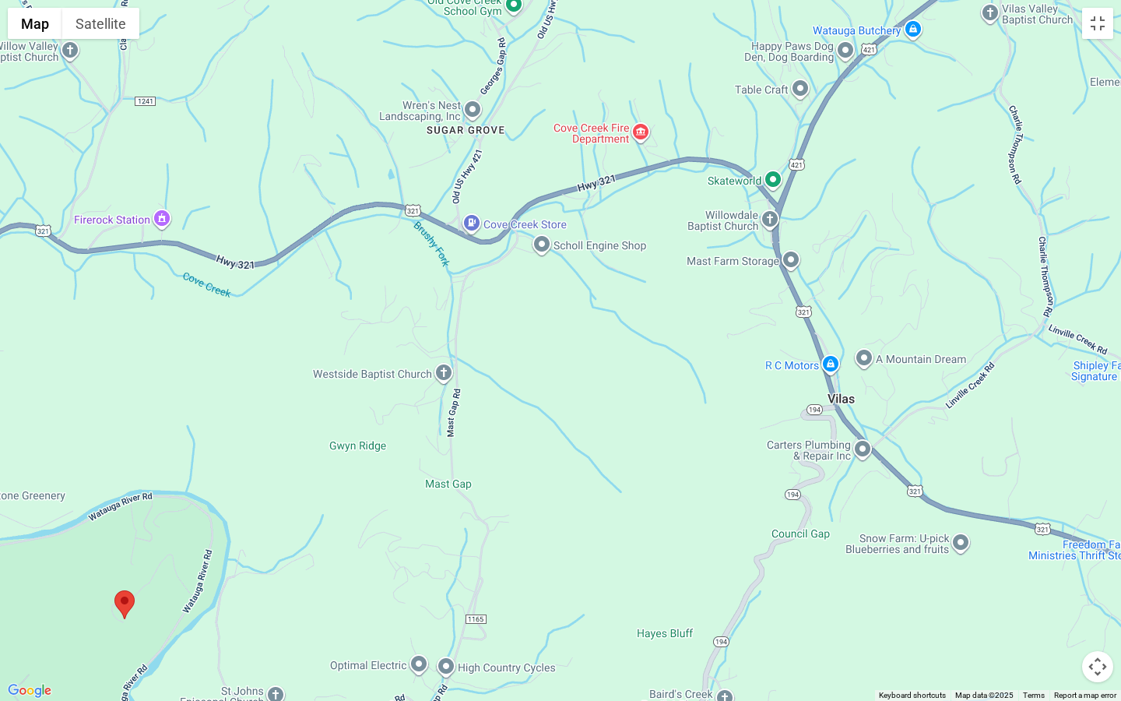
drag, startPoint x: 122, startPoint y: 216, endPoint x: 308, endPoint y: 229, distance: 185.8
click at [353, 239] on div at bounding box center [560, 350] width 1121 height 701
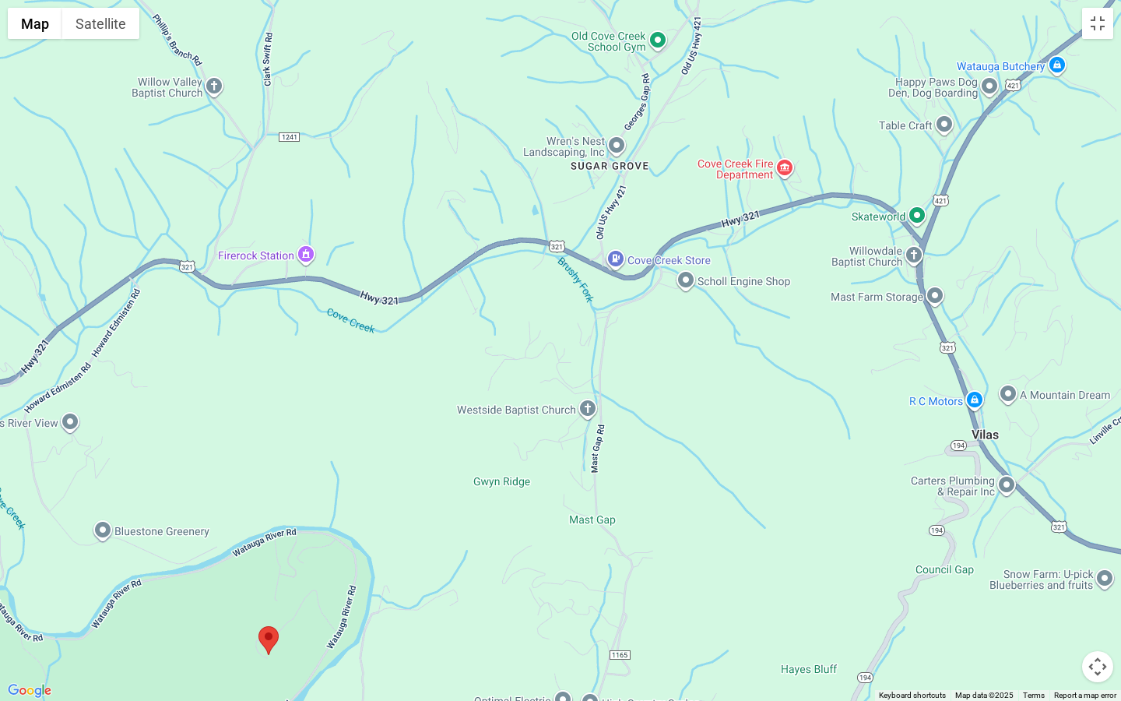
drag, startPoint x: 139, startPoint y: 162, endPoint x: 347, endPoint y: 235, distance: 221.2
click at [347, 235] on div at bounding box center [560, 350] width 1121 height 701
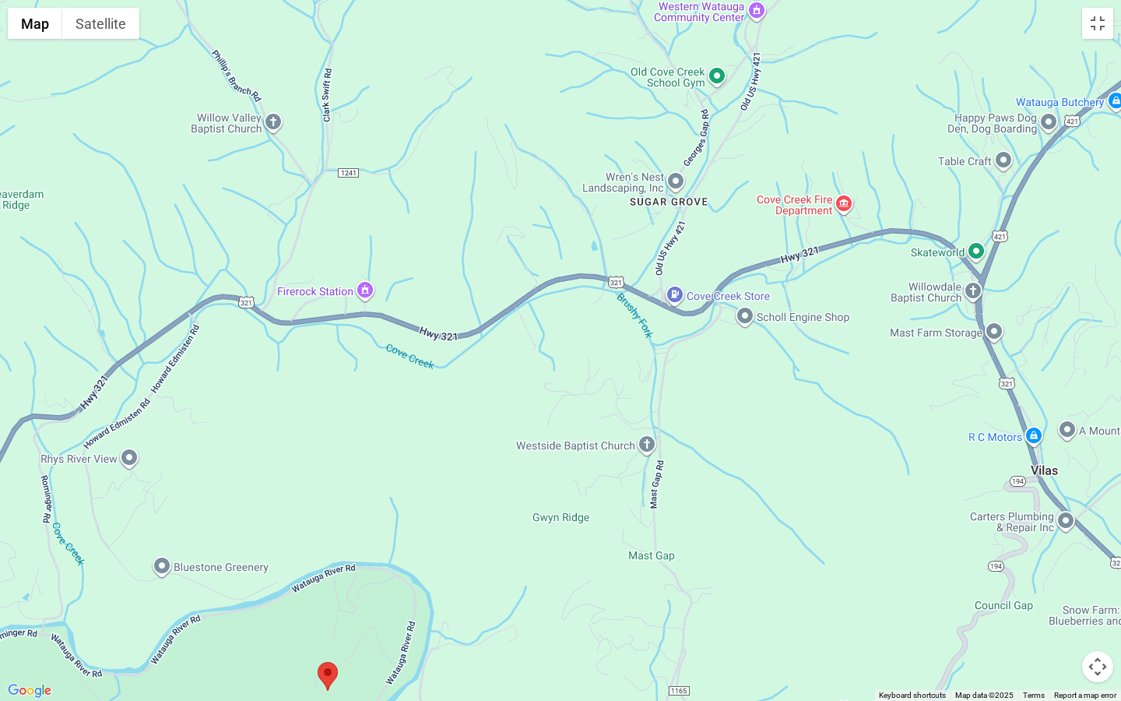
drag, startPoint x: 72, startPoint y: 119, endPoint x: 87, endPoint y: 119, distance: 14.8
click at [87, 119] on div at bounding box center [560, 350] width 1121 height 701
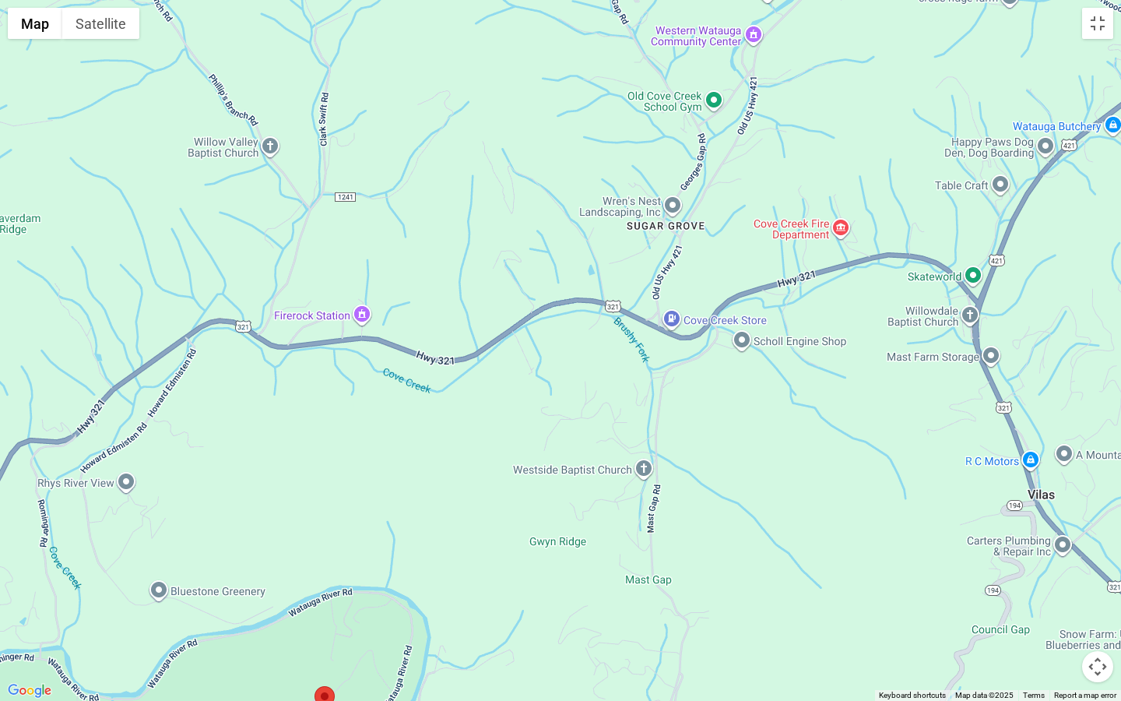
drag, startPoint x: 174, startPoint y: 277, endPoint x: 174, endPoint y: 291, distance: 14.0
click at [174, 288] on div at bounding box center [560, 350] width 1121 height 701
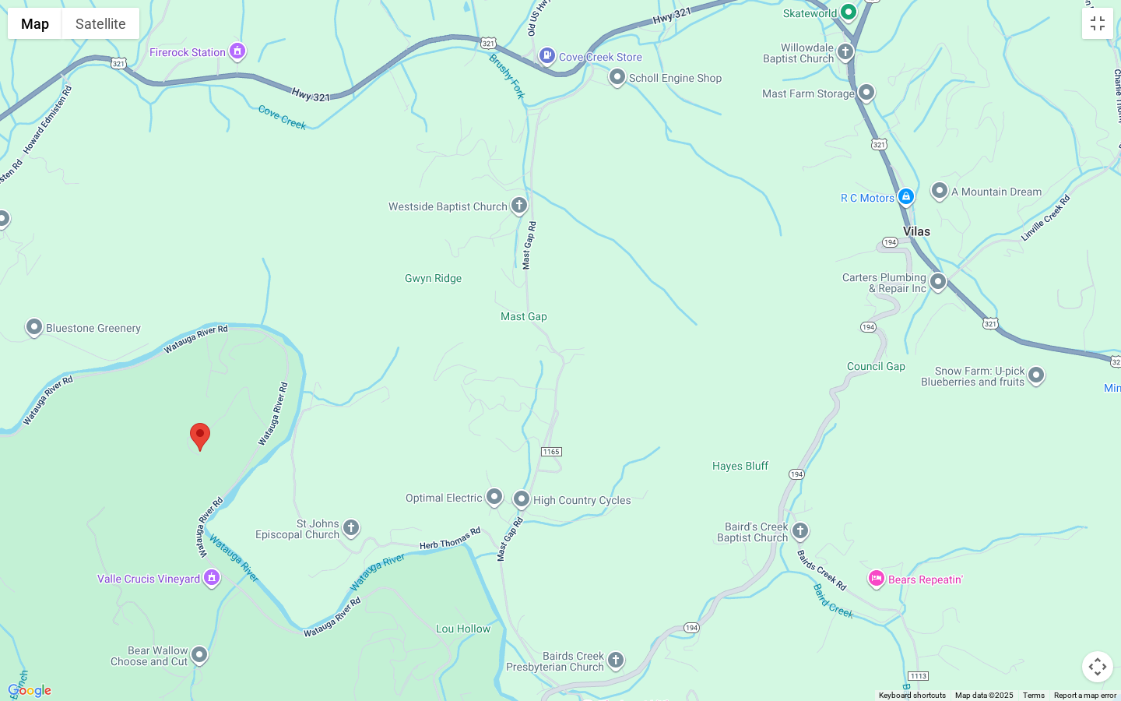
drag, startPoint x: 423, startPoint y: 551, endPoint x: 293, endPoint y: 259, distance: 319.7
click at [293, 260] on div at bounding box center [560, 350] width 1121 height 701
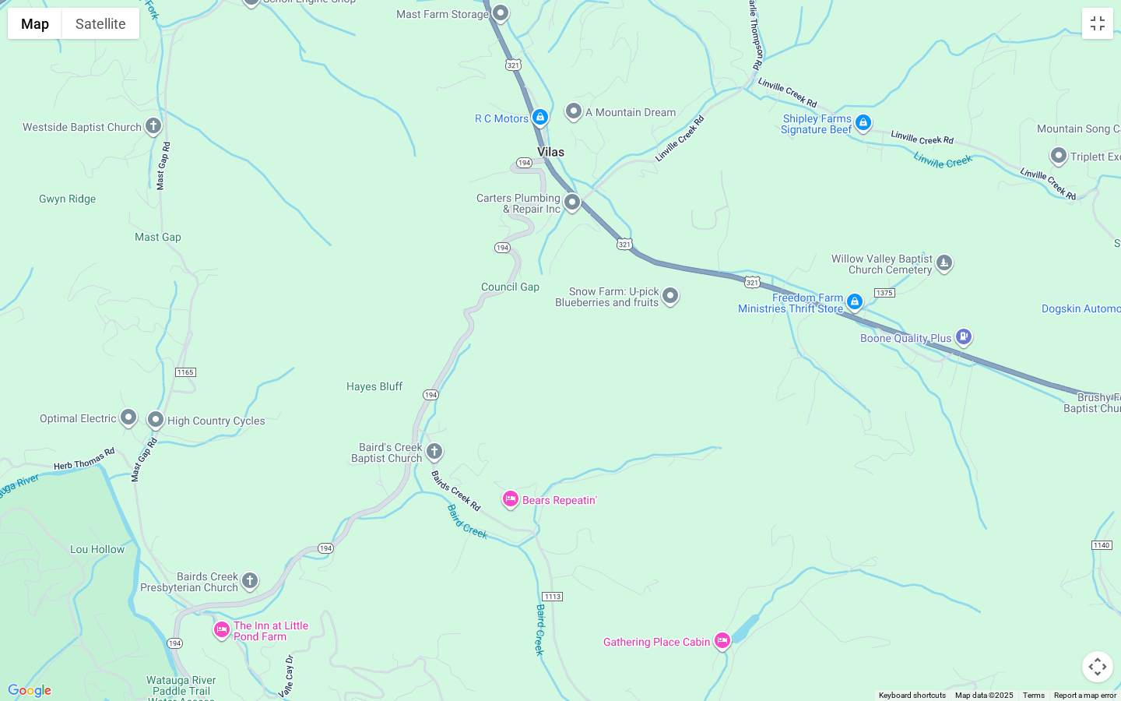
drag, startPoint x: 447, startPoint y: 431, endPoint x: 76, endPoint y: 375, distance: 375.0
click at [76, 375] on div at bounding box center [560, 350] width 1121 height 701
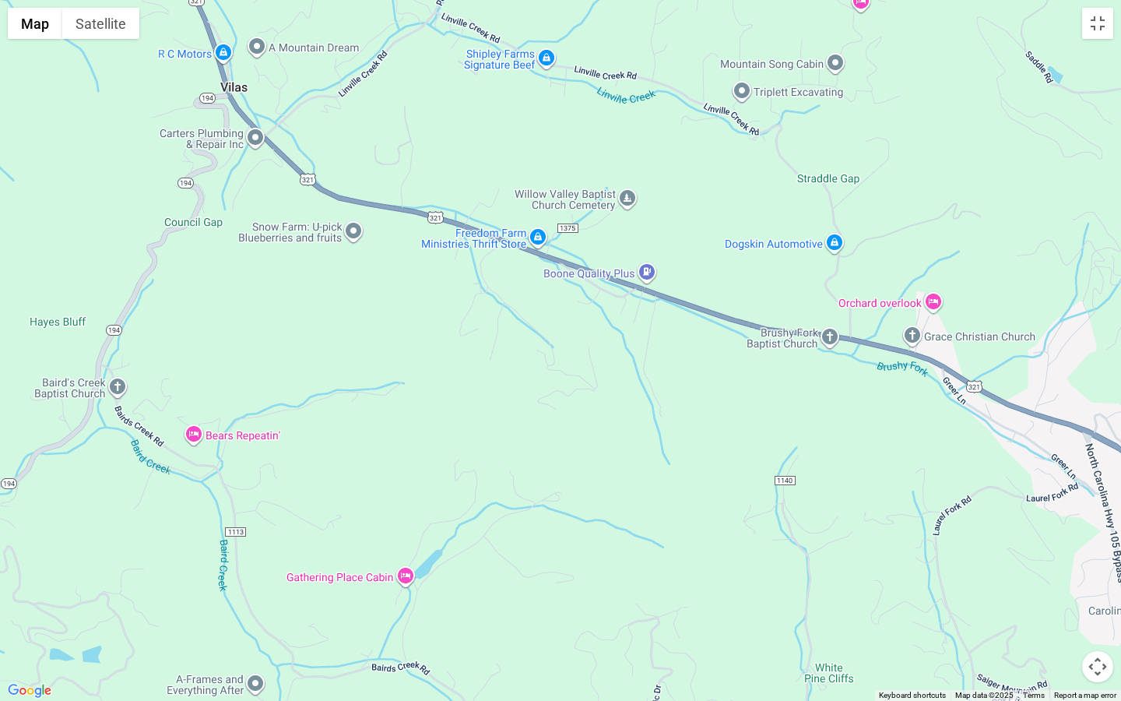
drag, startPoint x: 527, startPoint y: 519, endPoint x: 129, endPoint y: 375, distance: 423.5
click at [129, 379] on div at bounding box center [560, 350] width 1121 height 701
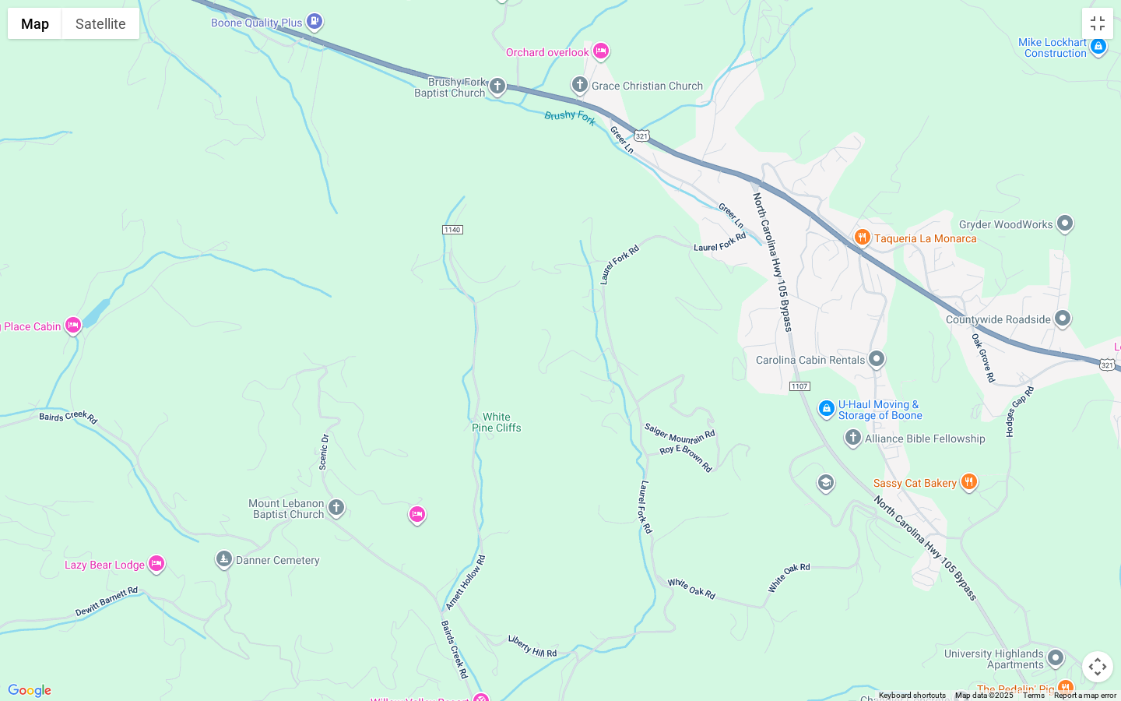
drag, startPoint x: 698, startPoint y: 273, endPoint x: 590, endPoint y: 283, distance: 108.7
click at [590, 283] on div at bounding box center [560, 350] width 1121 height 701
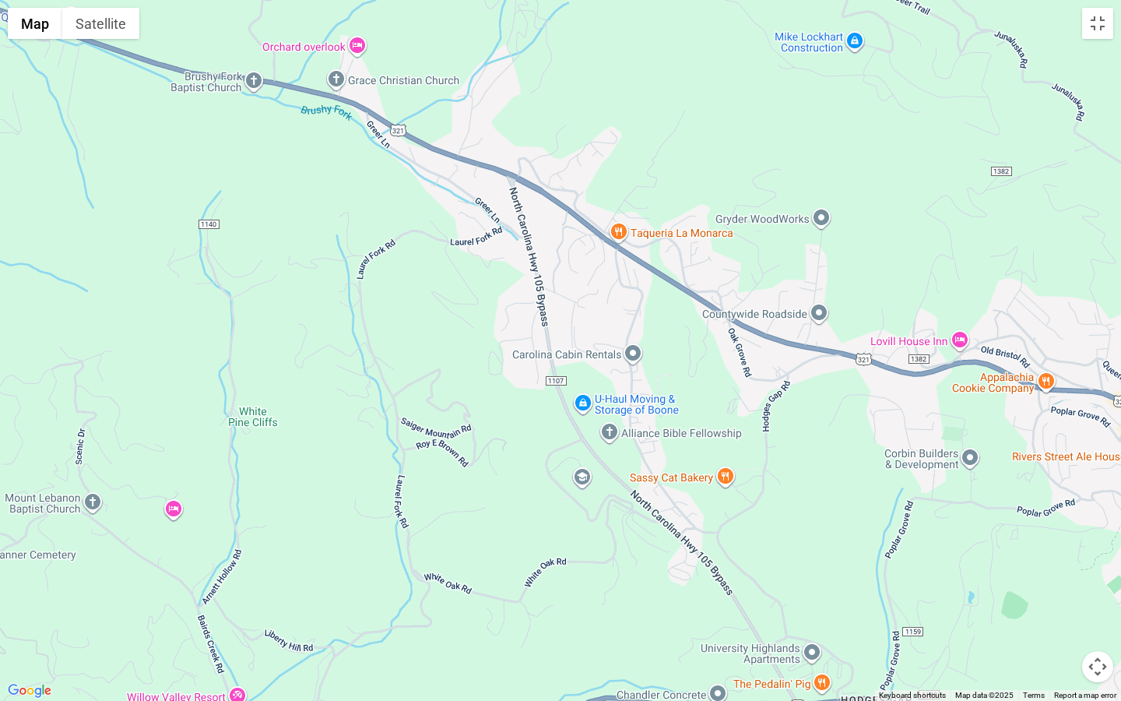
drag, startPoint x: 1026, startPoint y: 424, endPoint x: 801, endPoint y: 414, distance: 225.3
click at [801, 414] on div at bounding box center [560, 350] width 1121 height 701
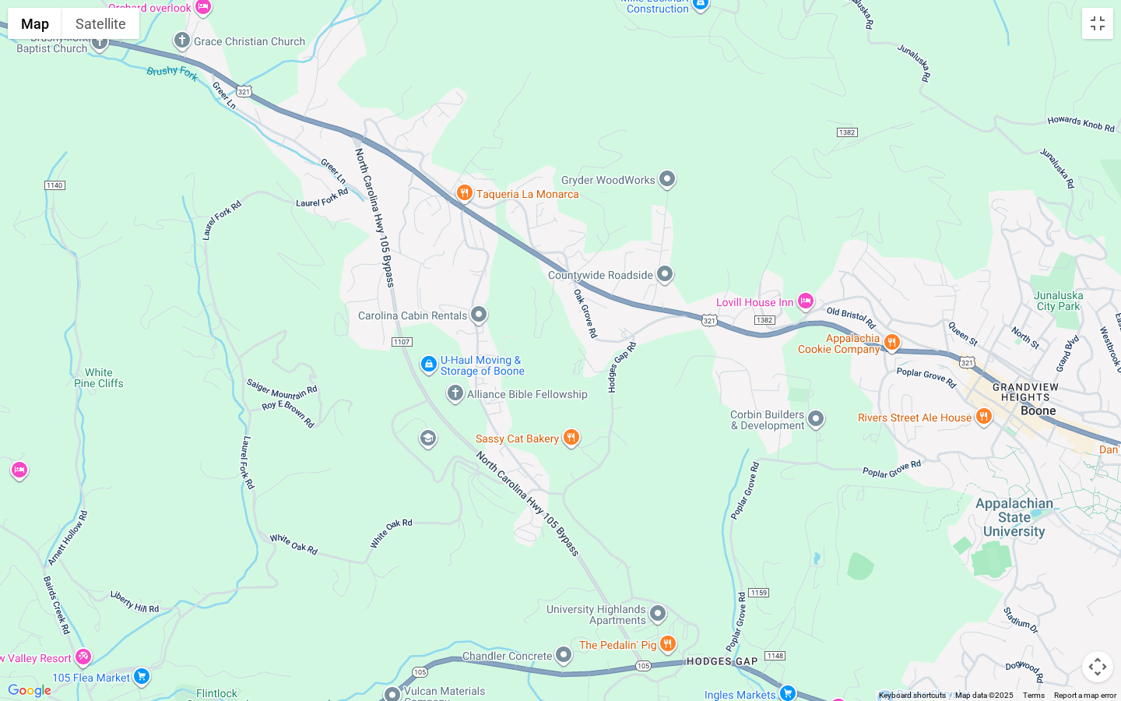
drag, startPoint x: 986, startPoint y: 495, endPoint x: 836, endPoint y: 454, distance: 155.9
click at [836, 454] on div at bounding box center [560, 350] width 1121 height 701
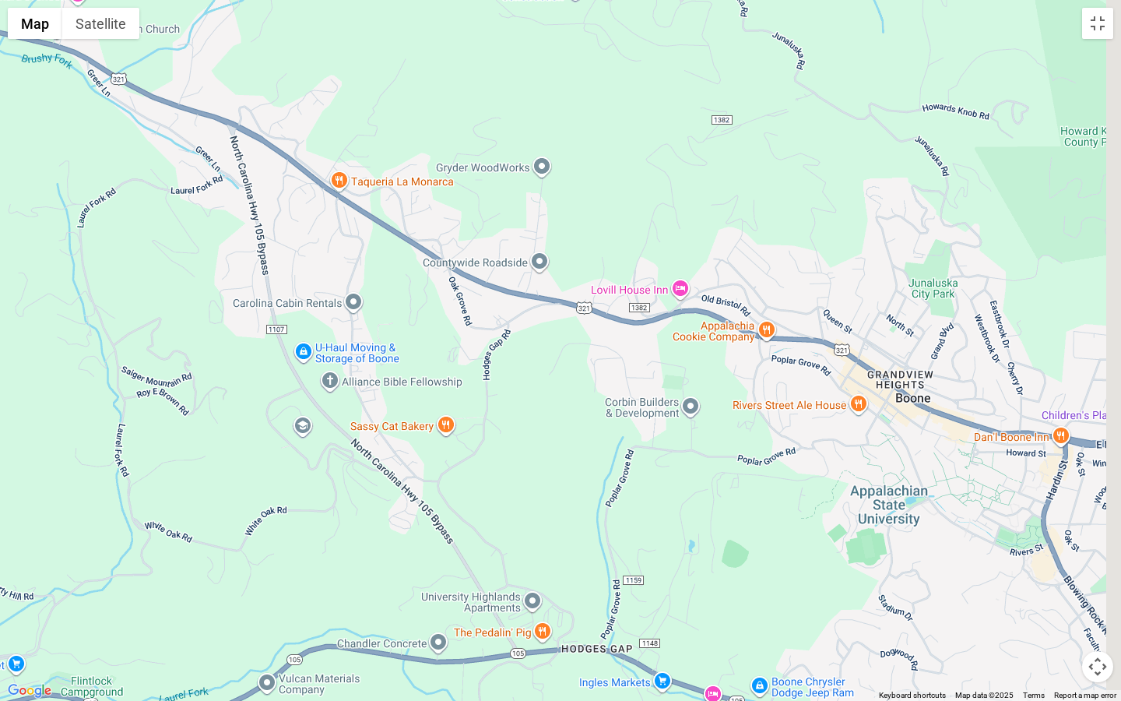
drag, startPoint x: 1011, startPoint y: 532, endPoint x: 881, endPoint y: 529, distance: 130.1
click at [881, 529] on div at bounding box center [560, 350] width 1121 height 701
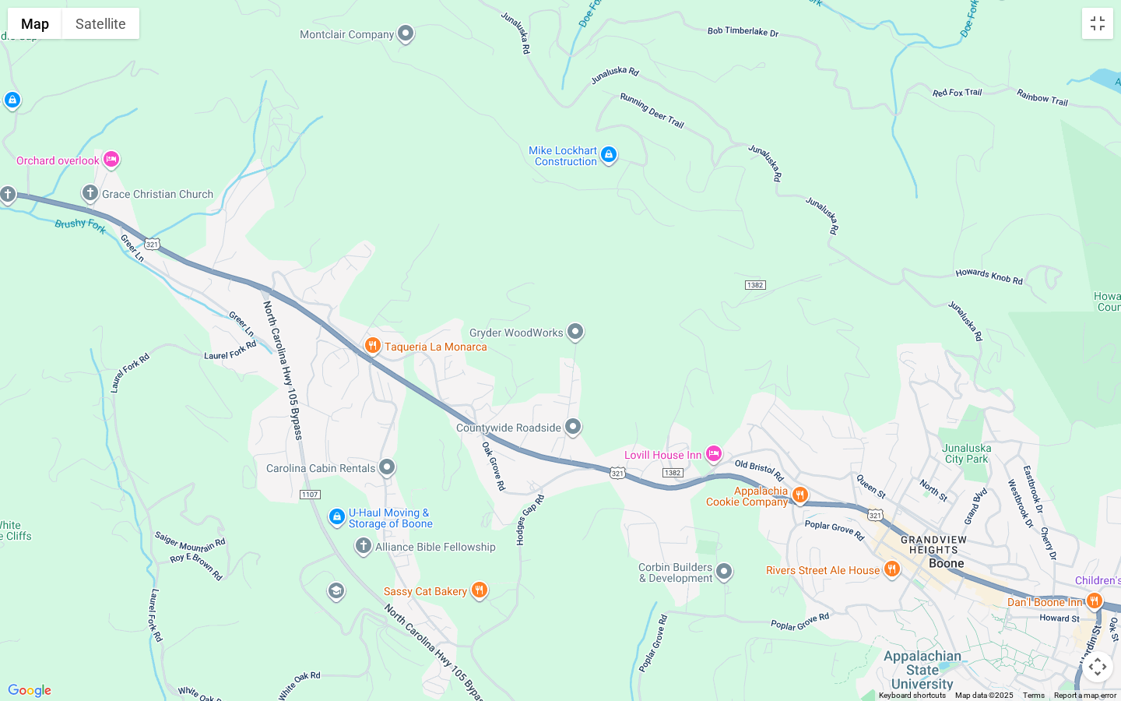
drag, startPoint x: 294, startPoint y: 309, endPoint x: 428, endPoint y: 595, distance: 315.6
click at [428, 534] on div at bounding box center [560, 350] width 1121 height 701
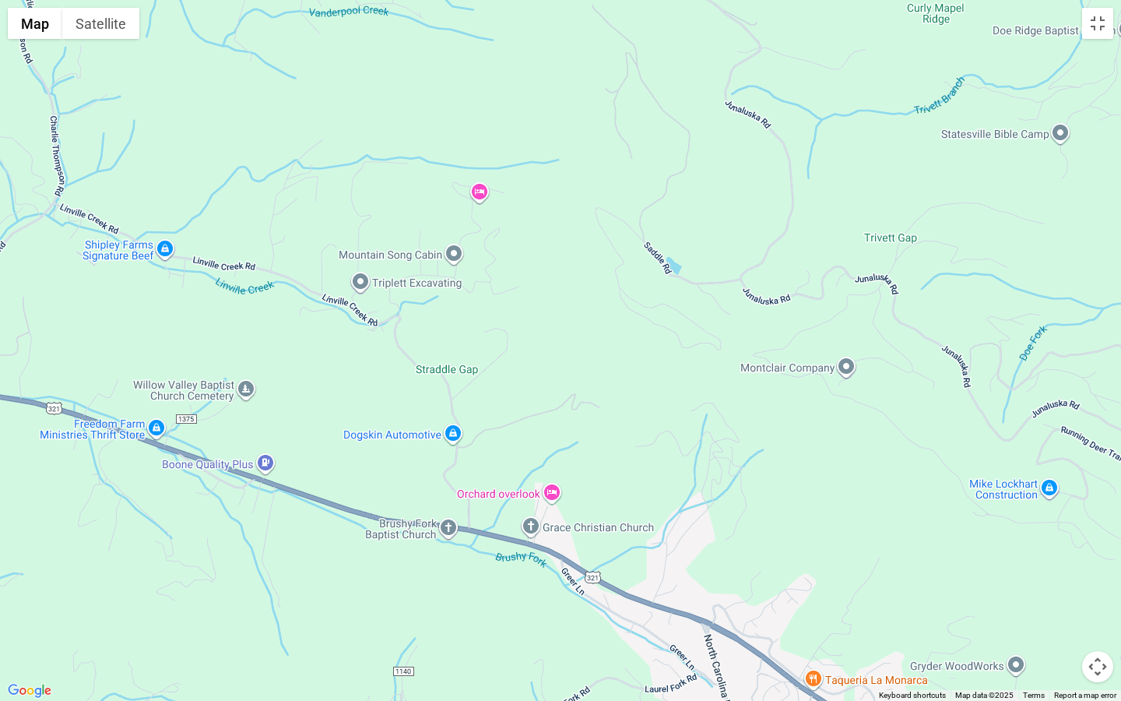
drag, startPoint x: 184, startPoint y: 298, endPoint x: 507, endPoint y: 413, distance: 342.9
click at [507, 413] on div at bounding box center [560, 350] width 1121 height 701
click at [1096, 22] on button "Toggle fullscreen view" at bounding box center [1097, 23] width 31 height 31
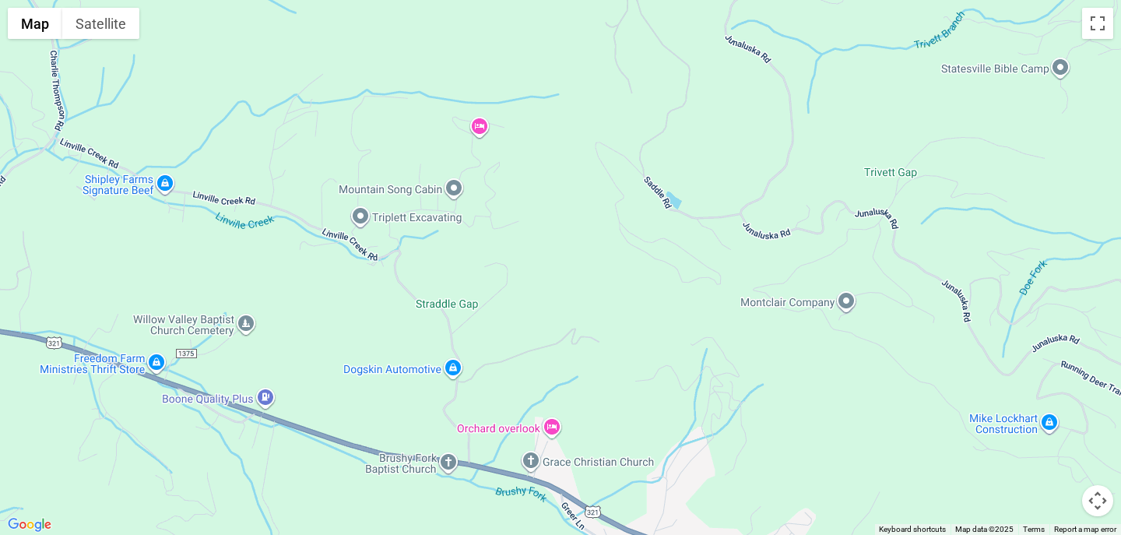
drag, startPoint x: 509, startPoint y: 353, endPoint x: 518, endPoint y: 418, distance: 66.1
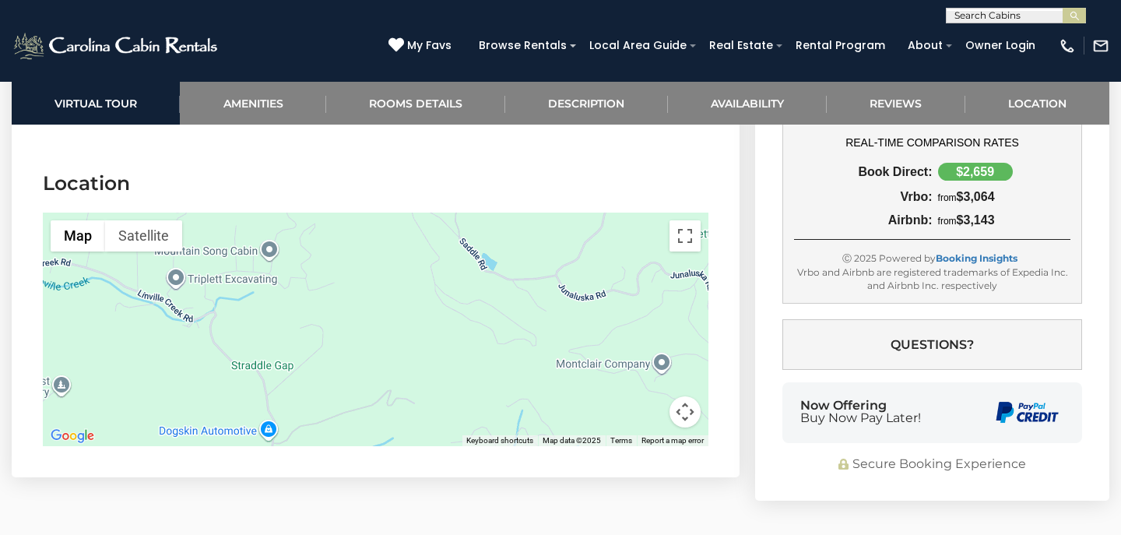
click at [518, 418] on div at bounding box center [376, 330] width 666 height 234
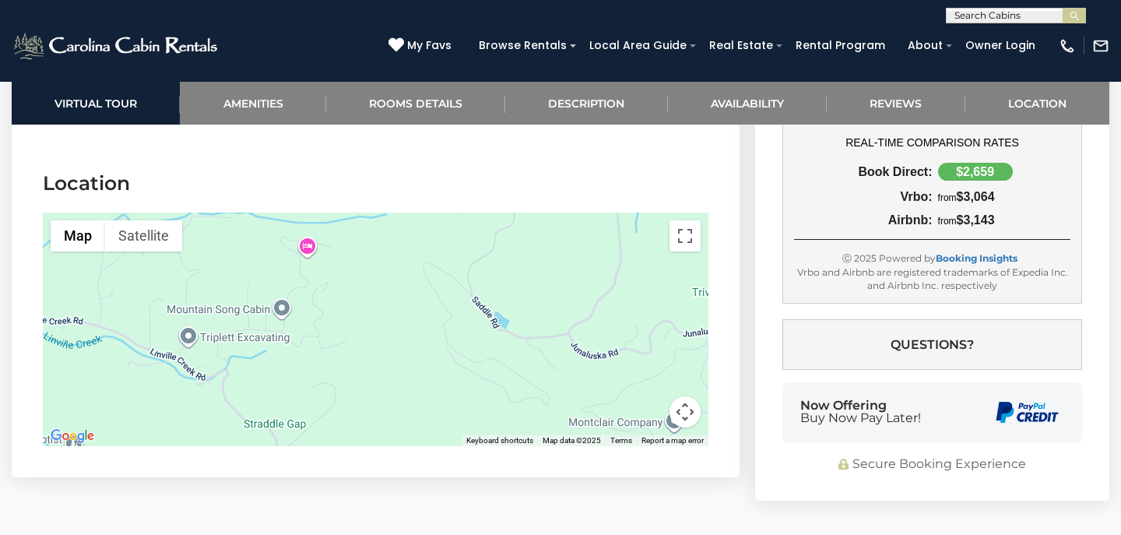
drag, startPoint x: 562, startPoint y: 329, endPoint x: 567, endPoint y: 384, distance: 55.5
click at [567, 389] on div at bounding box center [376, 330] width 666 height 234
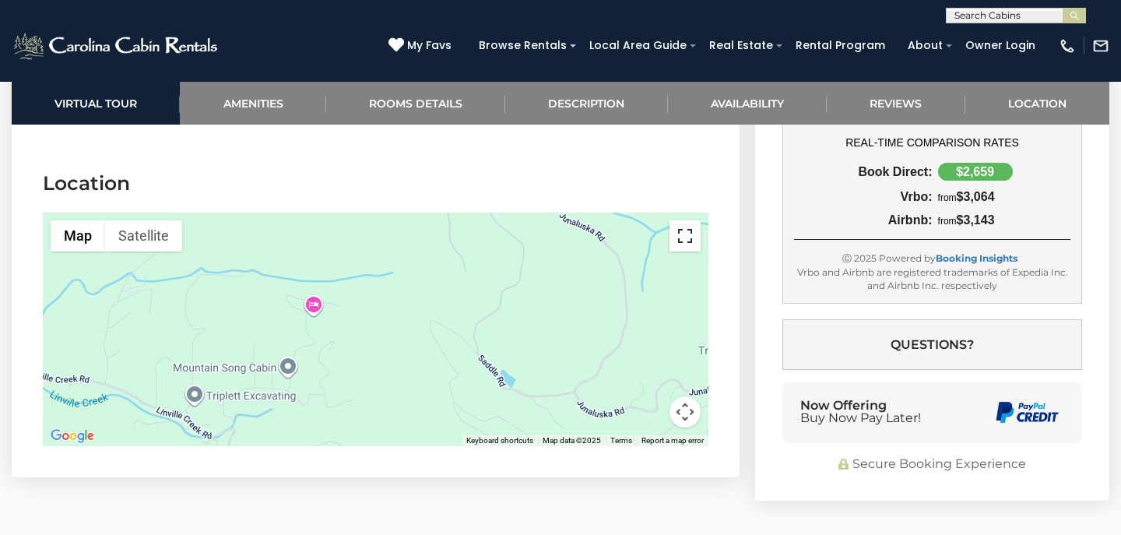
click at [677, 229] on button "Toggle fullscreen view" at bounding box center [685, 235] width 31 height 31
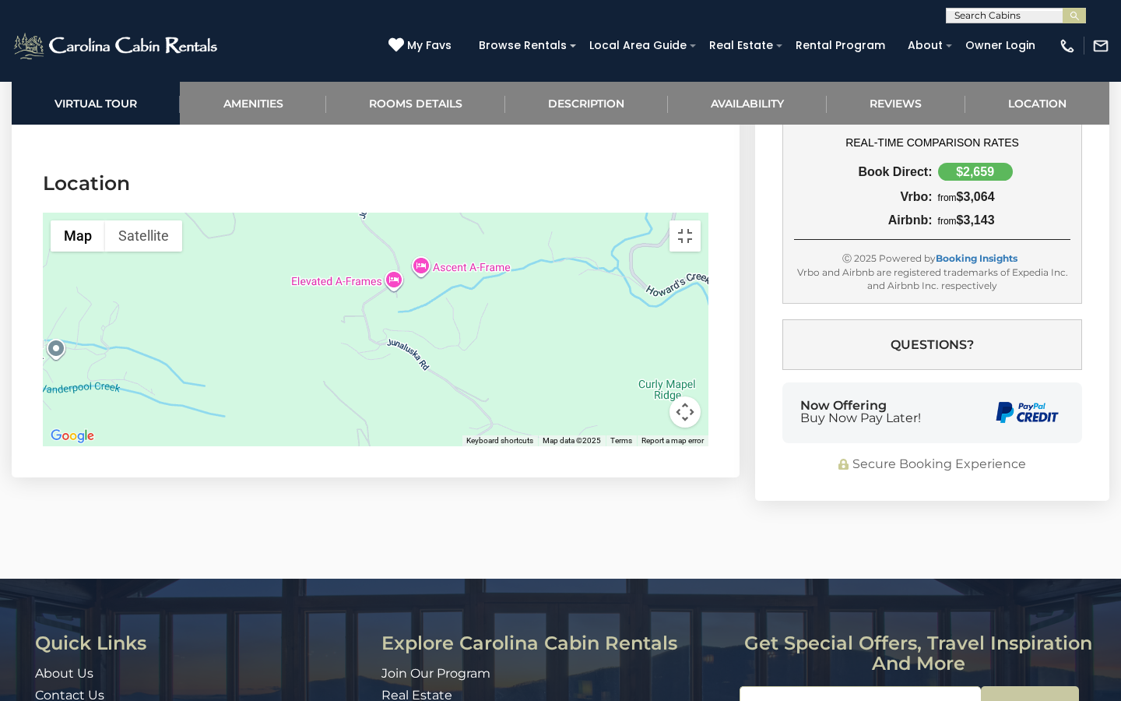
drag, startPoint x: 797, startPoint y: 234, endPoint x: 693, endPoint y: 506, distance: 291.1
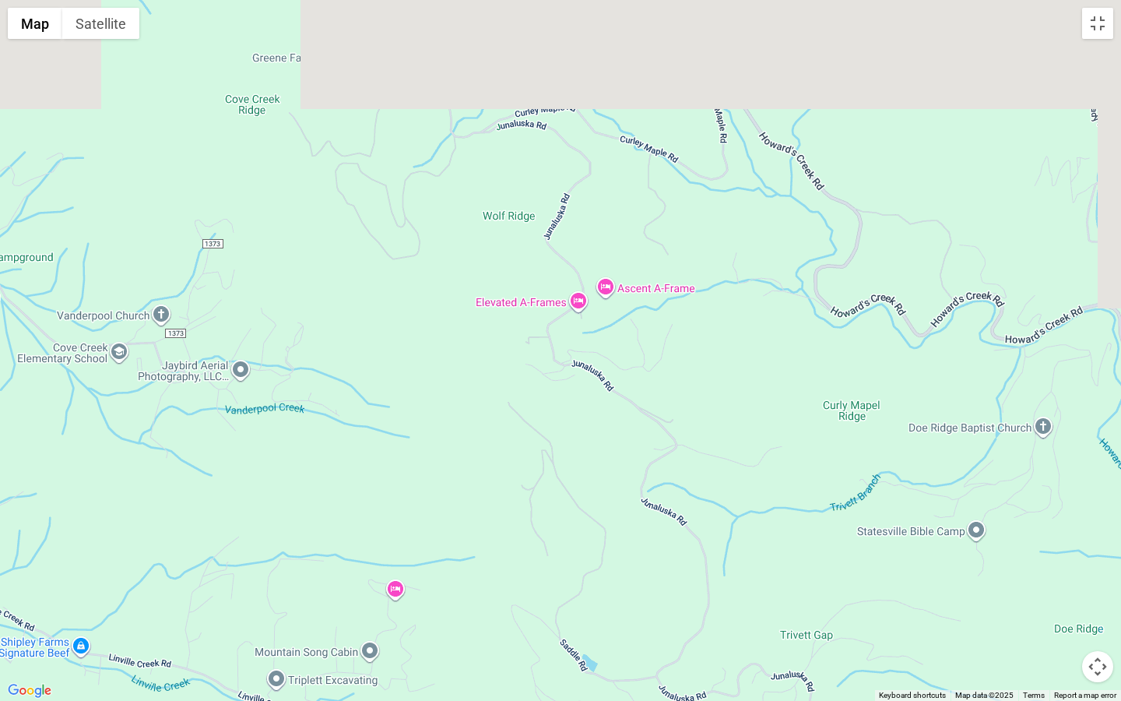
click at [693, 506] on div at bounding box center [560, 350] width 1121 height 701
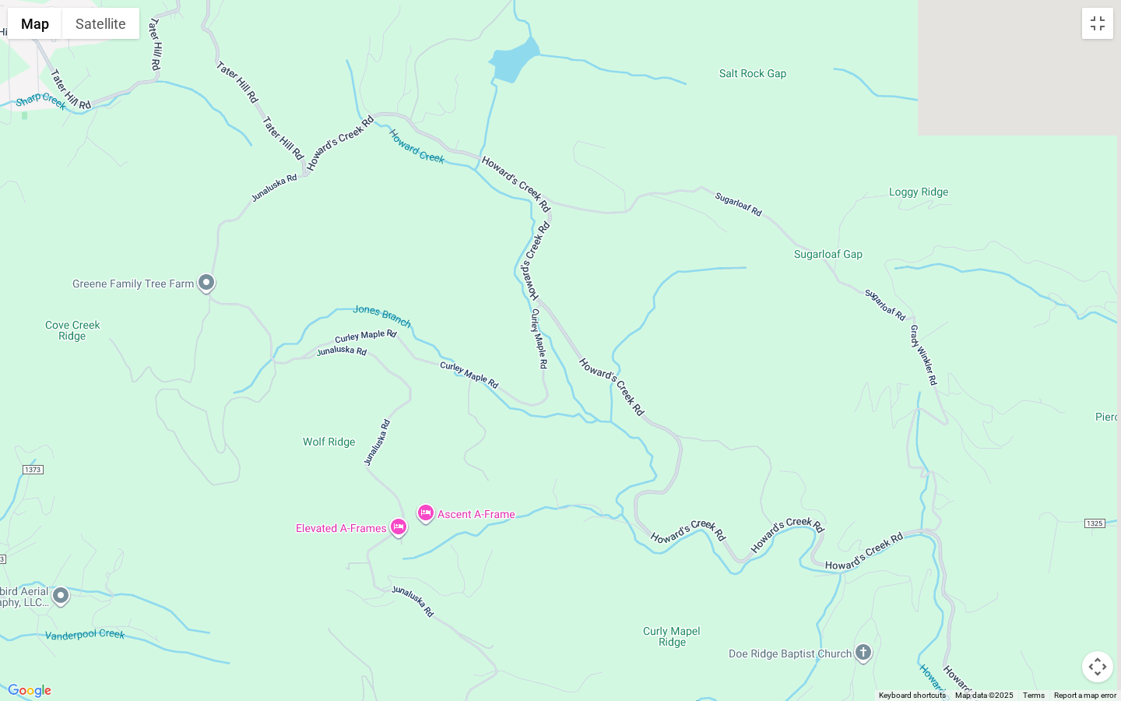
drag, startPoint x: 929, startPoint y: 303, endPoint x: 734, endPoint y: 523, distance: 294.6
click at [734, 523] on div at bounding box center [560, 350] width 1121 height 701
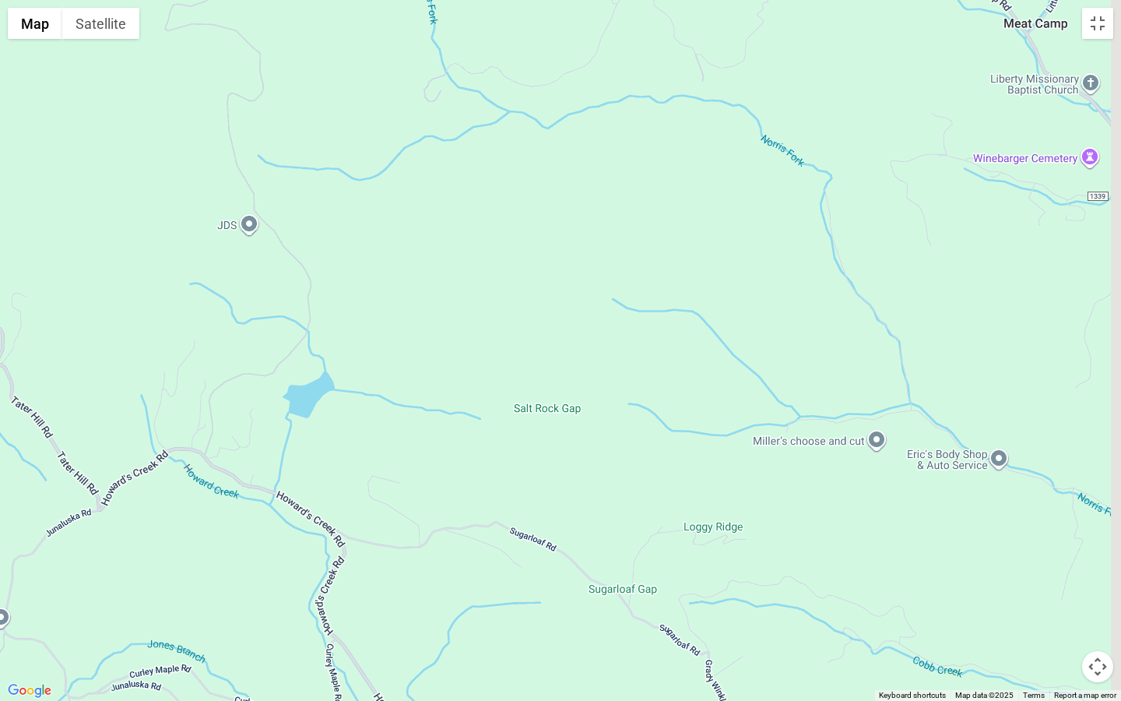
drag, startPoint x: 875, startPoint y: 401, endPoint x: 702, endPoint y: 636, distance: 292.4
click at [702, 534] on div at bounding box center [560, 350] width 1121 height 701
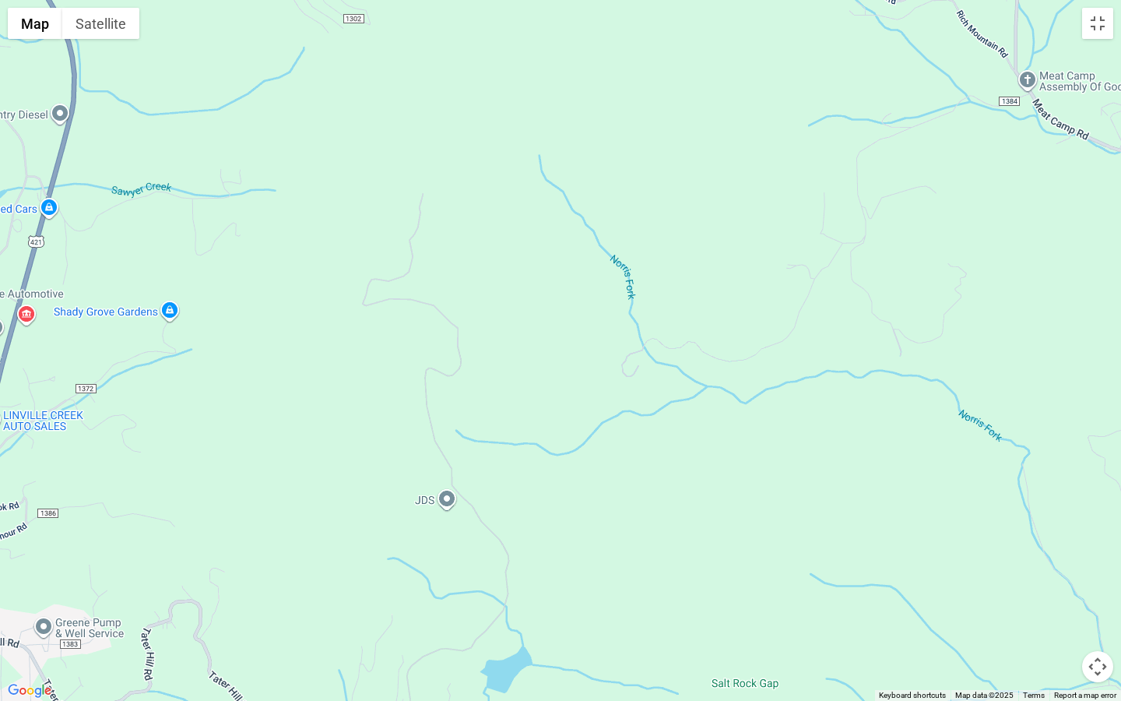
drag, startPoint x: 502, startPoint y: 351, endPoint x: 699, endPoint y: 628, distance: 339.9
click at [699, 534] on div at bounding box center [560, 350] width 1121 height 701
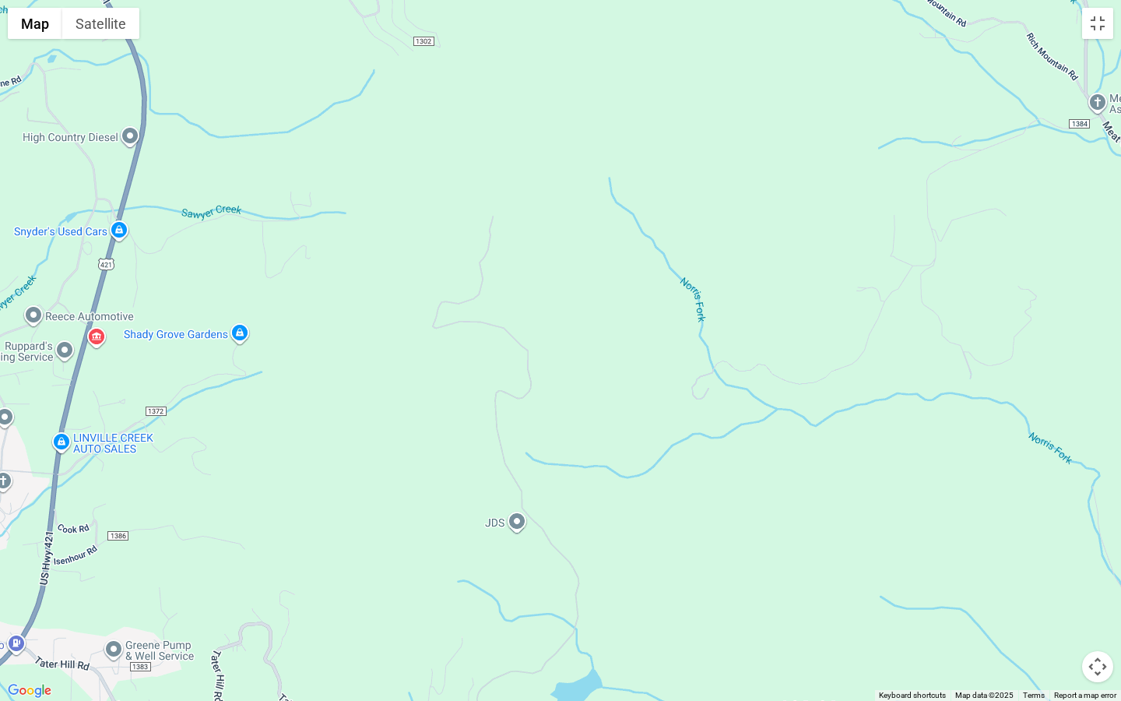
drag, startPoint x: 692, startPoint y: 612, endPoint x: 725, endPoint y: 572, distance: 52.0
click at [761, 534] on div at bounding box center [560, 350] width 1121 height 701
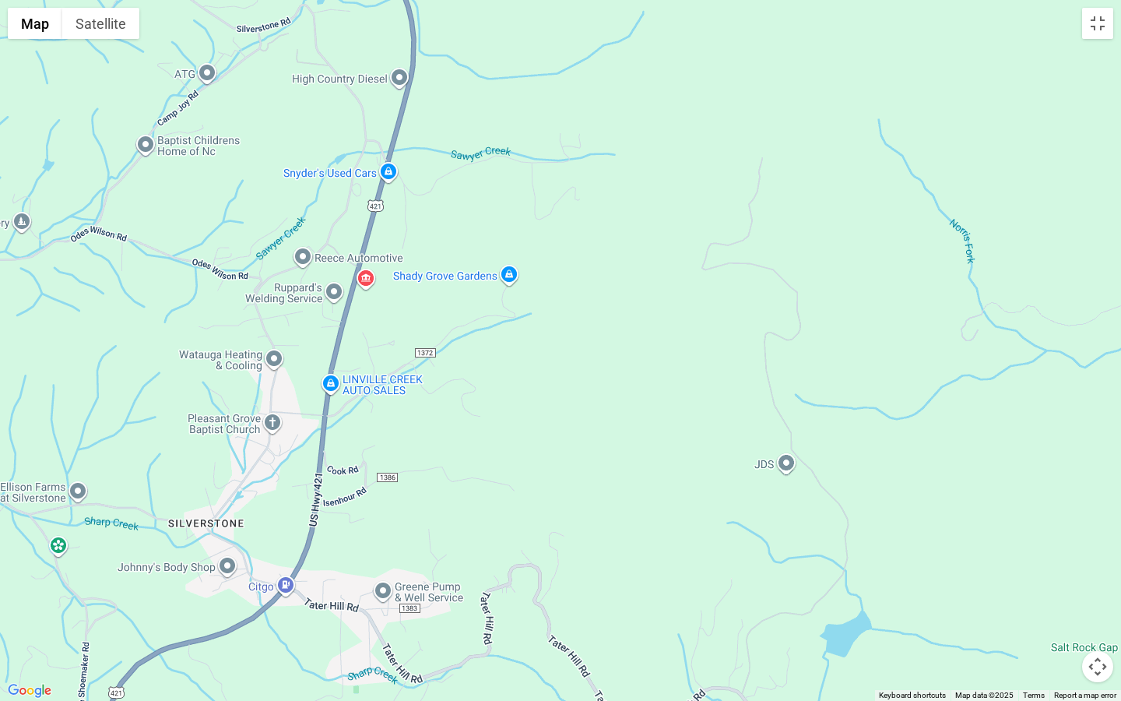
drag, startPoint x: 345, startPoint y: 475, endPoint x: 676, endPoint y: 377, distance: 345.2
click at [676, 377] on div at bounding box center [560, 350] width 1121 height 701
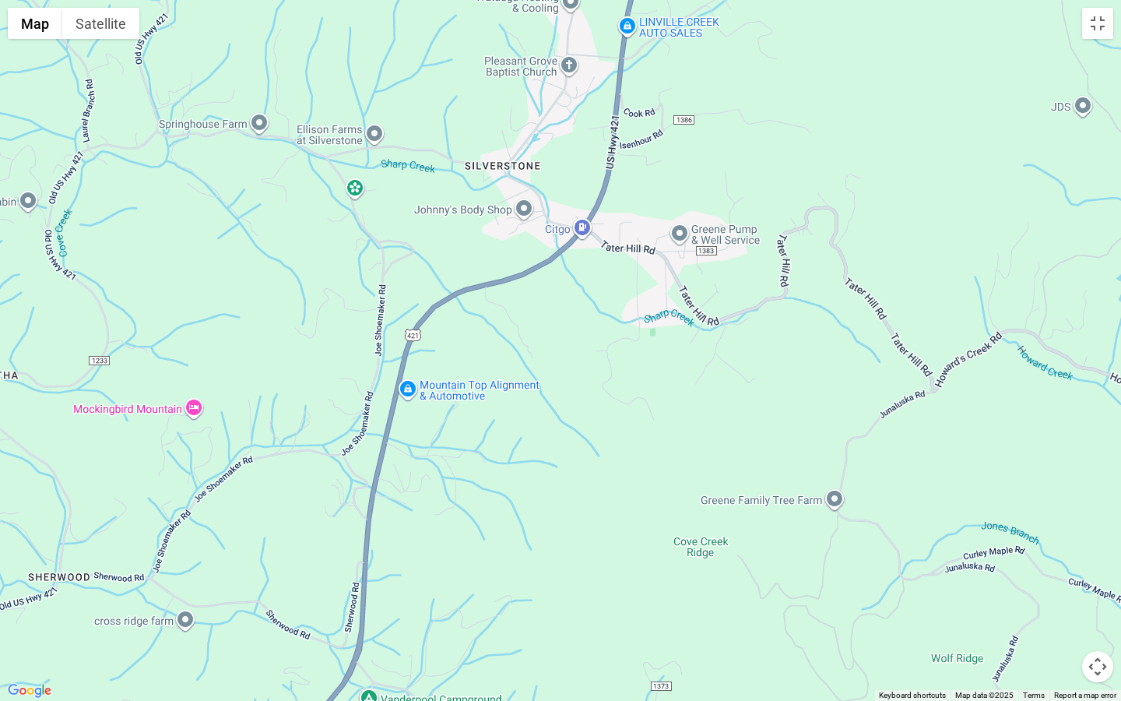
drag, startPoint x: 676, startPoint y: 377, endPoint x: 911, endPoint y: 46, distance: 406.0
click at [911, 50] on div at bounding box center [560, 350] width 1121 height 701
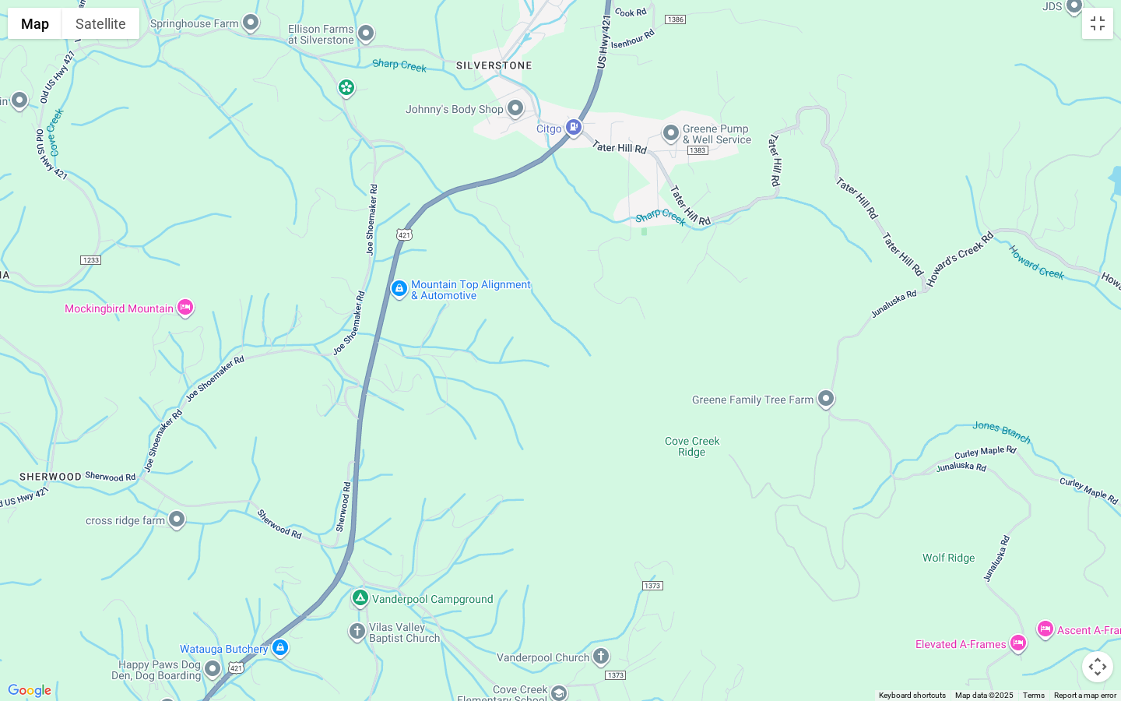
click at [840, 188] on div at bounding box center [560, 350] width 1121 height 701
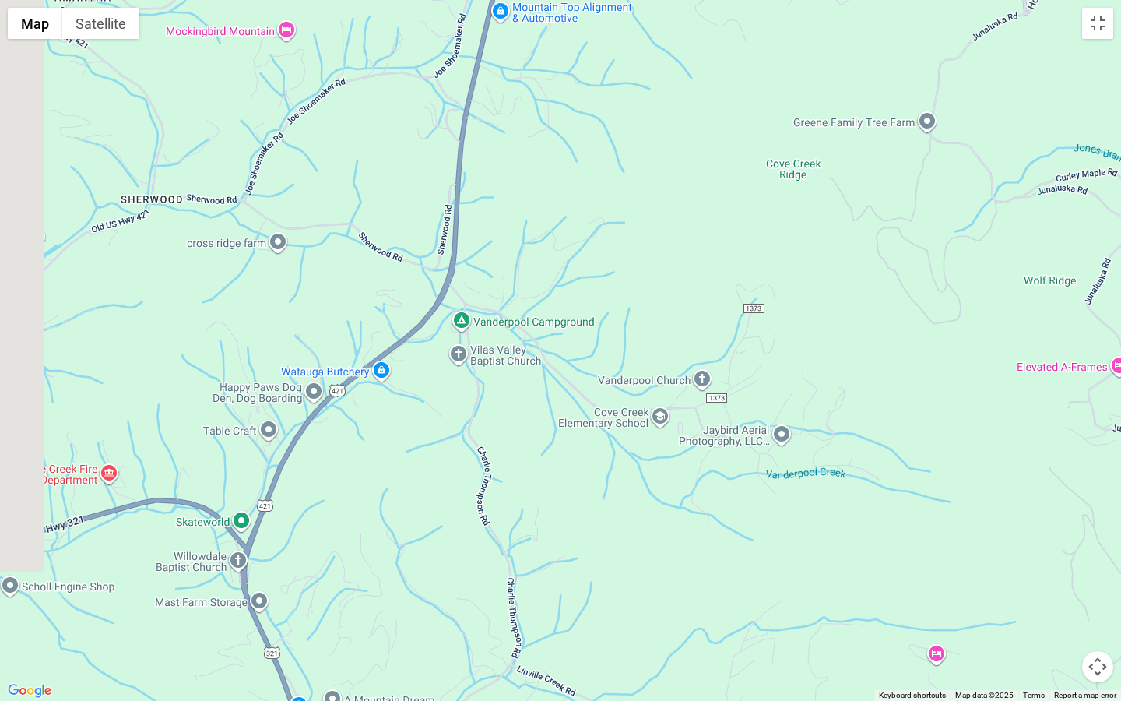
drag, startPoint x: 597, startPoint y: 564, endPoint x: 759, endPoint y: 193, distance: 404.9
click at [755, 198] on div at bounding box center [560, 350] width 1121 height 701
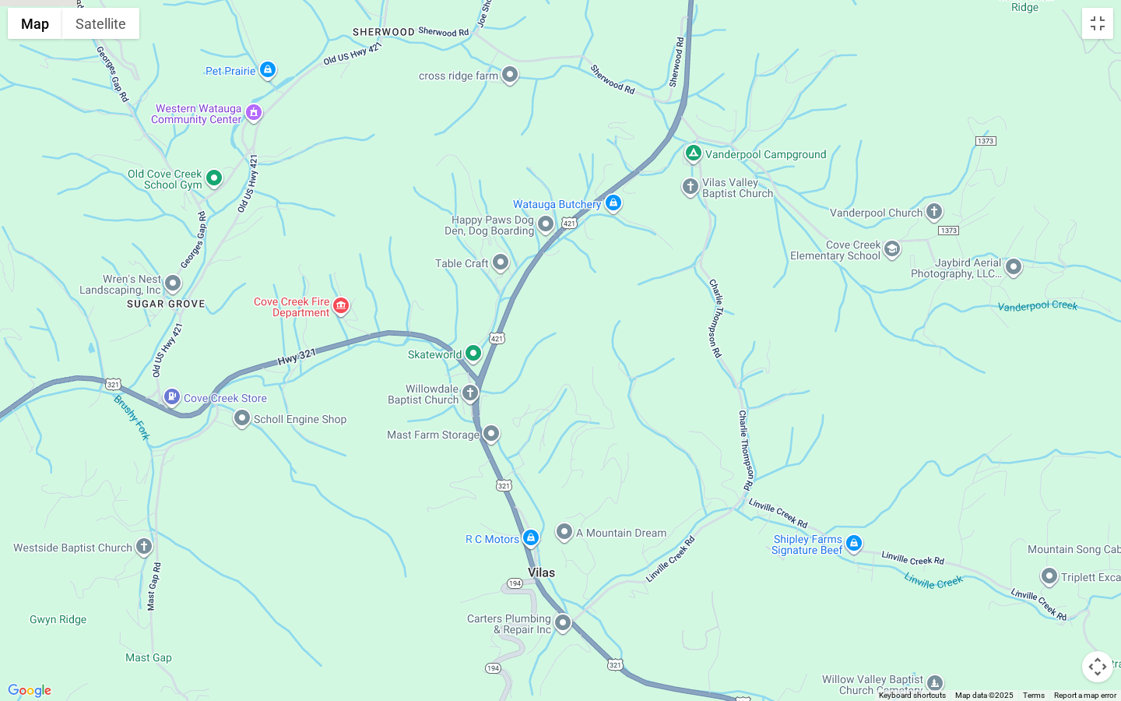
drag, startPoint x: 400, startPoint y: 377, endPoint x: 600, endPoint y: 434, distance: 208.8
click at [600, 434] on div at bounding box center [560, 350] width 1121 height 701
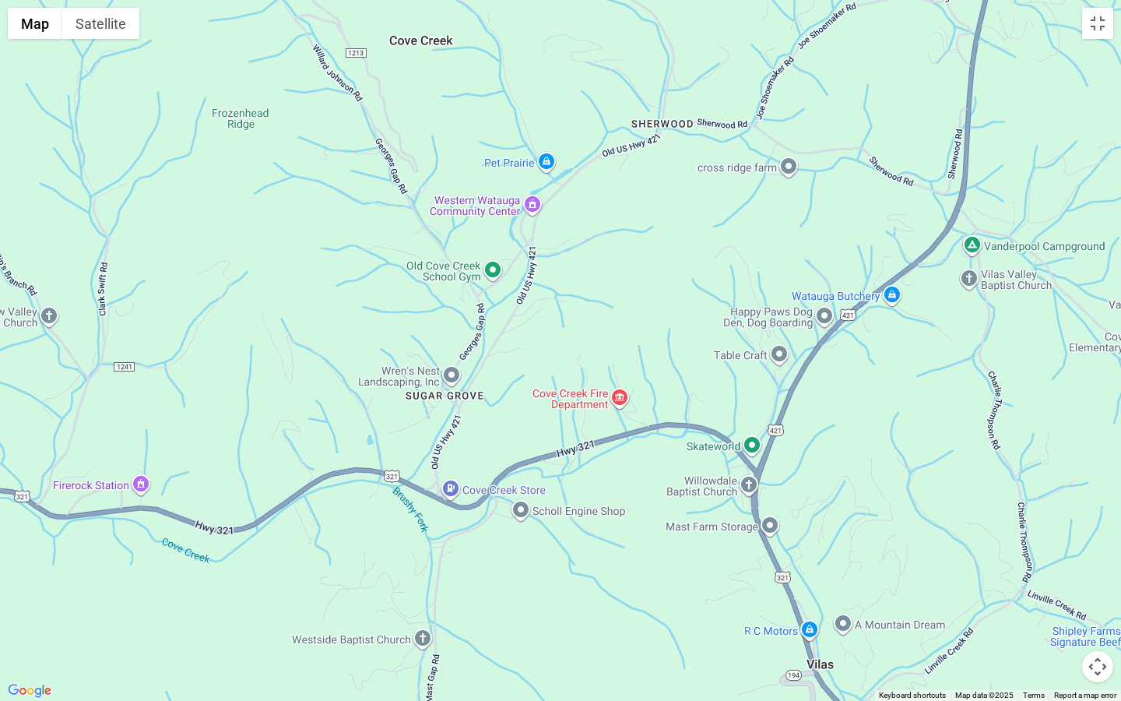
drag, startPoint x: 374, startPoint y: 283, endPoint x: 579, endPoint y: 350, distance: 216.0
click at [579, 350] on div at bounding box center [560, 350] width 1121 height 701
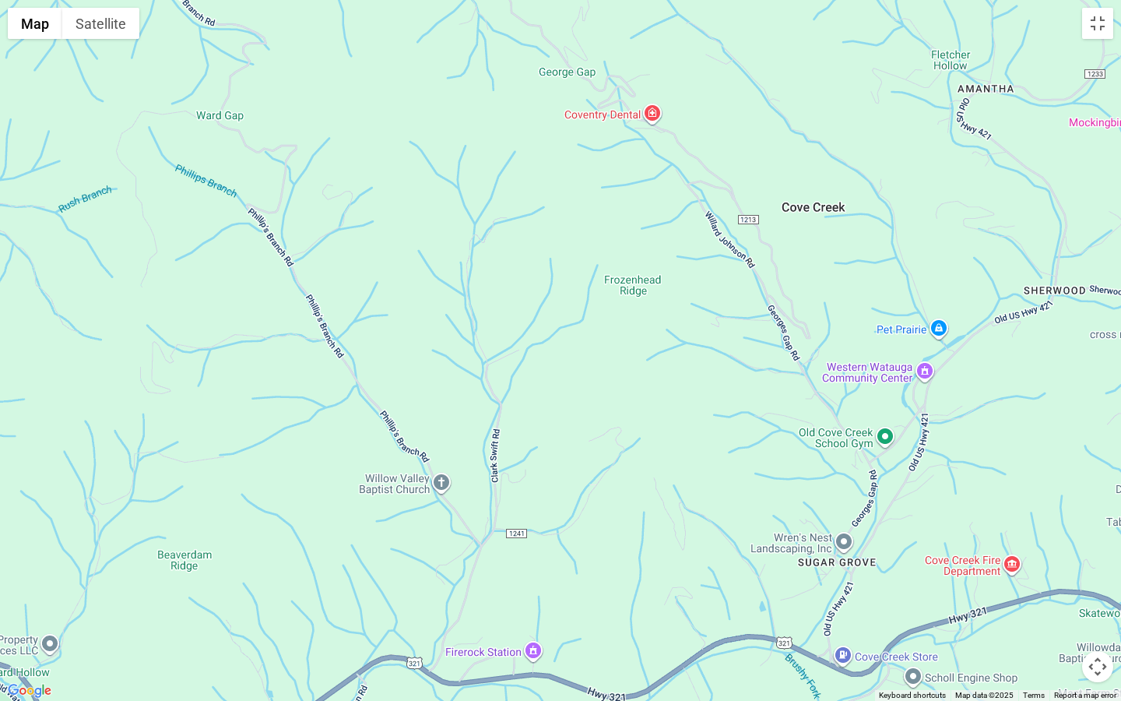
drag, startPoint x: 142, startPoint y: 245, endPoint x: 414, endPoint y: 353, distance: 293.0
click at [414, 353] on div at bounding box center [560, 350] width 1121 height 701
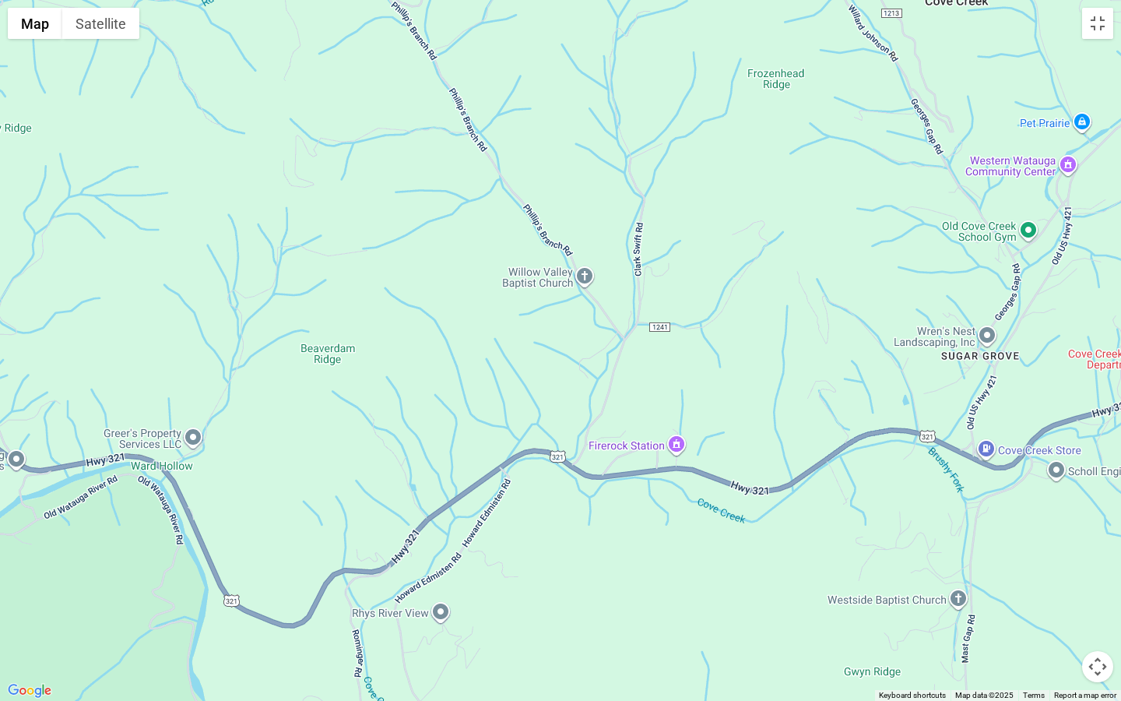
drag, startPoint x: 137, startPoint y: 515, endPoint x: 397, endPoint y: 239, distance: 379.0
click at [397, 239] on div at bounding box center [560, 350] width 1121 height 701
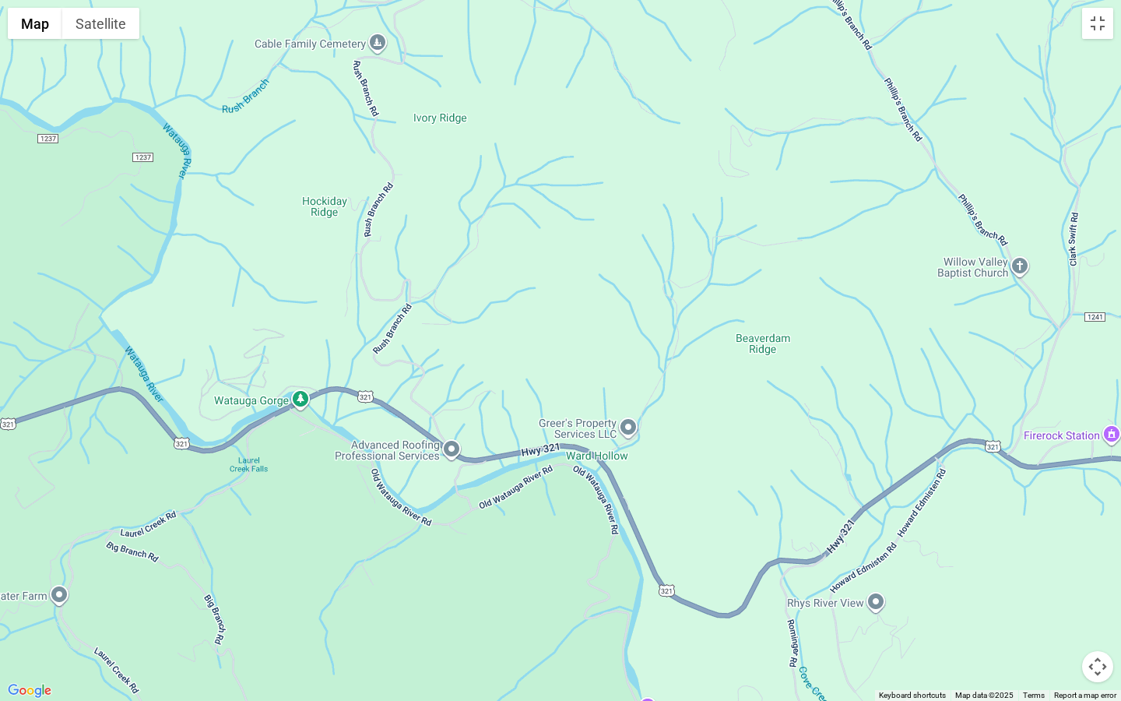
drag, startPoint x: 378, startPoint y: 261, endPoint x: 615, endPoint y: 321, distance: 245.0
click at [615, 321] on div at bounding box center [560, 350] width 1121 height 701
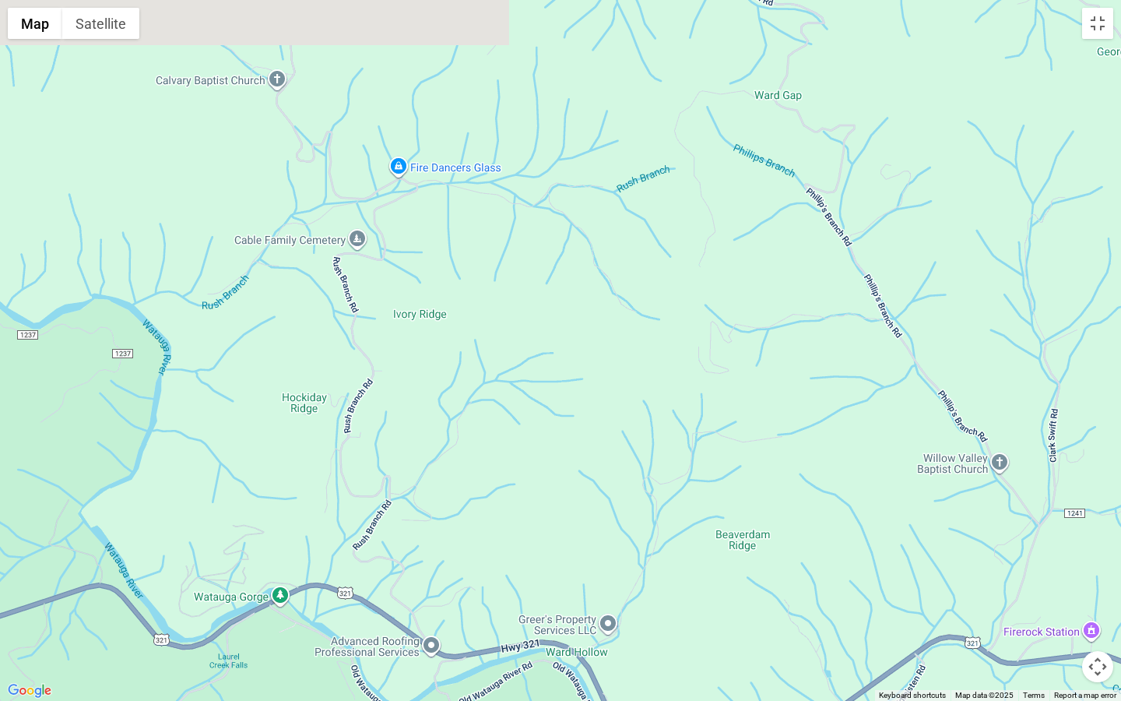
drag, startPoint x: 617, startPoint y: 338, endPoint x: 580, endPoint y: 597, distance: 261.9
click at [580, 534] on div at bounding box center [560, 350] width 1121 height 701
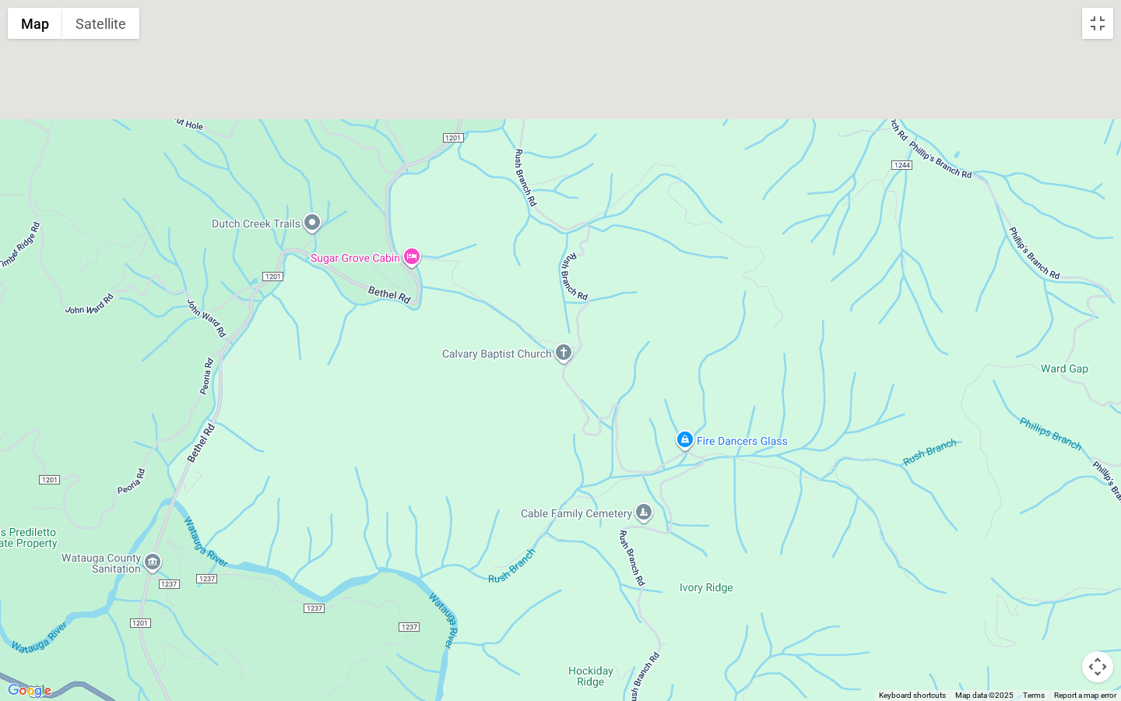
drag, startPoint x: 391, startPoint y: 393, endPoint x: 705, endPoint y: 557, distance: 353.9
click at [705, 534] on div at bounding box center [560, 350] width 1121 height 701
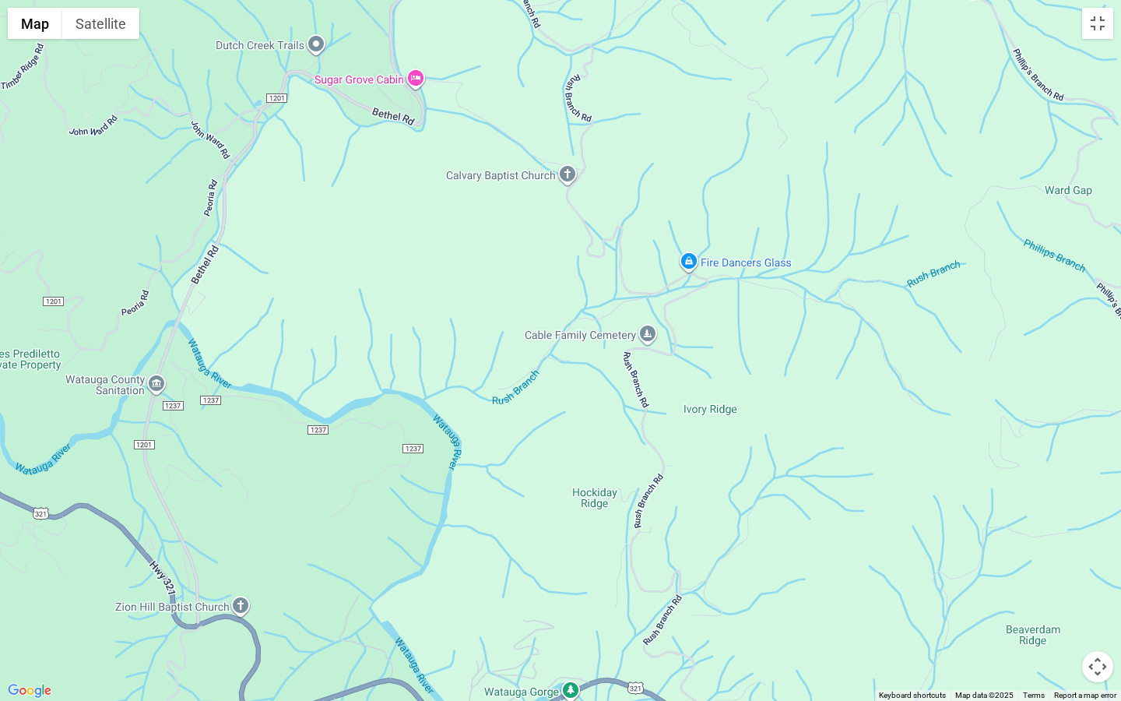
drag, startPoint x: 393, startPoint y: 322, endPoint x: 400, endPoint y: 59, distance: 262.5
click at [400, 79] on div at bounding box center [560, 350] width 1121 height 701
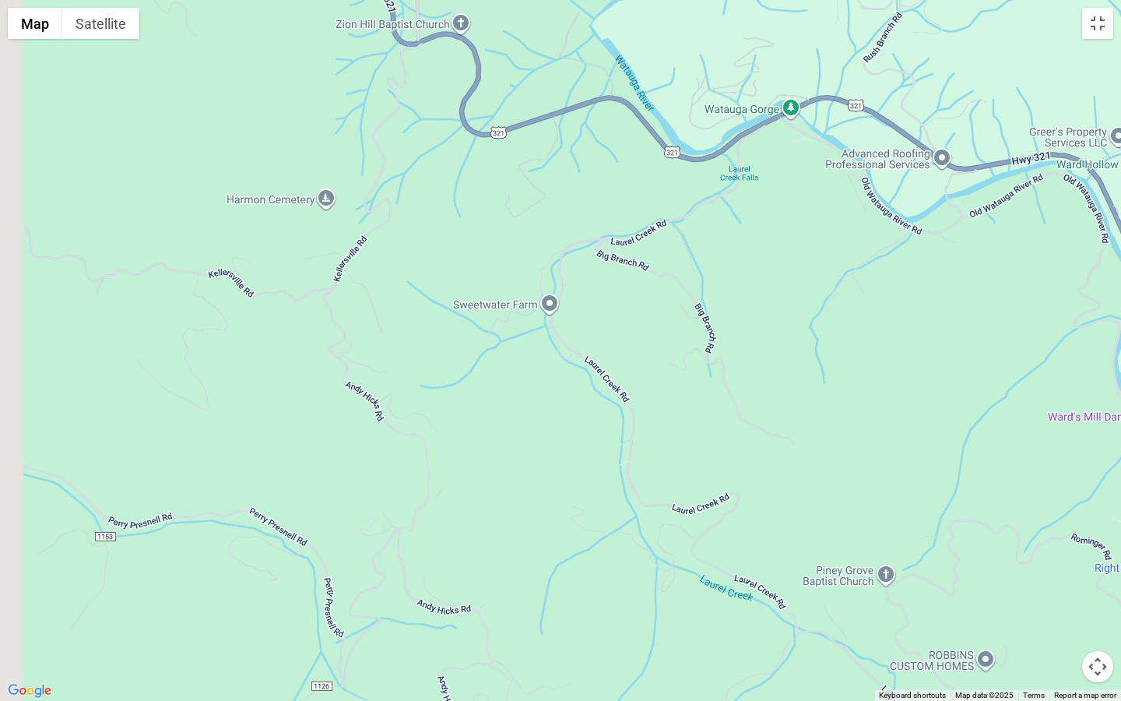
drag, startPoint x: 229, startPoint y: 399, endPoint x: 570, endPoint y: 11, distance: 516.5
click at [570, 11] on div at bounding box center [560, 350] width 1121 height 701
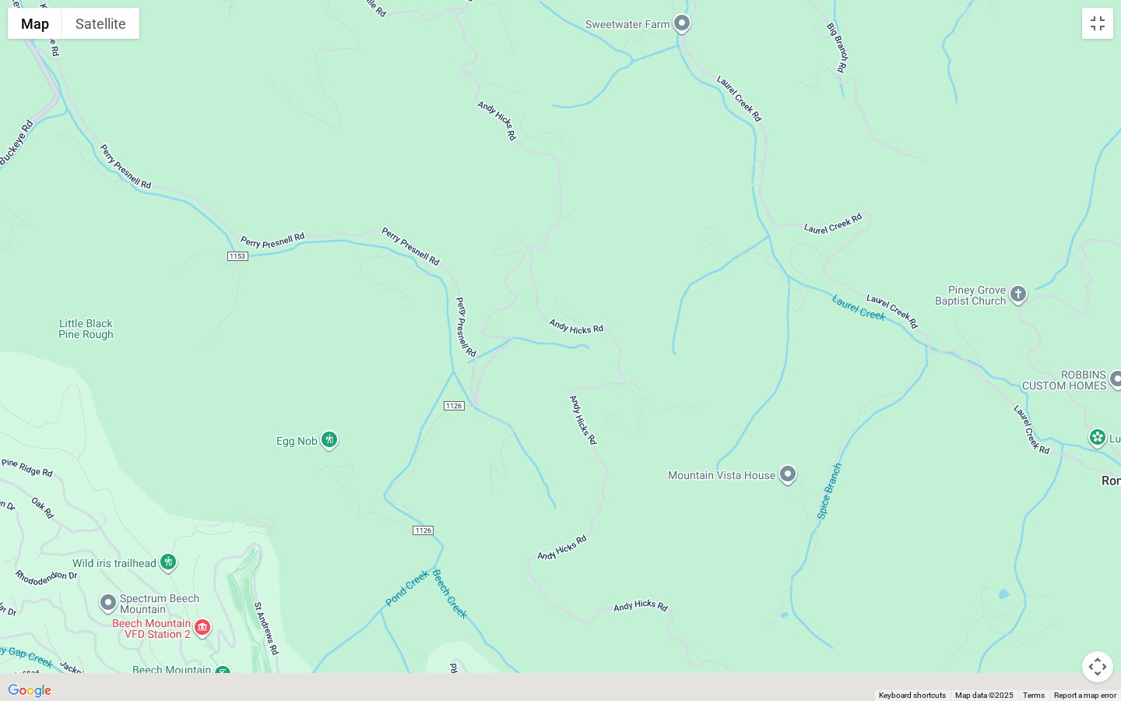
drag, startPoint x: 678, startPoint y: 447, endPoint x: 547, endPoint y: 125, distance: 348.2
click at [547, 167] on div at bounding box center [560, 350] width 1121 height 701
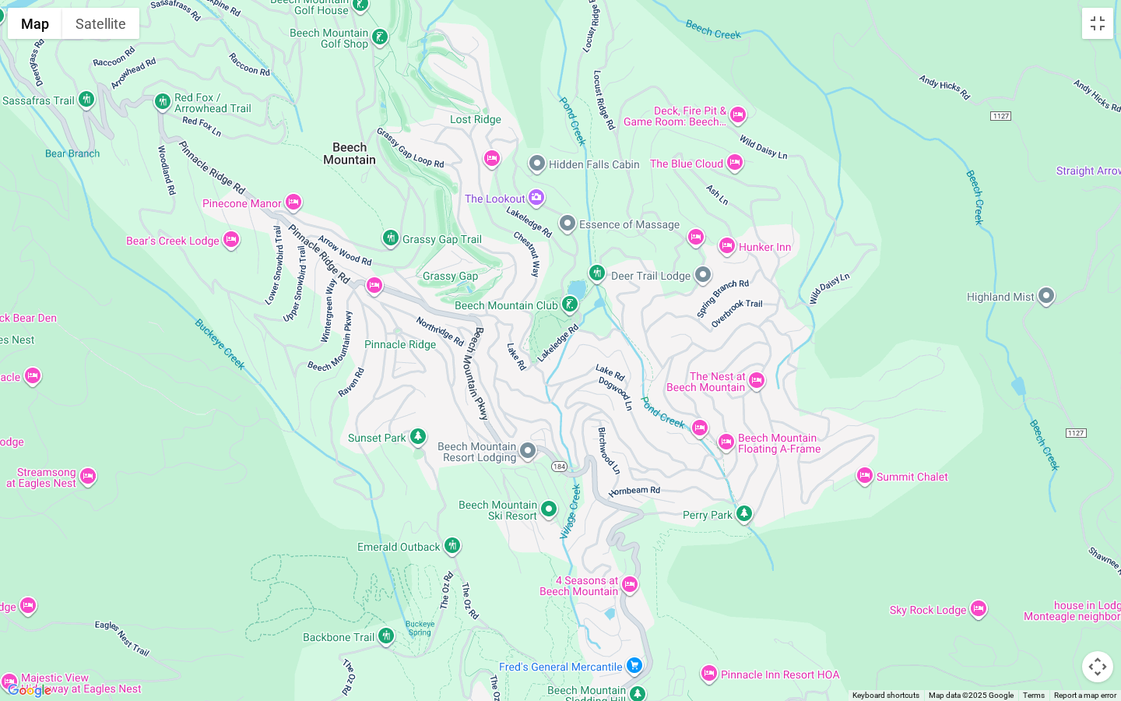
drag, startPoint x: 181, startPoint y: 172, endPoint x: 486, endPoint y: 48, distance: 329.0
click at [488, 48] on div at bounding box center [560, 350] width 1121 height 701
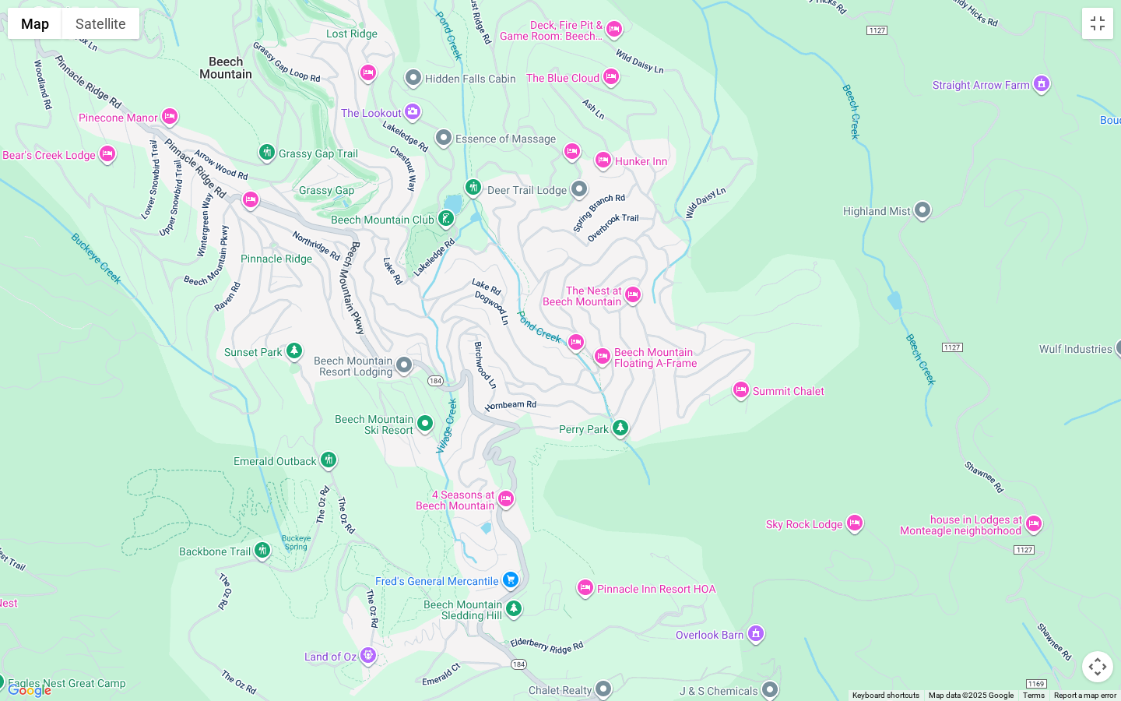
drag, startPoint x: 642, startPoint y: 381, endPoint x: 429, endPoint y: 194, distance: 283.7
click at [429, 194] on div at bounding box center [560, 350] width 1121 height 701
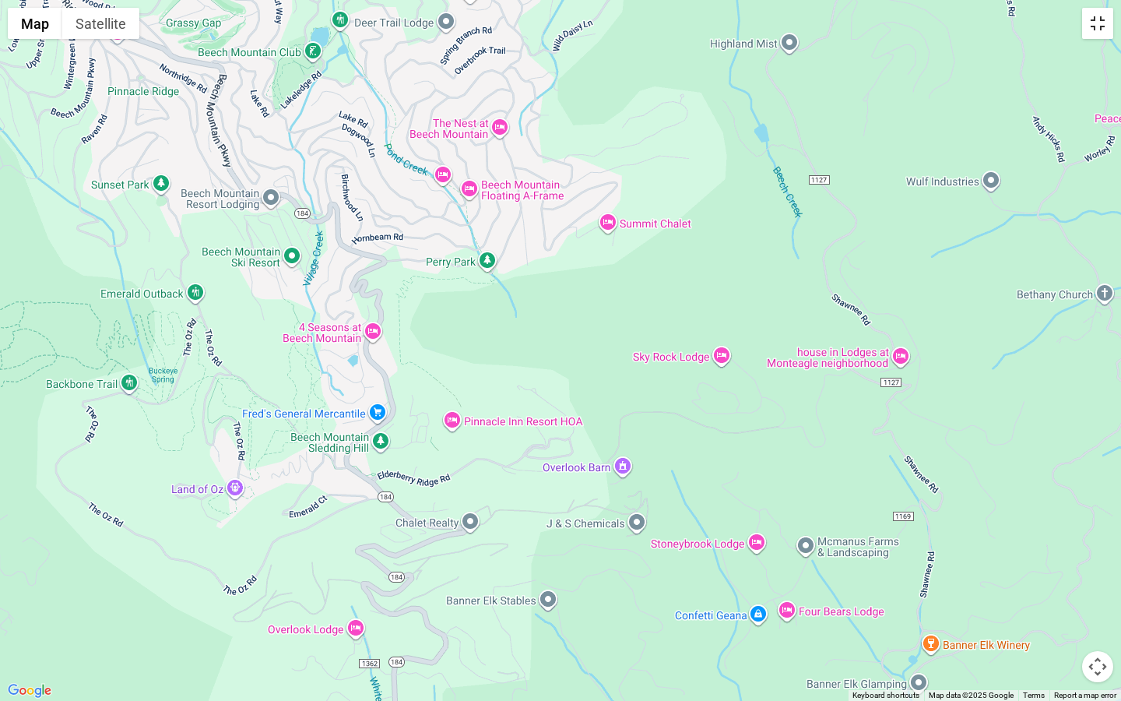
click at [1098, 28] on button "Toggle fullscreen view" at bounding box center [1097, 23] width 31 height 31
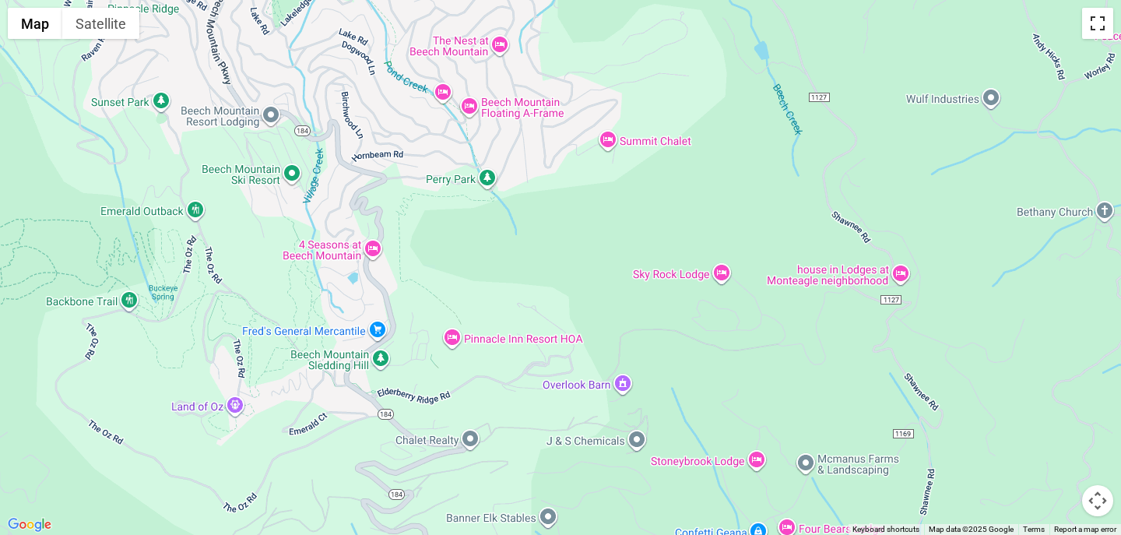
scroll to position [0, 0]
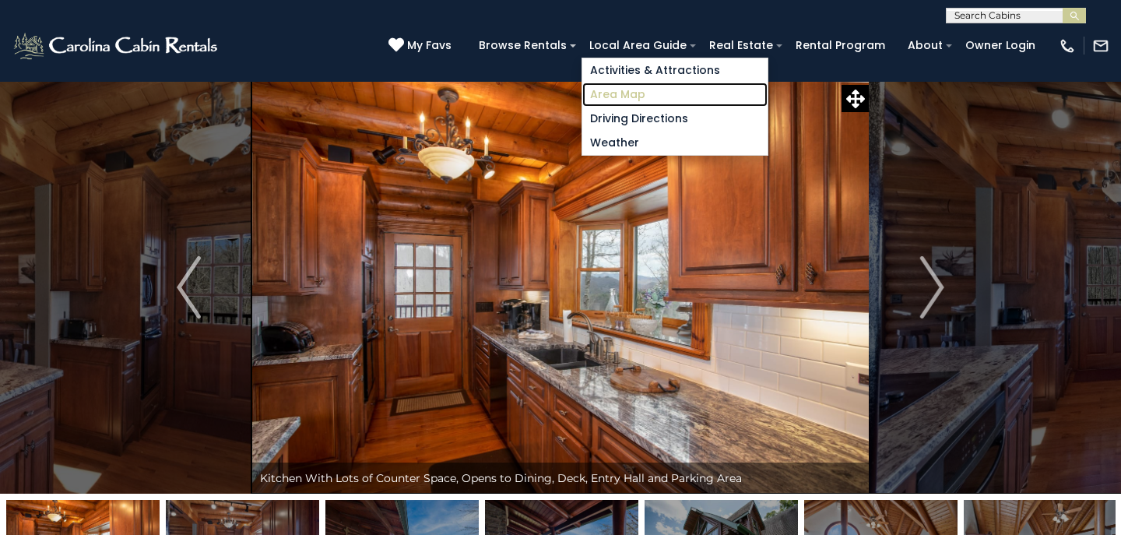
click at [625, 96] on link "Area Map" at bounding box center [675, 95] width 185 height 24
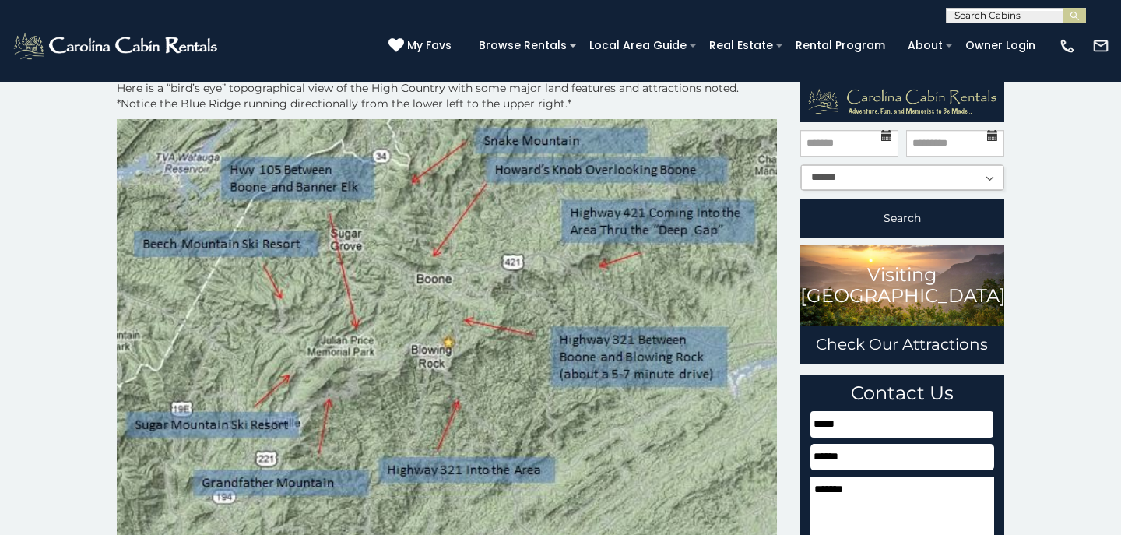
scroll to position [38, 0]
